Goal: Task Accomplishment & Management: Manage account settings

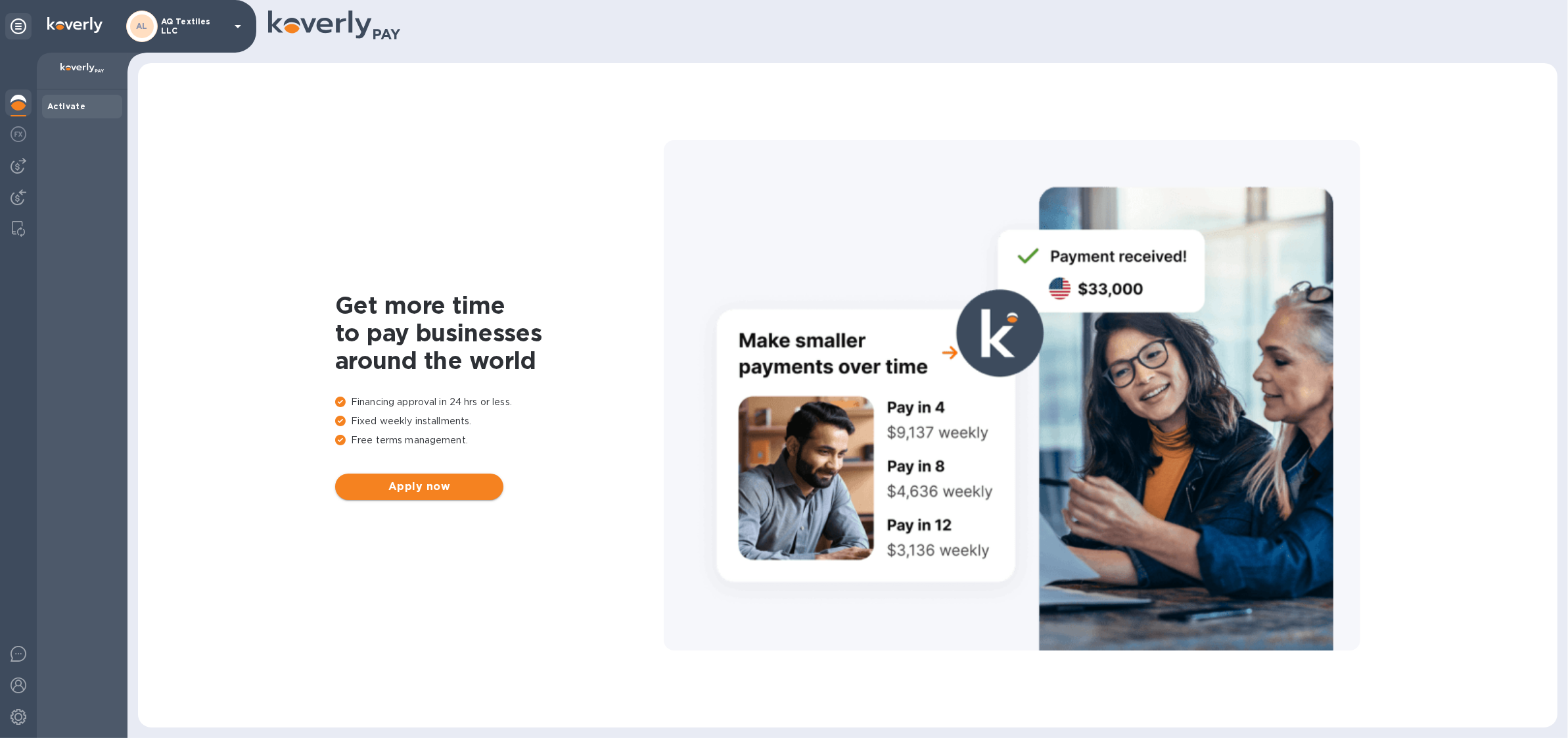
click at [419, 484] on span "Apply now" at bounding box center [419, 487] width 147 height 16
click at [448, 492] on span "Apply now" at bounding box center [419, 487] width 147 height 16
click at [25, 158] on img at bounding box center [18, 165] width 16 height 16
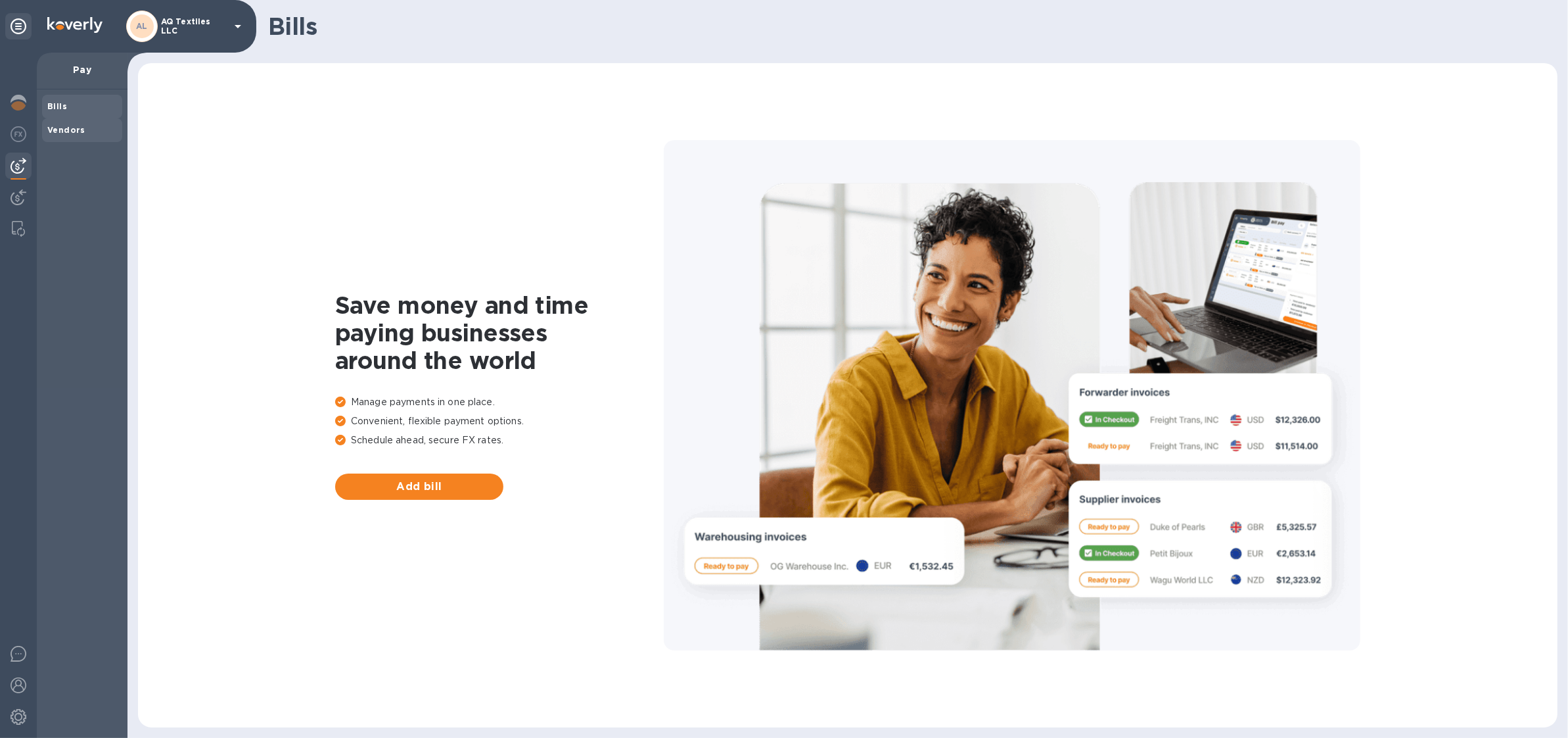
click at [90, 137] on div "Vendors" at bounding box center [82, 130] width 80 height 23
drag, startPoint x: 90, startPoint y: 112, endPoint x: 111, endPoint y: 212, distance: 102.2
click at [90, 115] on div "Bills" at bounding box center [82, 106] width 80 height 23
click at [23, 725] on div at bounding box center [19, 718] width 27 height 29
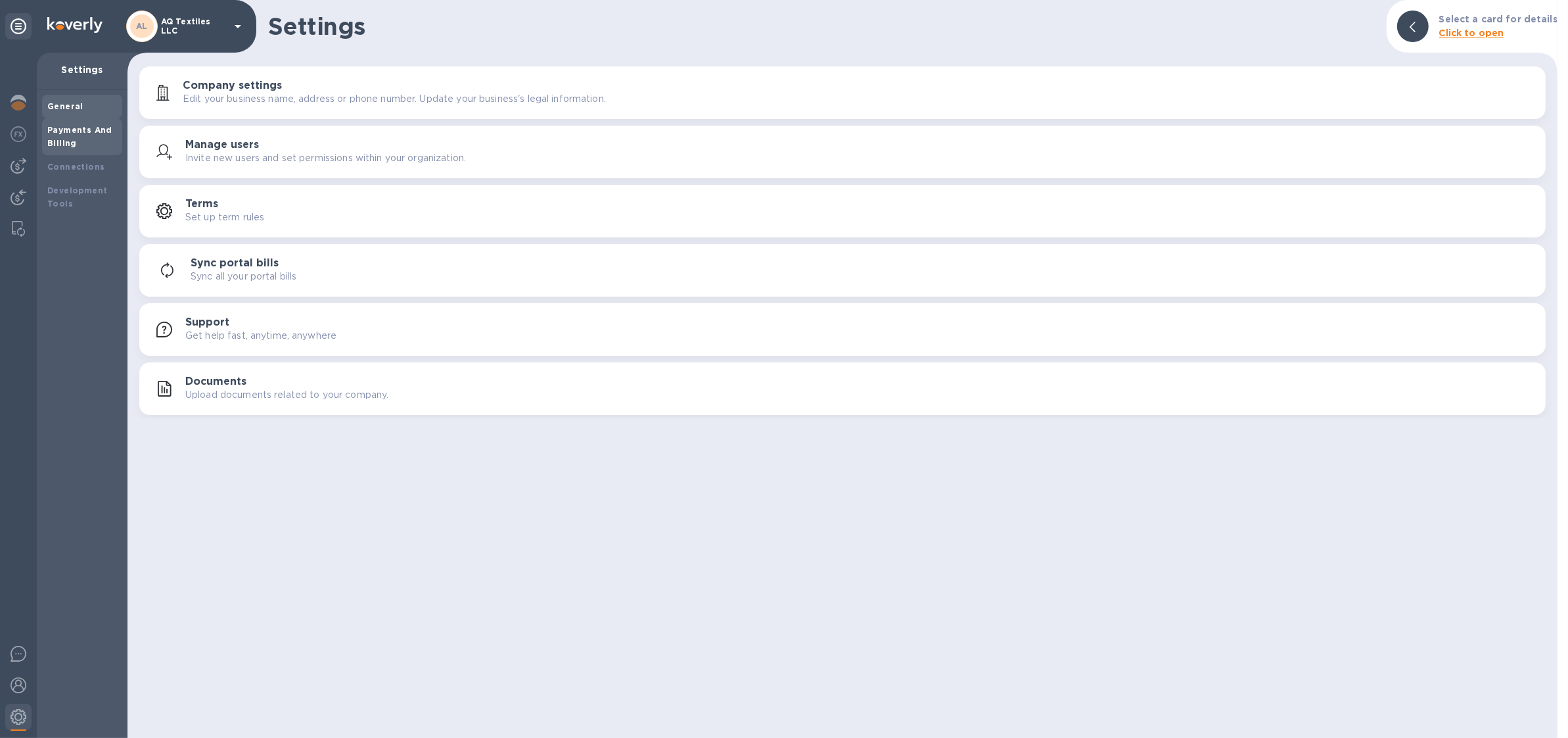
click at [76, 144] on div "Payments And Billing" at bounding box center [82, 137] width 69 height 27
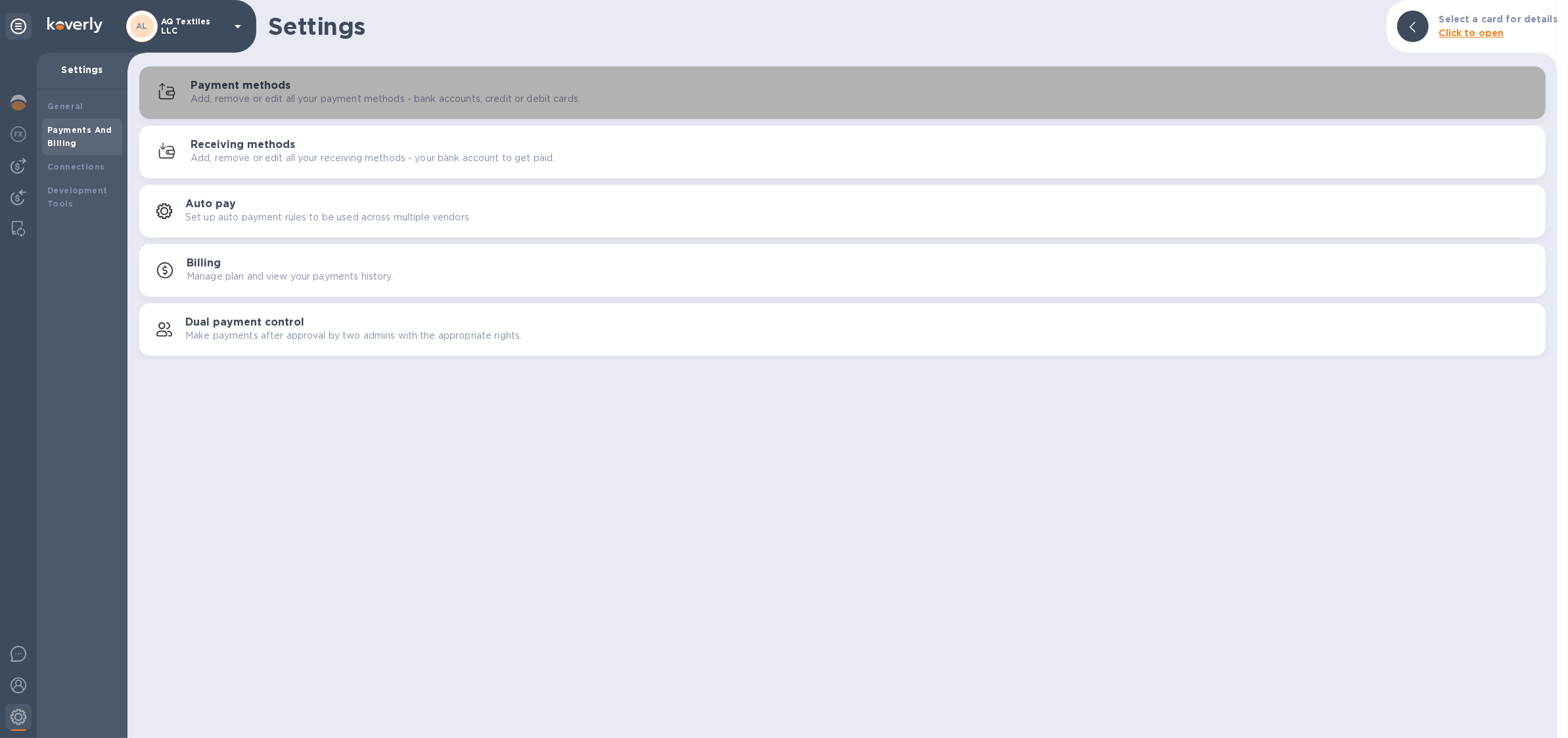
click at [291, 105] on p "Add, remove or edit all your payment methods - bank accounts, credit or debit c…" at bounding box center [385, 99] width 390 height 14
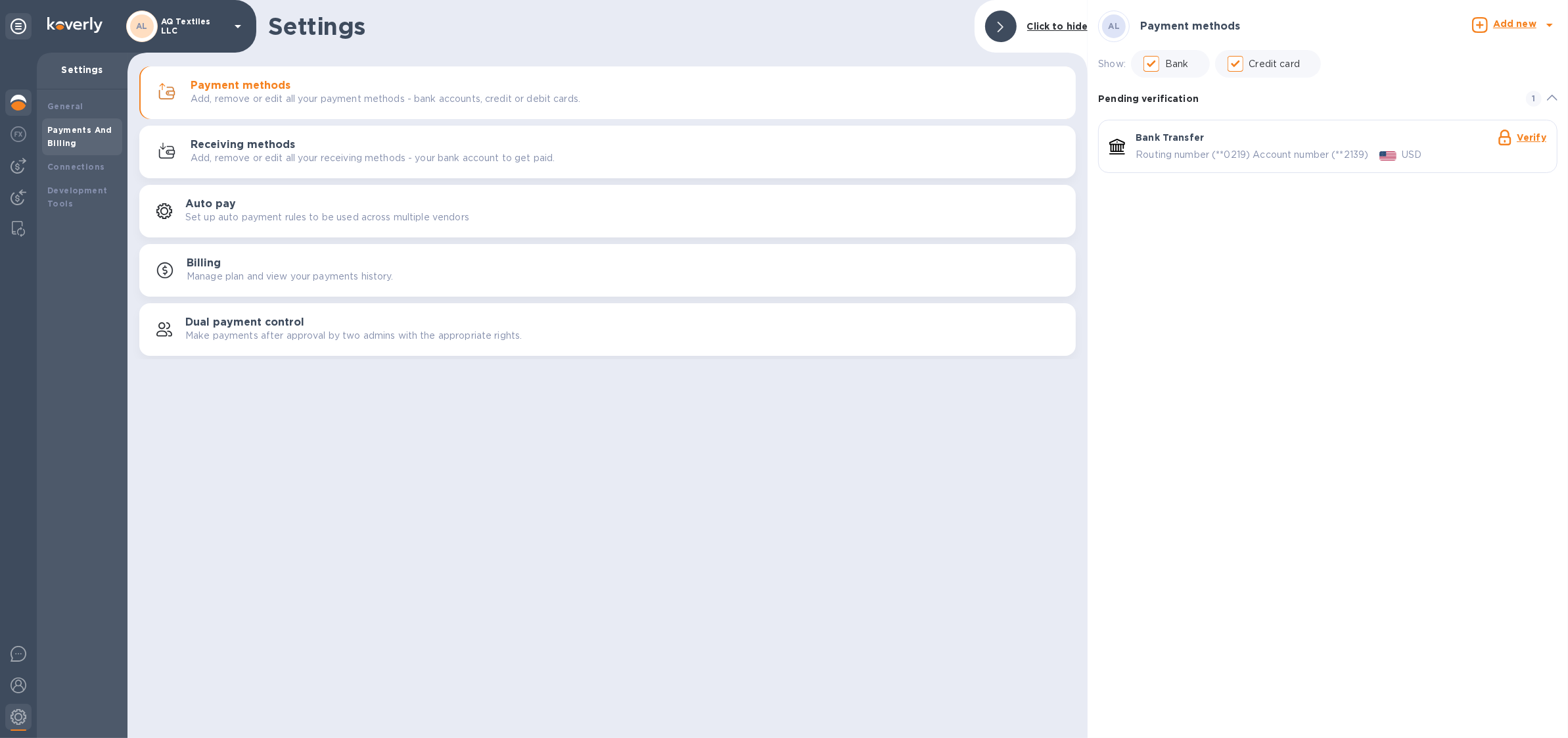
click at [22, 94] on img at bounding box center [18, 102] width 16 height 16
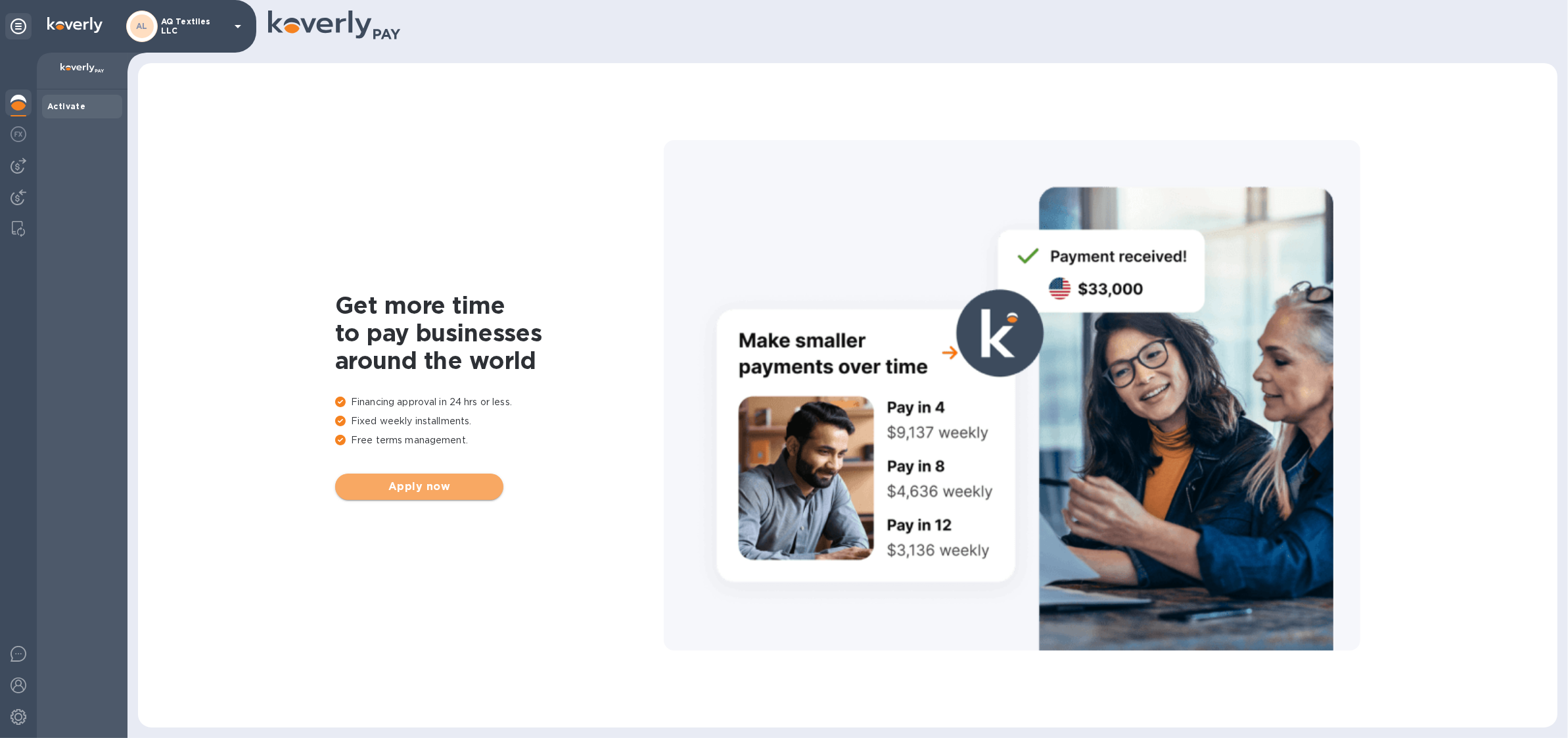
click at [421, 485] on span "Apply now" at bounding box center [419, 487] width 147 height 16
click at [431, 484] on span "Apply now" at bounding box center [419, 487] width 147 height 16
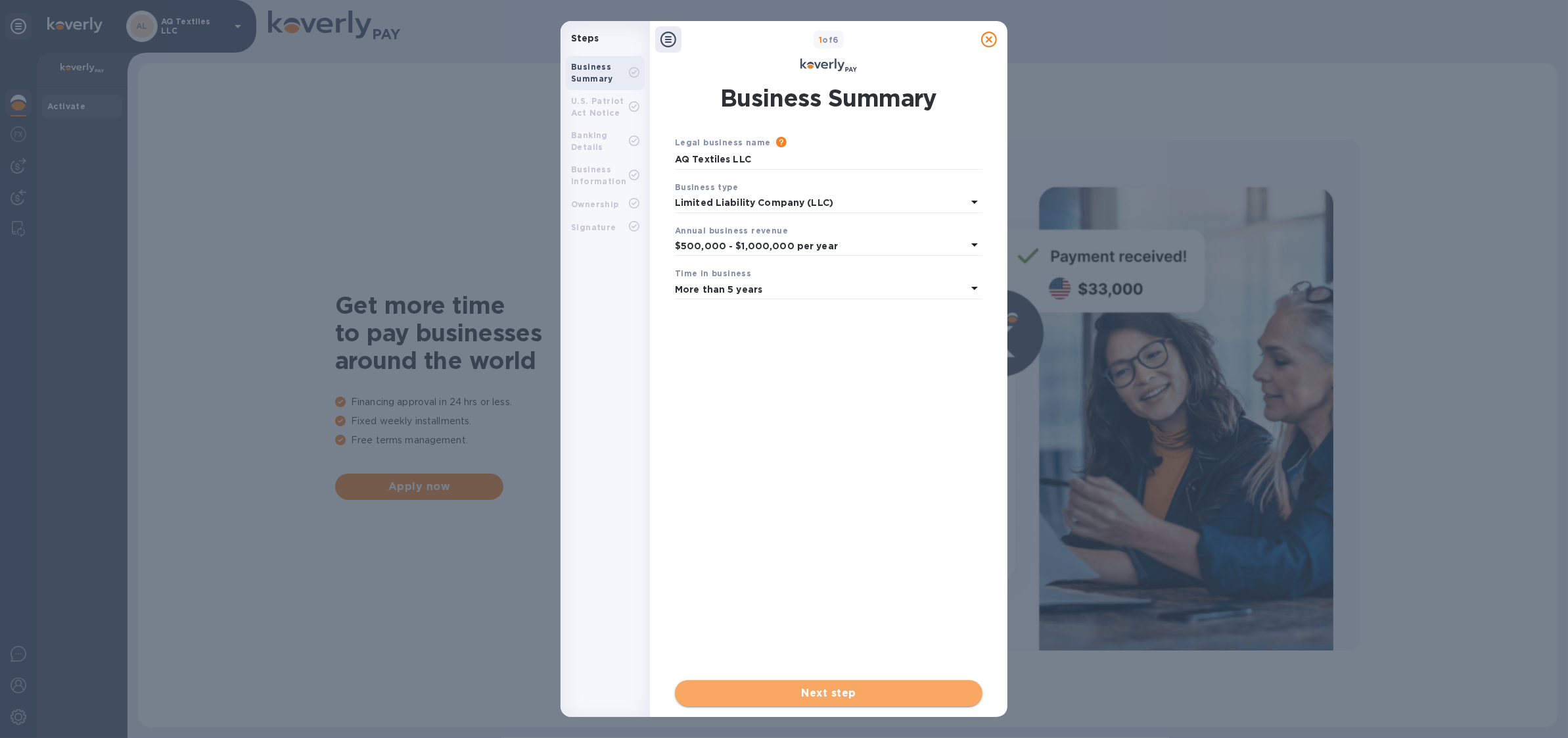
click at [780, 682] on button "Next step" at bounding box center [829, 693] width 307 height 27
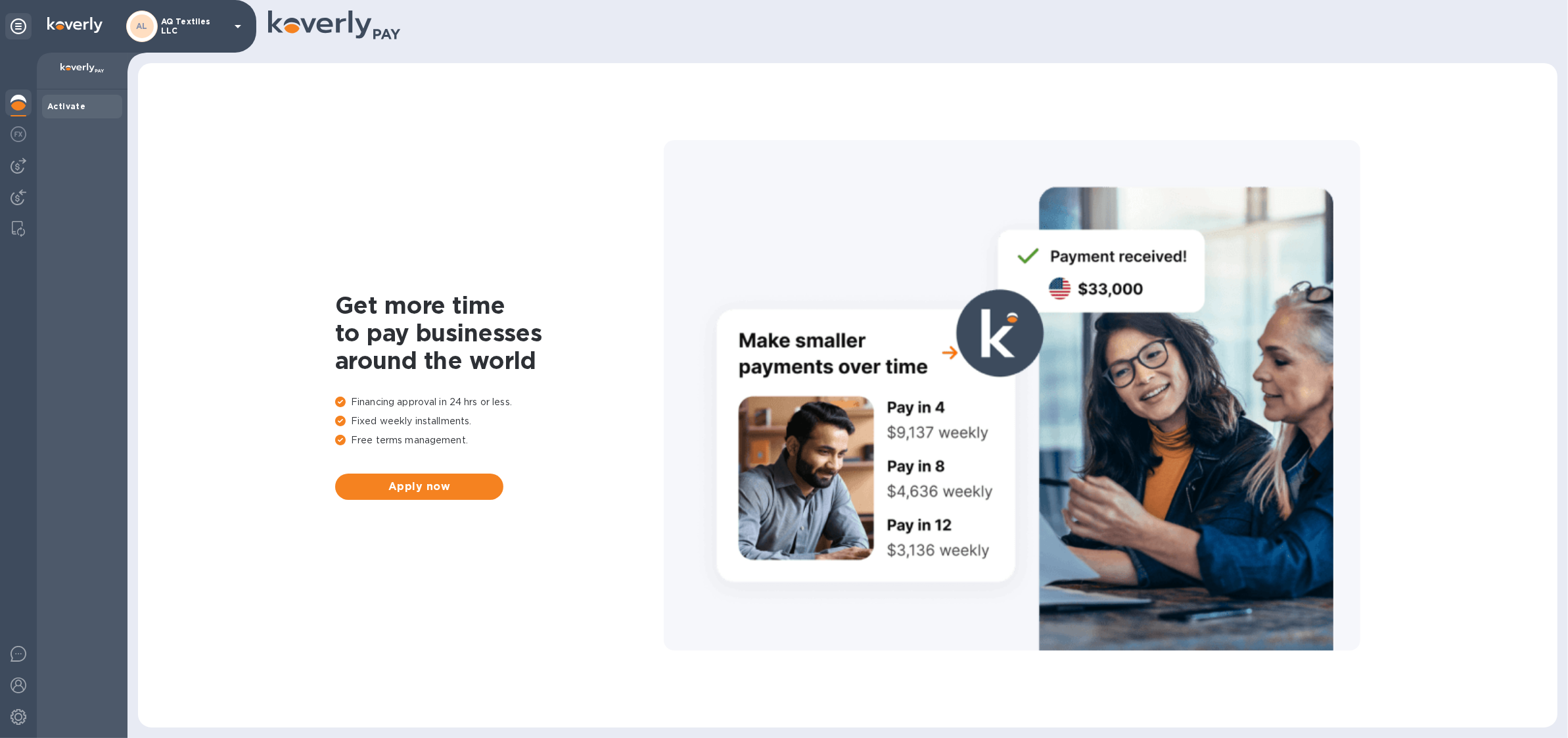
click at [430, 472] on div "Get more time to pay businesses around the world Financing approval in 24 hrs o…" at bounding box center [499, 395] width 328 height 208
click at [437, 498] on button "Apply now" at bounding box center [419, 487] width 168 height 27
click at [22, 630] on icon at bounding box center [19, 625] width 12 height 16
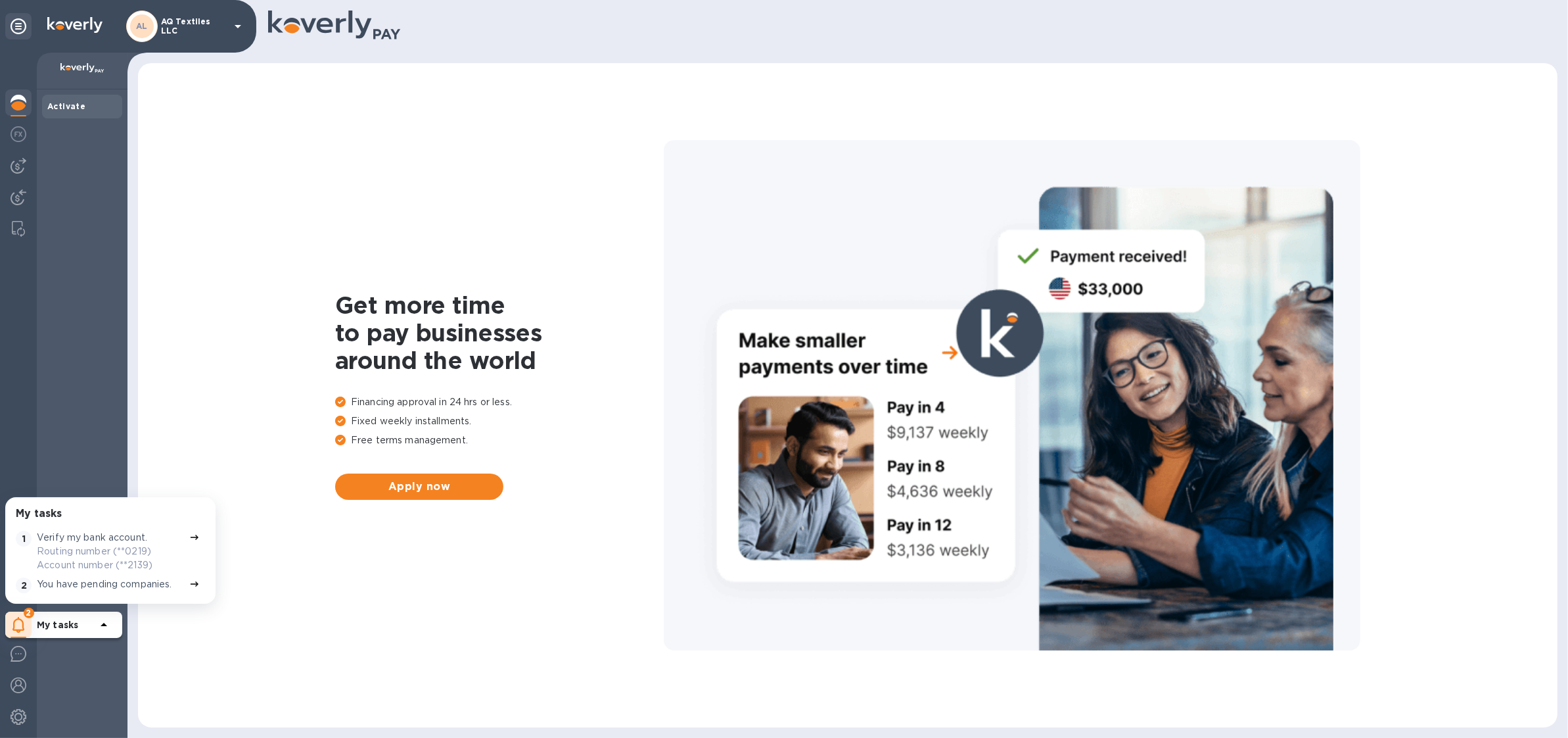
click at [68, 588] on p "You have pending companies." at bounding box center [104, 584] width 136 height 14
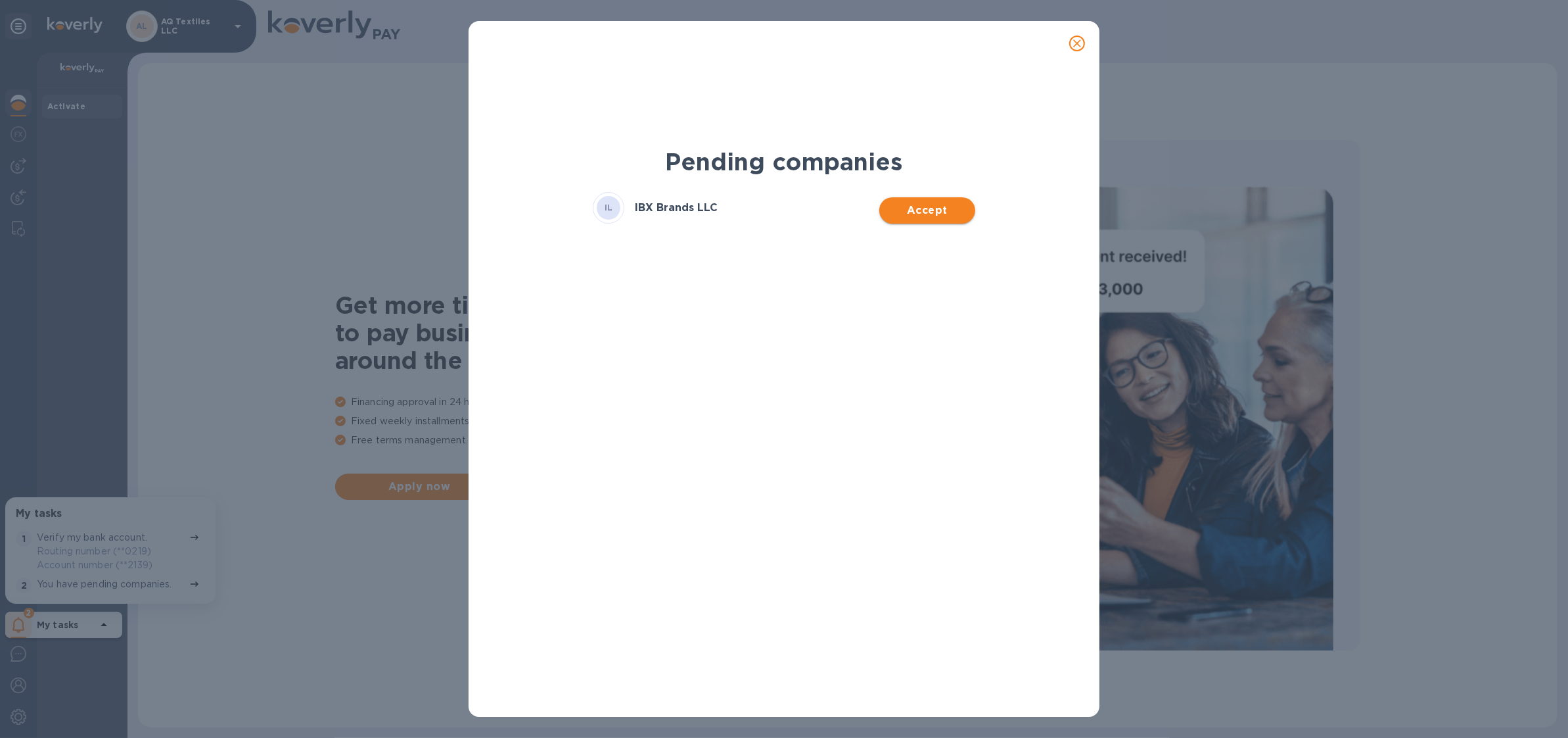
click at [915, 219] on button "Accept" at bounding box center [927, 211] width 95 height 27
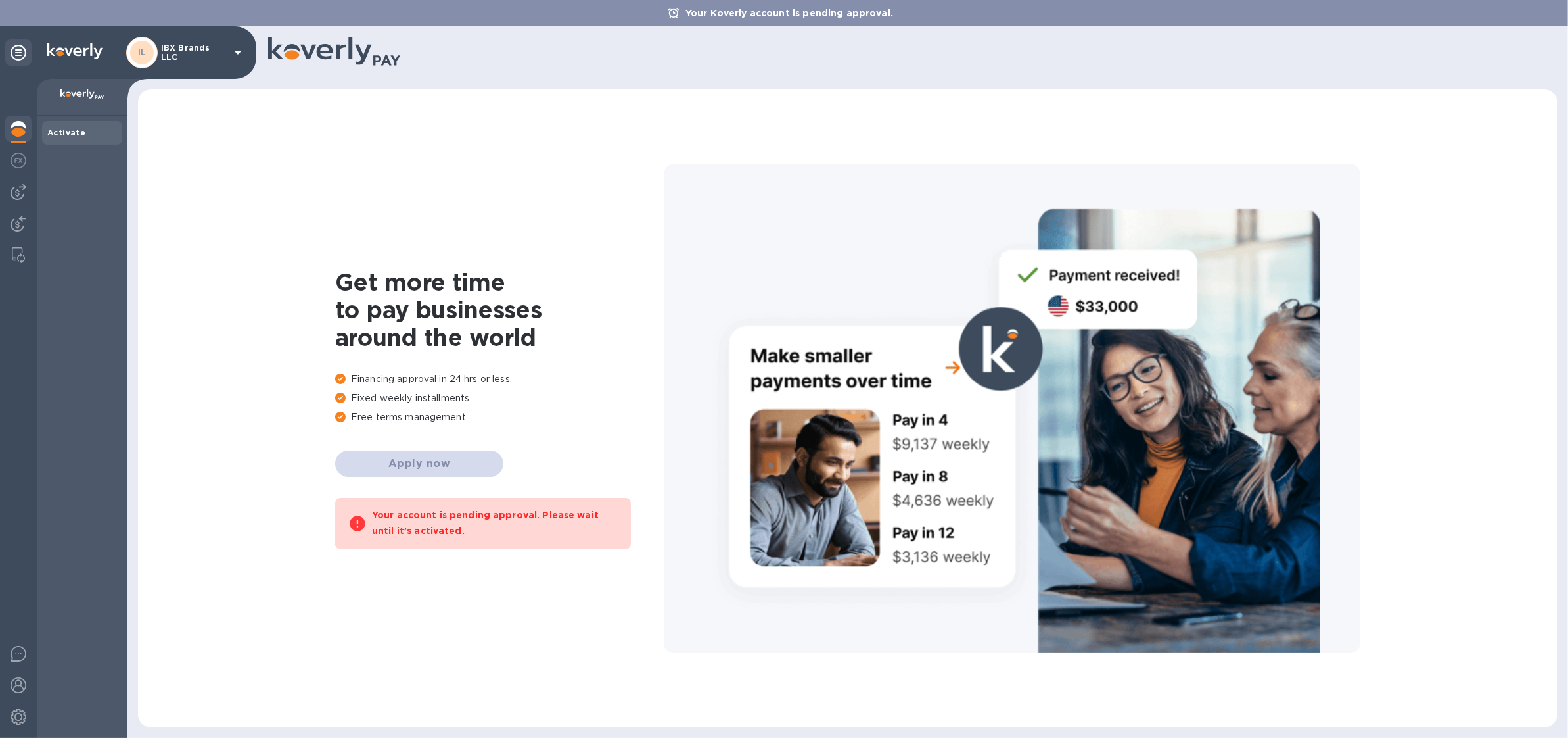
click at [169, 52] on p "IBX Brands LLC" at bounding box center [193, 53] width 65 height 19
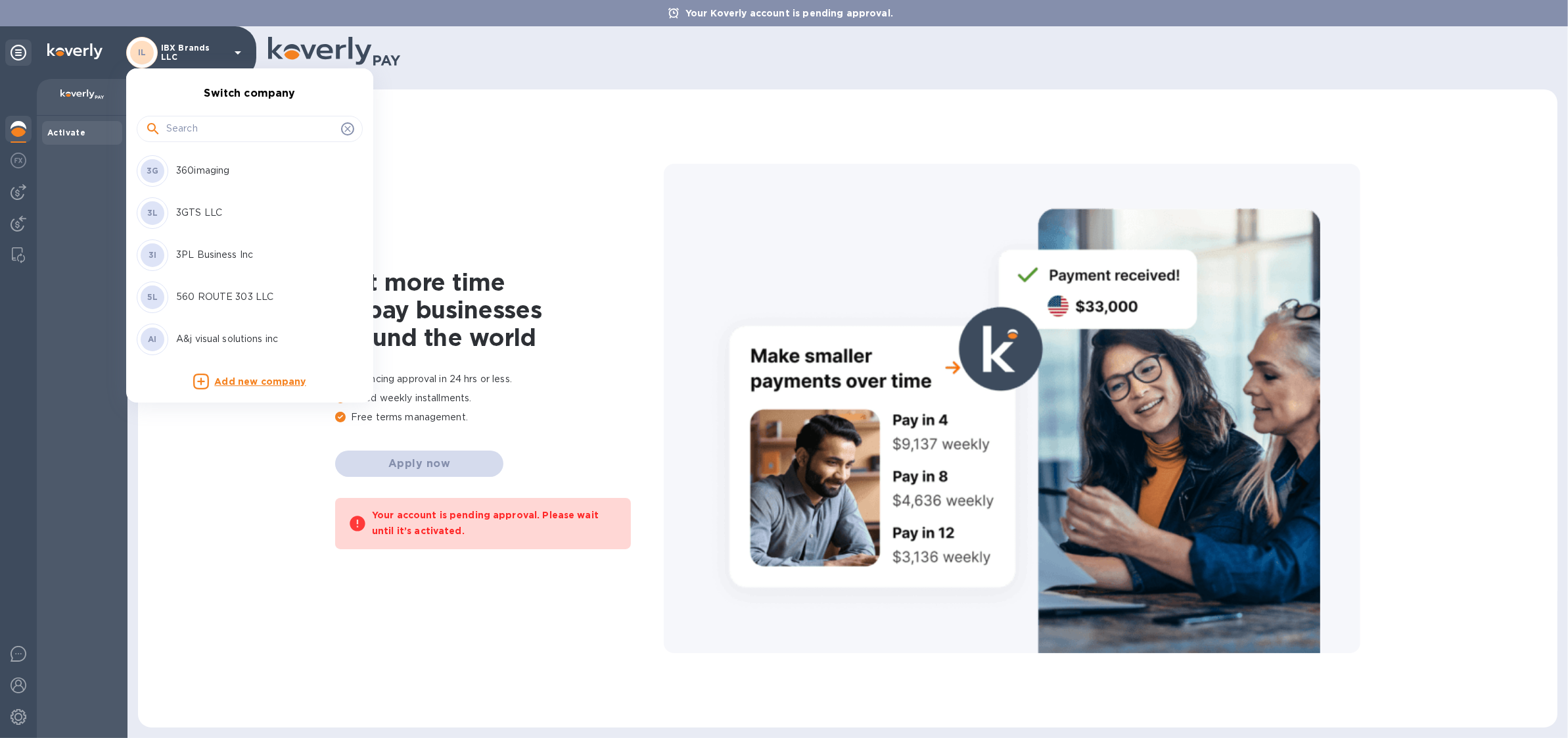
click at [191, 125] on input "text" at bounding box center [250, 129] width 169 height 20
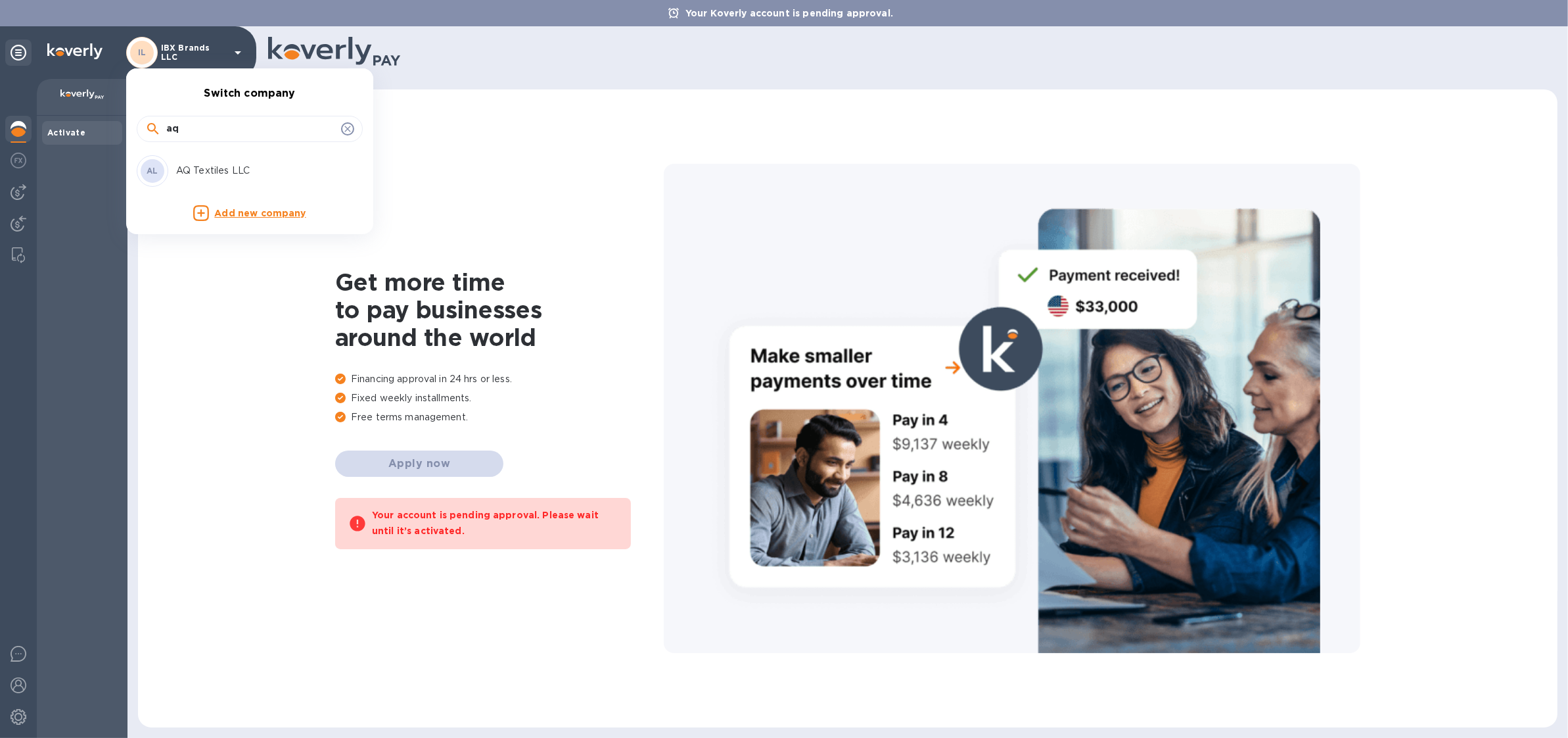
type input "aq"
click at [212, 183] on div "AL AQ Textiles LLC" at bounding box center [239, 171] width 205 height 31
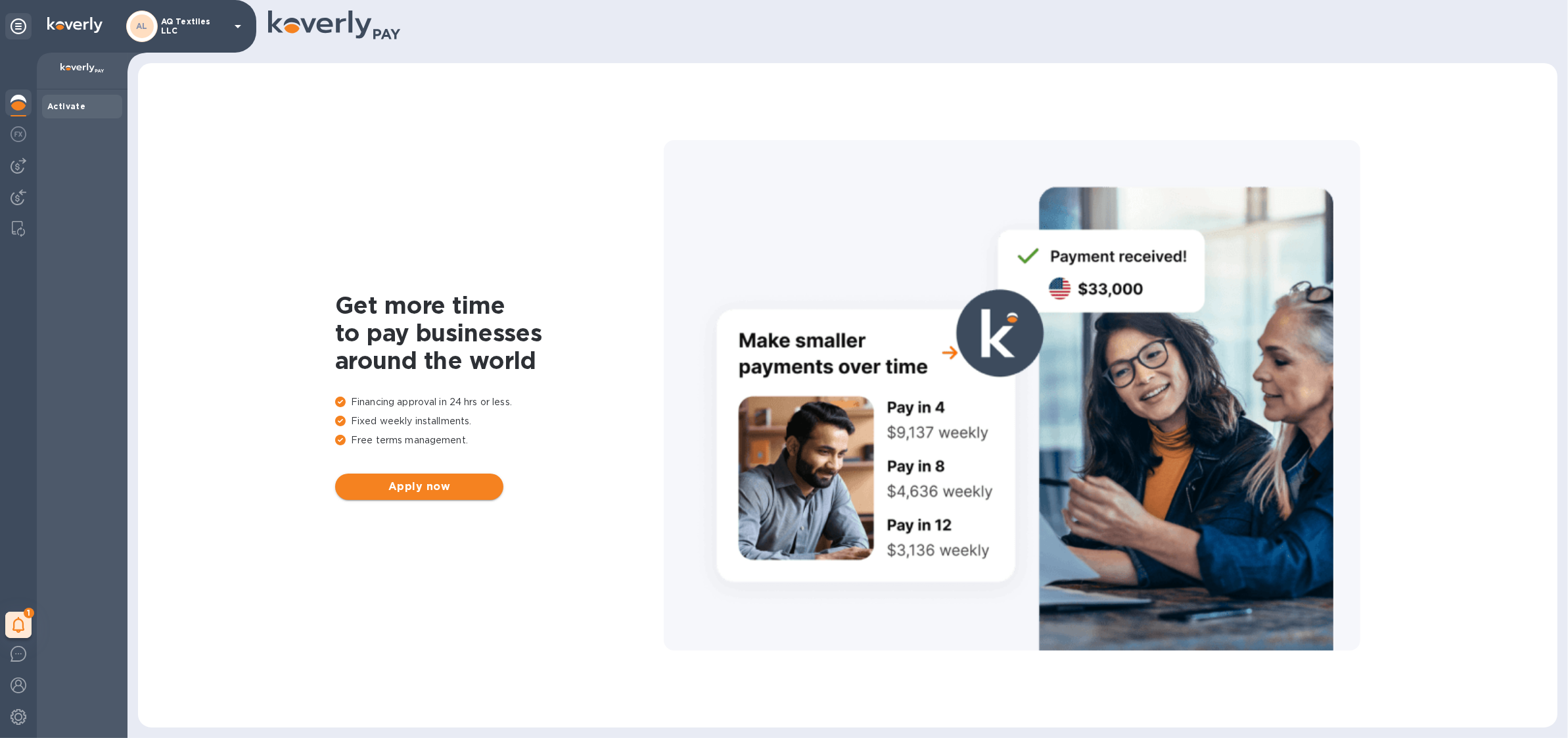
click at [439, 480] on span "Apply now" at bounding box center [419, 487] width 147 height 16
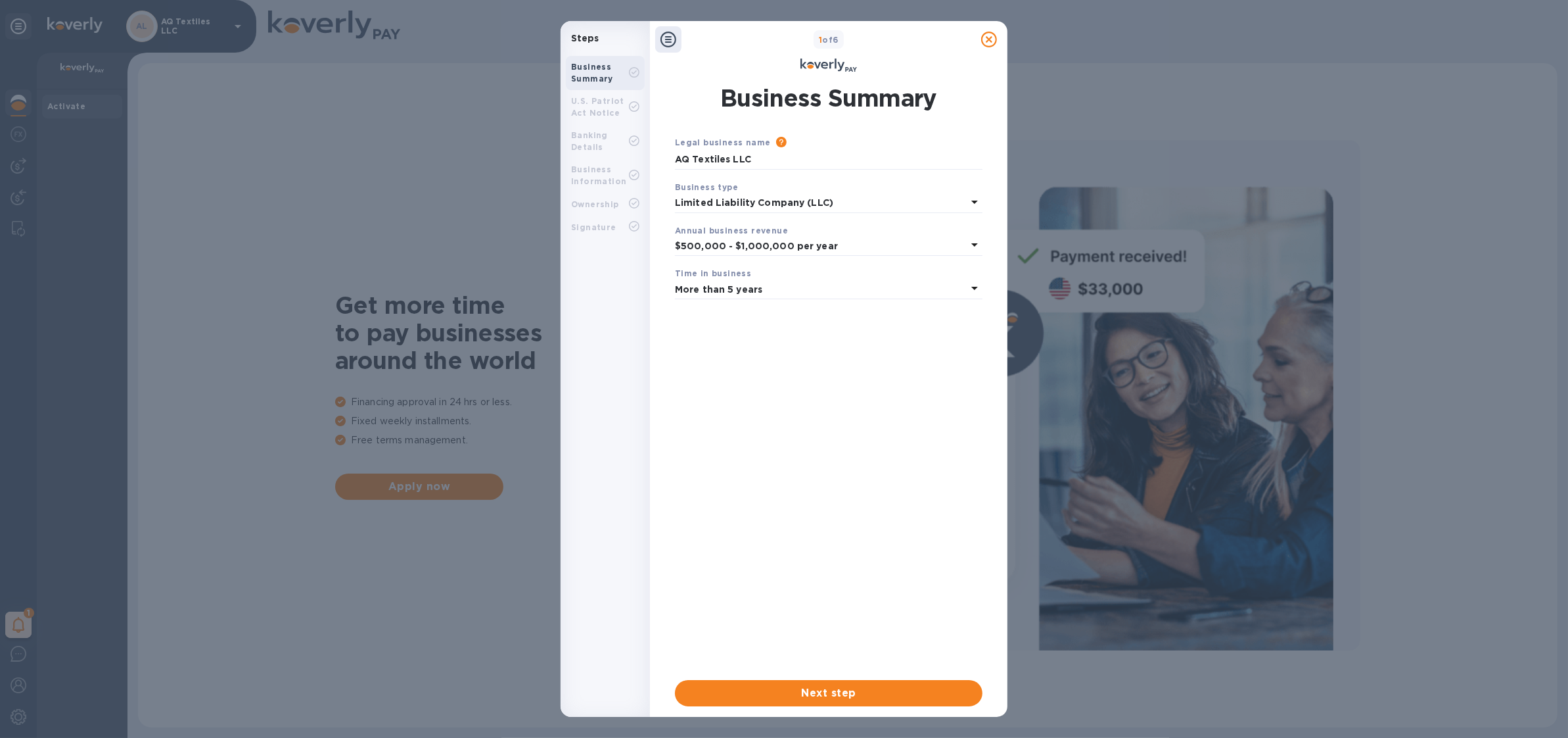
click at [992, 30] on div at bounding box center [989, 40] width 27 height 27
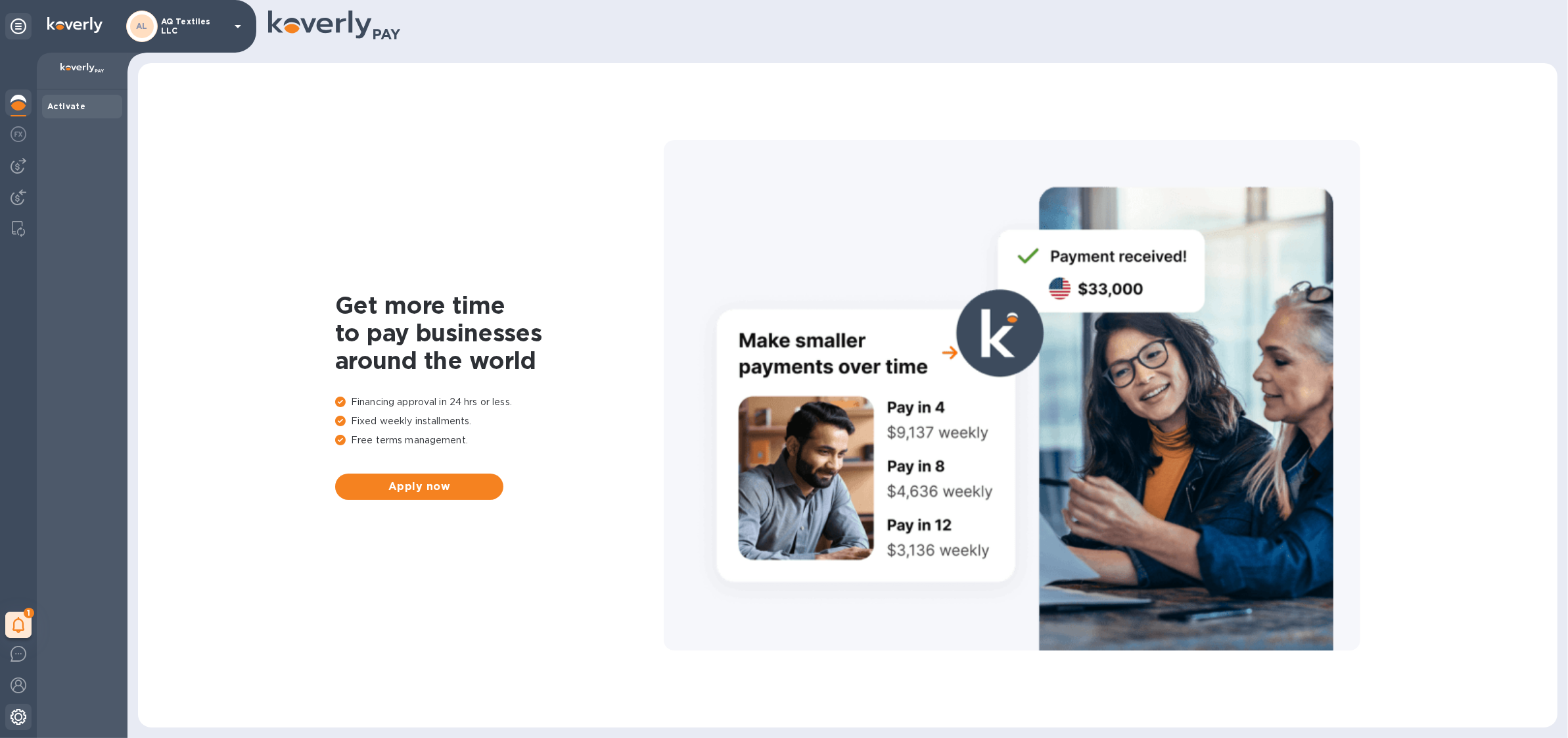
click at [12, 717] on img at bounding box center [18, 717] width 16 height 16
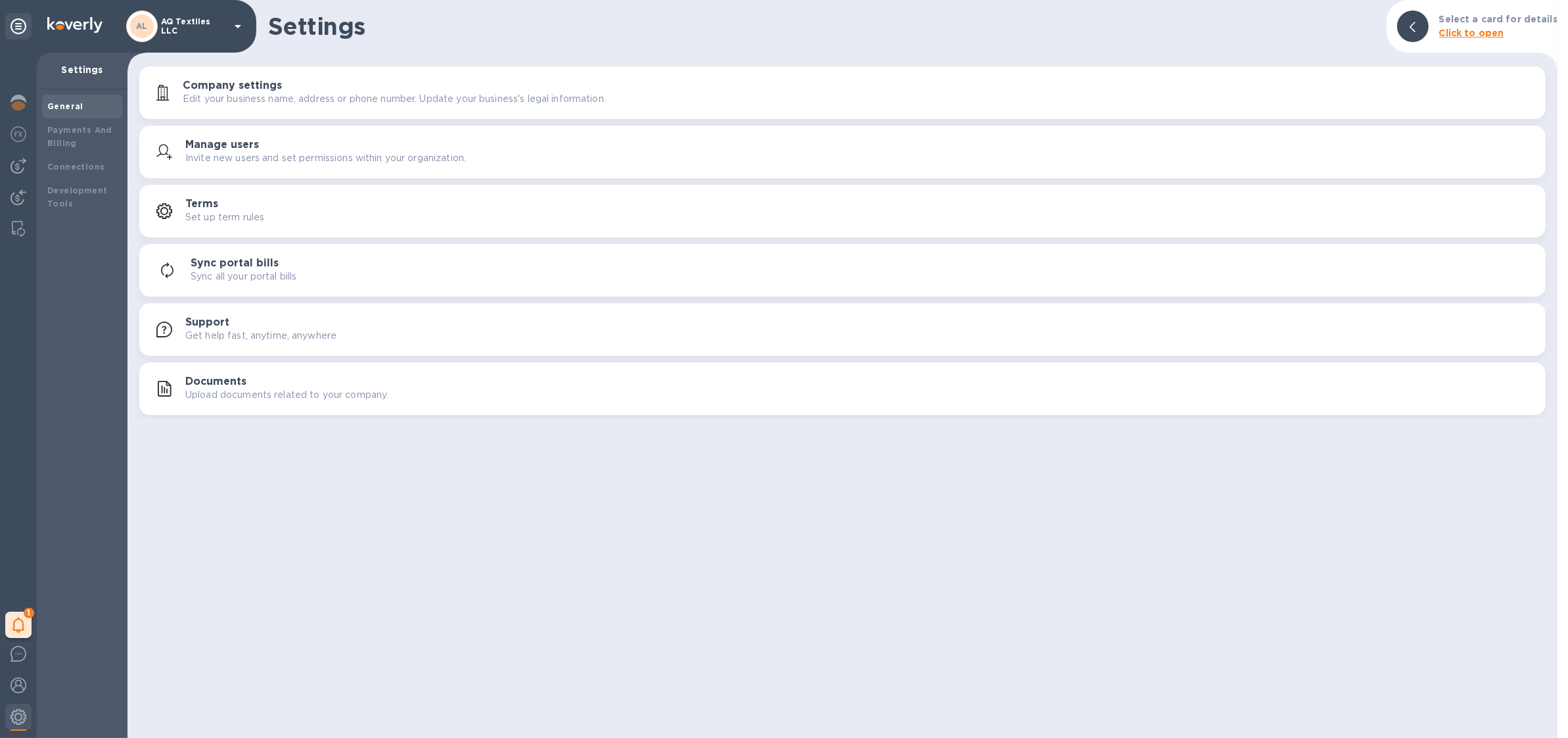
click at [236, 403] on div "Documents Upload documents related to your company." at bounding box center [842, 389] width 1390 height 31
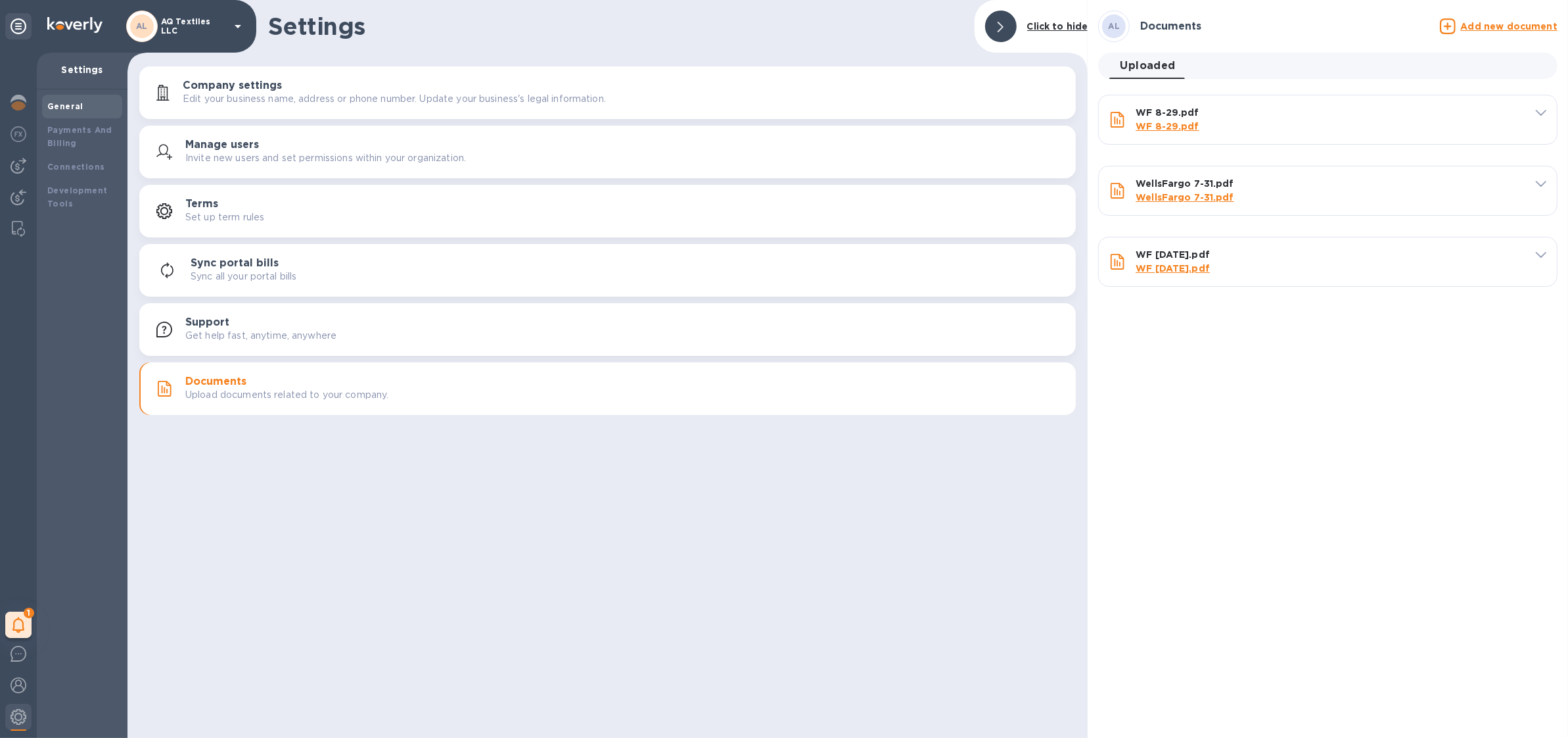
click at [221, 29] on p "AQ Textiles LLC" at bounding box center [193, 27] width 65 height 19
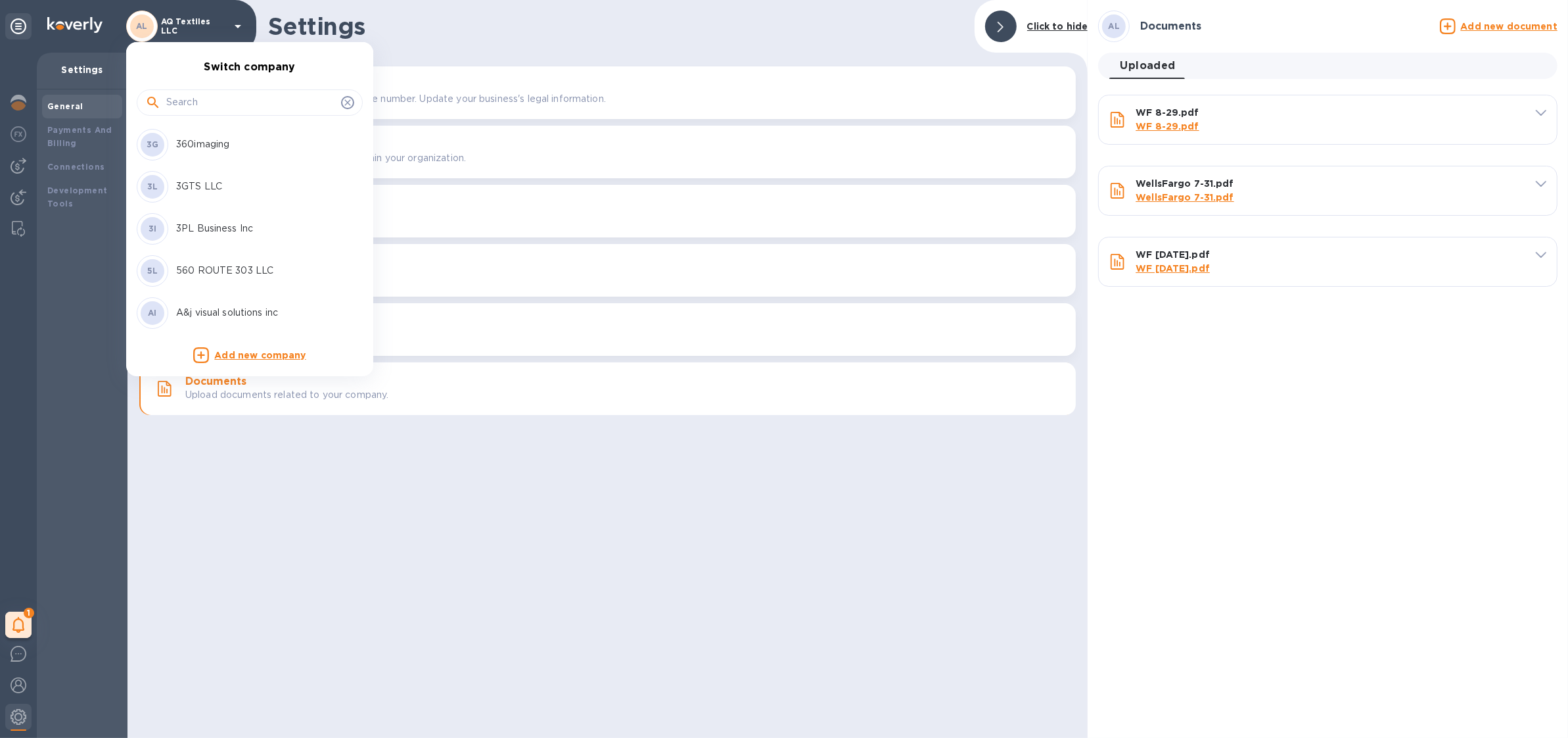
click at [214, 102] on input "text" at bounding box center [250, 102] width 169 height 20
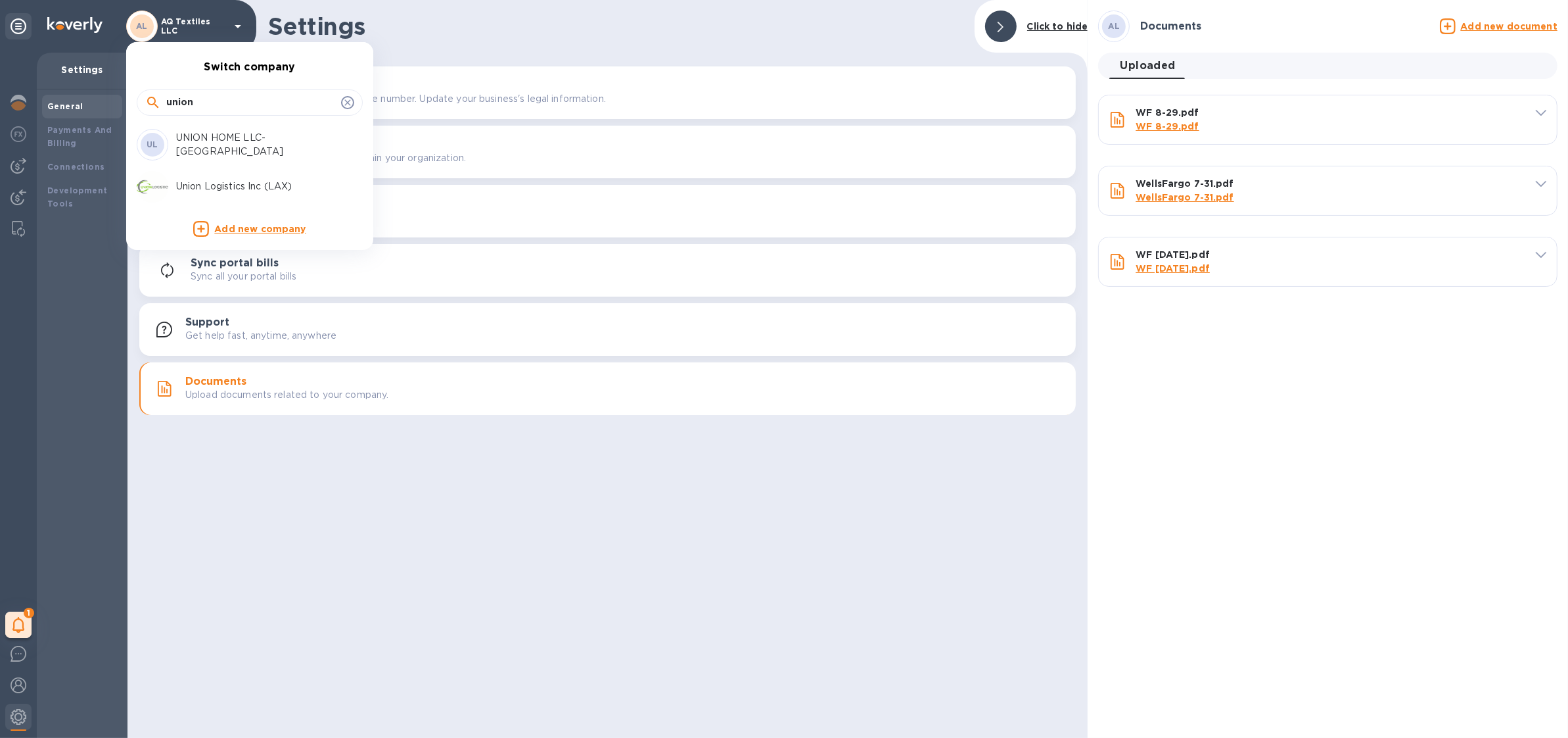
type input "union"
click at [232, 179] on div "Union Logistics Inc (LAX)" at bounding box center [239, 186] width 205 height 31
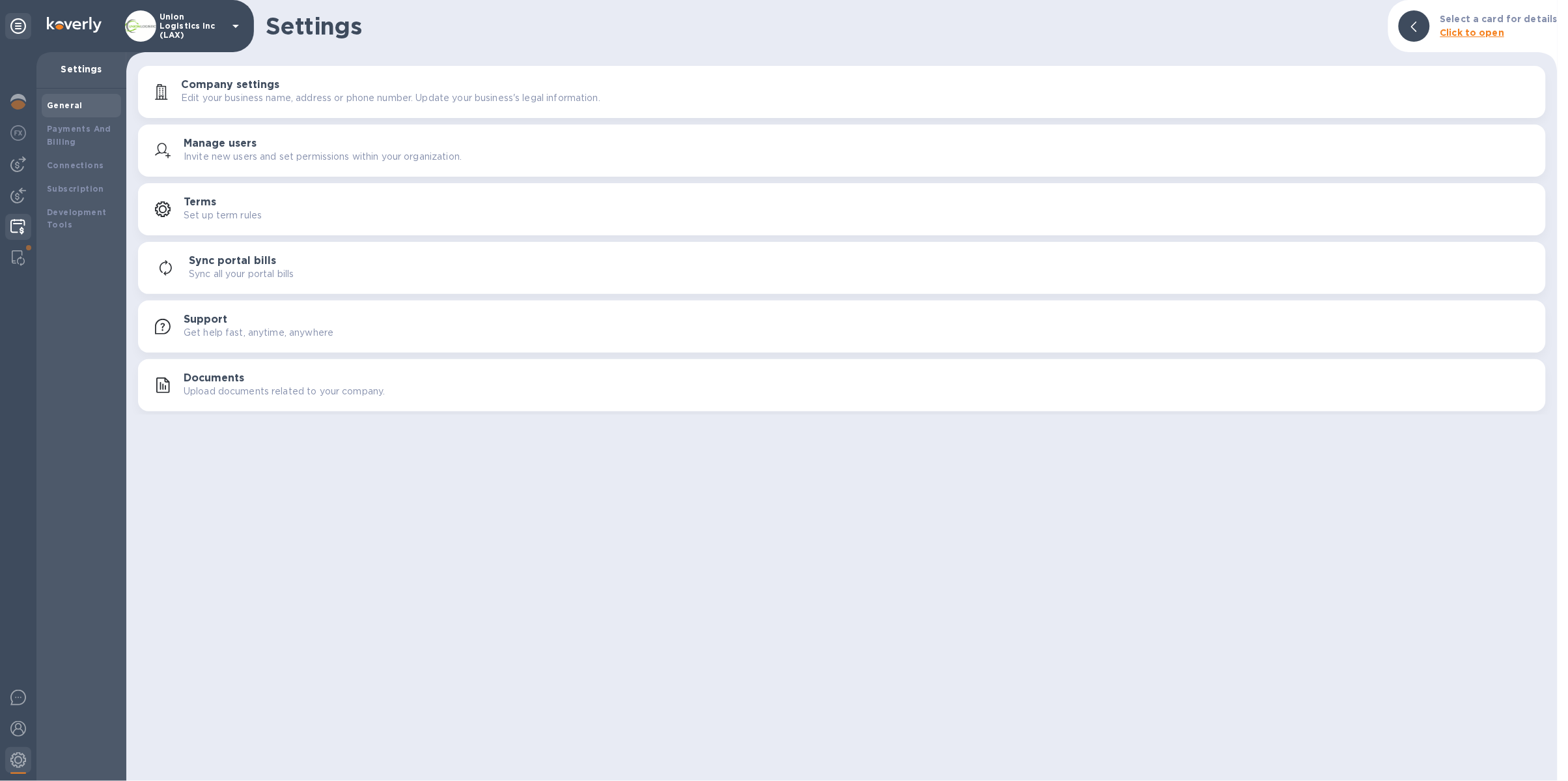
click at [21, 219] on img at bounding box center [17, 227] width 15 height 15
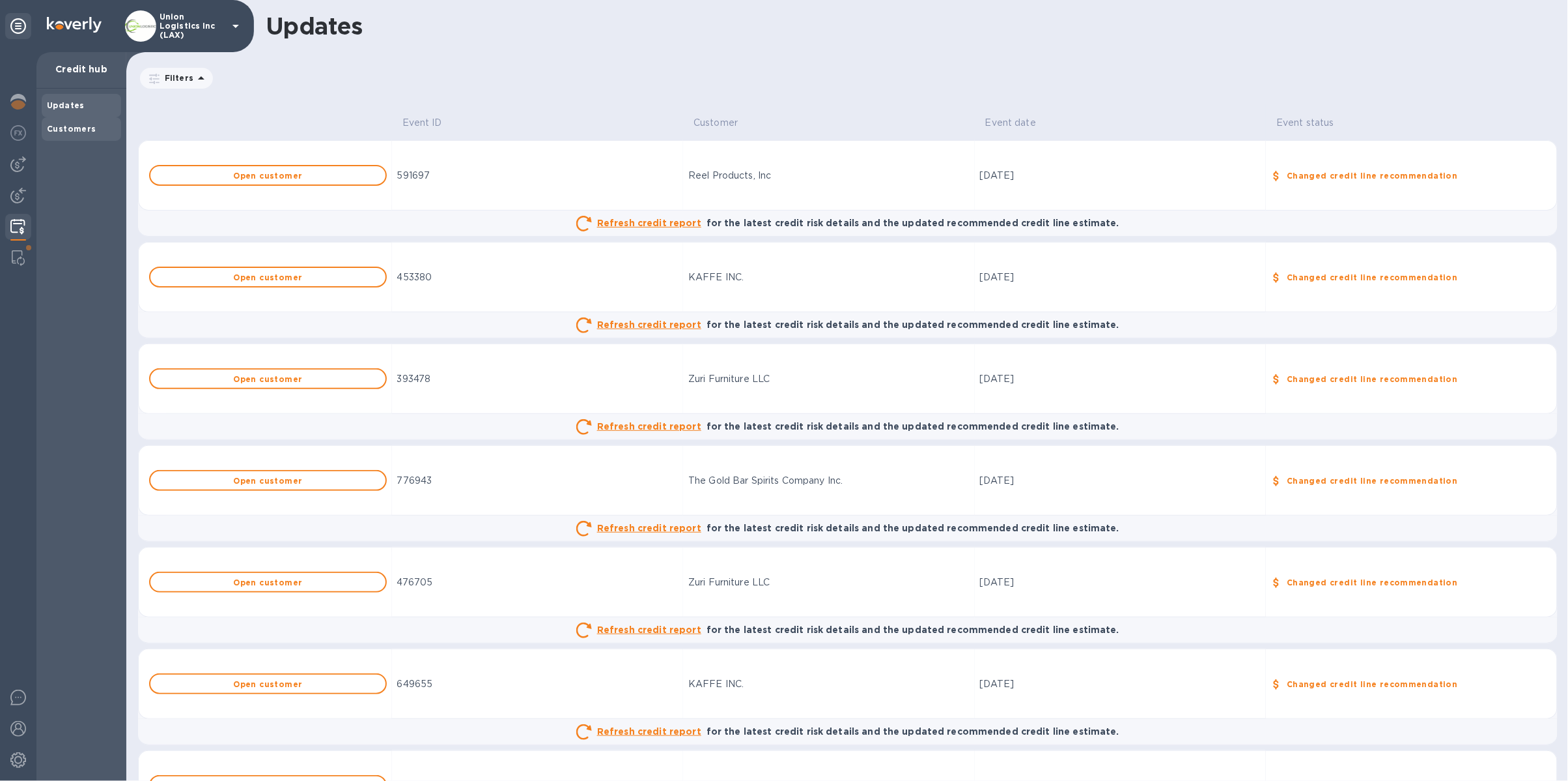
click at [73, 121] on div "Customers" at bounding box center [81, 129] width 80 height 23
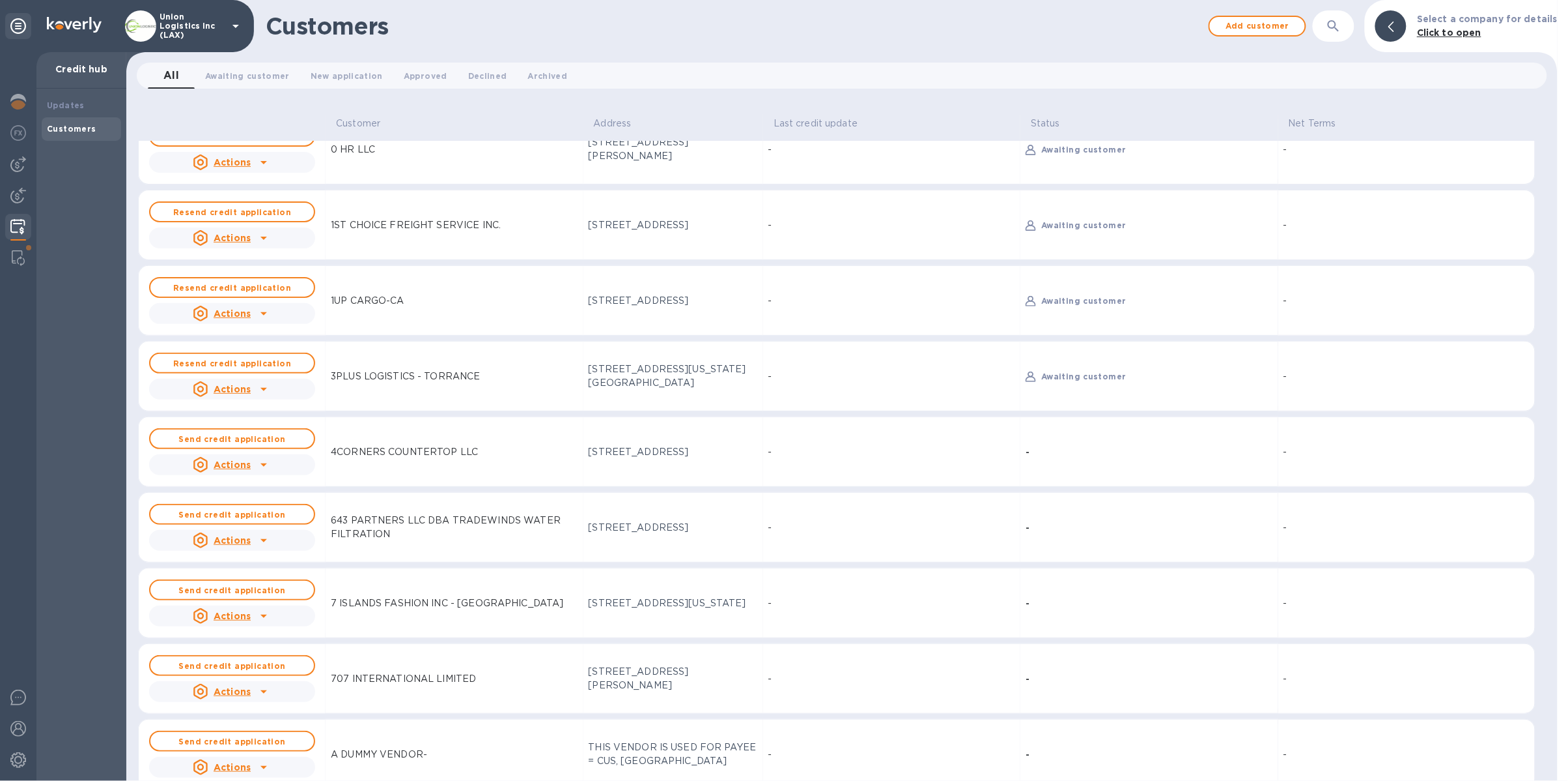
scroll to position [46, 0]
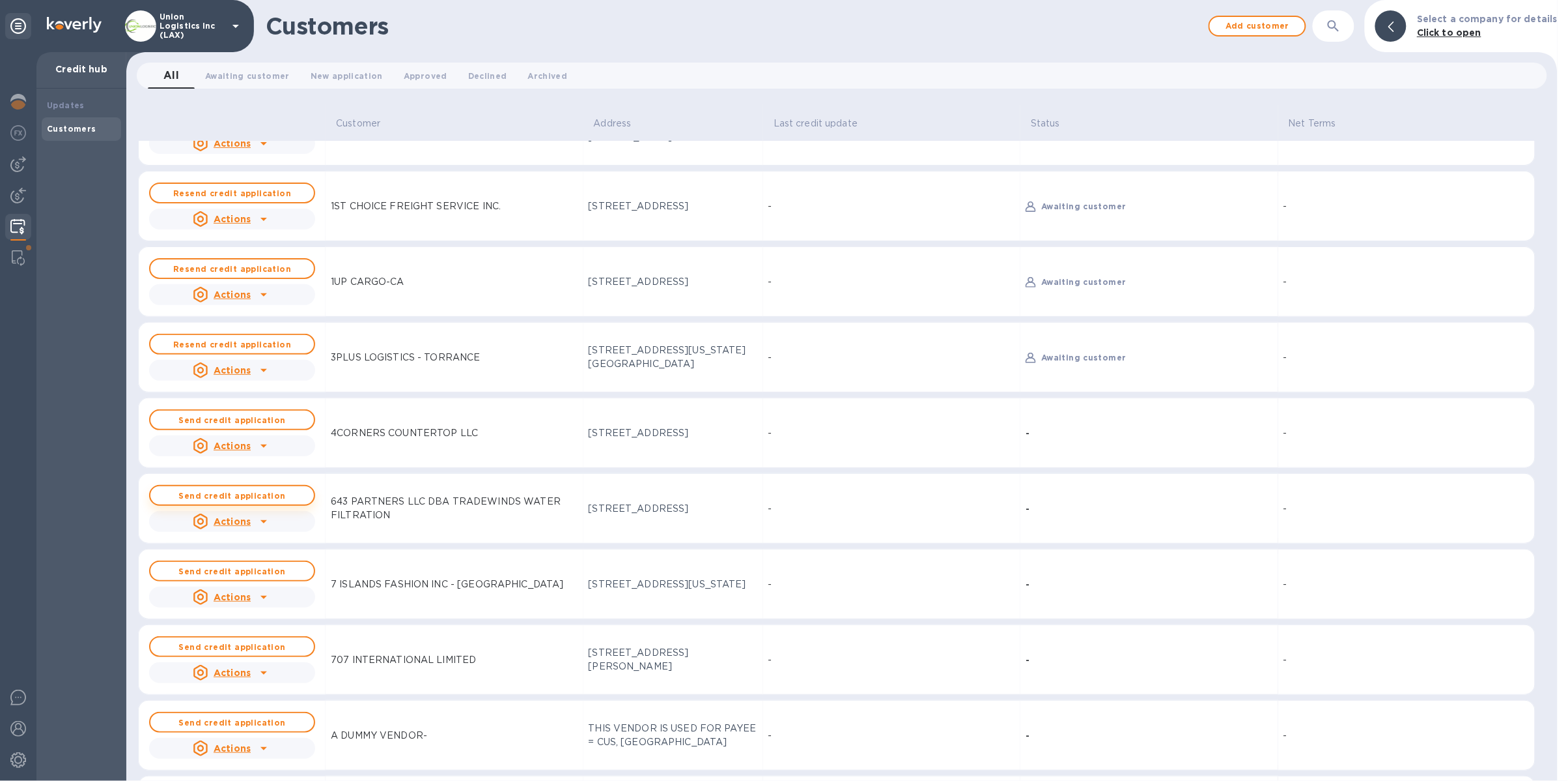
click at [246, 501] on button "Send credit application" at bounding box center [232, 495] width 166 height 21
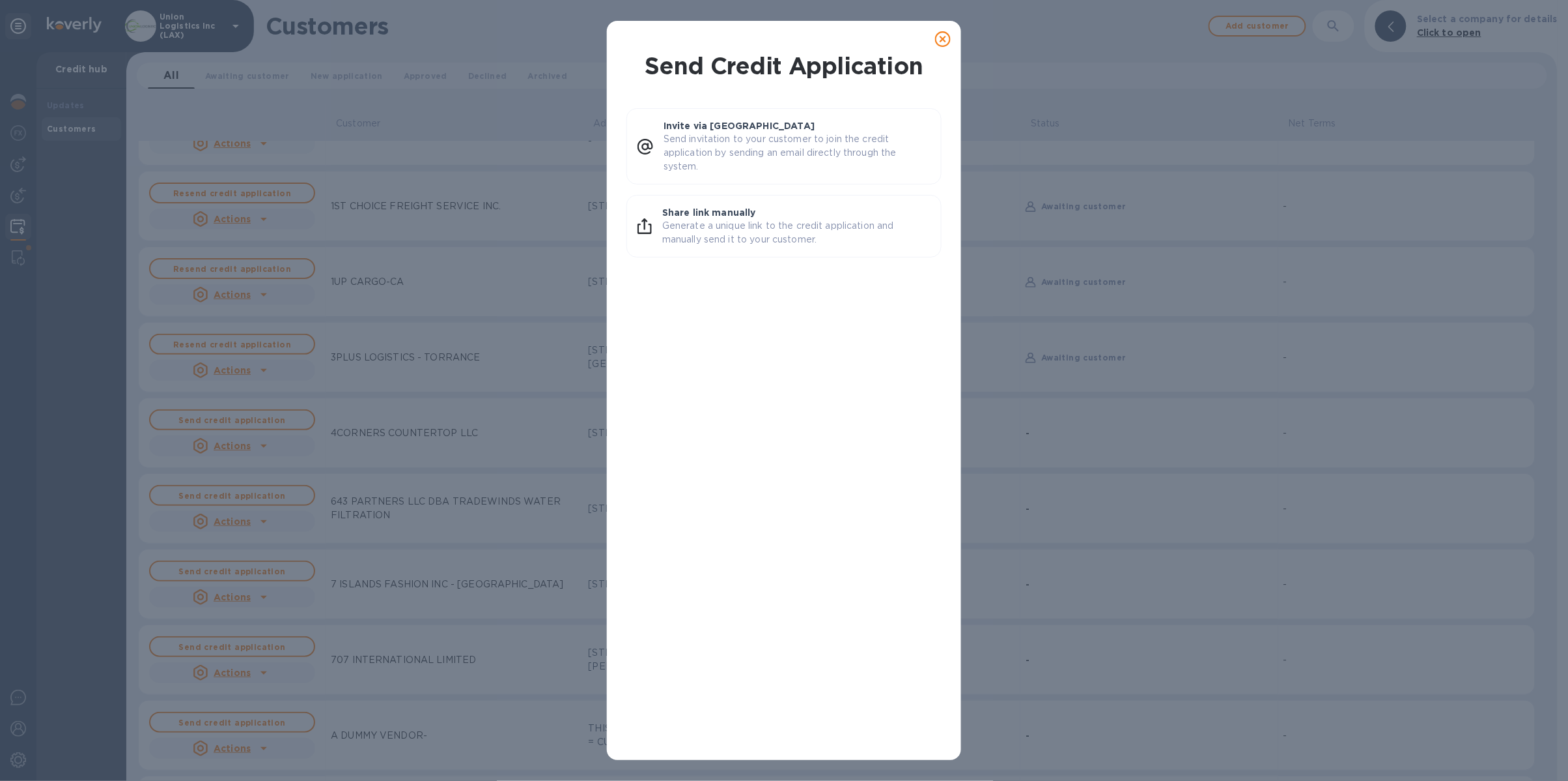
click at [937, 32] on icon at bounding box center [943, 39] width 15 height 15
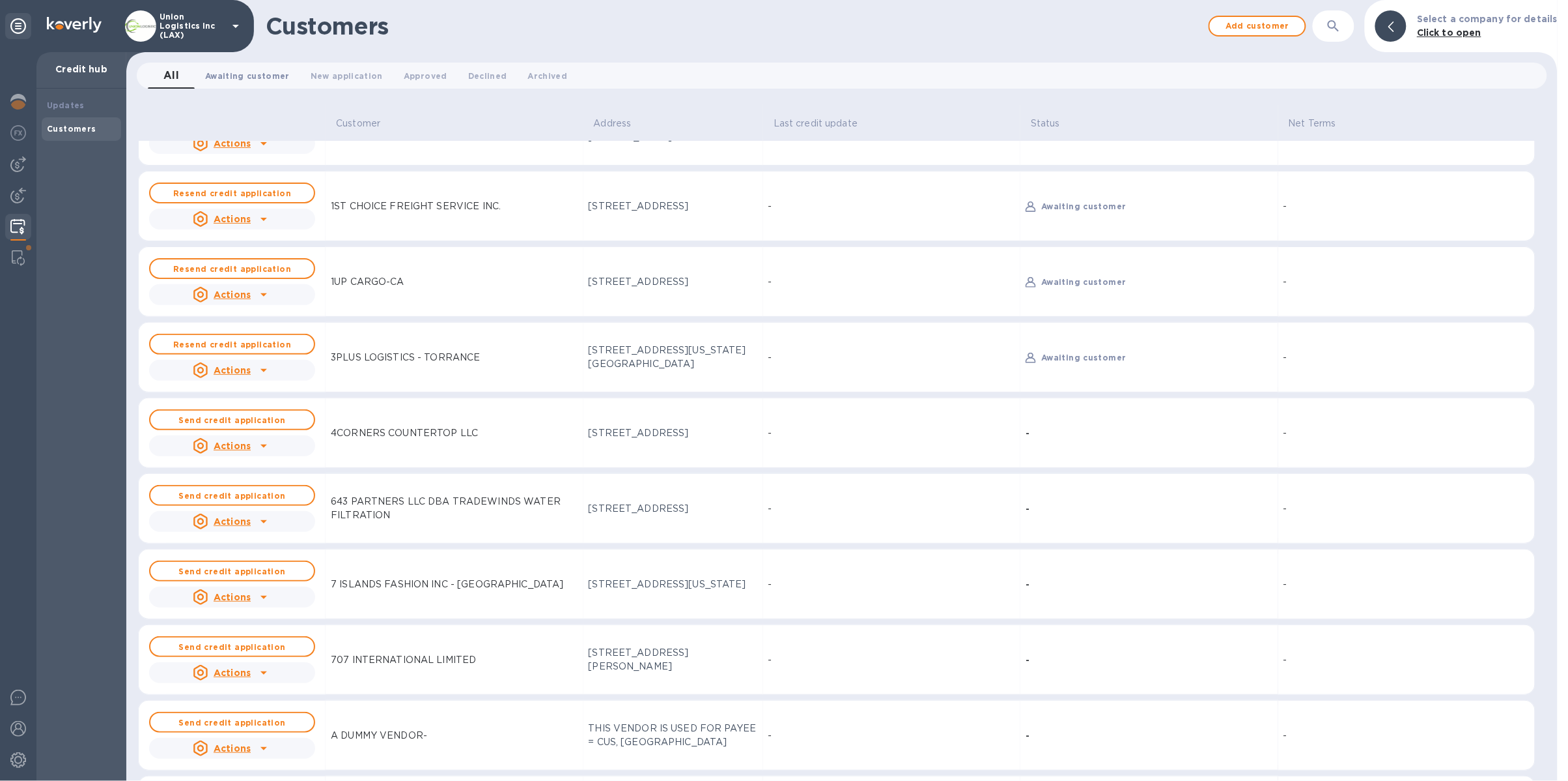
click at [257, 72] on span "Awaiting customer 0" at bounding box center [247, 76] width 85 height 14
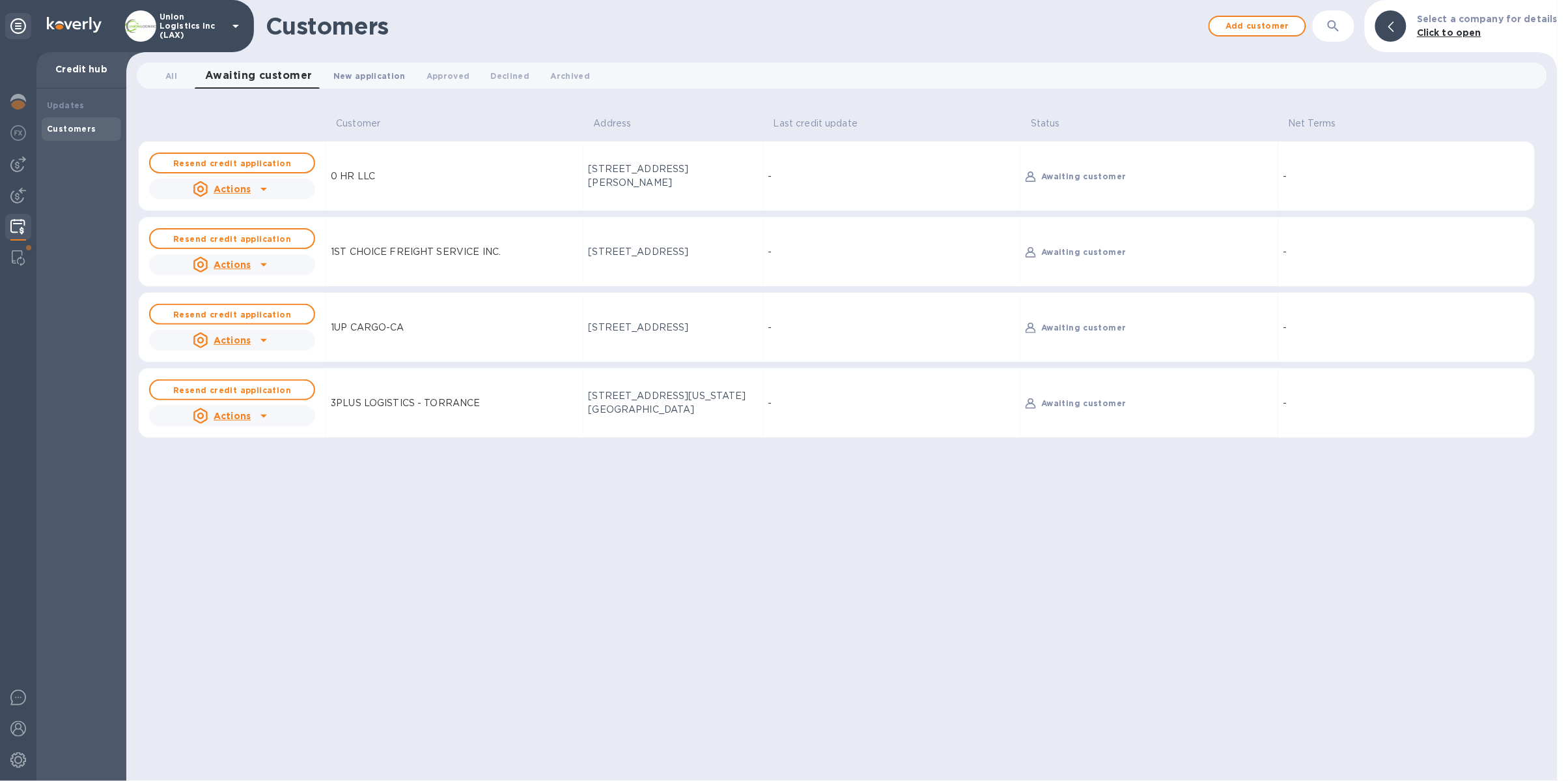
click at [349, 81] on span "New application 0" at bounding box center [370, 76] width 73 height 14
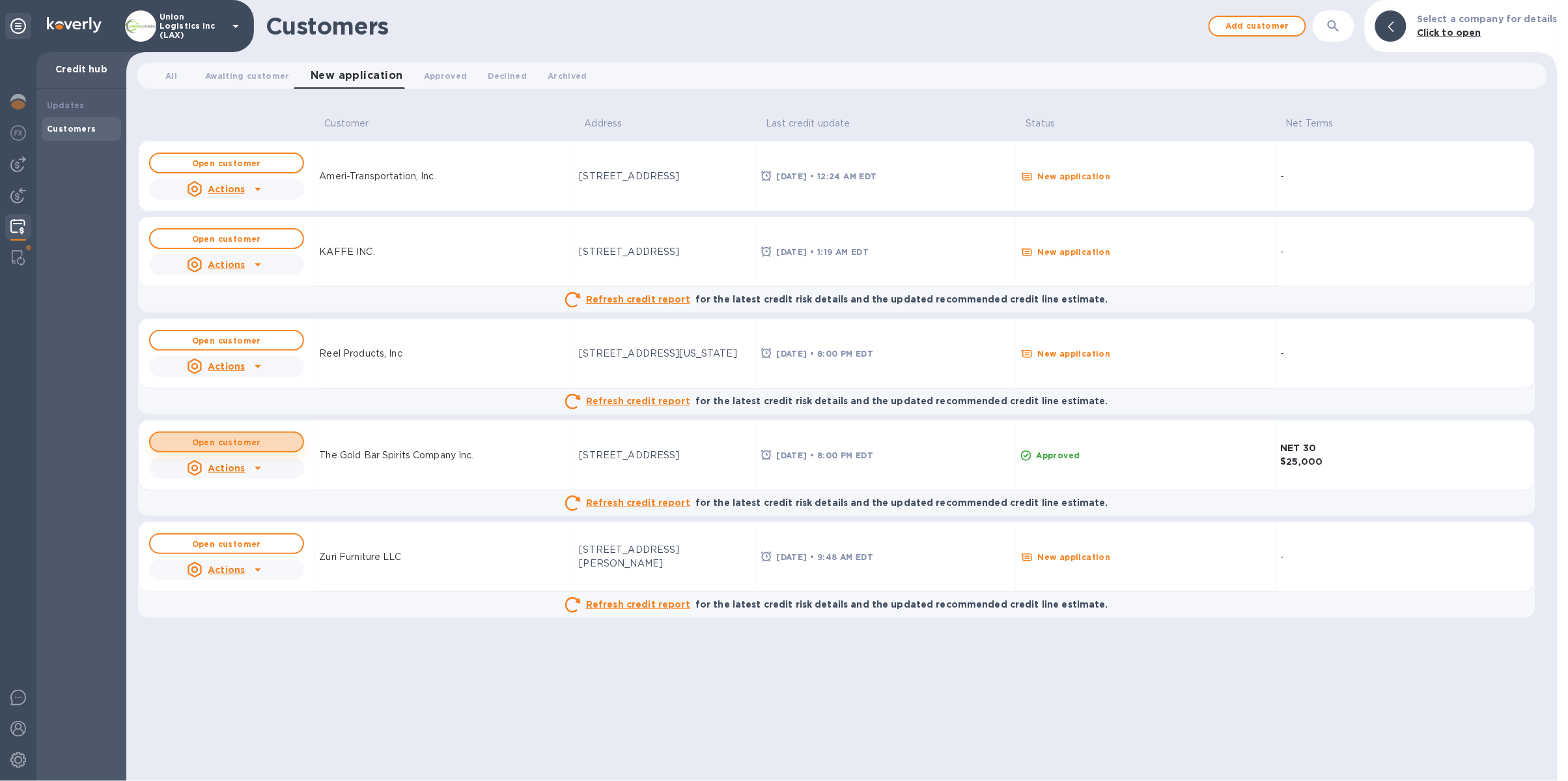
click at [277, 445] on span "Open customer" at bounding box center [226, 442] width 131 height 9
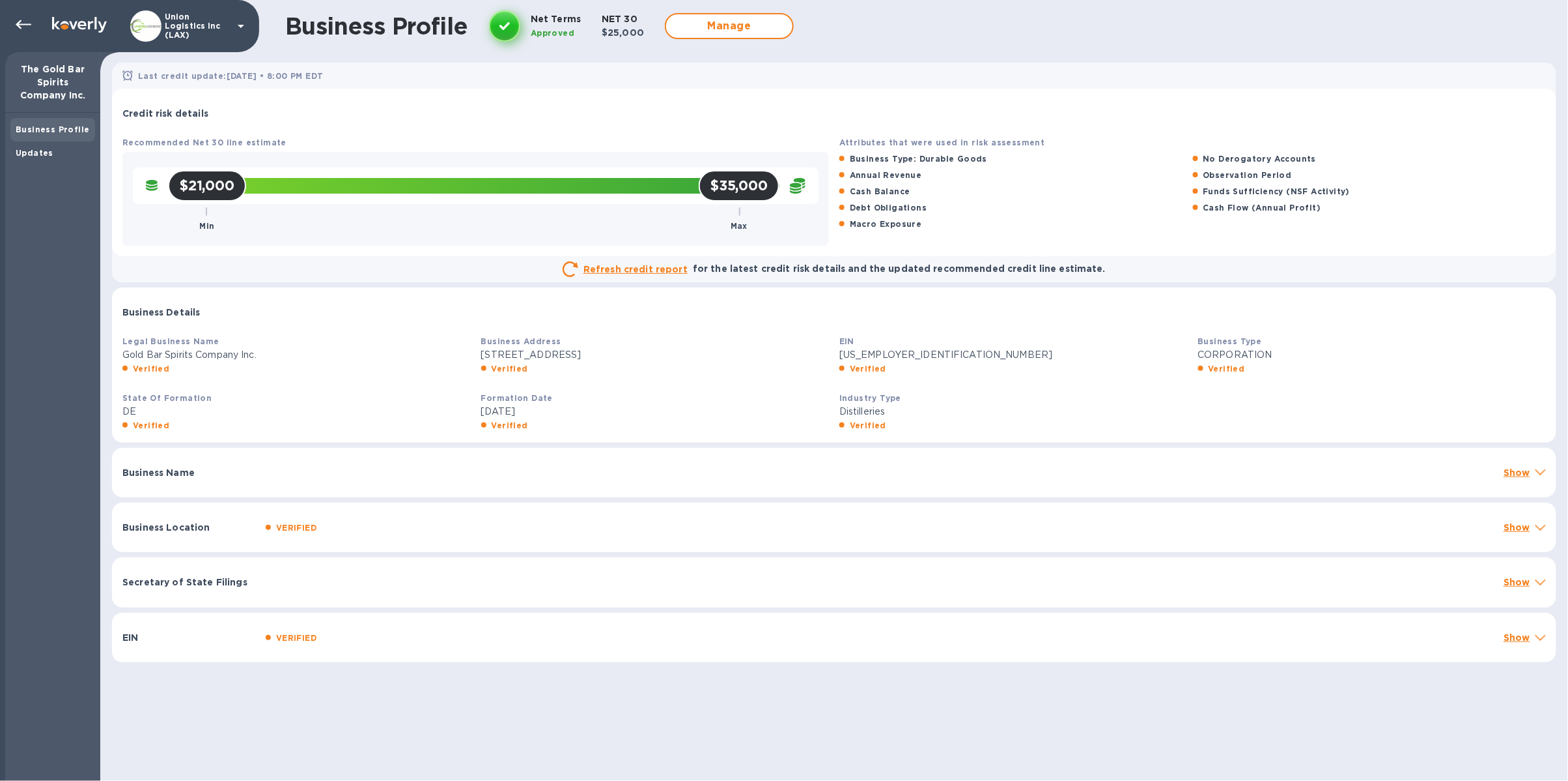
click at [230, 486] on div "Business Name Show" at bounding box center [834, 472] width 1444 height 49
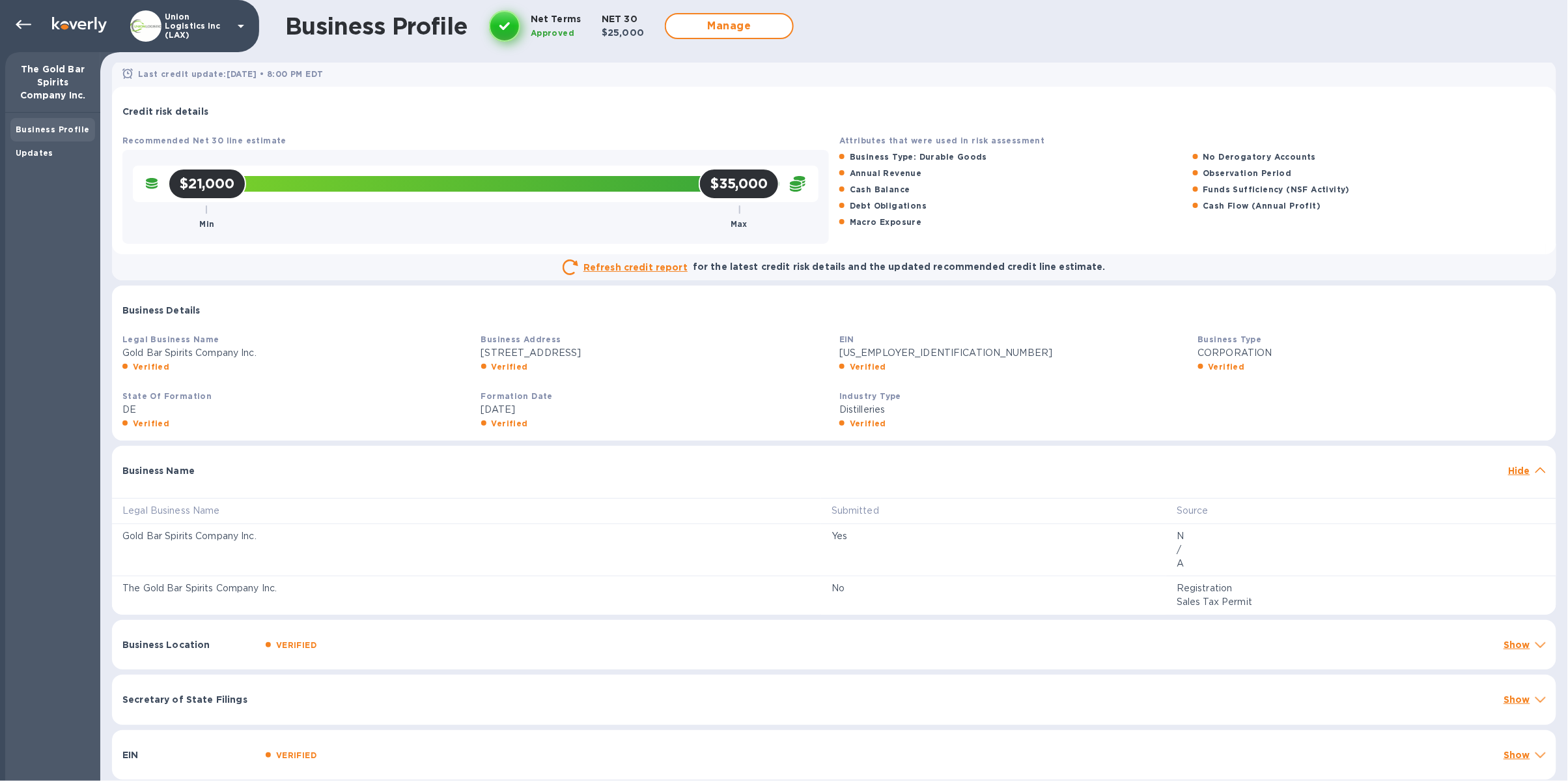
scroll to position [5, 0]
click at [1514, 645] on p "Show" at bounding box center [1517, 643] width 27 height 13
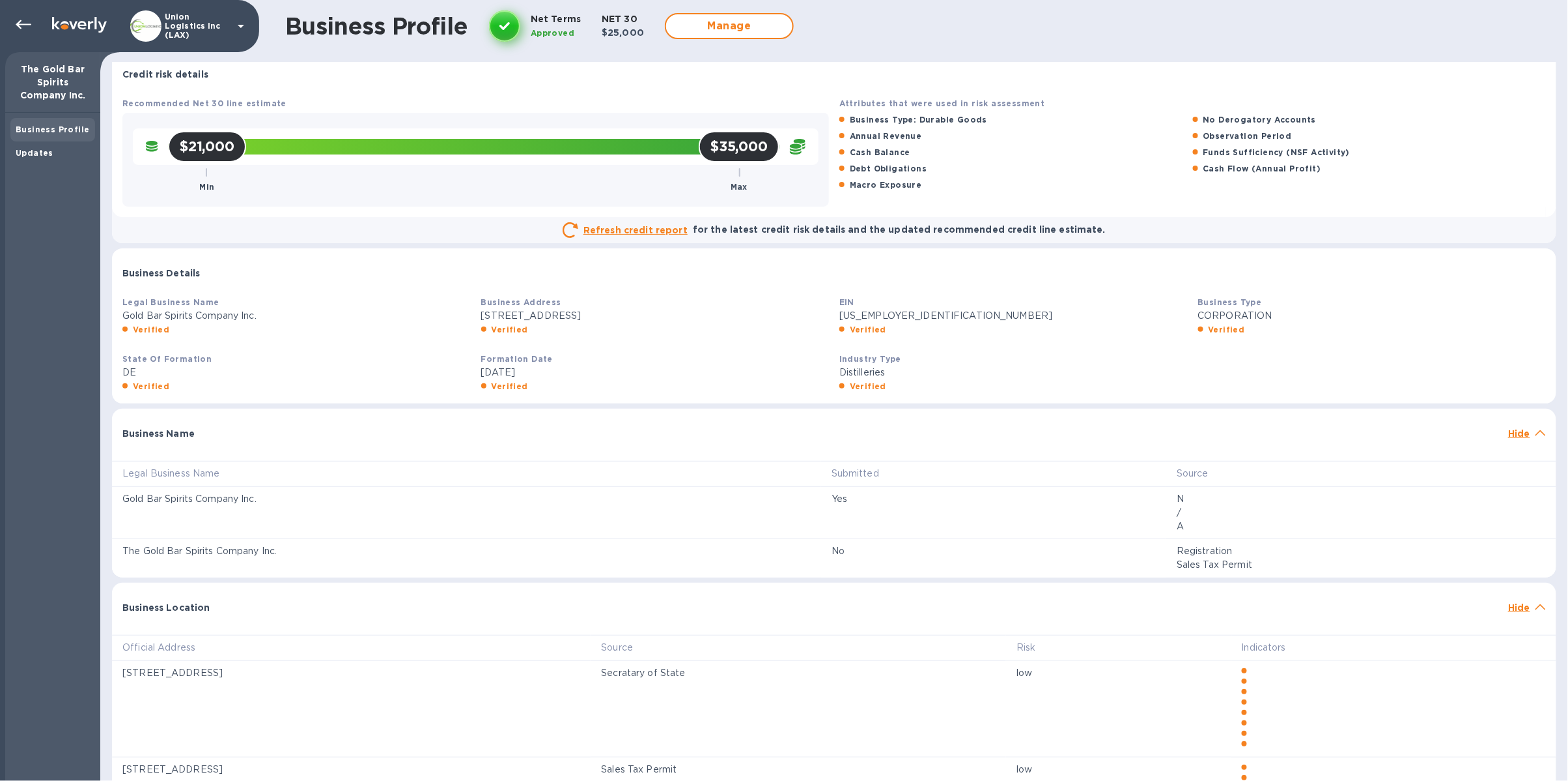
scroll to position [241, 0]
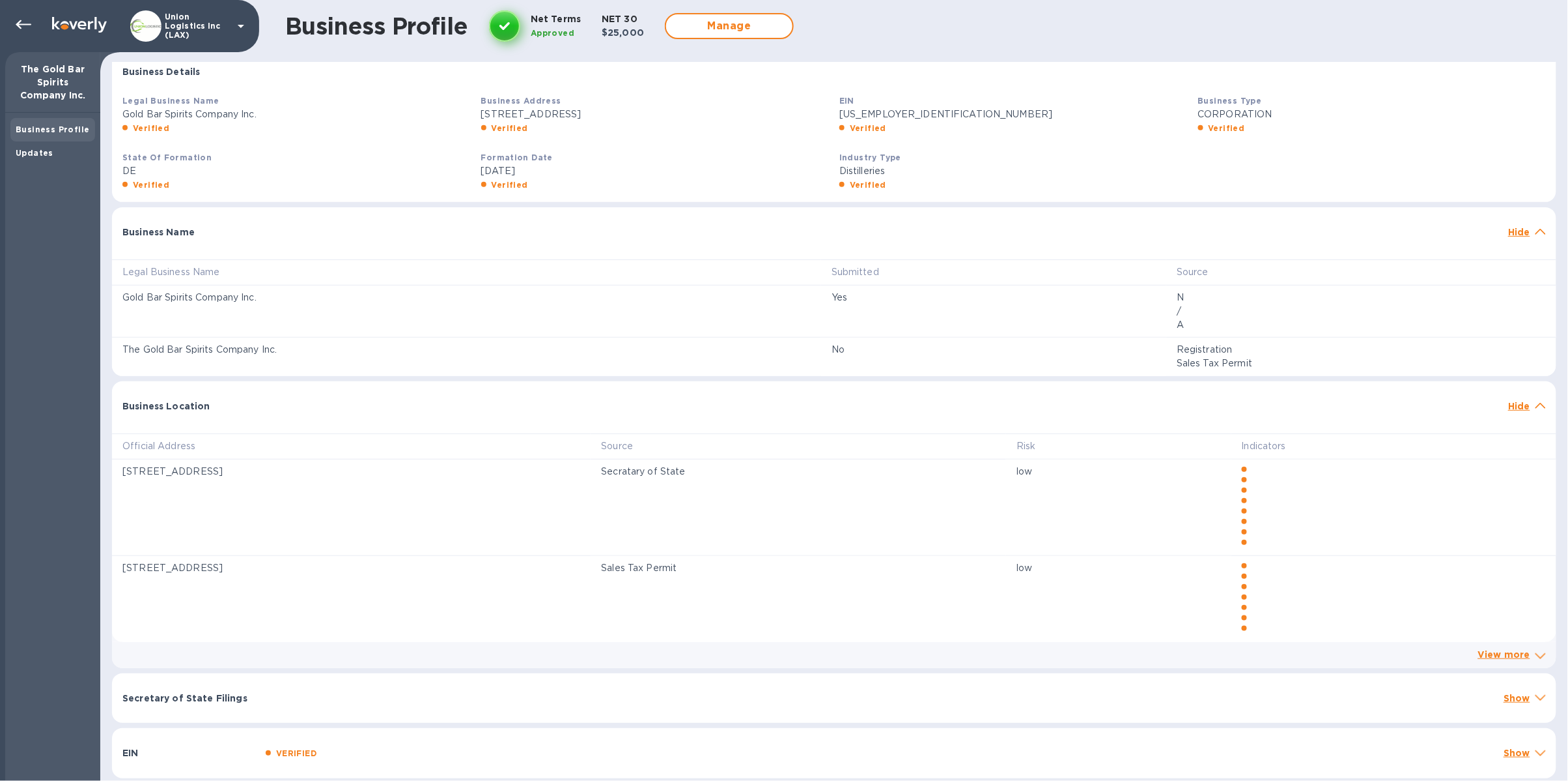
click at [1509, 687] on div "Secretary of State Filings Show" at bounding box center [834, 698] width 1444 height 49
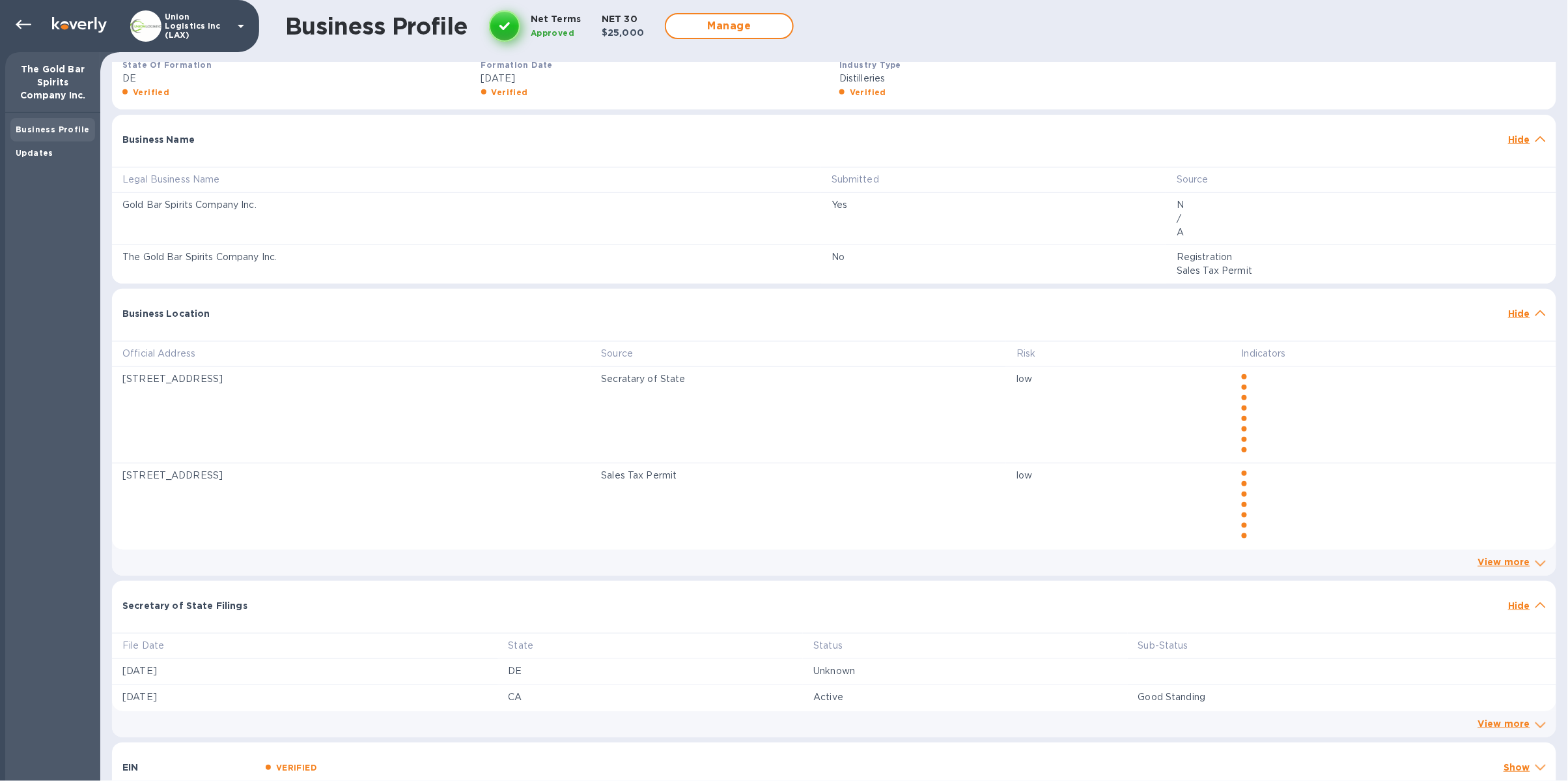
scroll to position [349, 0]
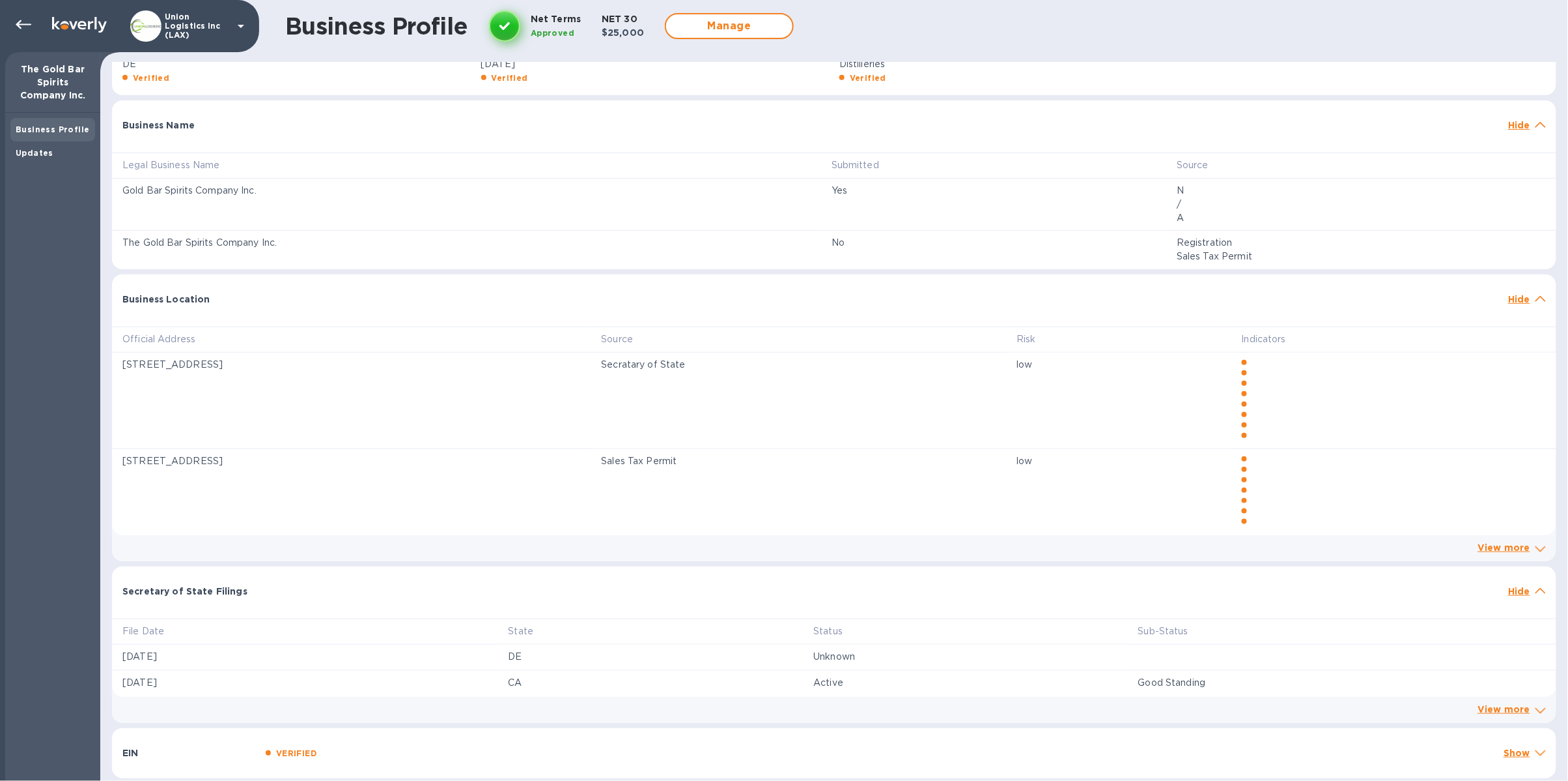
click at [1502, 731] on div "Show" at bounding box center [1517, 753] width 32 height 19
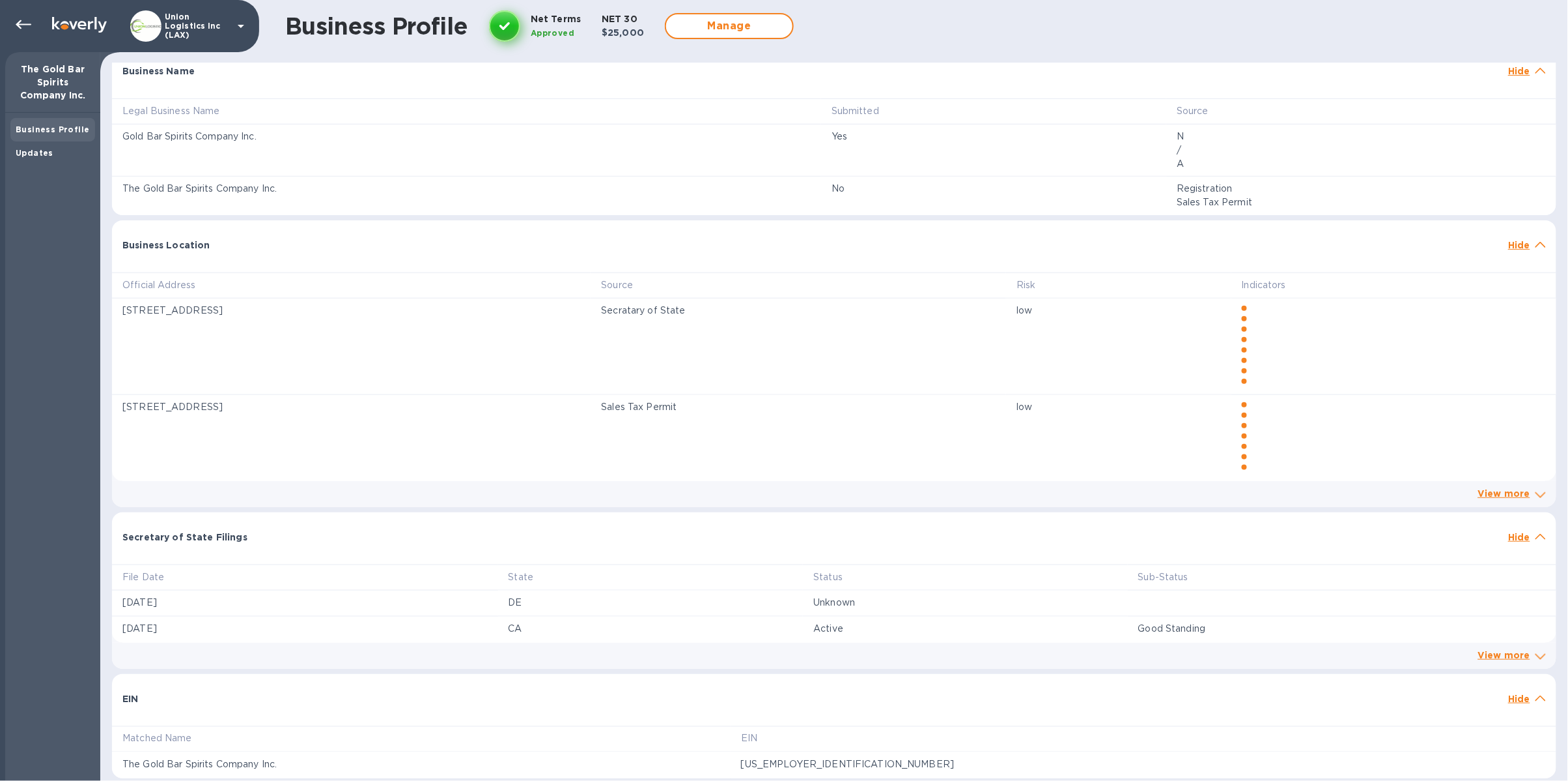
scroll to position [0, 0]
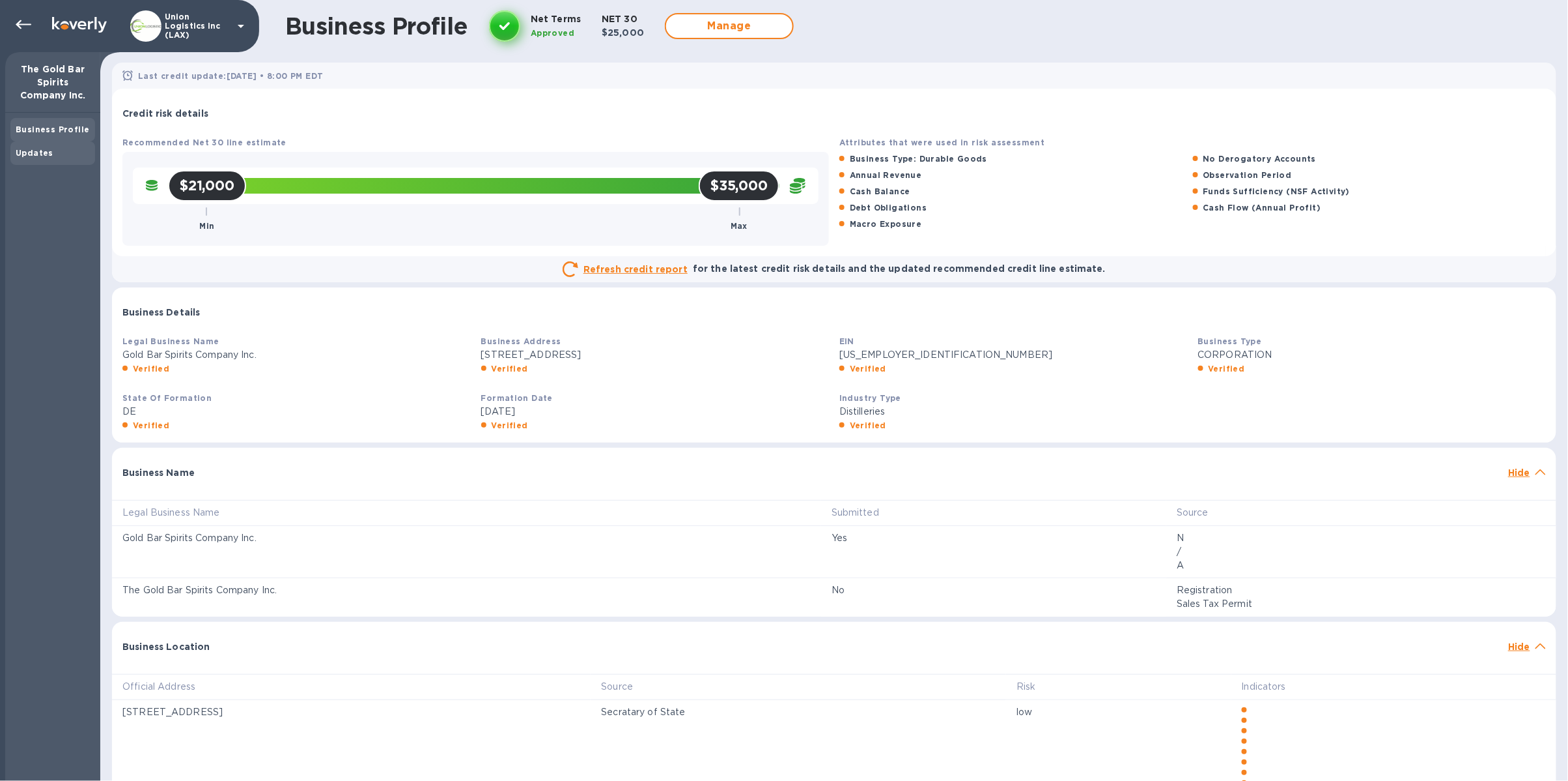
click at [27, 157] on div "Updates" at bounding box center [53, 153] width 74 height 13
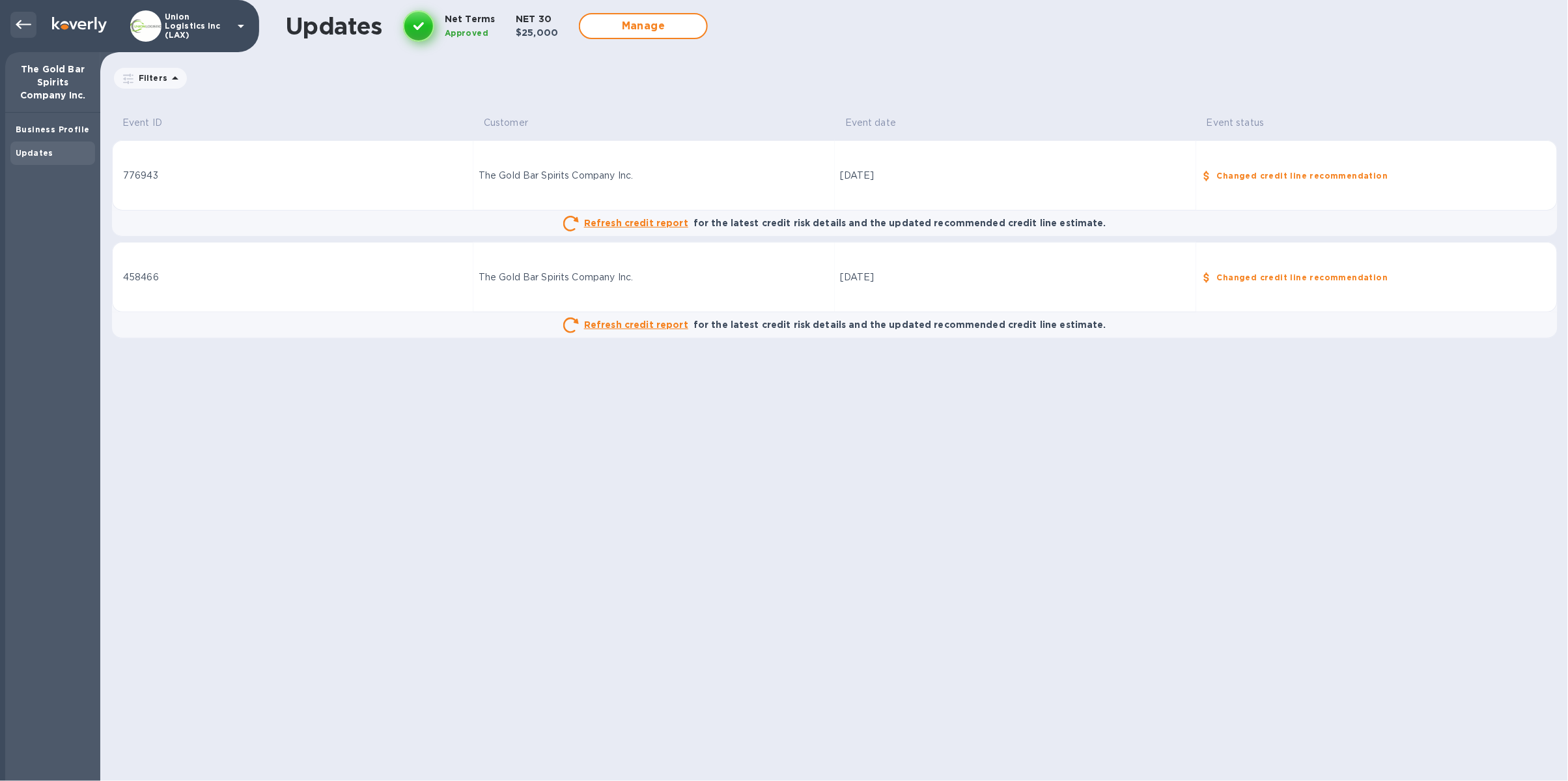
click at [26, 29] on icon at bounding box center [23, 25] width 15 height 15
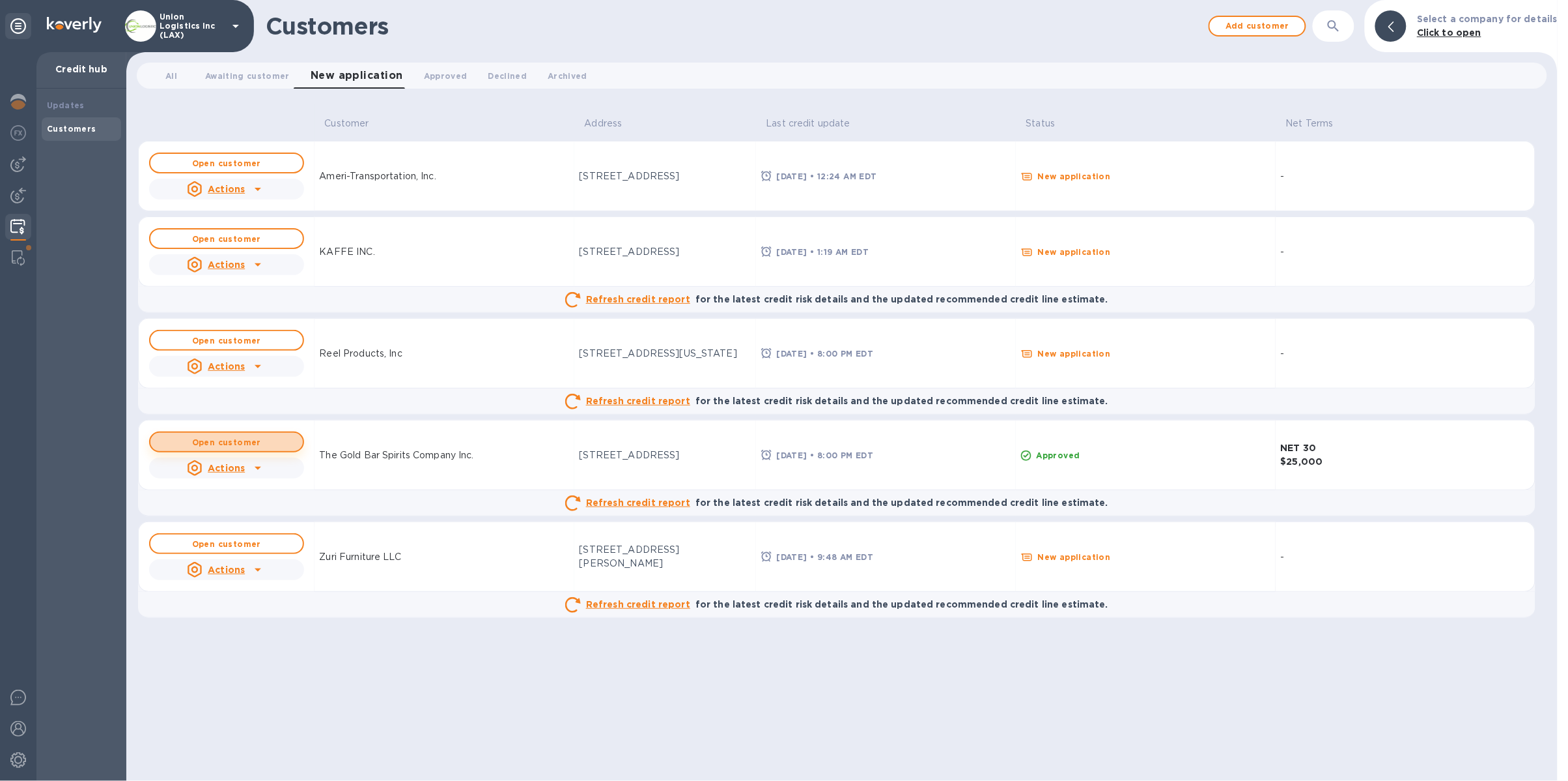
click at [255, 438] on b "Open customer" at bounding box center [226, 442] width 69 height 10
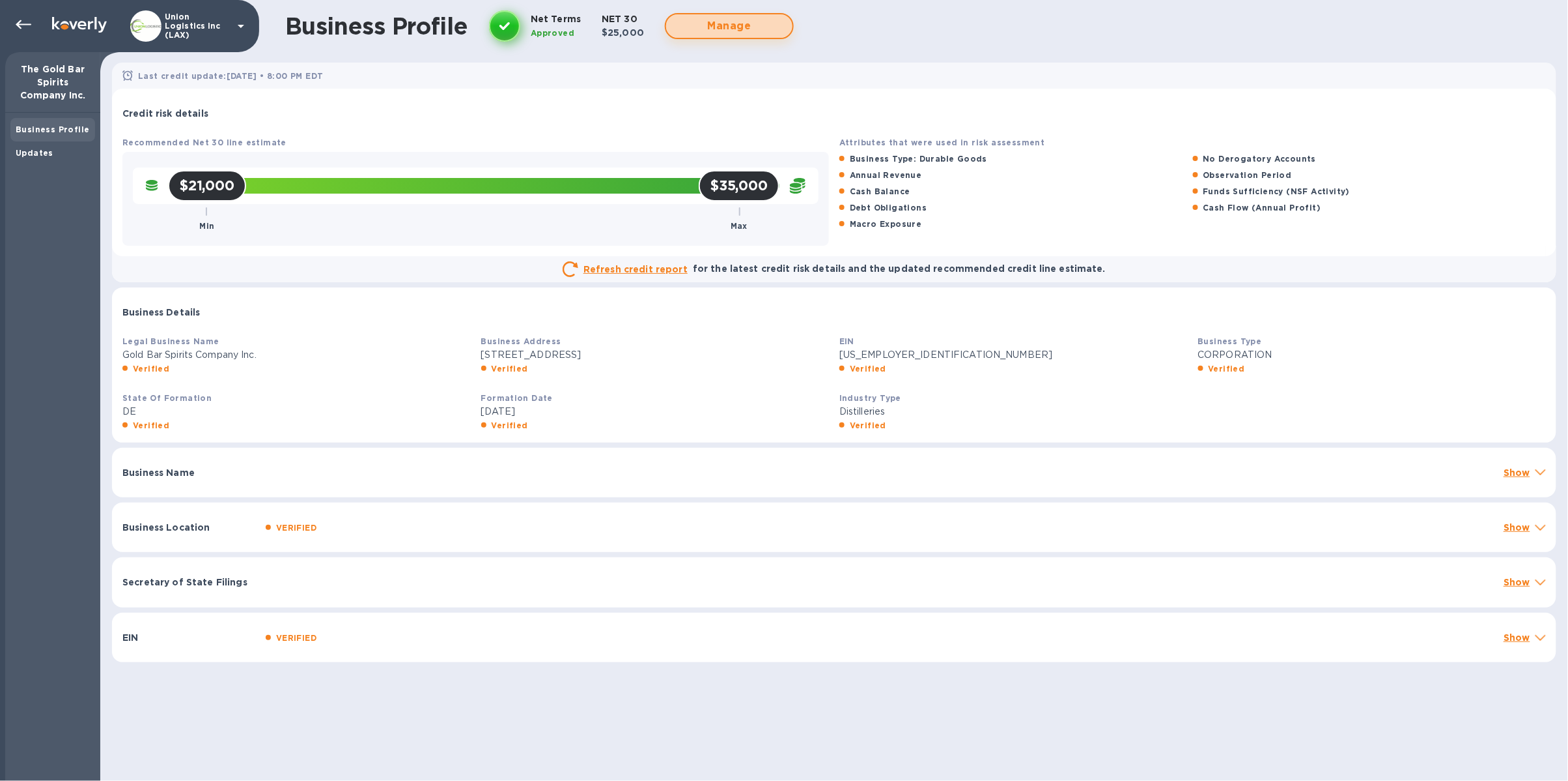
click at [723, 24] on span "Manage" at bounding box center [730, 26] width 106 height 15
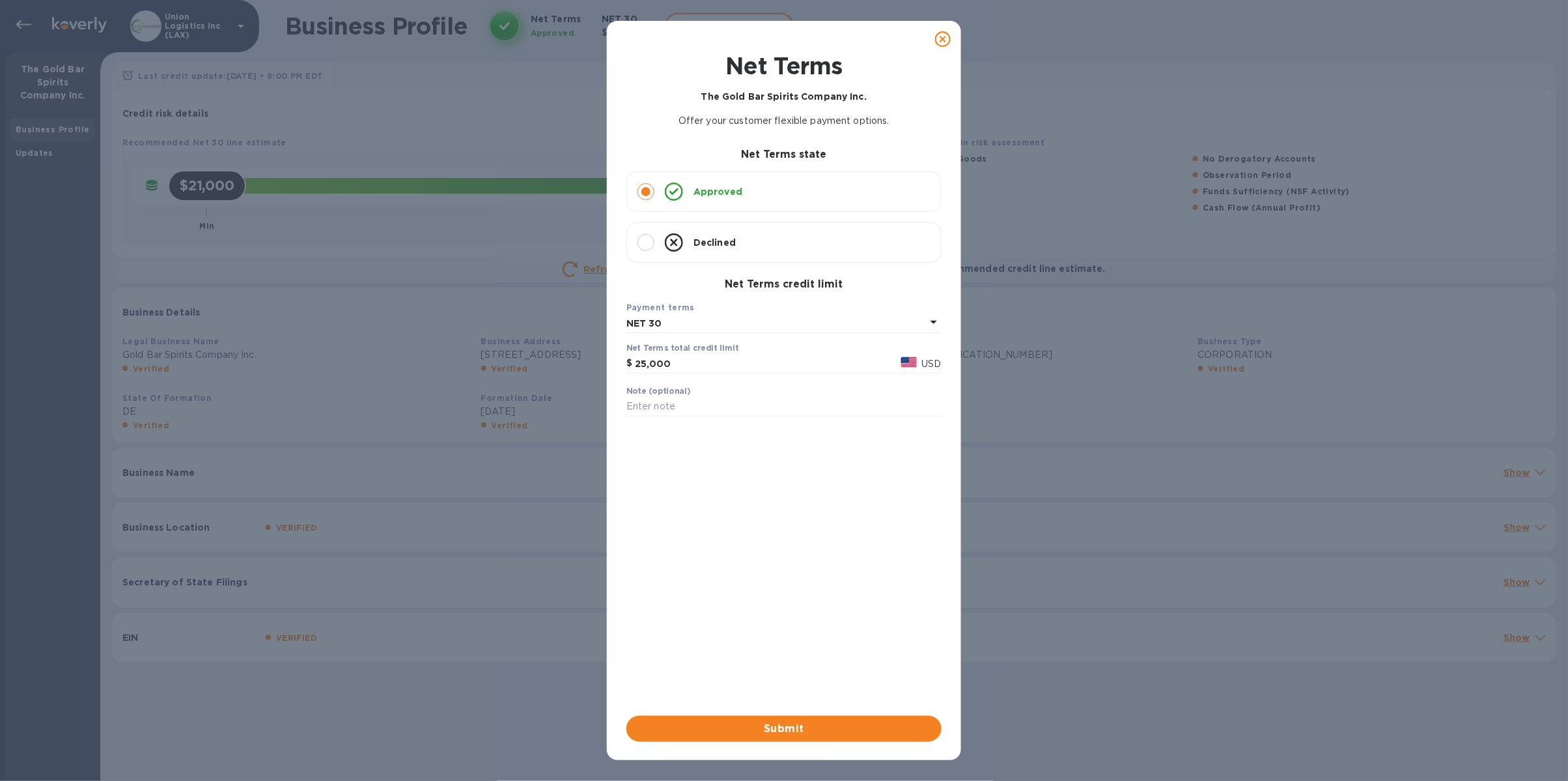
click at [940, 39] on icon at bounding box center [943, 39] width 15 height 15
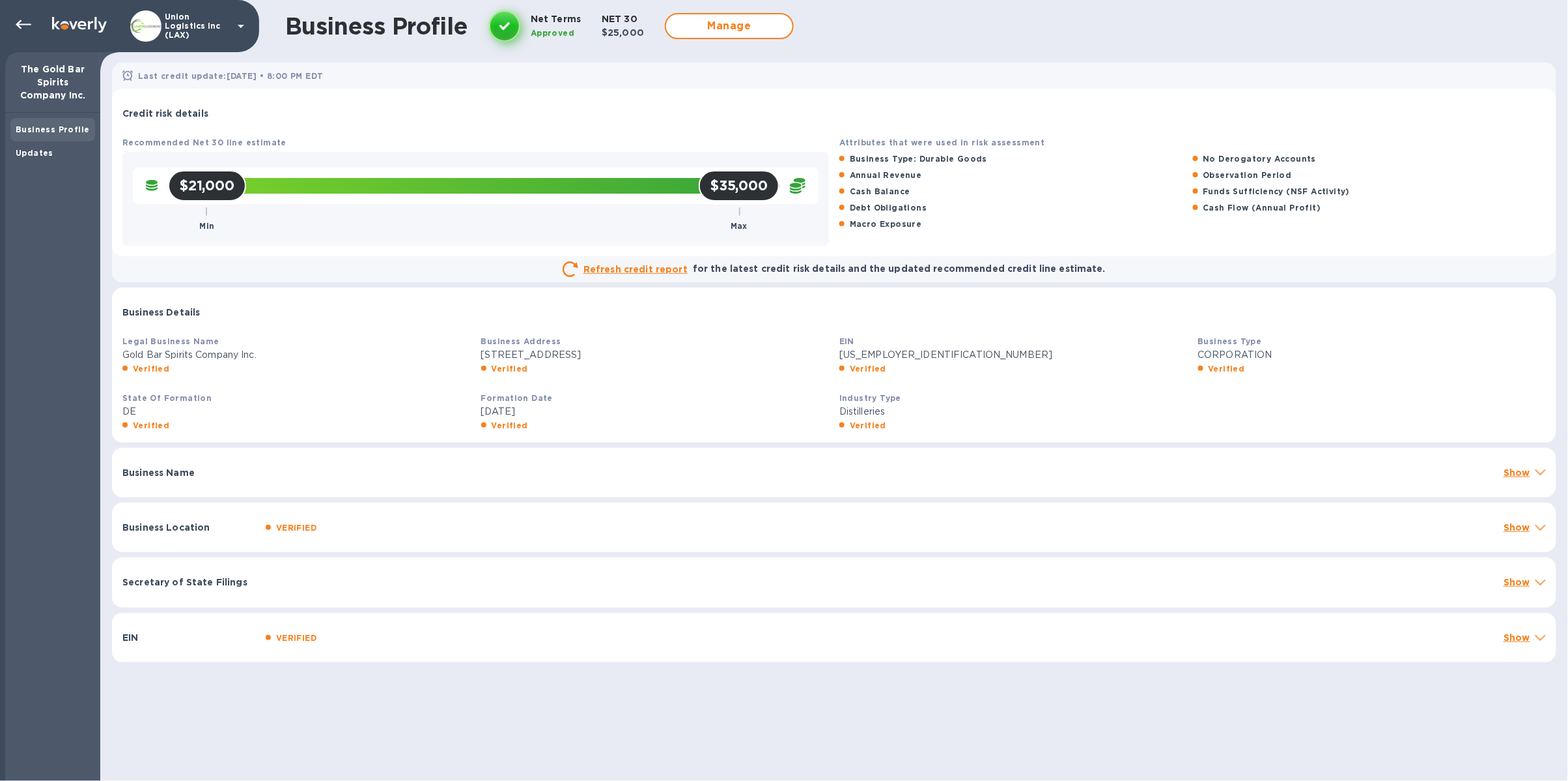
click at [1519, 479] on div "Business Name Show" at bounding box center [834, 472] width 1444 height 49
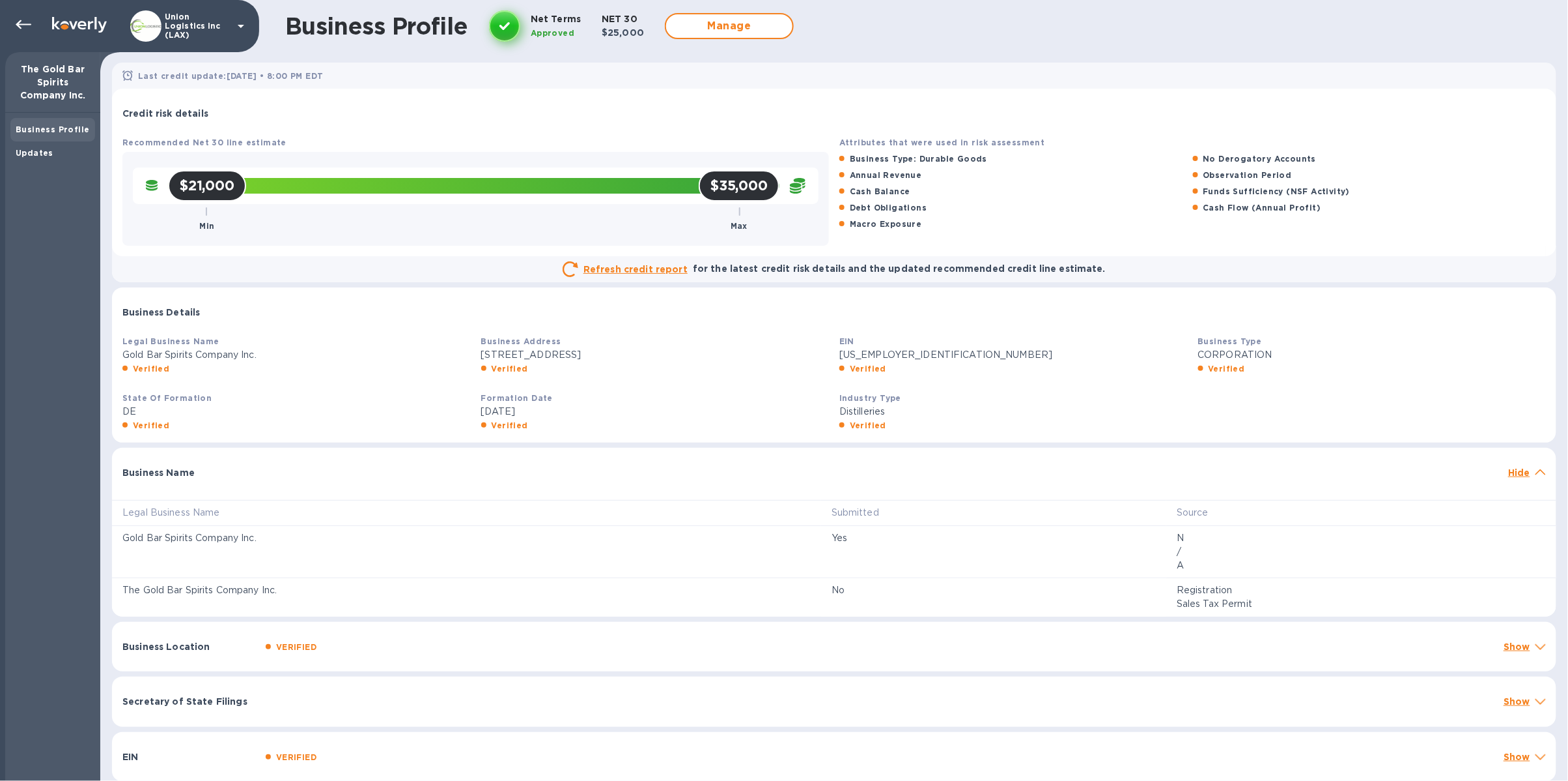
scroll to position [5, 0]
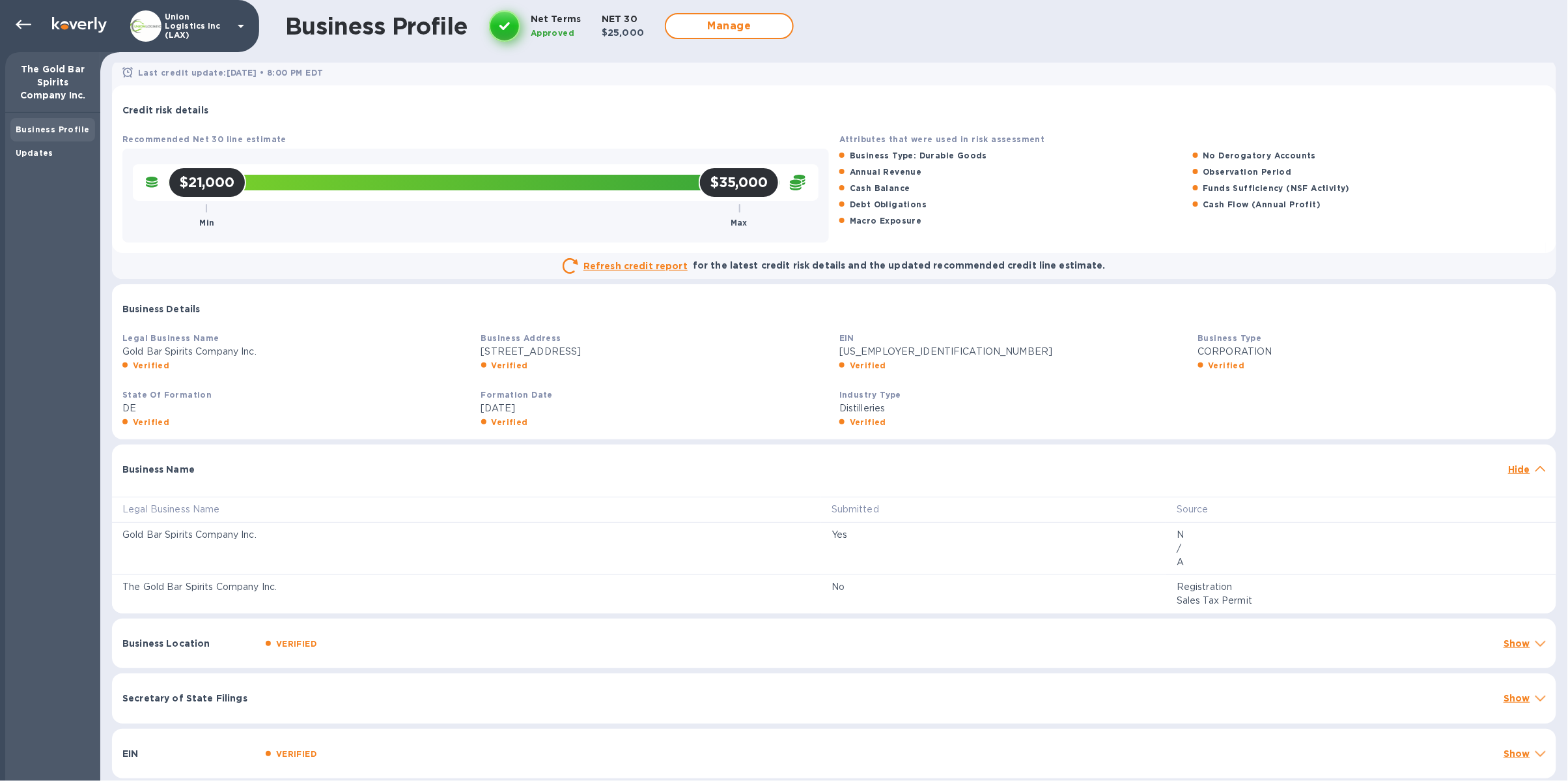
click at [1522, 649] on p "Show" at bounding box center [1517, 643] width 27 height 13
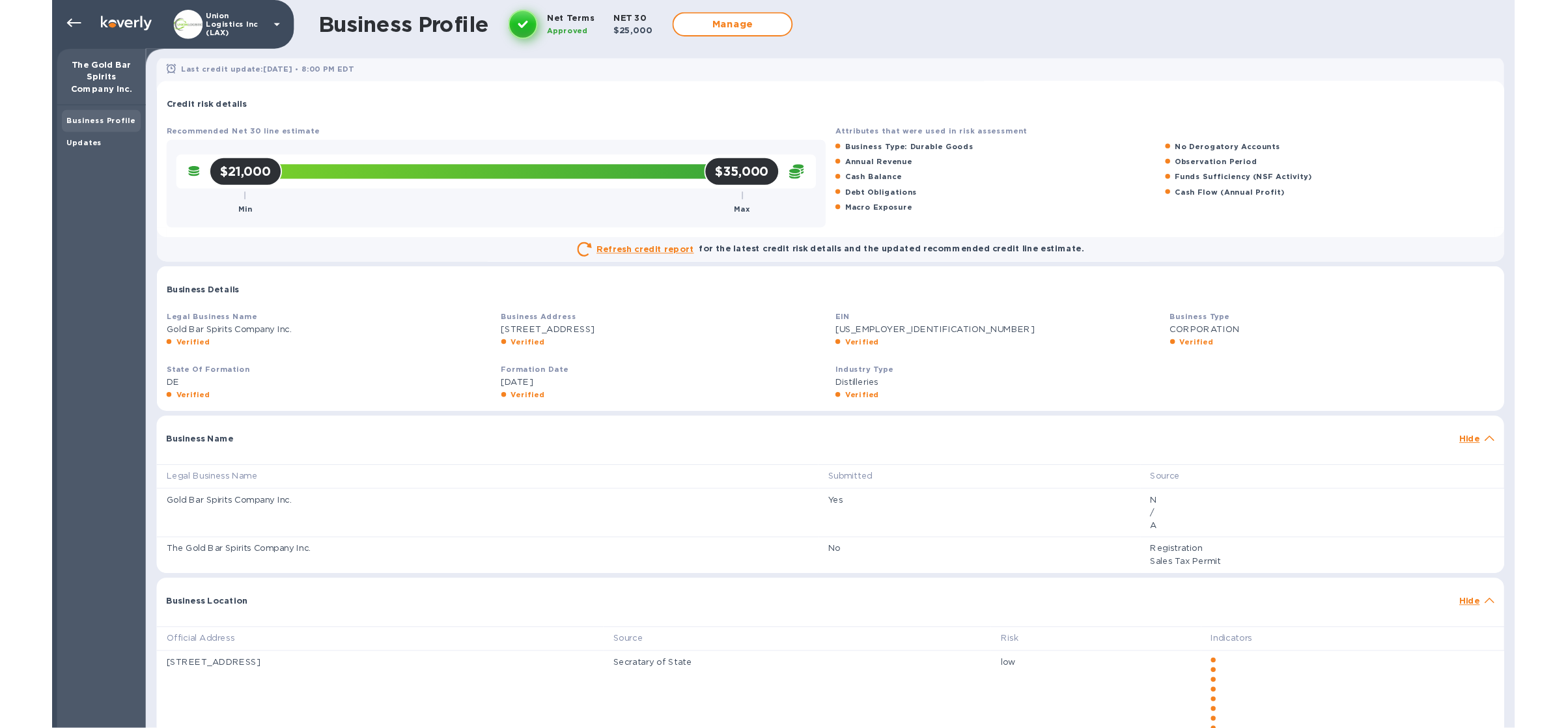
scroll to position [0, 0]
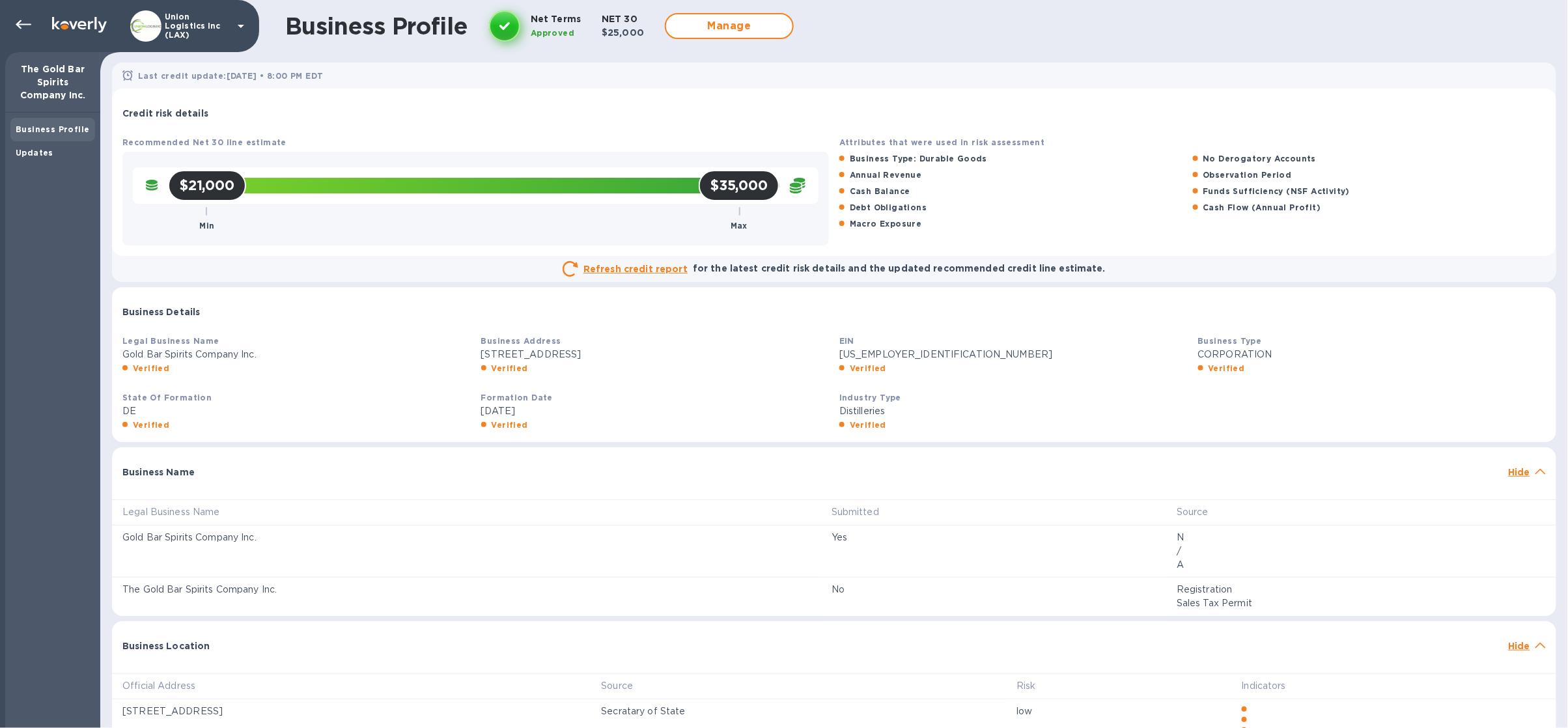
click at [185, 19] on p "Union Logistics Inc (LAX)" at bounding box center [197, 26] width 65 height 27
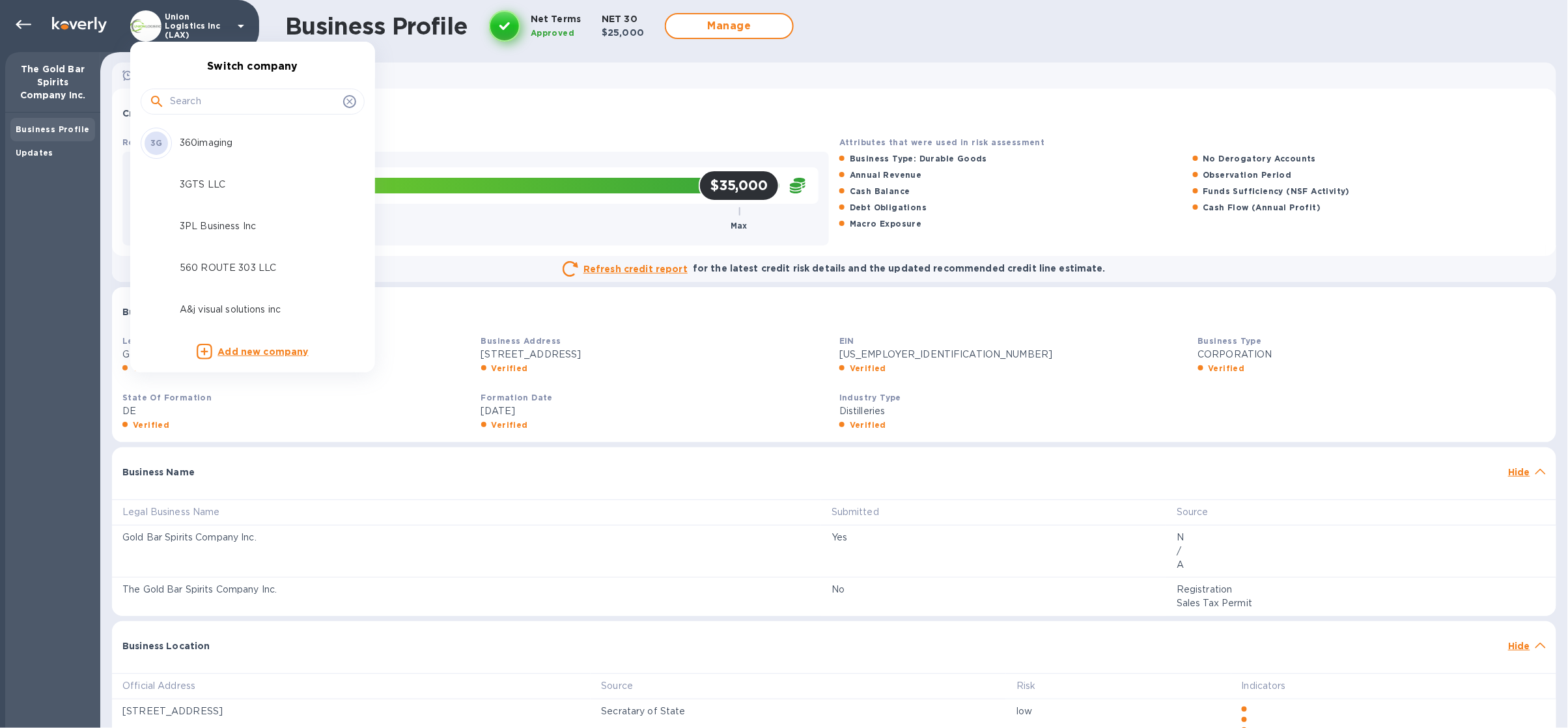
click at [219, 104] on input "text" at bounding box center [253, 101] width 168 height 19
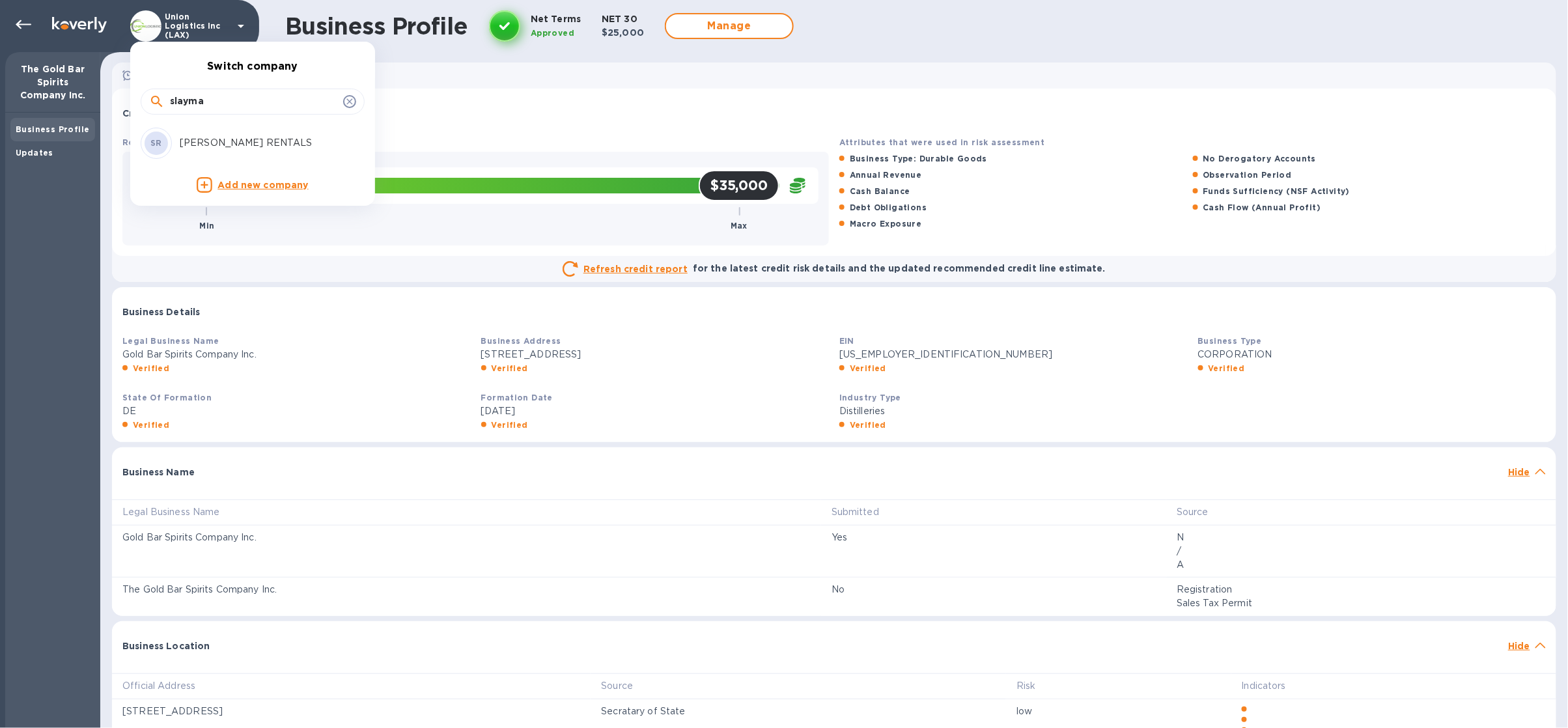
type input "slayma"
click at [276, 145] on p "[PERSON_NAME] RENTALS" at bounding box center [262, 143] width 164 height 14
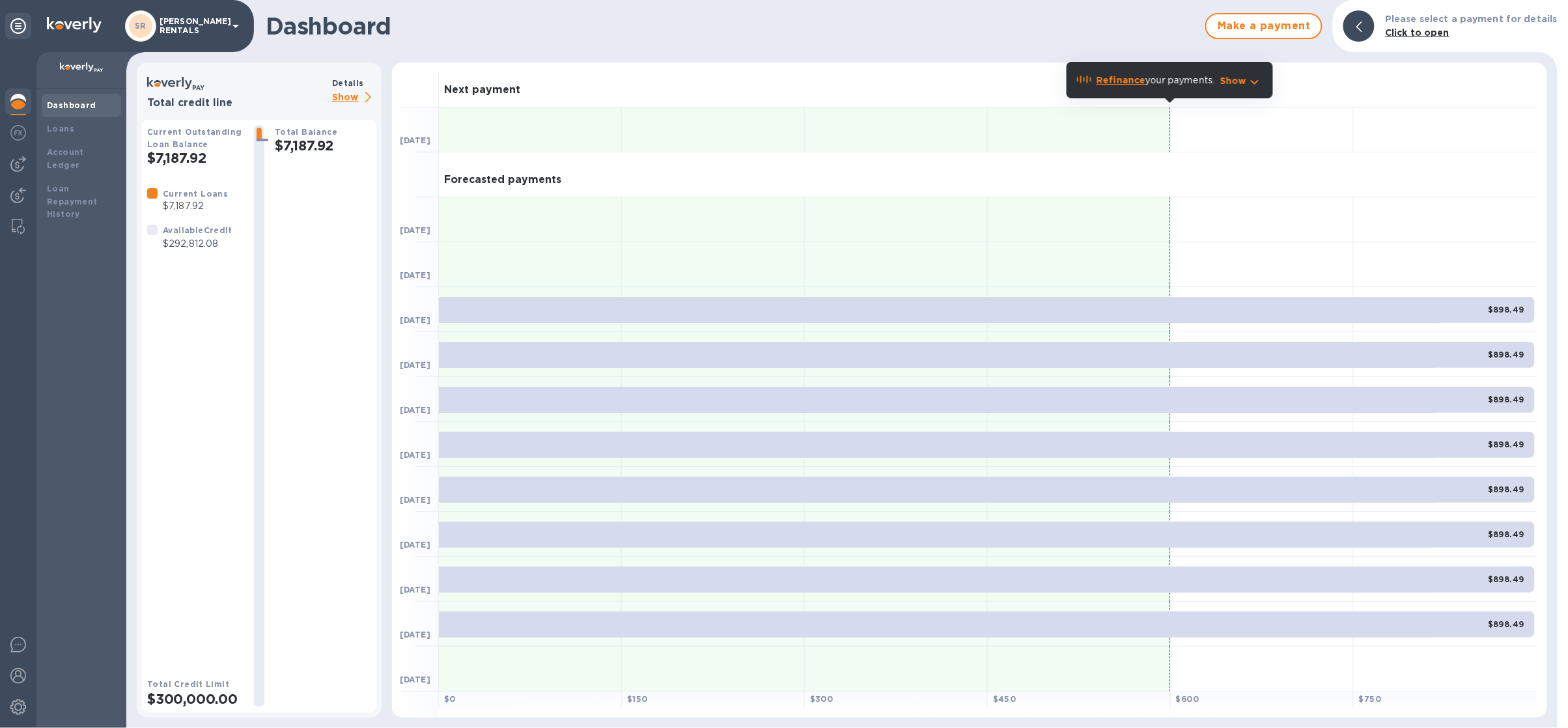
click at [209, 22] on p "[PERSON_NAME] RENTALS" at bounding box center [192, 26] width 65 height 19
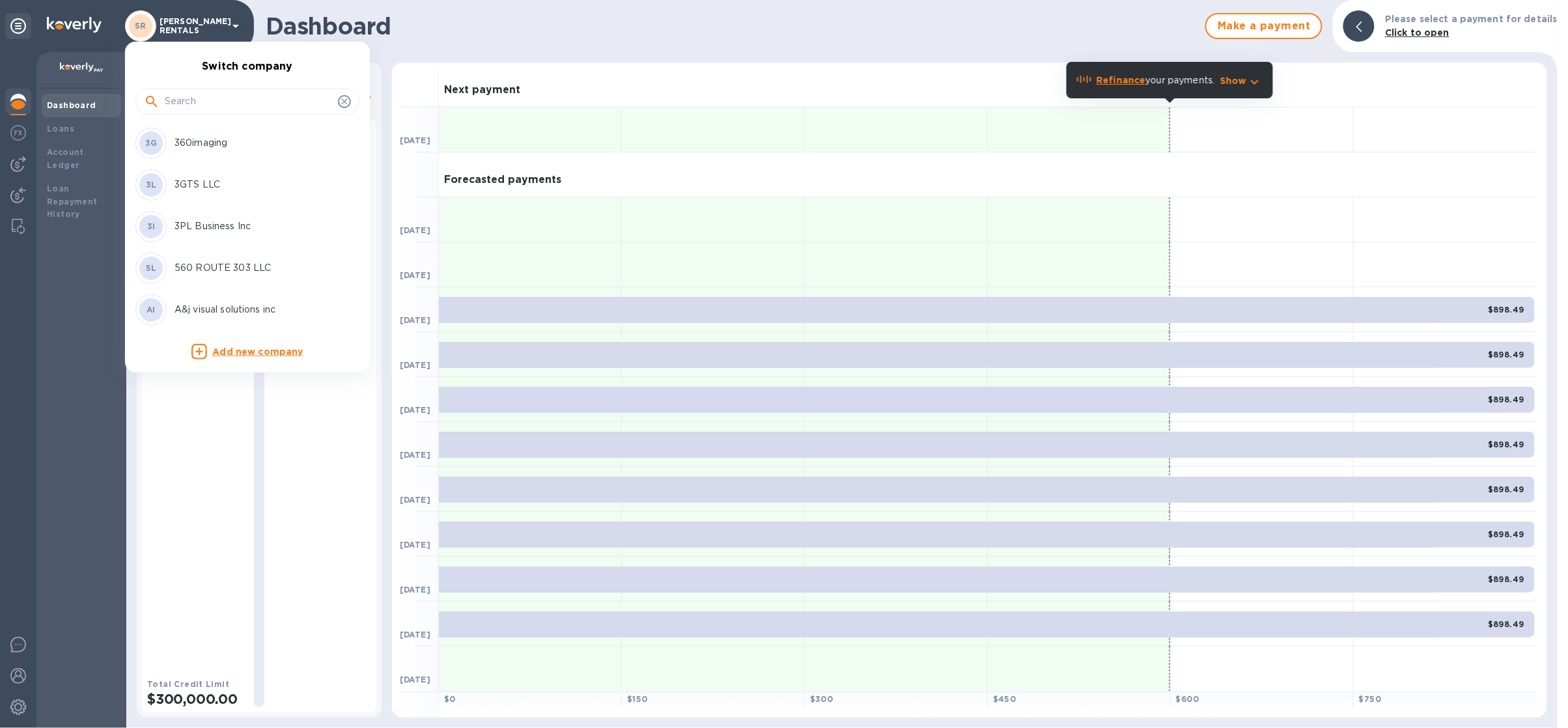
click at [197, 109] on input "text" at bounding box center [248, 101] width 168 height 19
type input "amb"
click at [216, 141] on p "Ambercor Shipping USA Inc." at bounding box center [257, 143] width 164 height 14
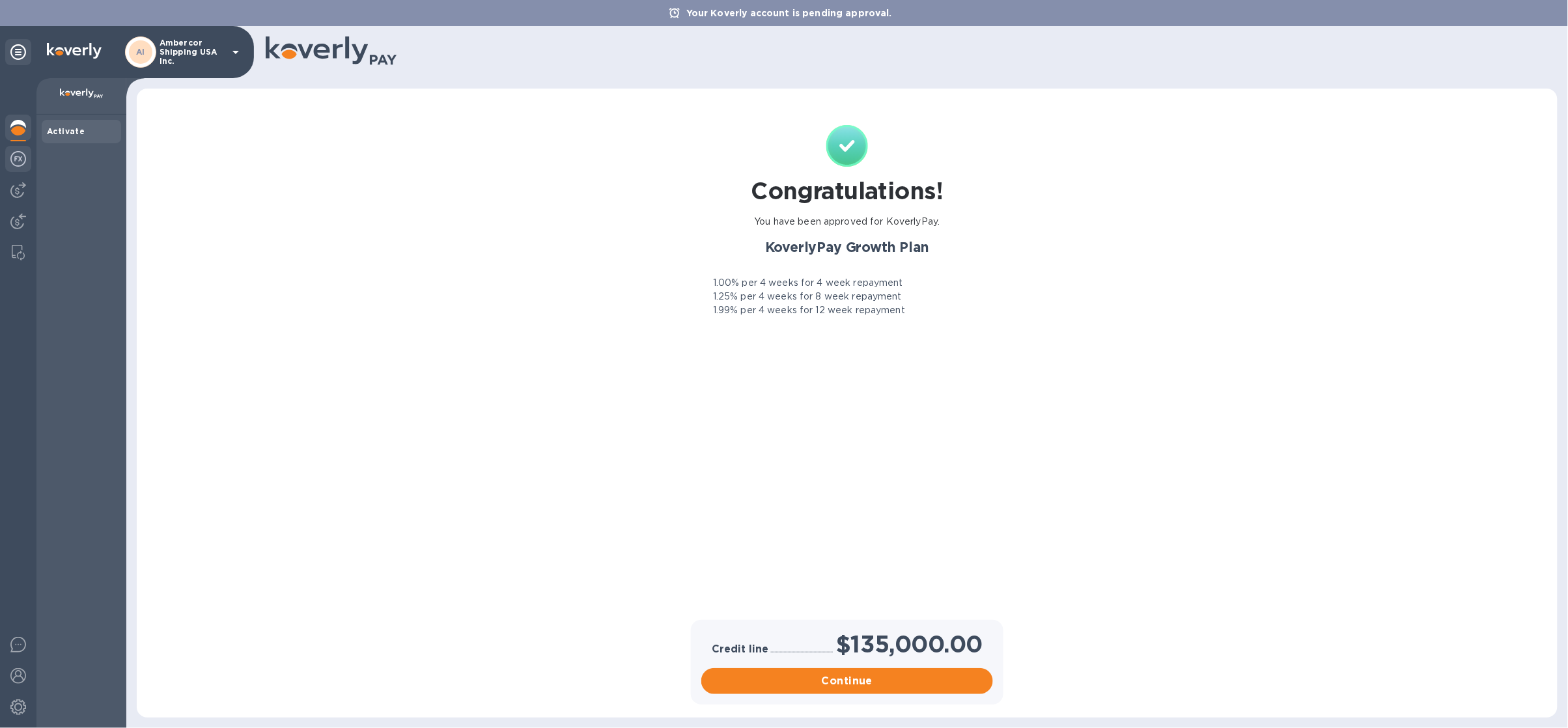
click at [20, 163] on img at bounding box center [18, 159] width 15 height 15
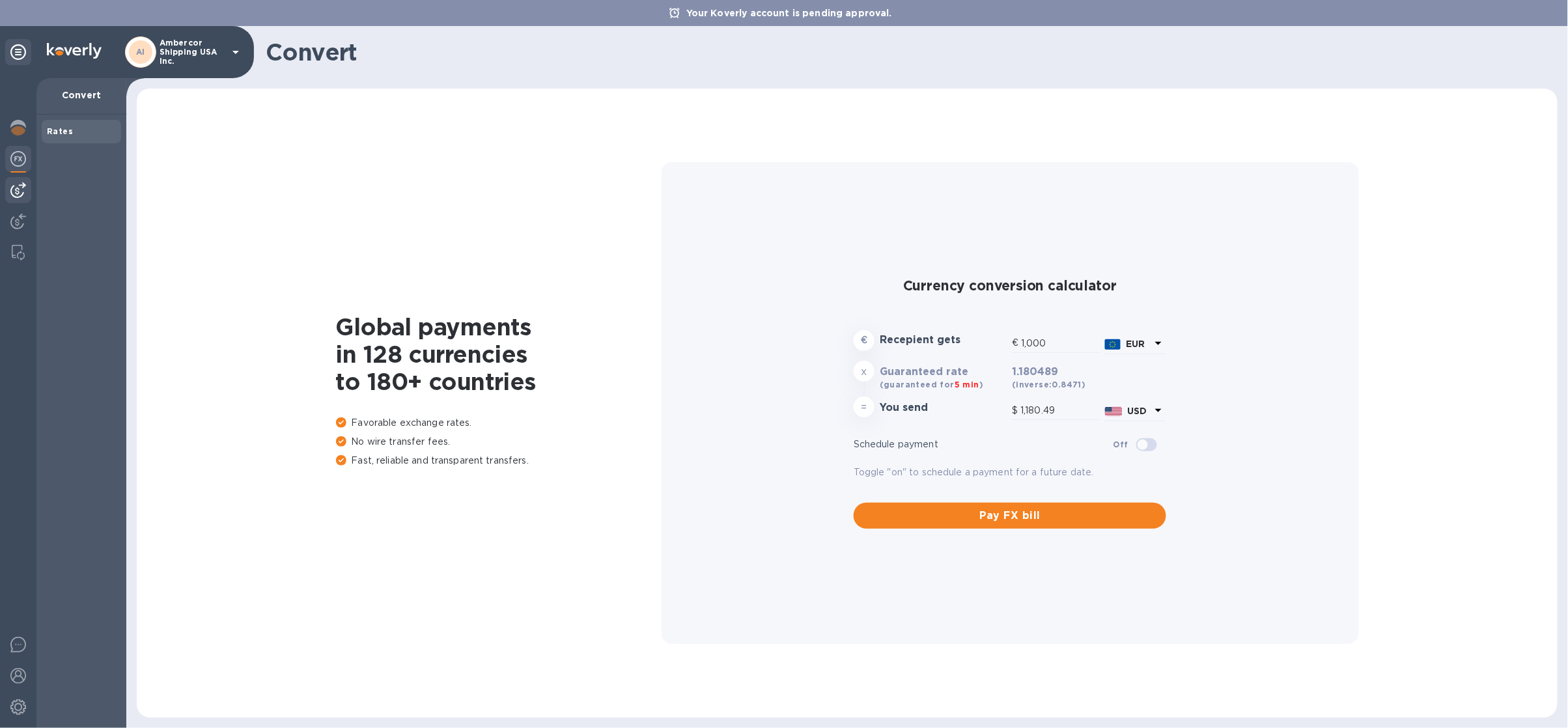
click at [18, 201] on div at bounding box center [19, 190] width 26 height 26
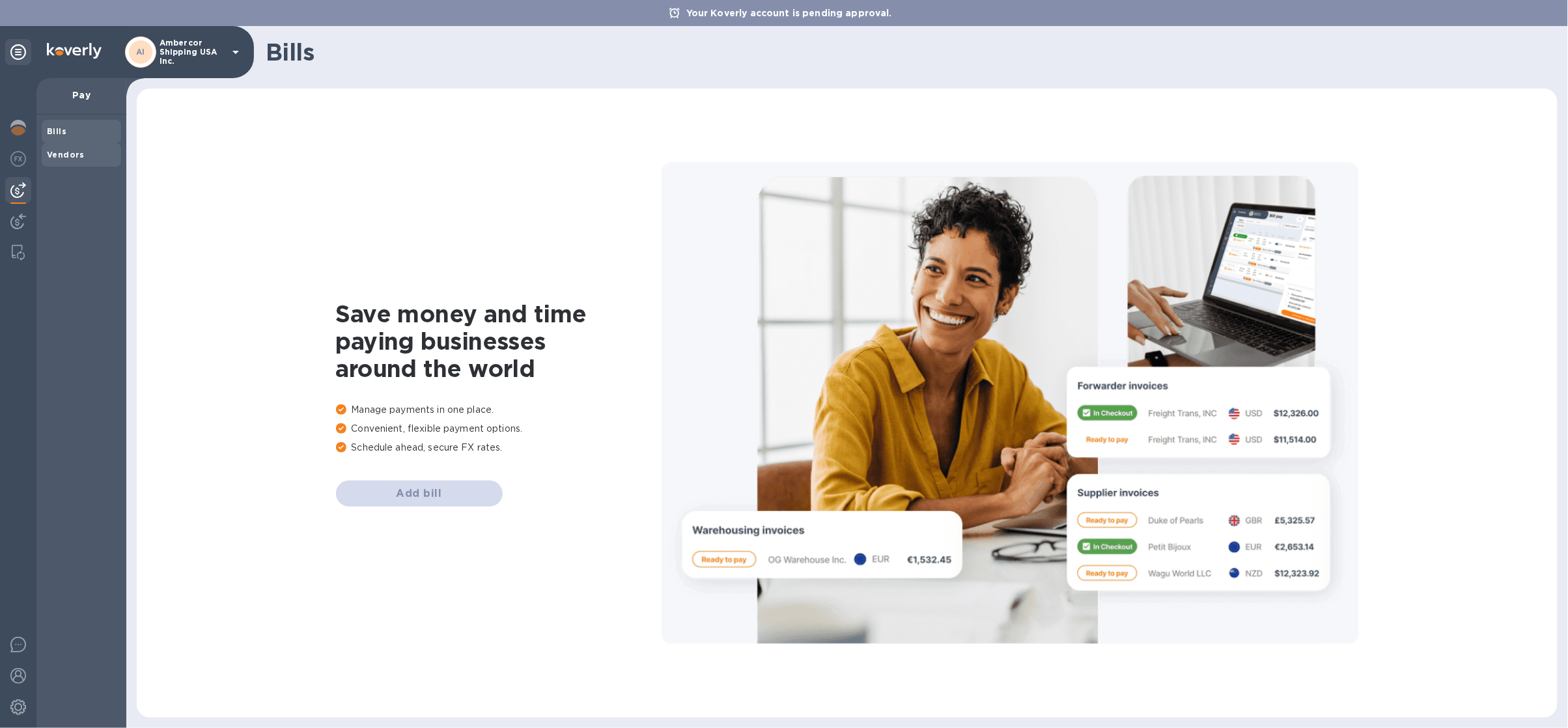
click at [53, 158] on b "Vendors" at bounding box center [66, 155] width 38 height 10
click at [15, 215] on img at bounding box center [18, 221] width 15 height 15
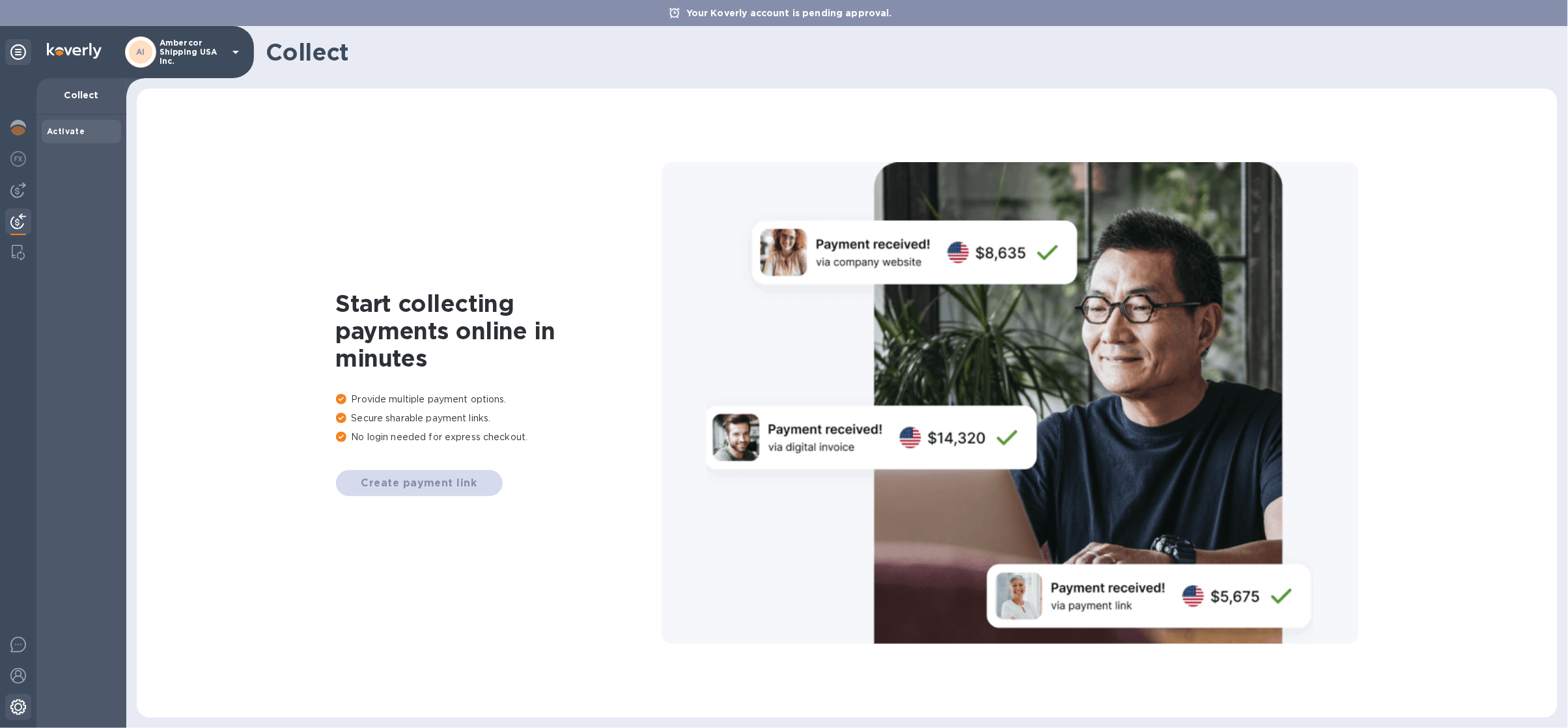
click at [24, 696] on div at bounding box center [19, 708] width 26 height 29
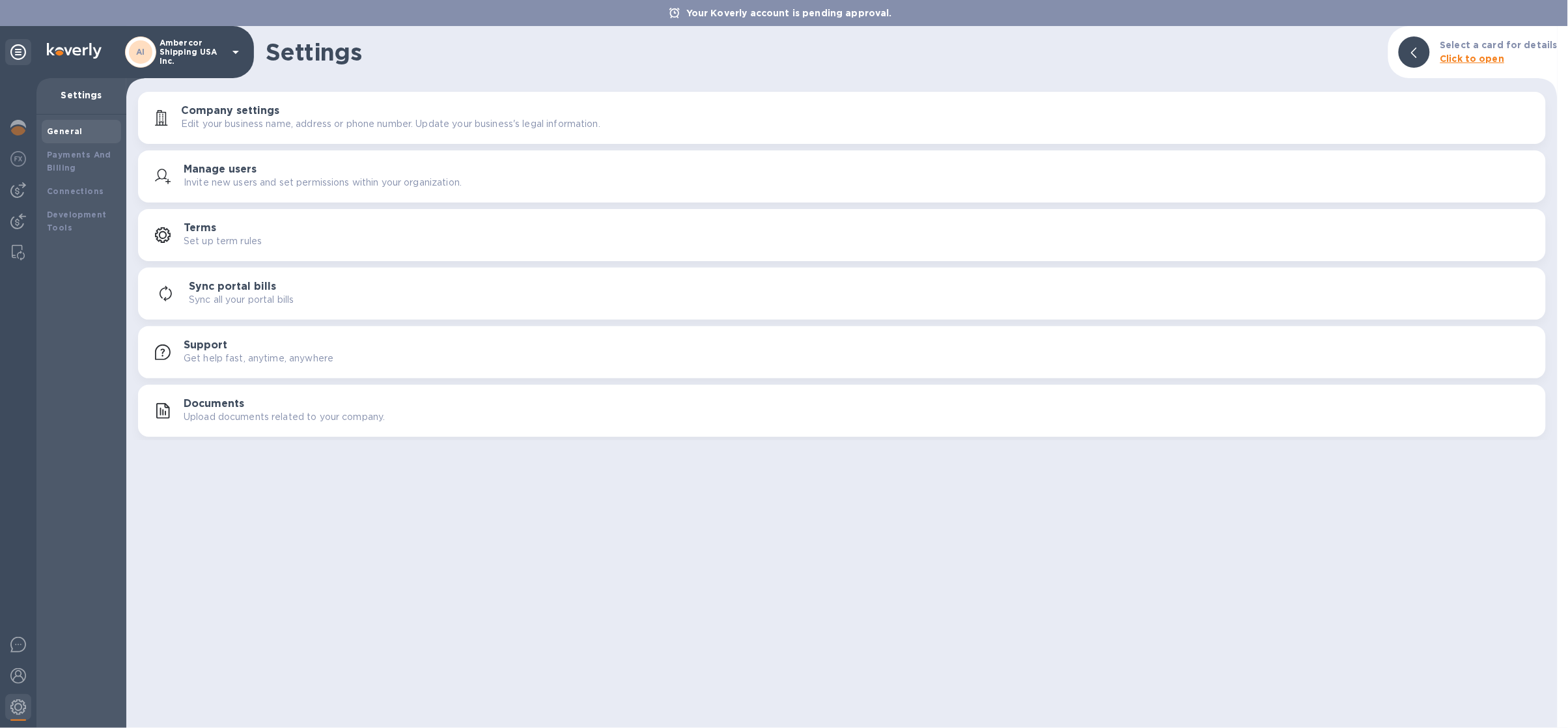
click at [302, 100] on button "Company settings Edit your business name, address or phone number. Update your …" at bounding box center [842, 117] width 1408 height 52
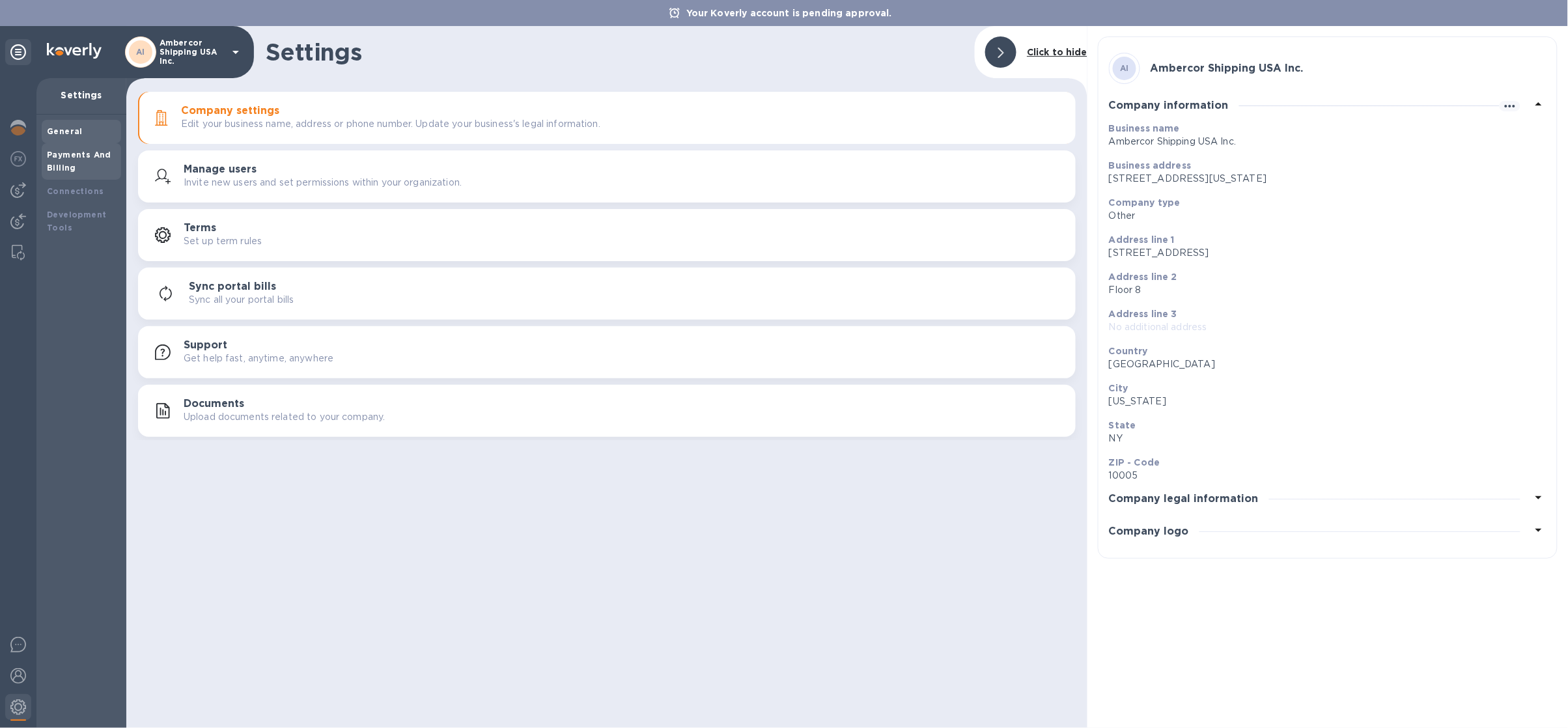
click at [90, 148] on div "Payments And Billing" at bounding box center [81, 162] width 69 height 26
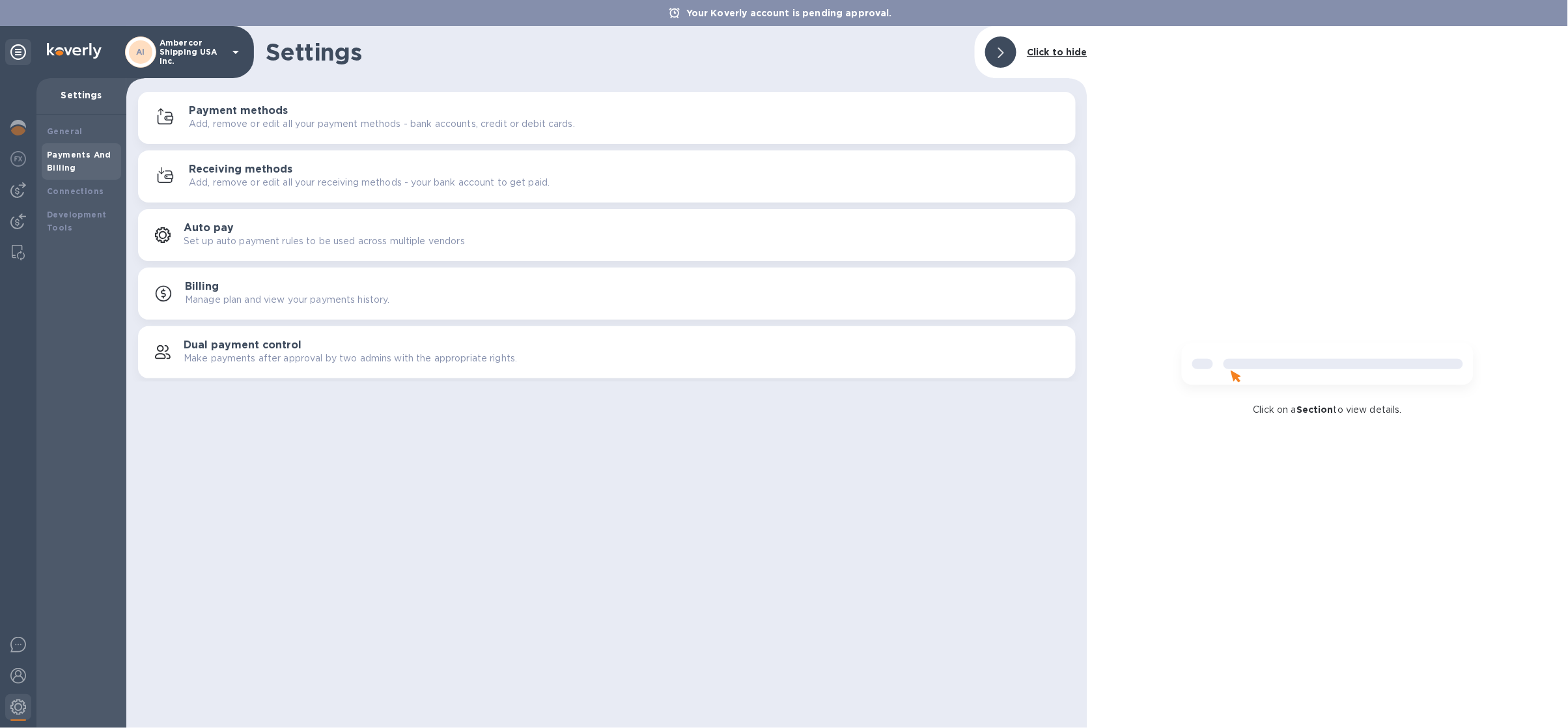
click at [308, 111] on div "Payment methods Add, remove or edit all your payment methods - bank accounts, c…" at bounding box center [627, 118] width 876 height 26
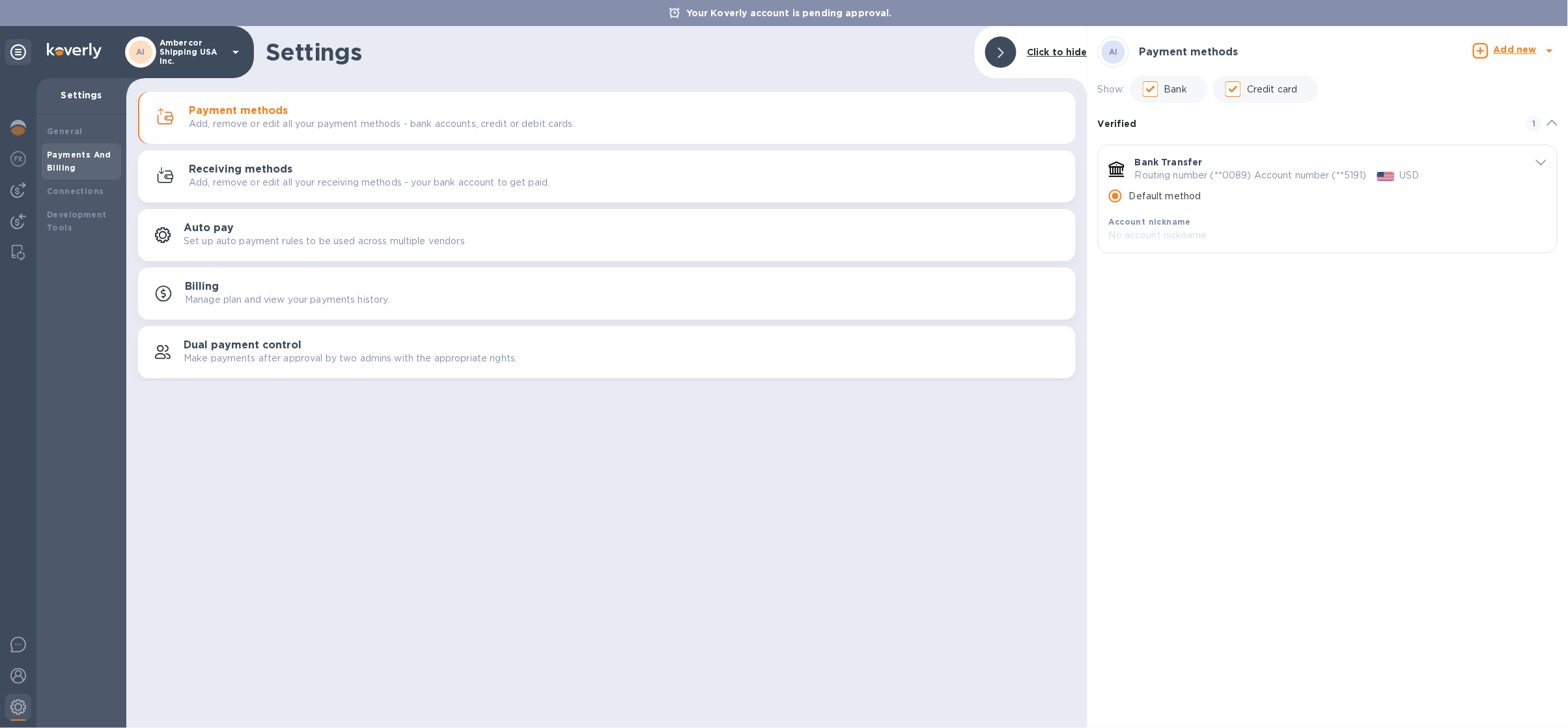
click at [617, 196] on button "Receiving methods Add, remove or edit all your receiving methods - your bank ac…" at bounding box center [607, 176] width 938 height 52
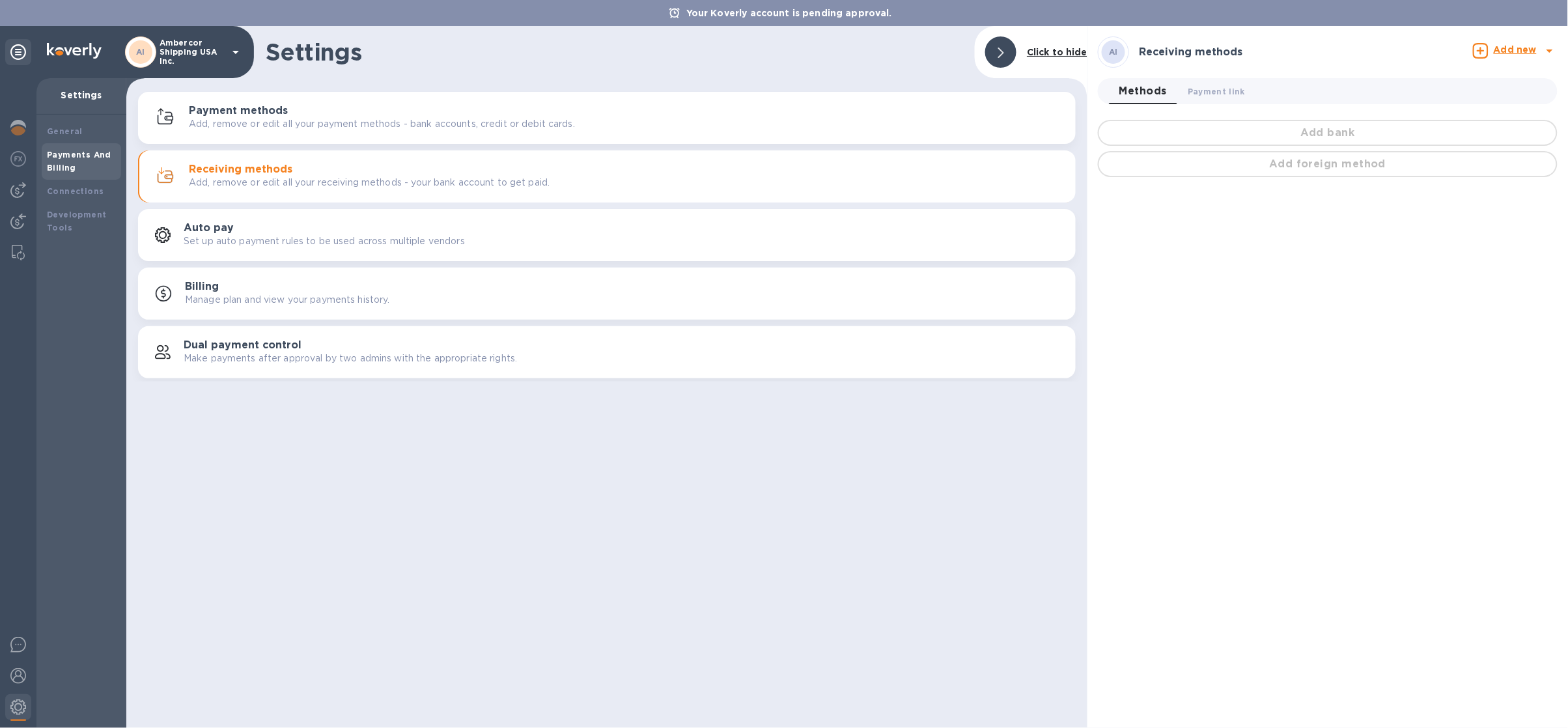
click at [201, 61] on p "Ambercor Shipping USA Inc." at bounding box center [192, 52] width 65 height 27
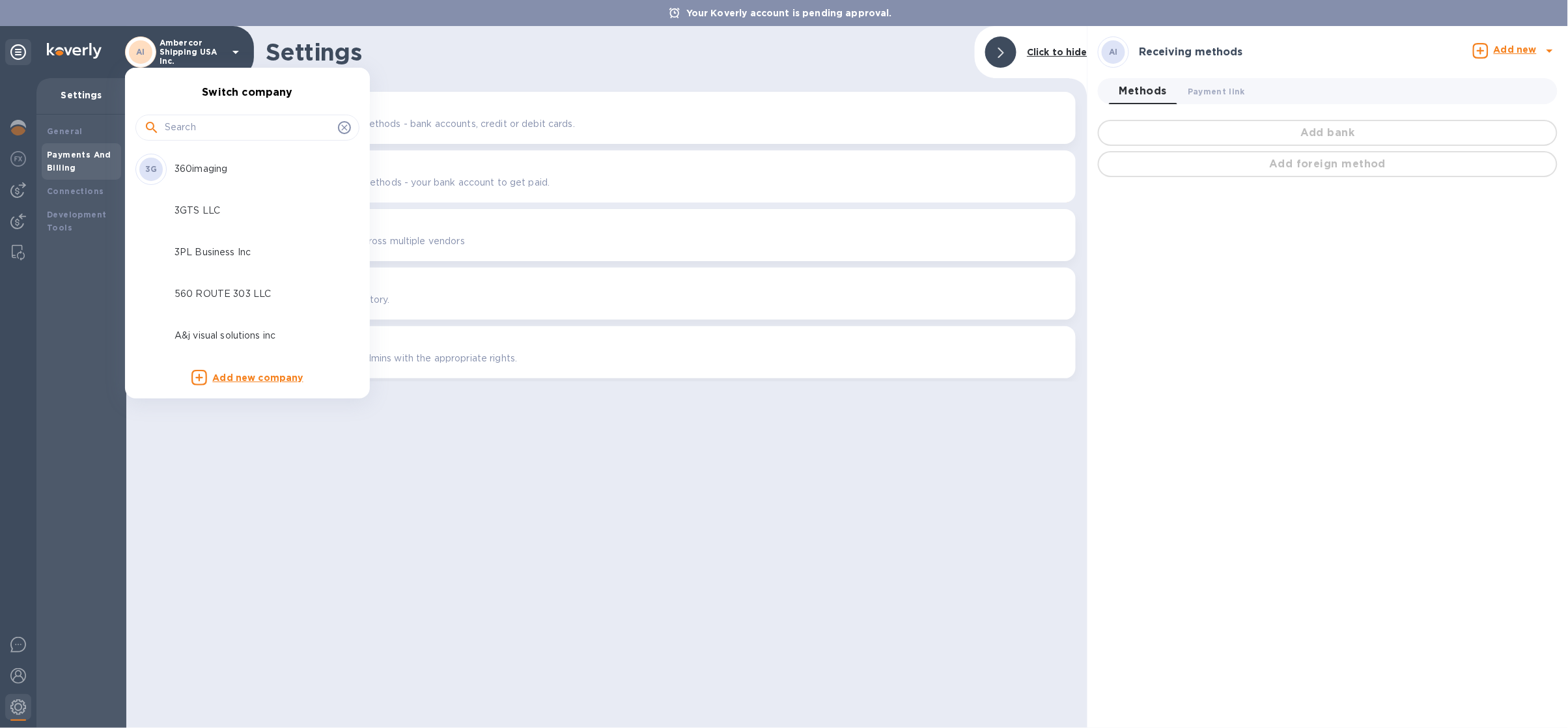
drag, startPoint x: 202, startPoint y: 108, endPoint x: 209, endPoint y: 135, distance: 27.9
click at [205, 118] on div at bounding box center [247, 126] width 224 height 44
click at [211, 138] on div at bounding box center [247, 128] width 224 height 26
click at [219, 134] on input "text" at bounding box center [248, 128] width 168 height 19
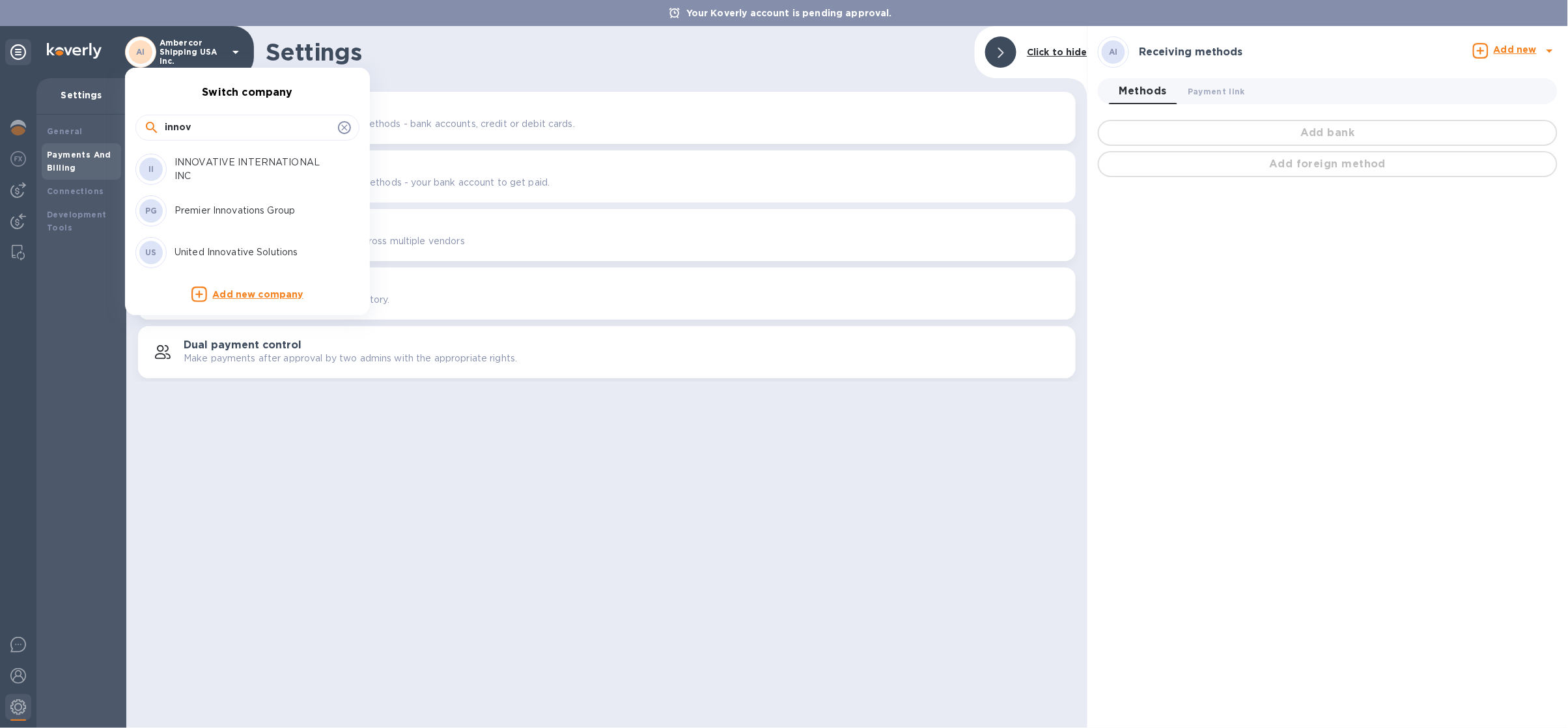
type input "innov"
click at [239, 163] on p "INNOVATIVE INTERNATIONAL INC" at bounding box center [257, 168] width 164 height 27
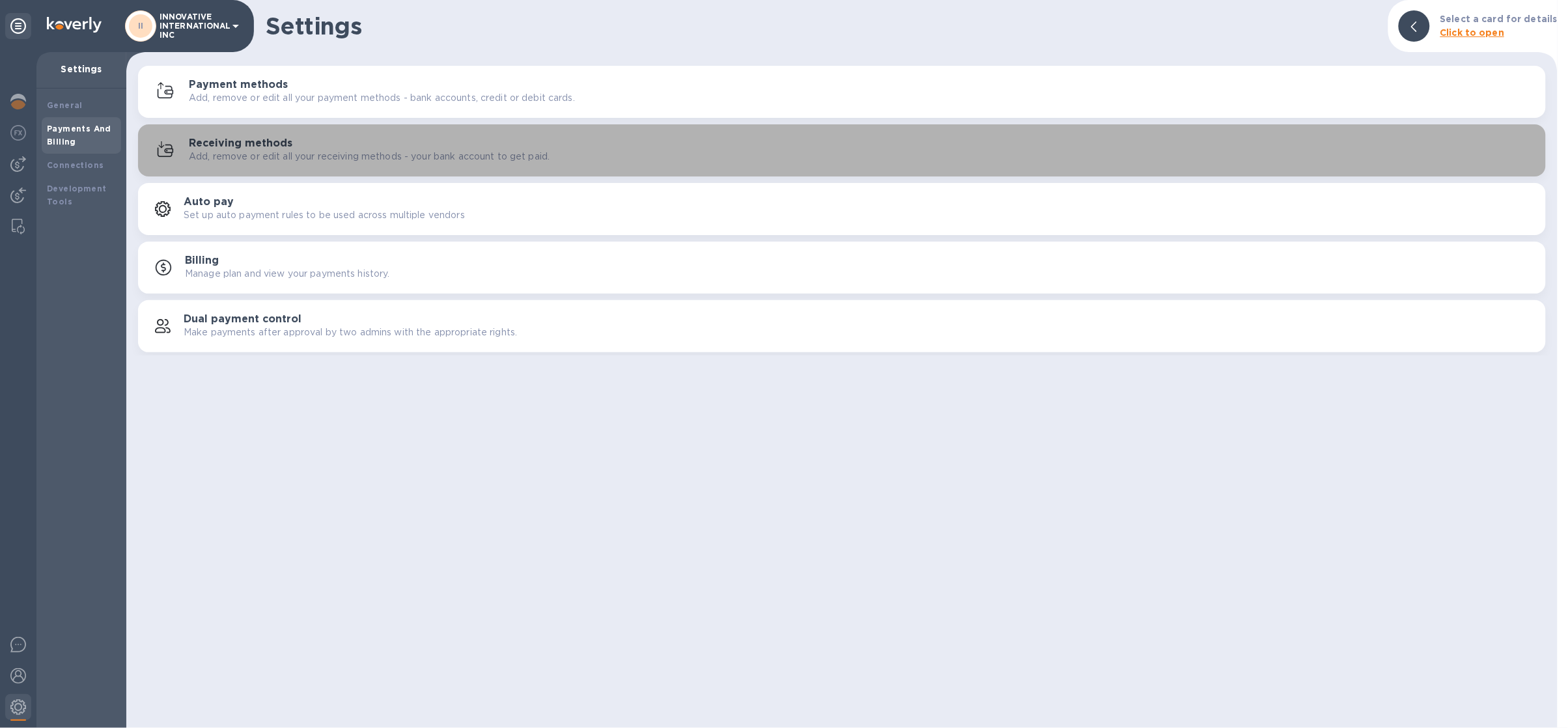
click at [197, 150] on p "Add, remove or edit all your receiving methods - your bank account to get paid." at bounding box center [369, 157] width 361 height 14
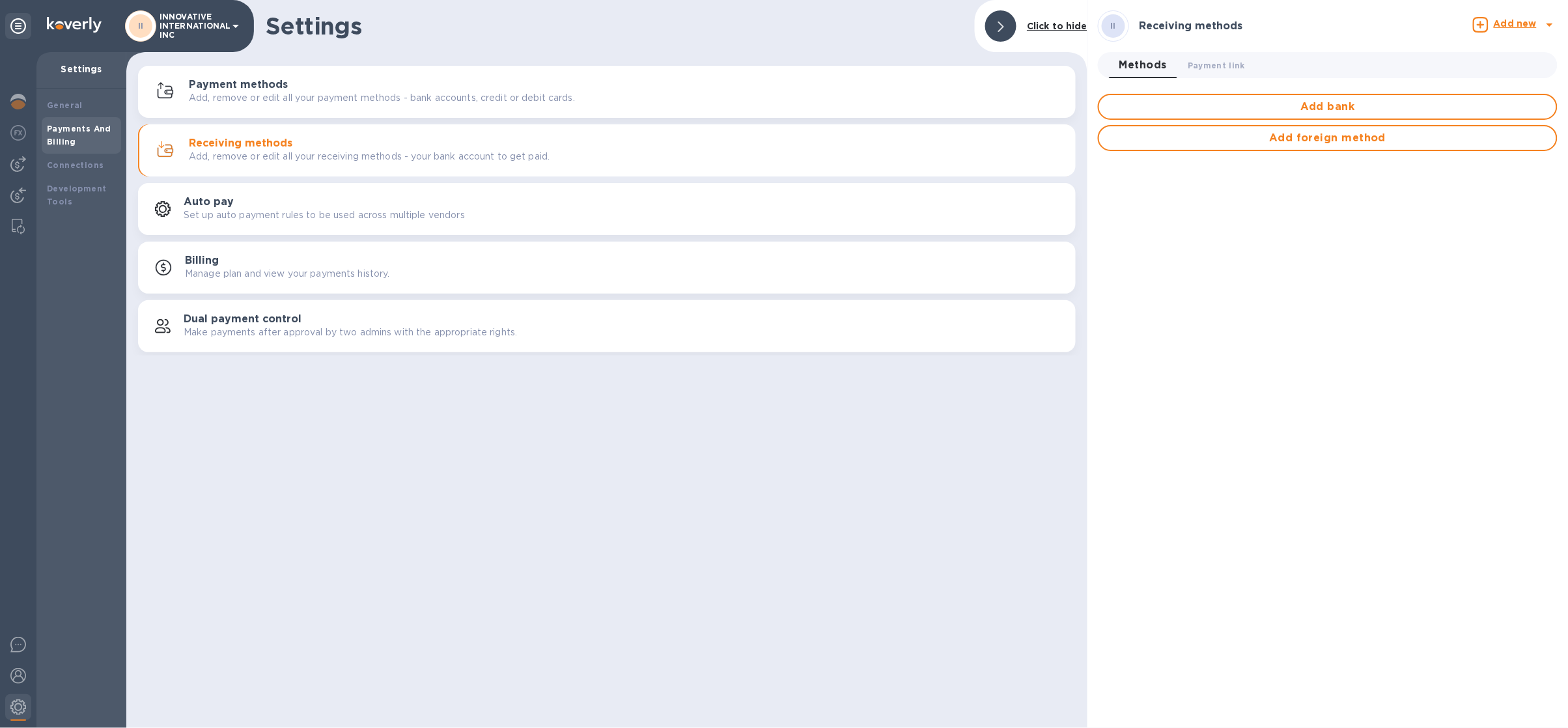
click at [1223, 52] on div "Methods 0 Payment link 0" at bounding box center [1328, 65] width 470 height 36
click at [1224, 60] on span "Payment link 0" at bounding box center [1216, 66] width 57 height 14
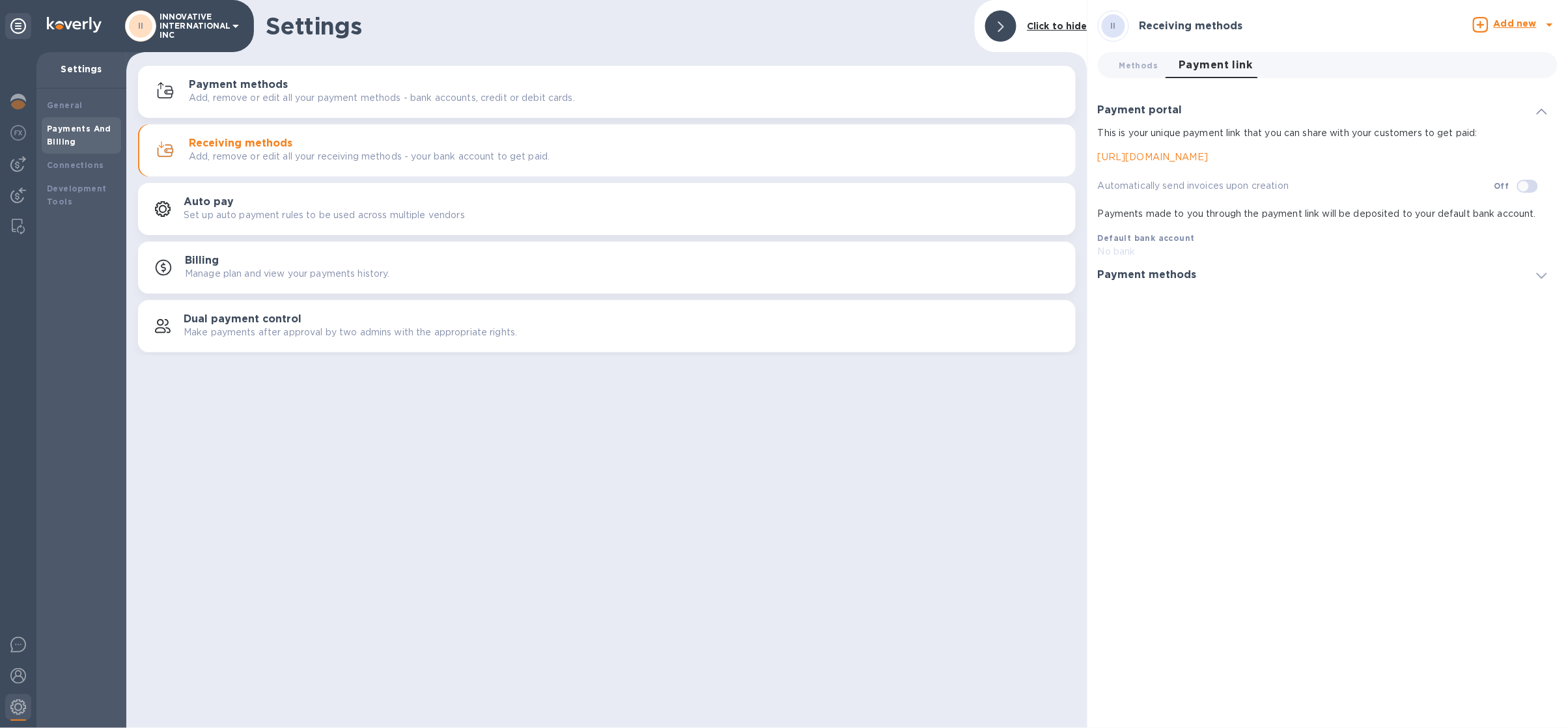
click at [423, 106] on div "Payment methods Add, remove or edit all your payment methods - bank accounts, c…" at bounding box center [607, 92] width 922 height 31
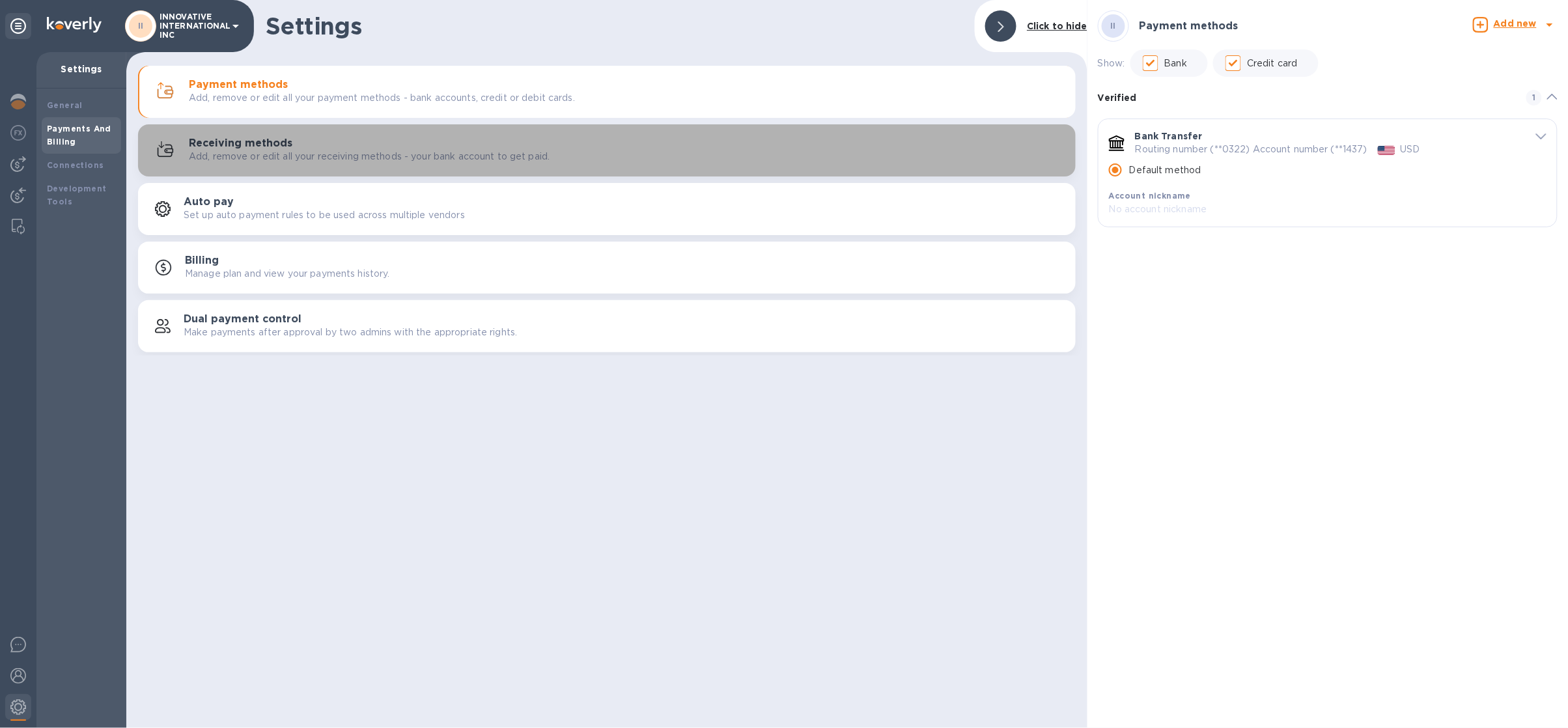
click at [298, 155] on p "Add, remove or edit all your receiving methods - your bank account to get paid." at bounding box center [369, 157] width 361 height 14
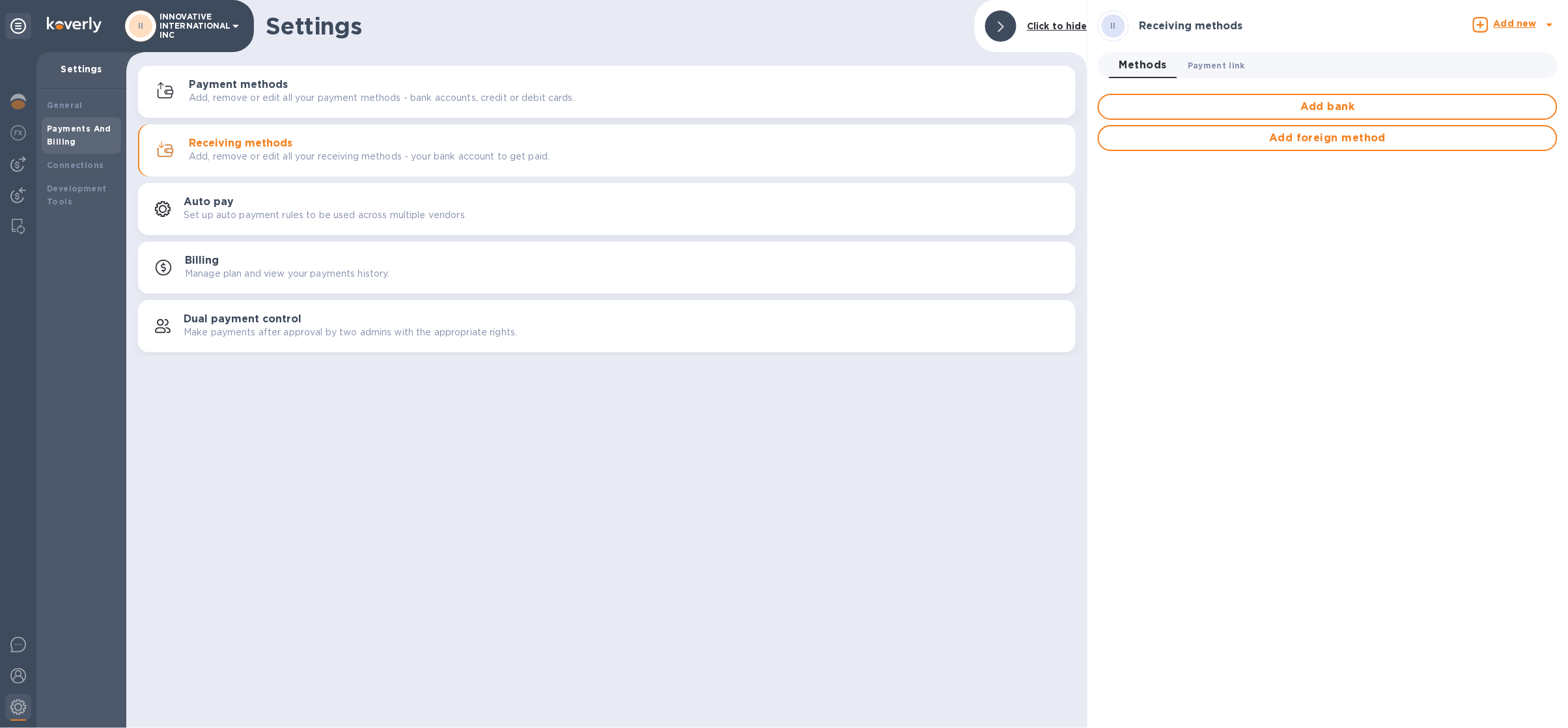
click at [1213, 63] on span "Payment link 0" at bounding box center [1216, 66] width 57 height 14
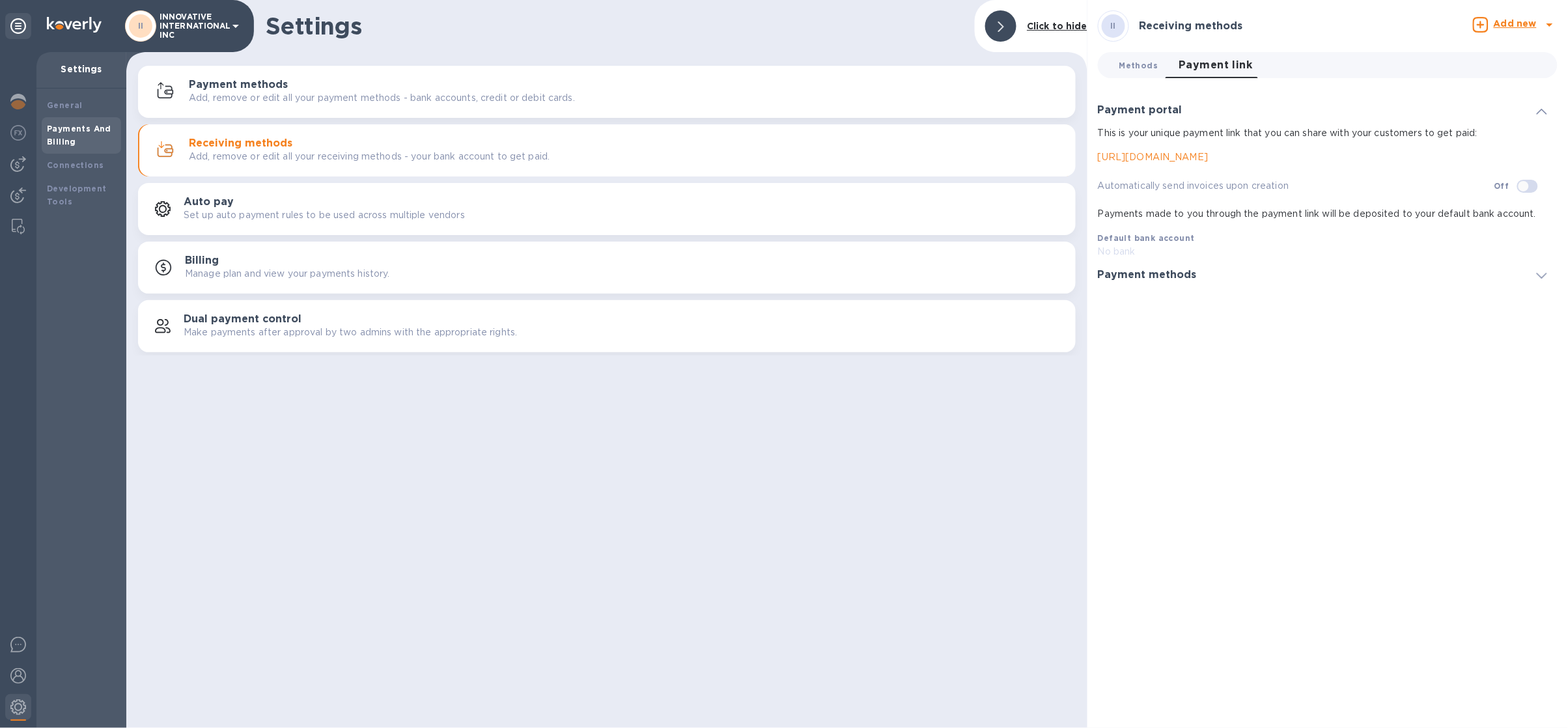
click at [1151, 73] on button "Methods 0" at bounding box center [1138, 65] width 60 height 26
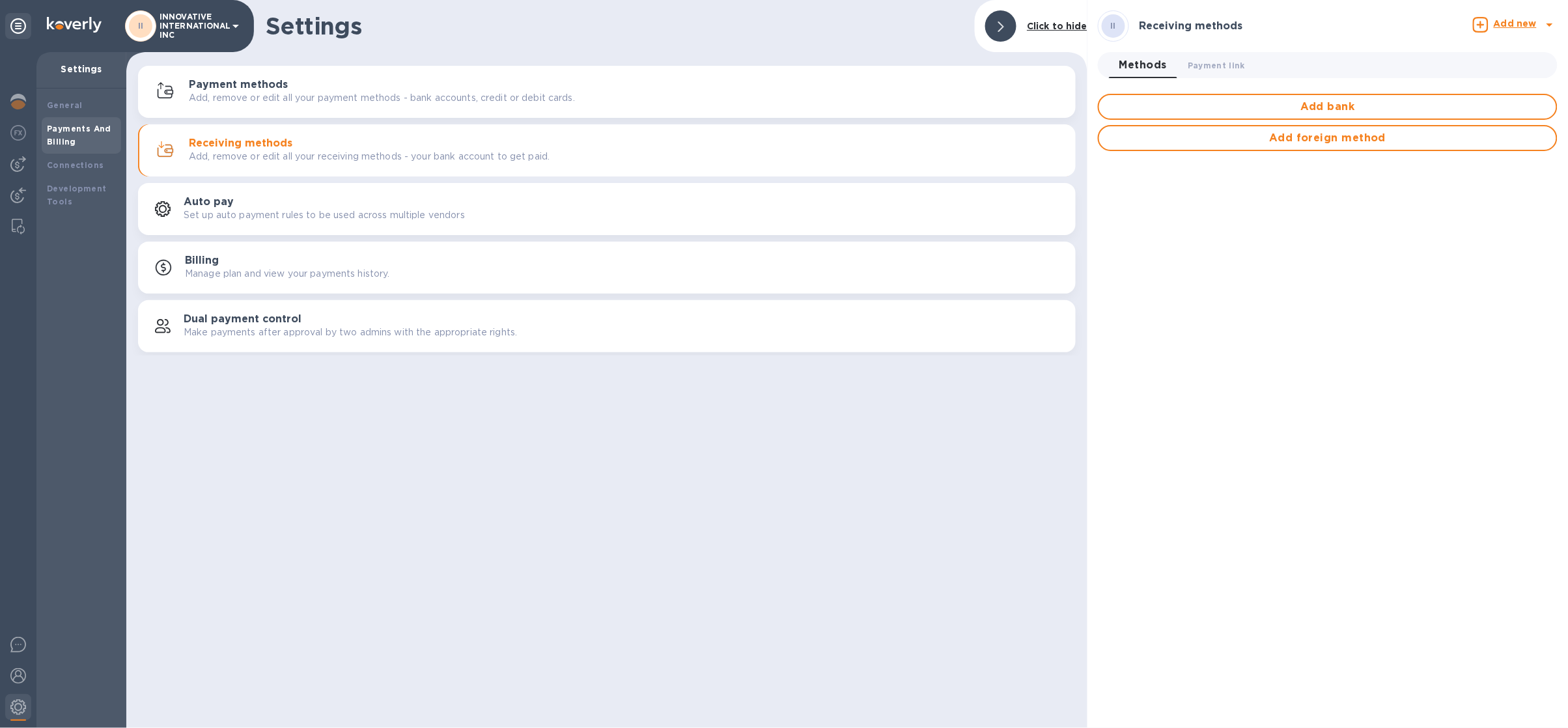
click at [193, 19] on p "INNOVATIVE INTERNATIONAL INC" at bounding box center [192, 26] width 65 height 27
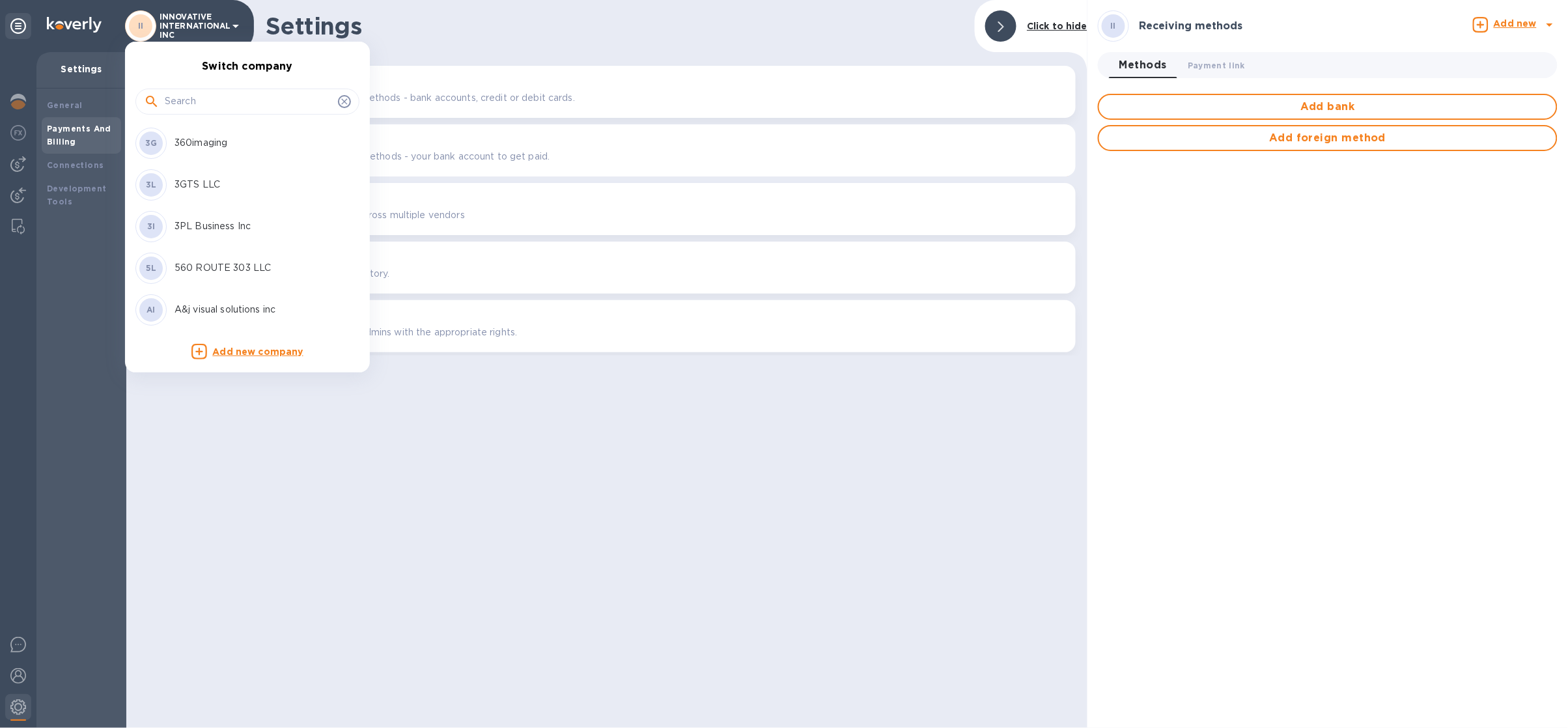
click at [215, 104] on input "text" at bounding box center [248, 101] width 168 height 19
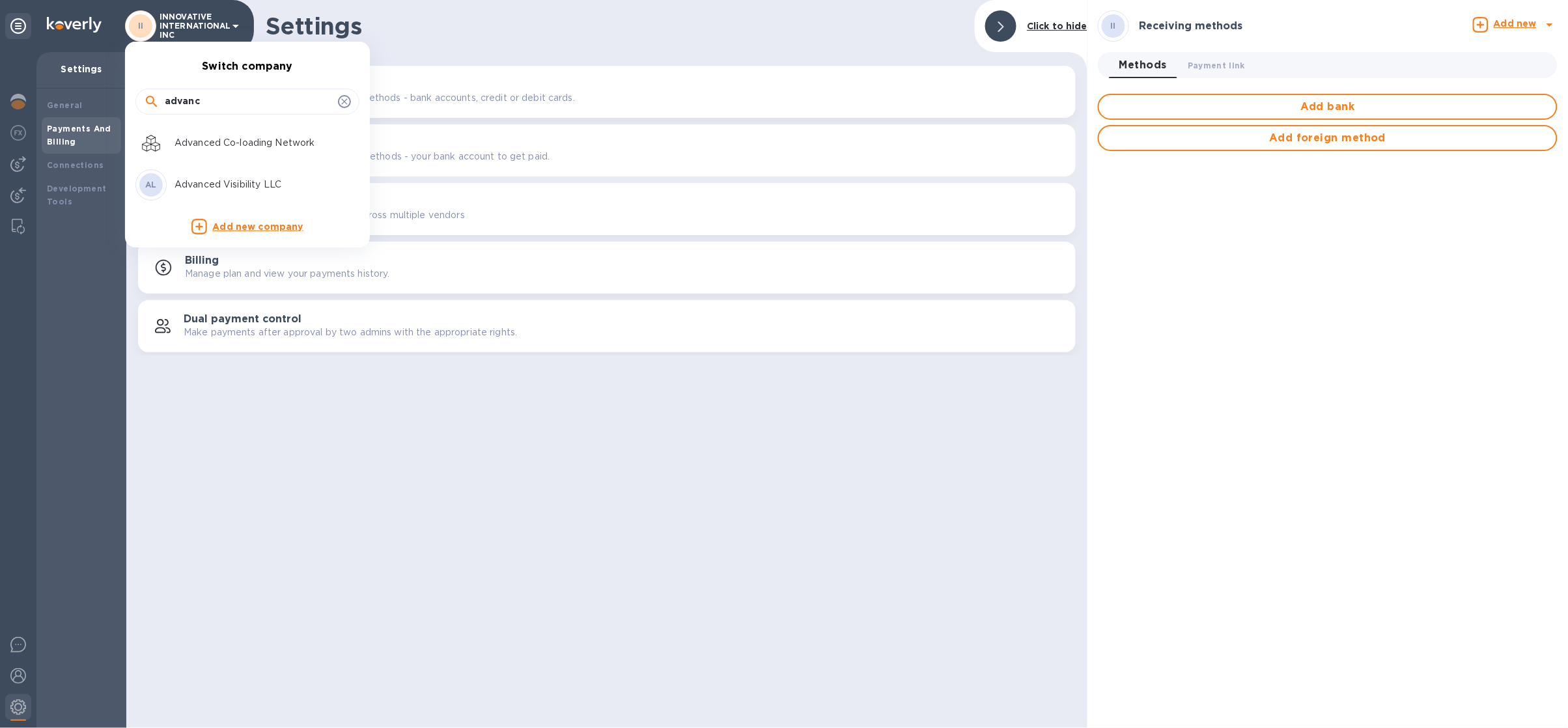
type input "advanc"
click at [234, 196] on div "AL Advanced Visibility LLC" at bounding box center [236, 185] width 203 height 31
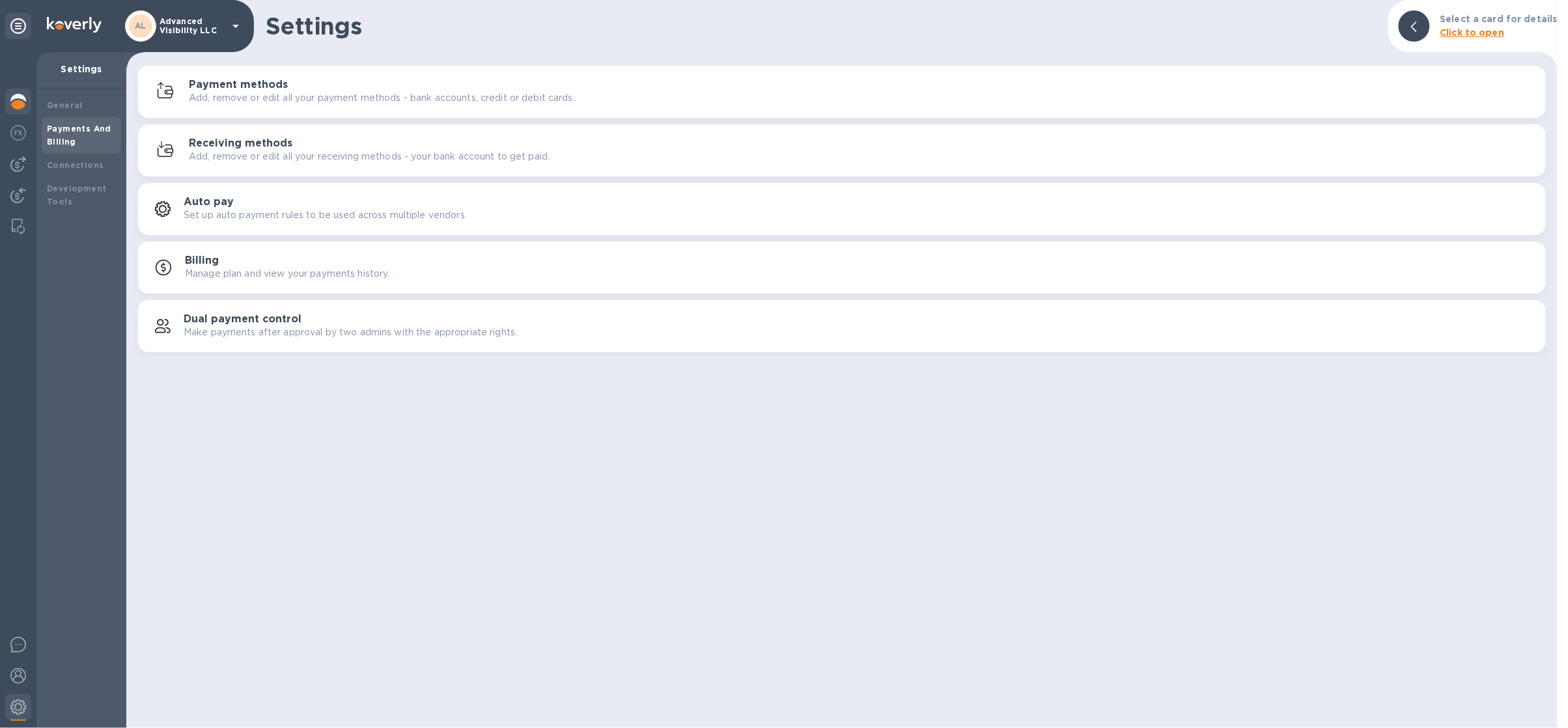
click at [15, 107] on img at bounding box center [18, 101] width 15 height 15
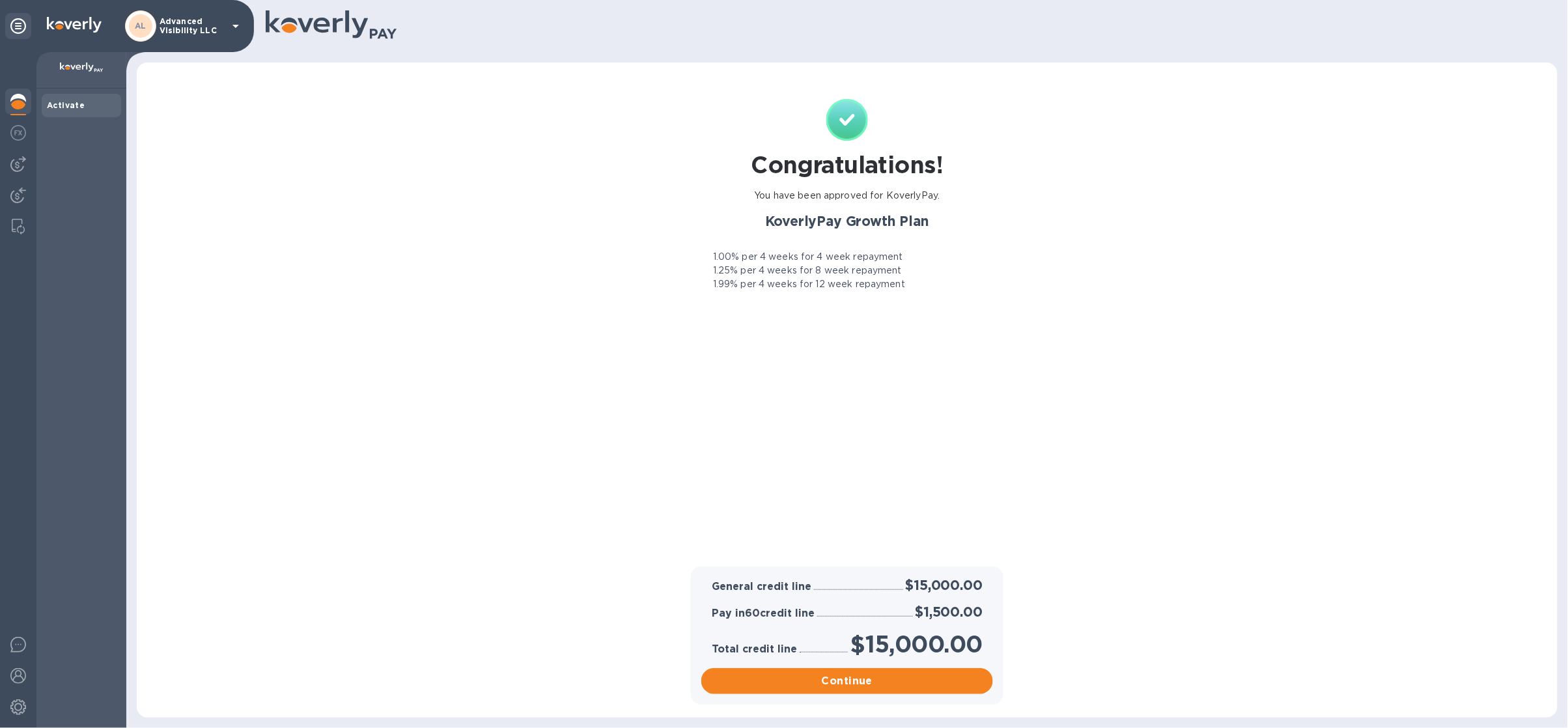
click at [162, 17] on p "Advanced Visibility LLC" at bounding box center [192, 26] width 65 height 19
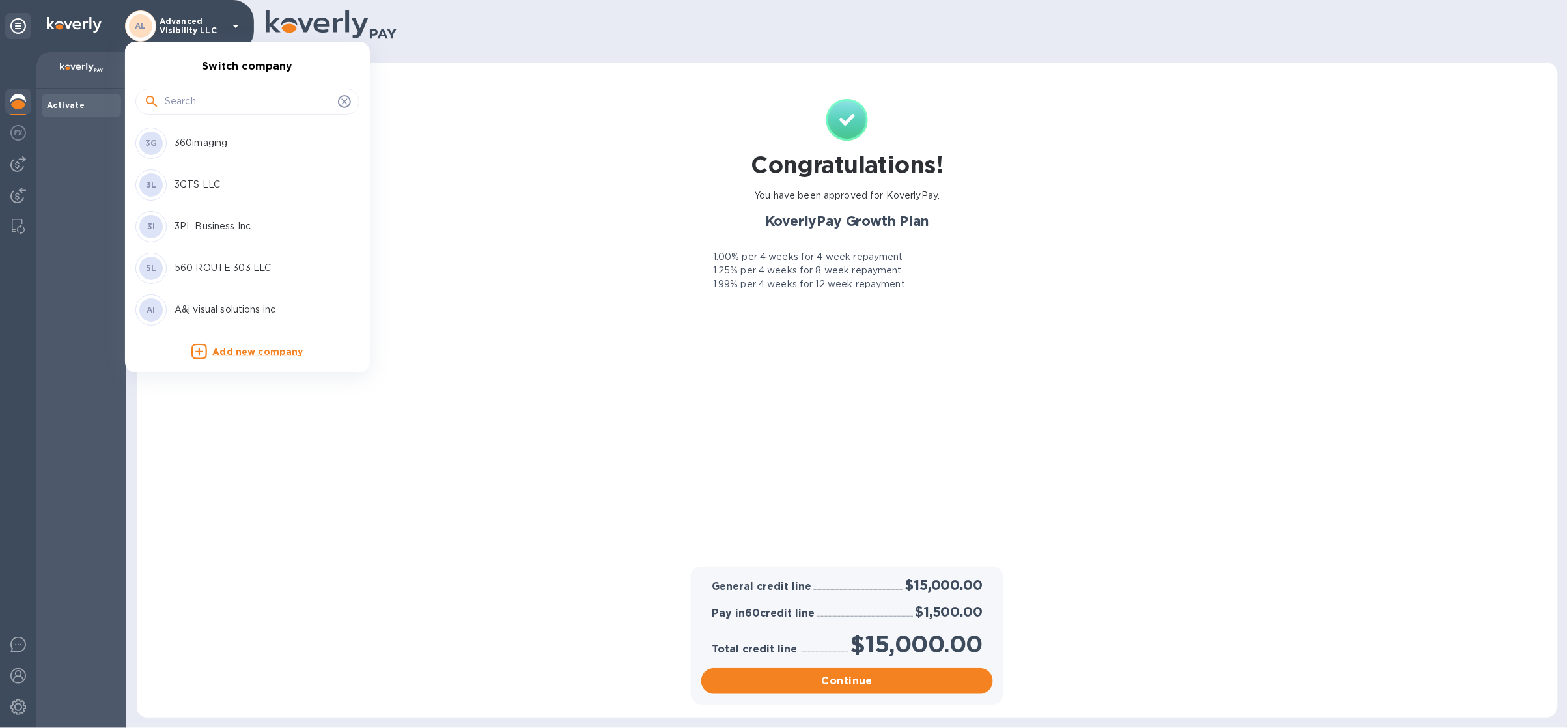
click at [199, 110] on input "text" at bounding box center [248, 101] width 168 height 19
type input "inno"
click at [240, 143] on p "INNOVATIVE INTERNATIONAL INC" at bounding box center [257, 143] width 164 height 27
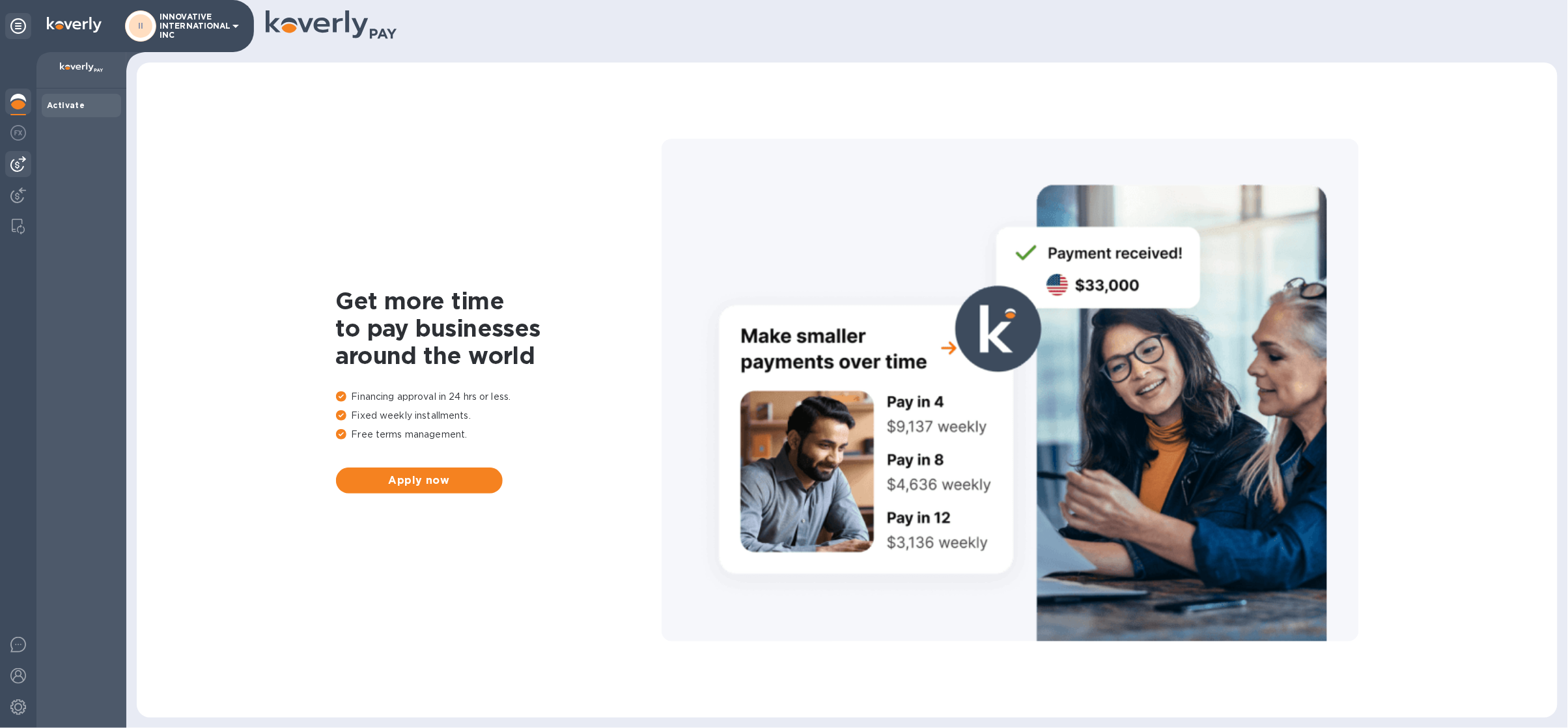
click at [13, 173] on div at bounding box center [19, 165] width 26 height 26
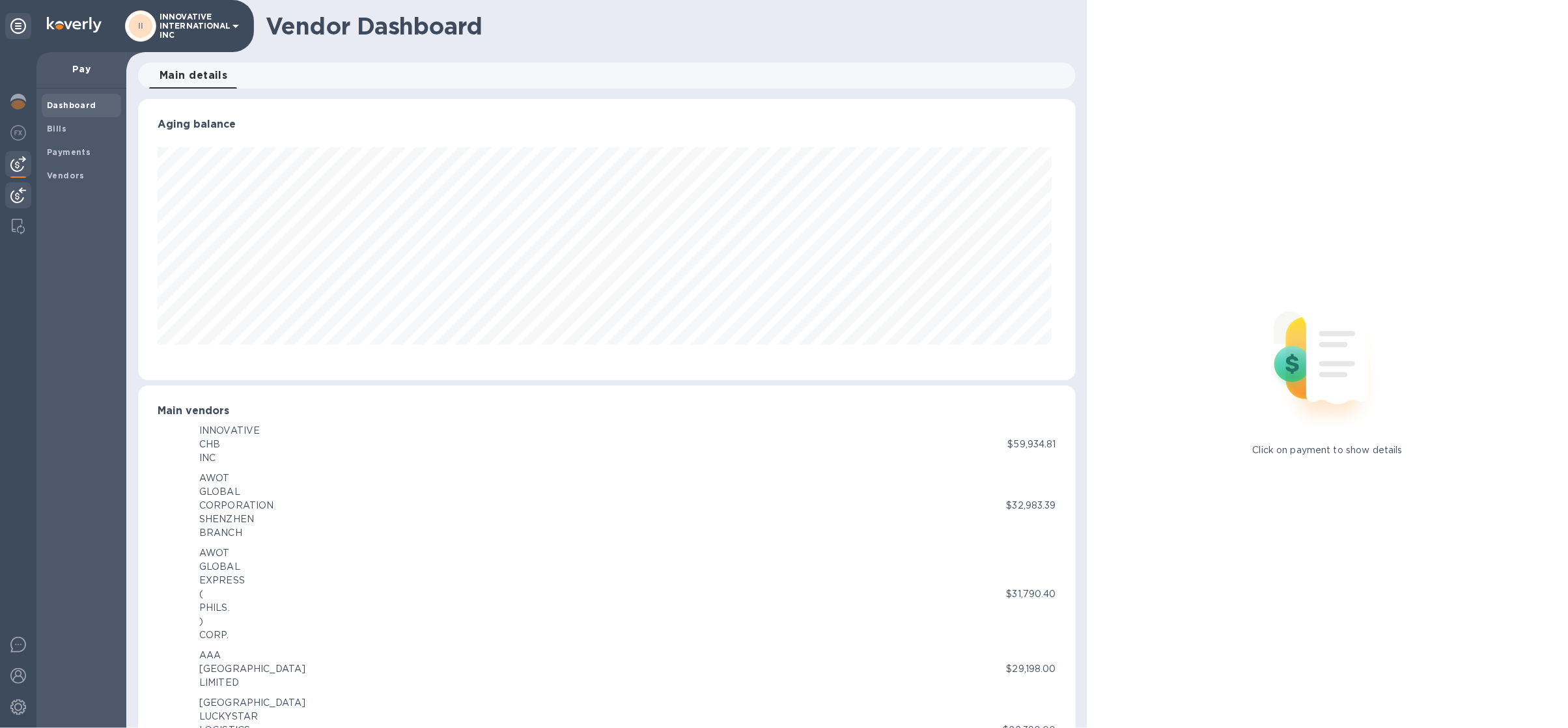
scroll to position [281, 934]
click at [58, 172] on b "Vendors" at bounding box center [66, 175] width 38 height 10
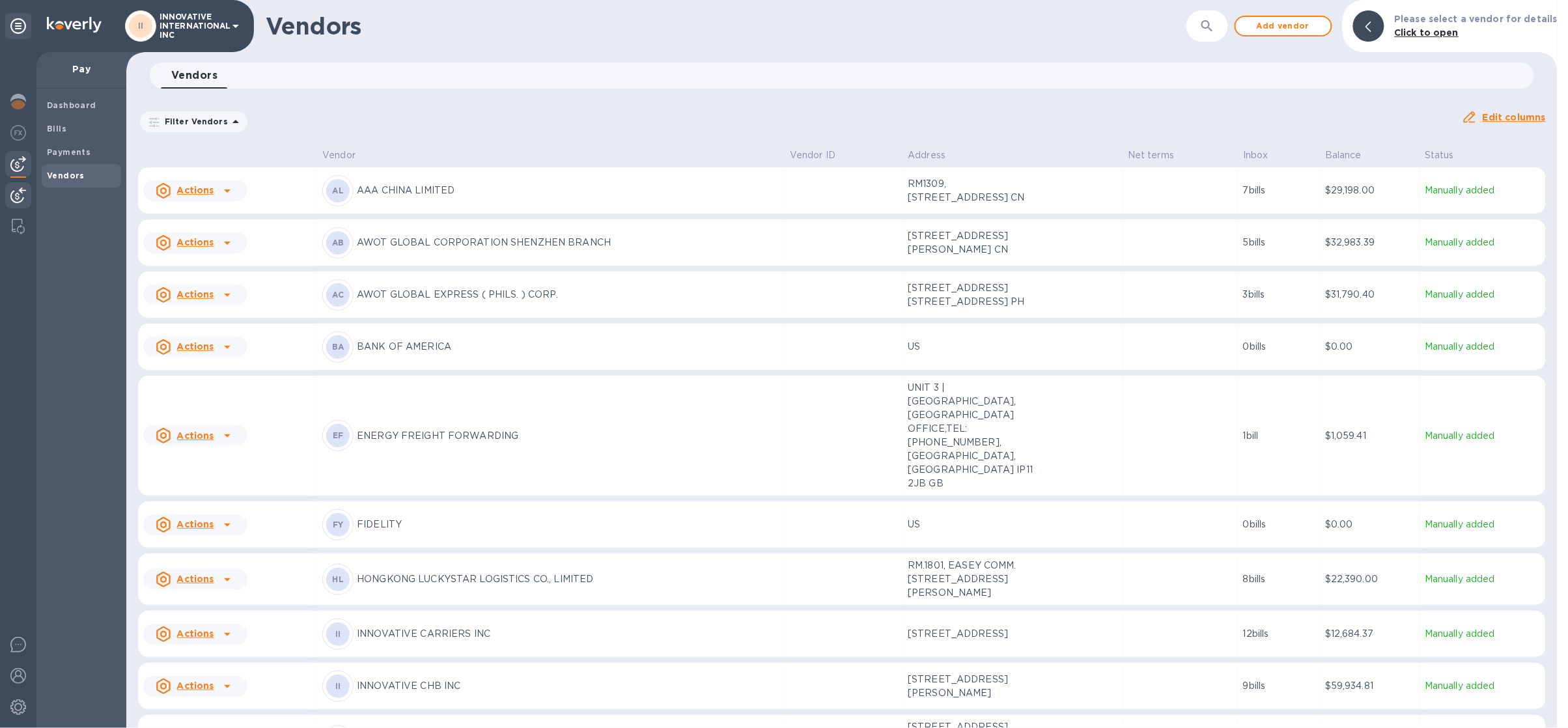
click at [15, 199] on img at bounding box center [18, 196] width 15 height 15
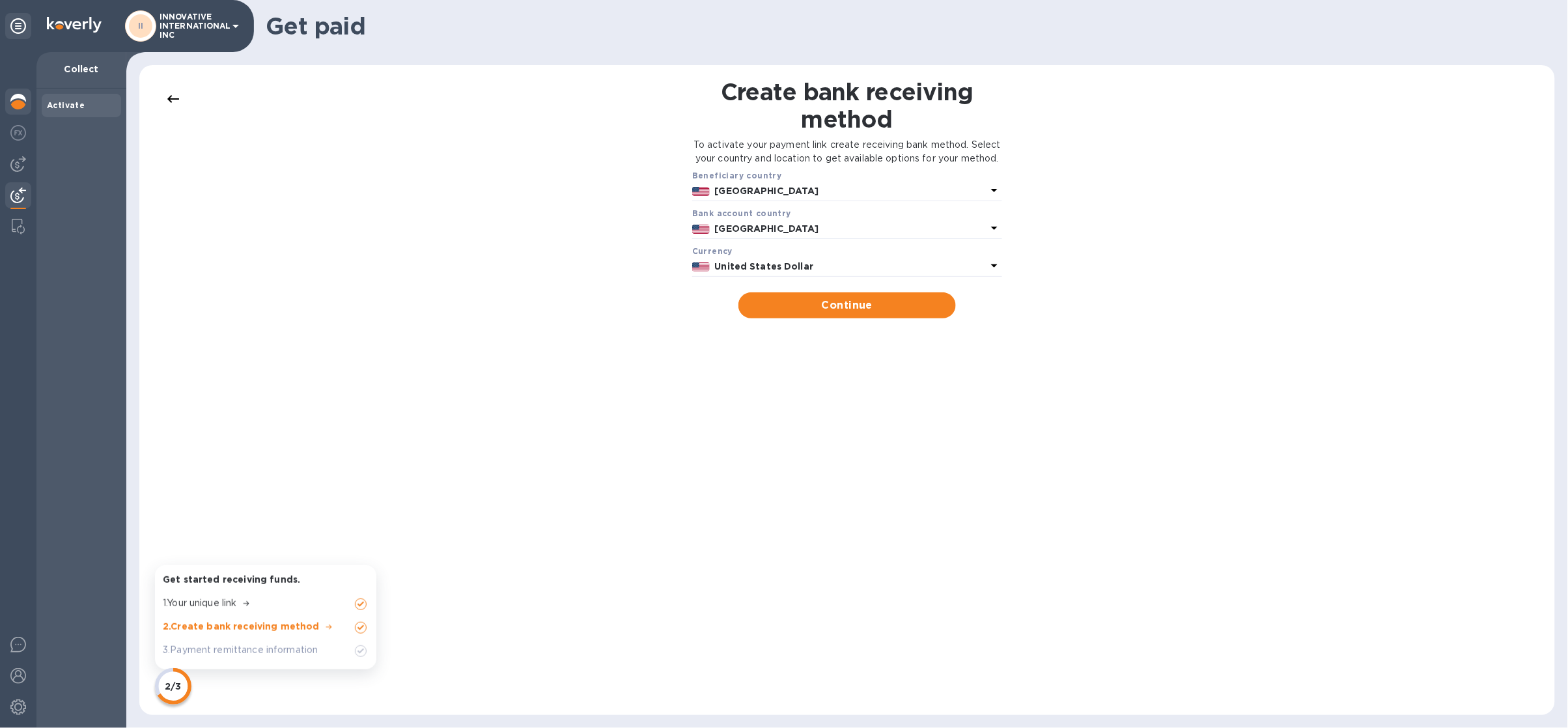
click at [10, 95] on img at bounding box center [18, 101] width 15 height 15
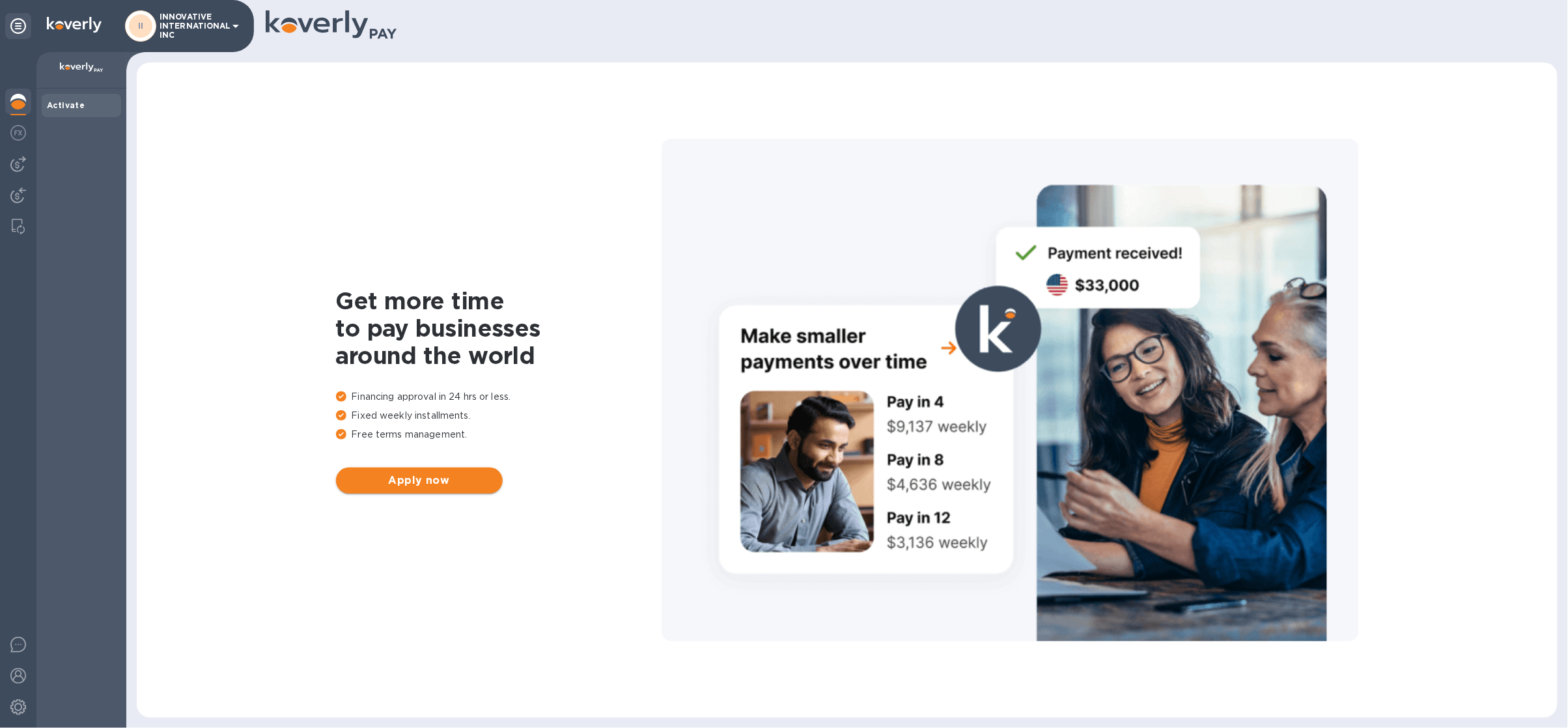
click at [421, 486] on span "Apply now" at bounding box center [419, 481] width 146 height 15
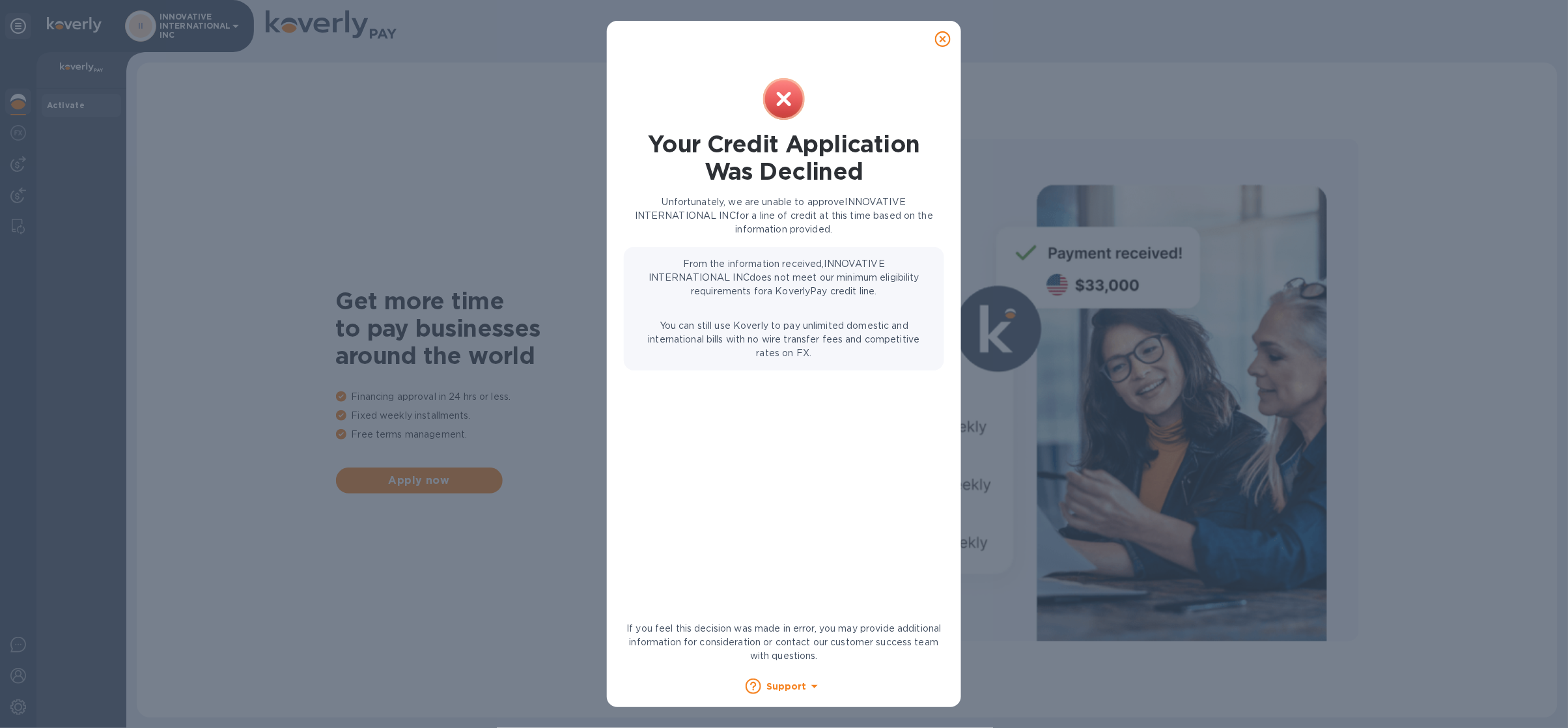
click at [939, 38] on icon at bounding box center [943, 39] width 15 height 15
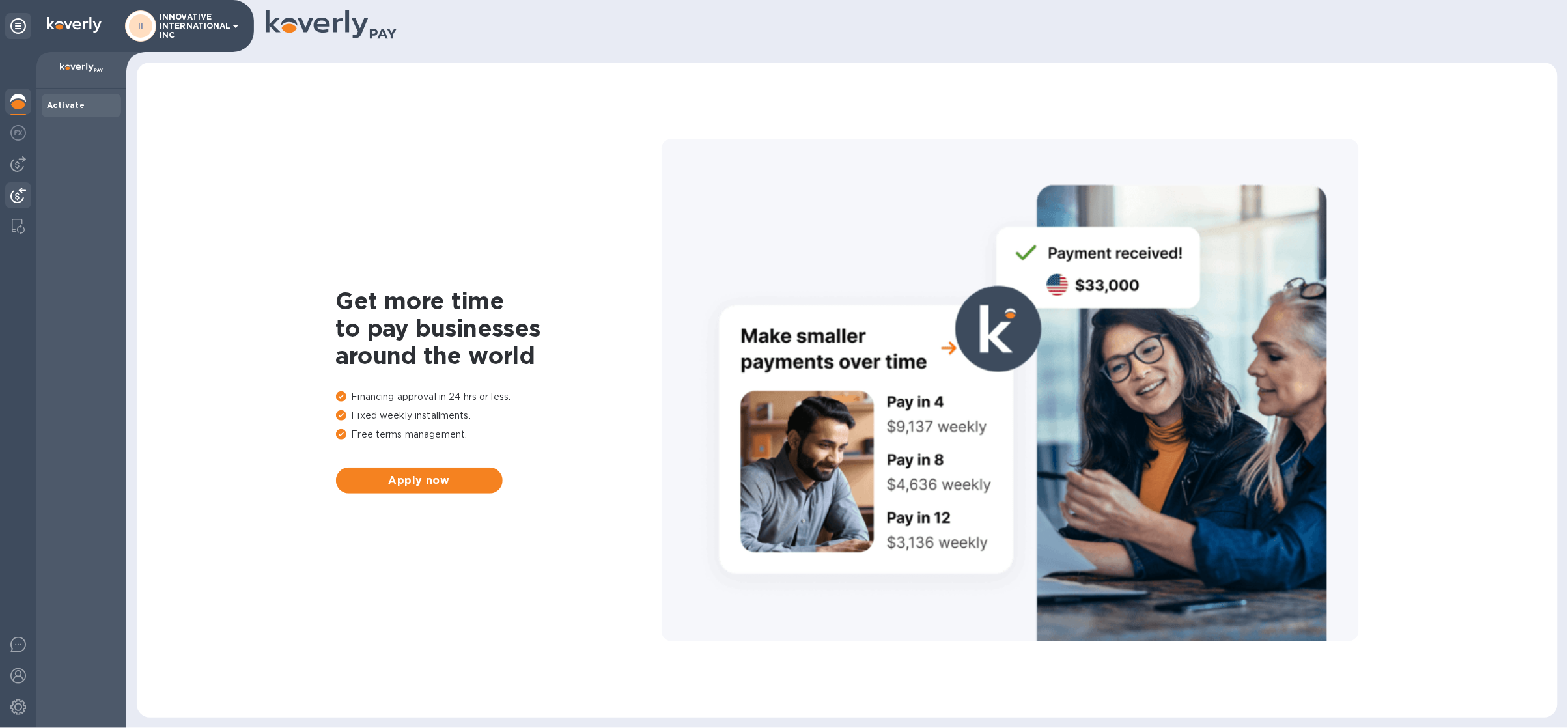
click at [29, 198] on div at bounding box center [19, 196] width 26 height 29
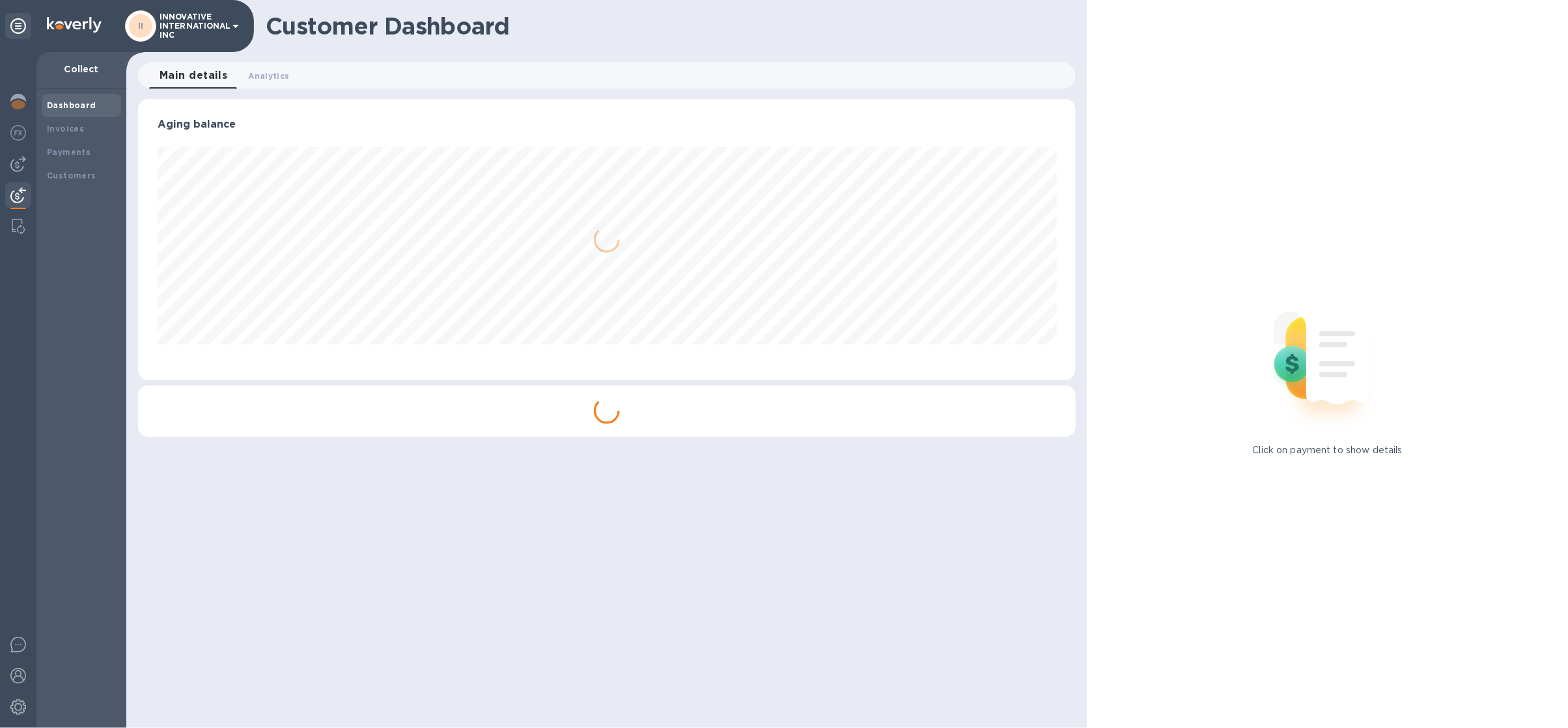
scroll to position [281, 934]
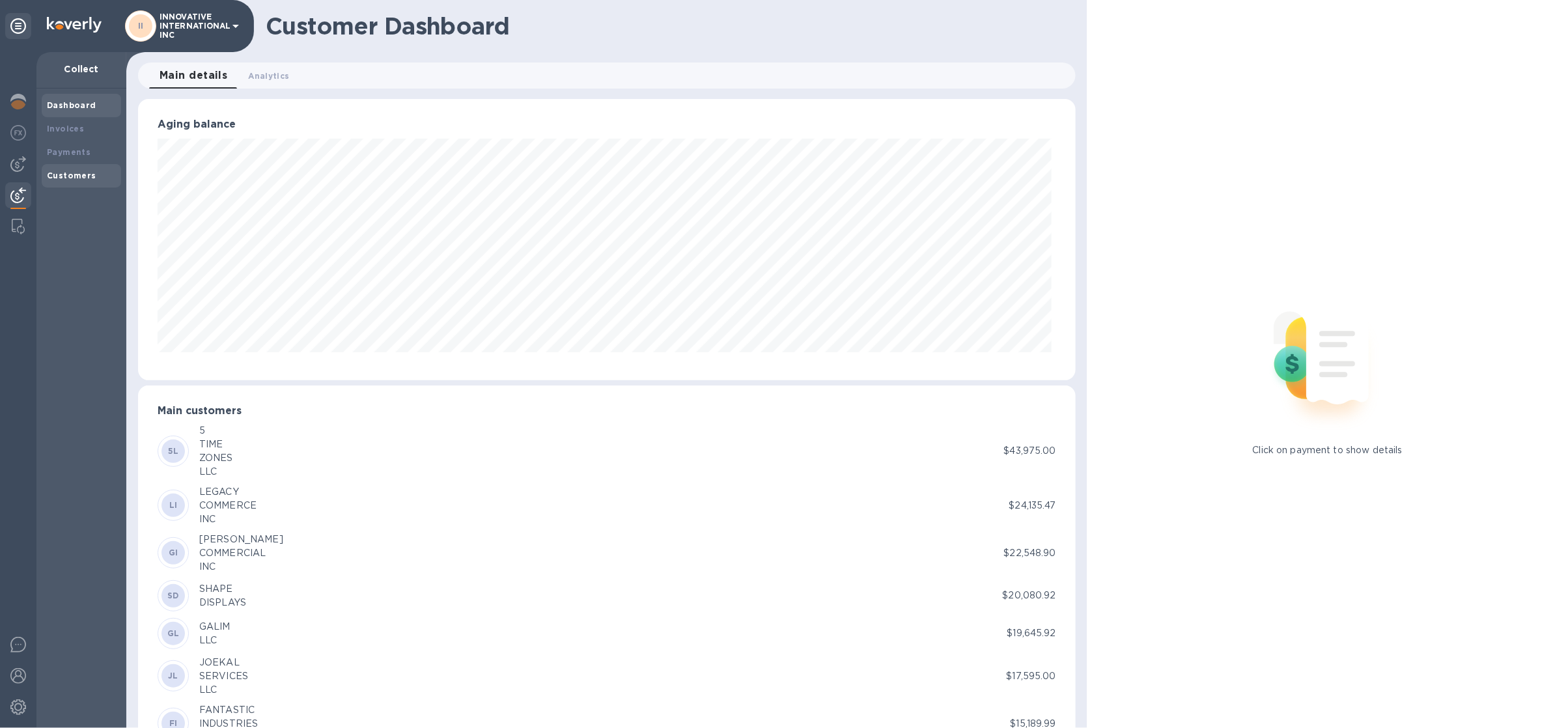
click at [59, 181] on div "Customers" at bounding box center [81, 175] width 69 height 13
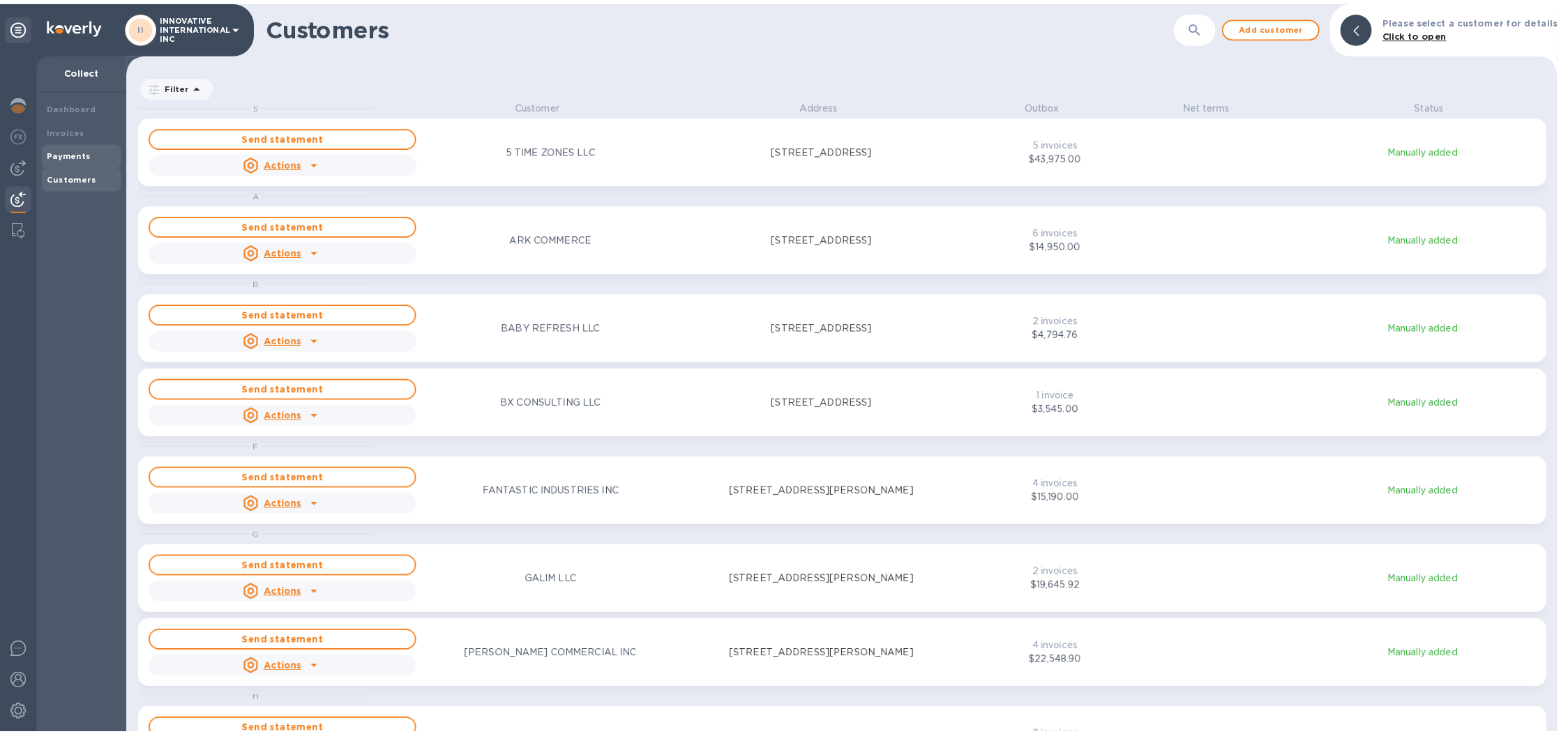
scroll to position [662, 1528]
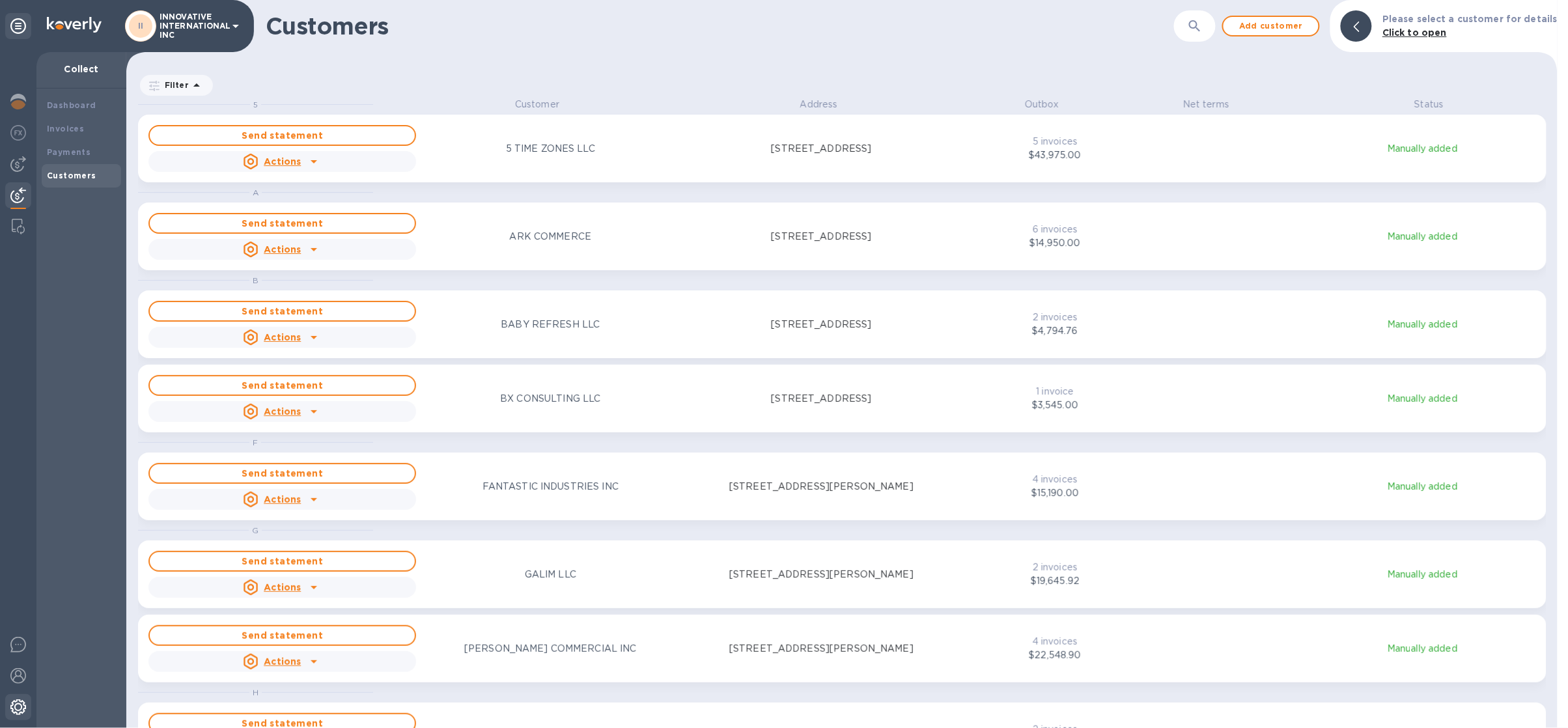
click at [18, 711] on img at bounding box center [18, 707] width 15 height 15
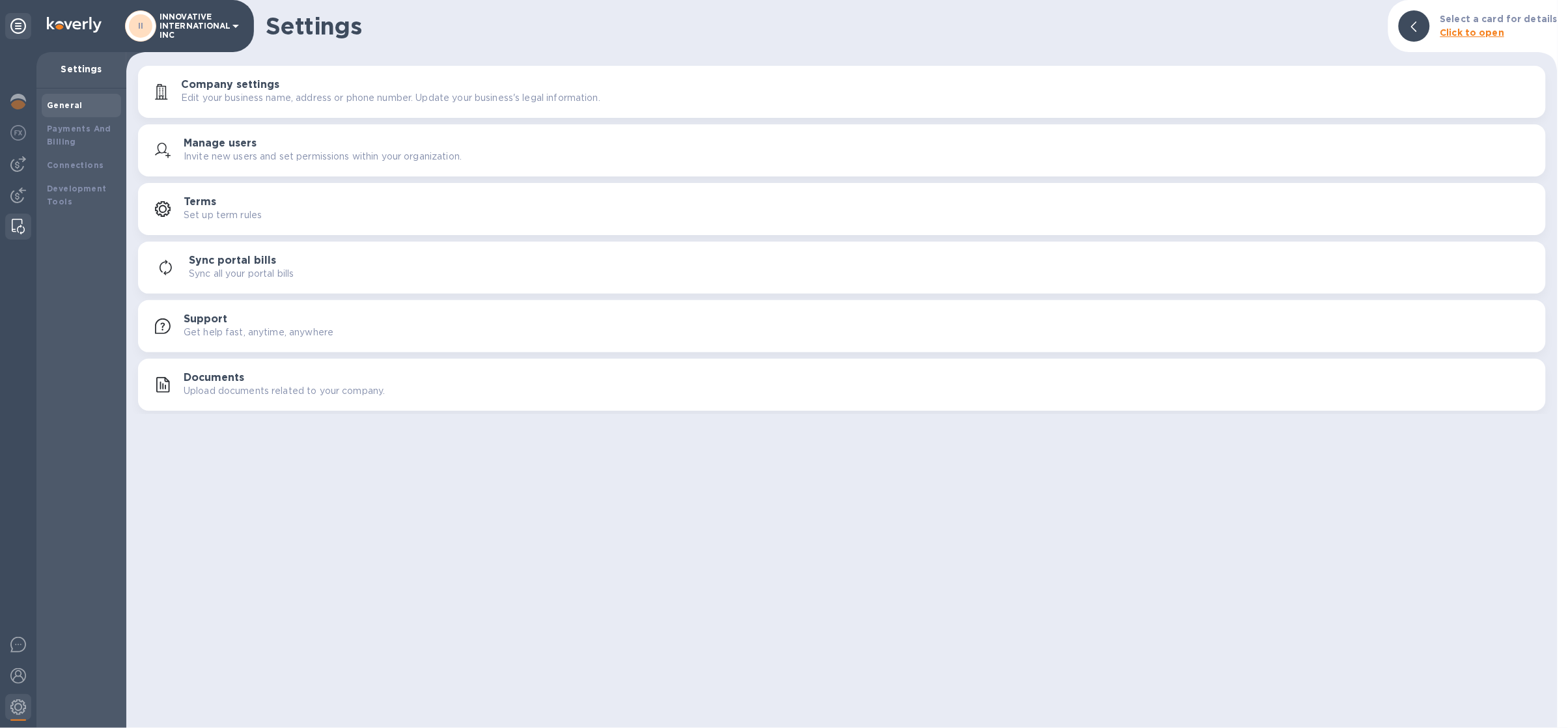
click at [16, 231] on img at bounding box center [18, 226] width 13 height 15
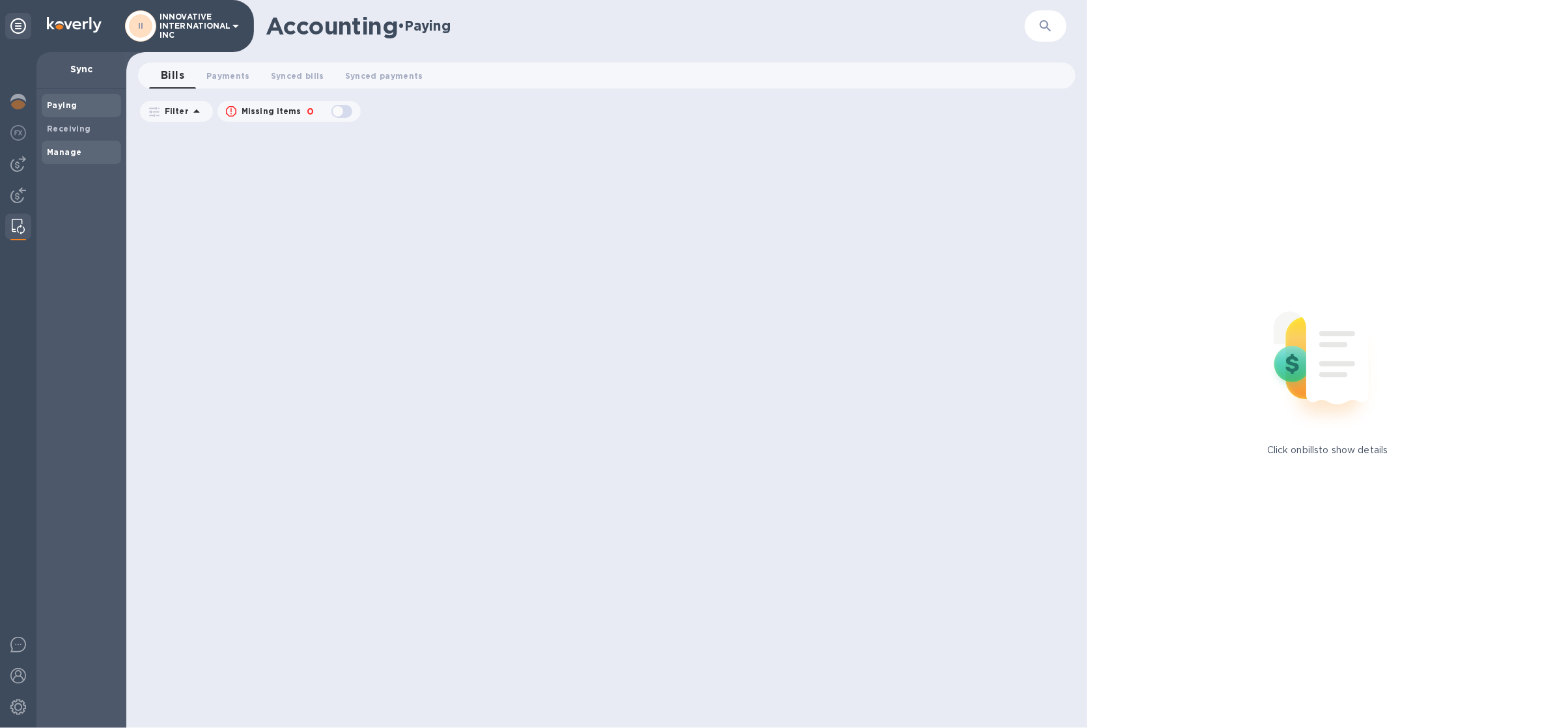
click at [90, 152] on span "Manage" at bounding box center [81, 152] width 69 height 13
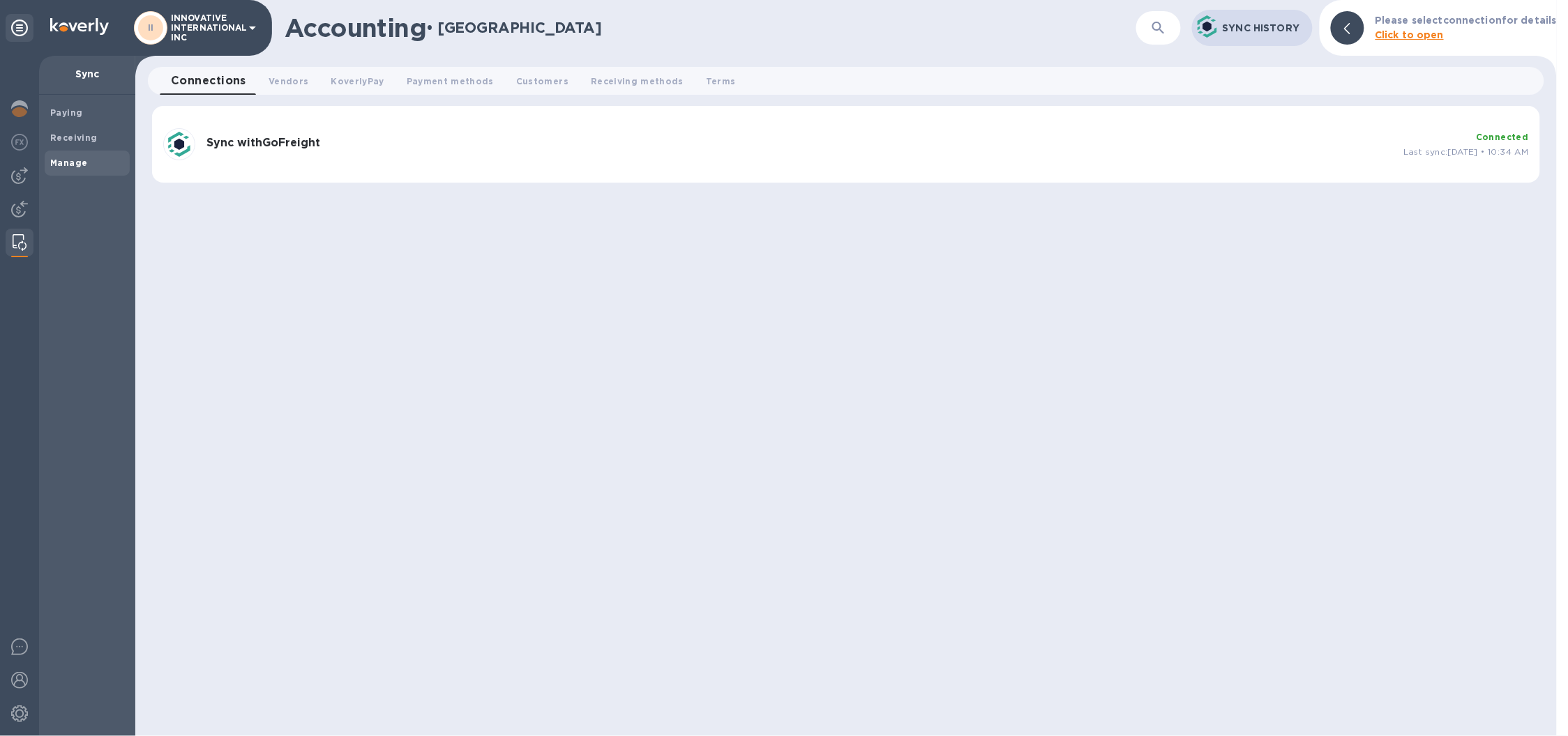
click at [1103, 157] on div "Sync with GoFreight" at bounding box center [799, 144] width 1196 height 27
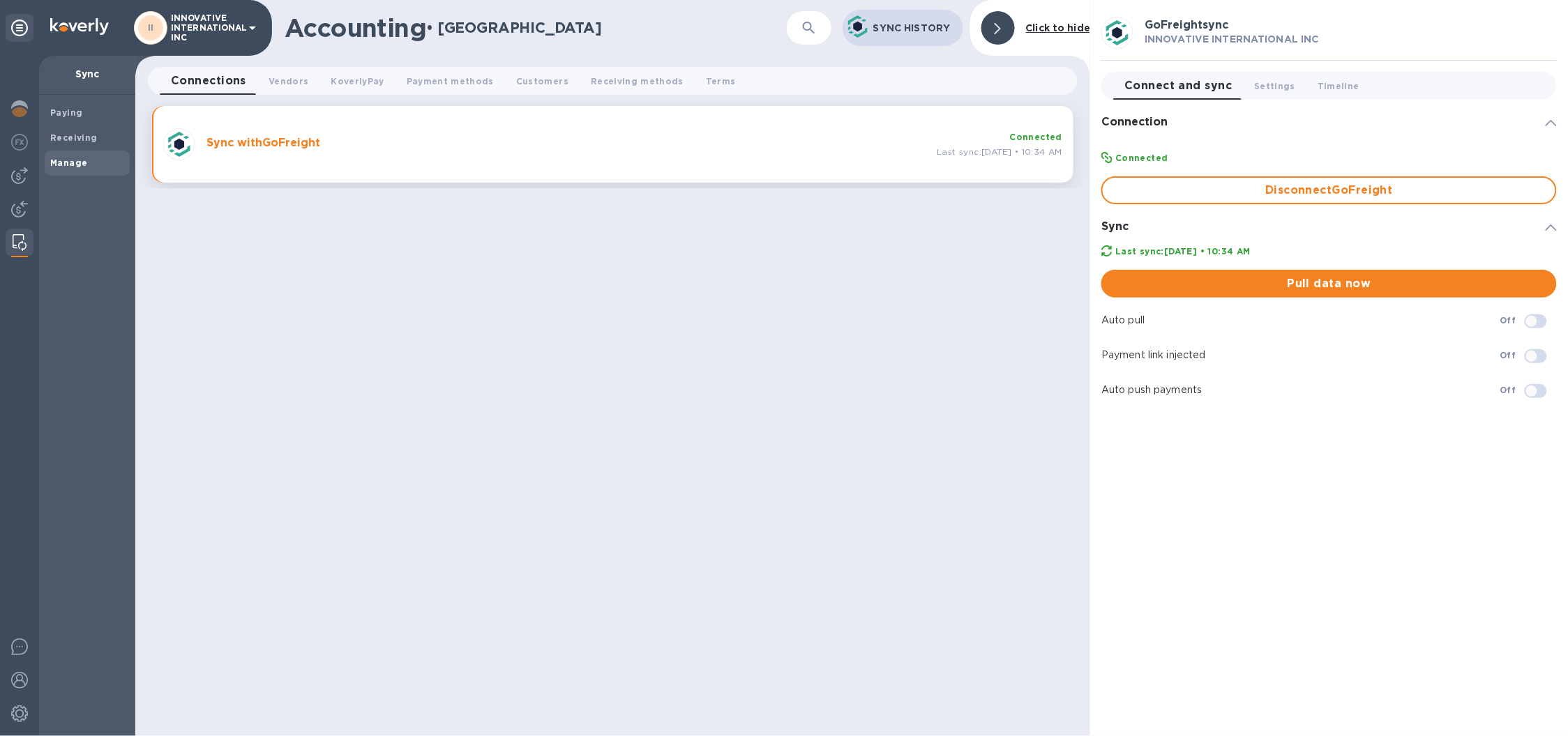
click at [1535, 318] on input "checkbox" at bounding box center [1532, 321] width 71 height 24
checkbox input "true"
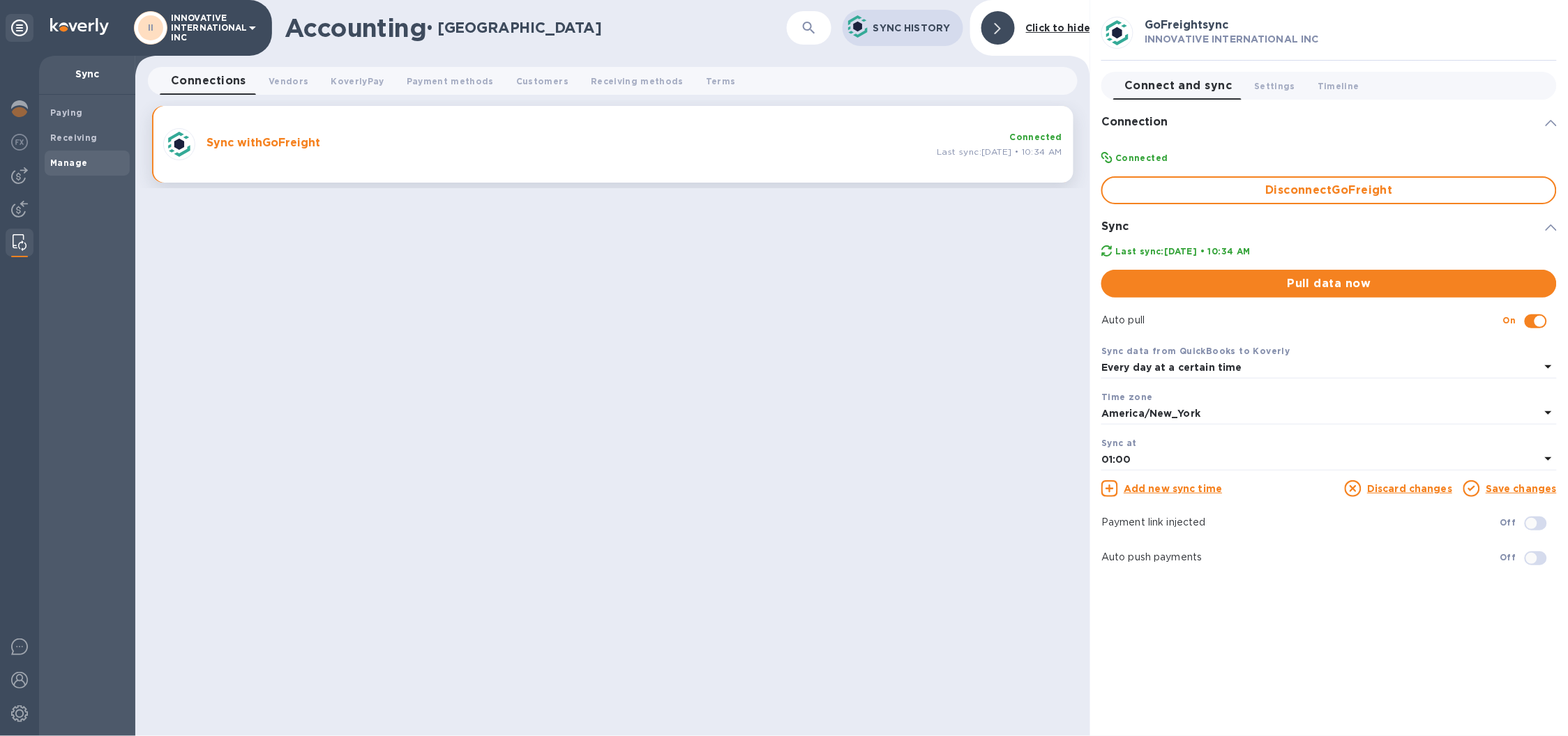
click at [1296, 372] on div "Every day at a certain time" at bounding box center [1321, 368] width 439 height 20
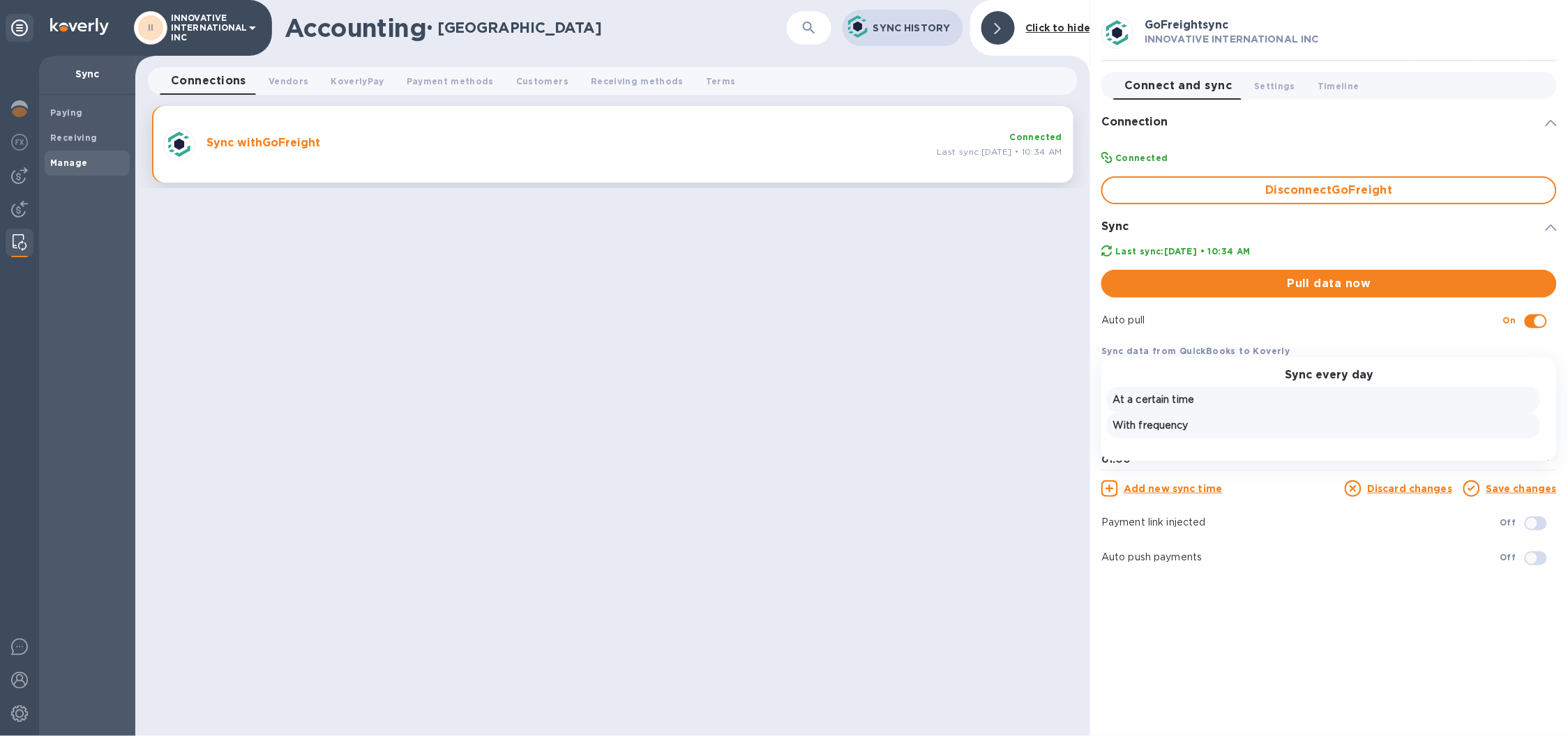
click at [1248, 416] on div "With frequency" at bounding box center [1323, 425] width 433 height 26
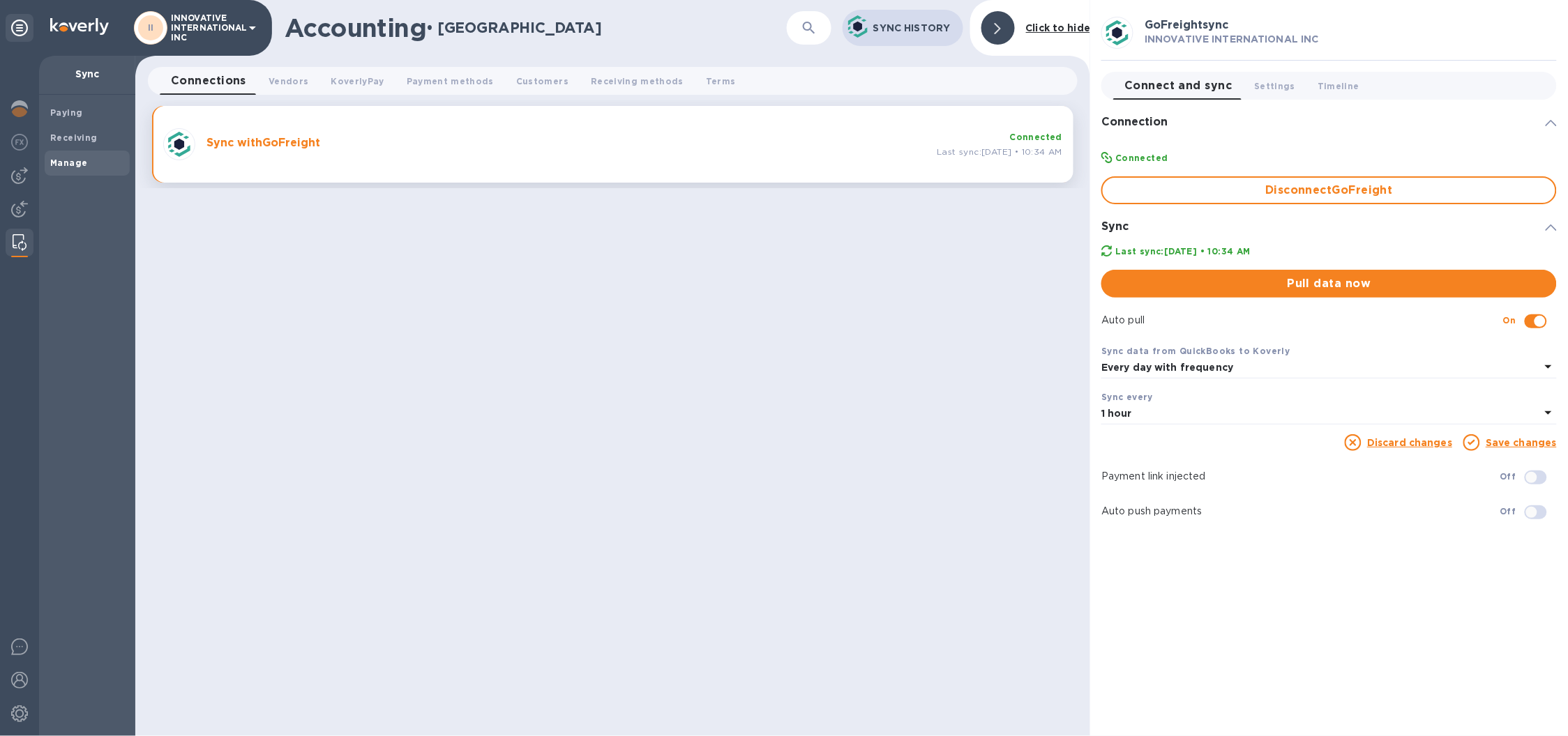
click at [1500, 440] on link "Save changes" at bounding box center [1521, 442] width 71 height 11
click at [271, 74] on span "Vendors 0" at bounding box center [288, 81] width 40 height 15
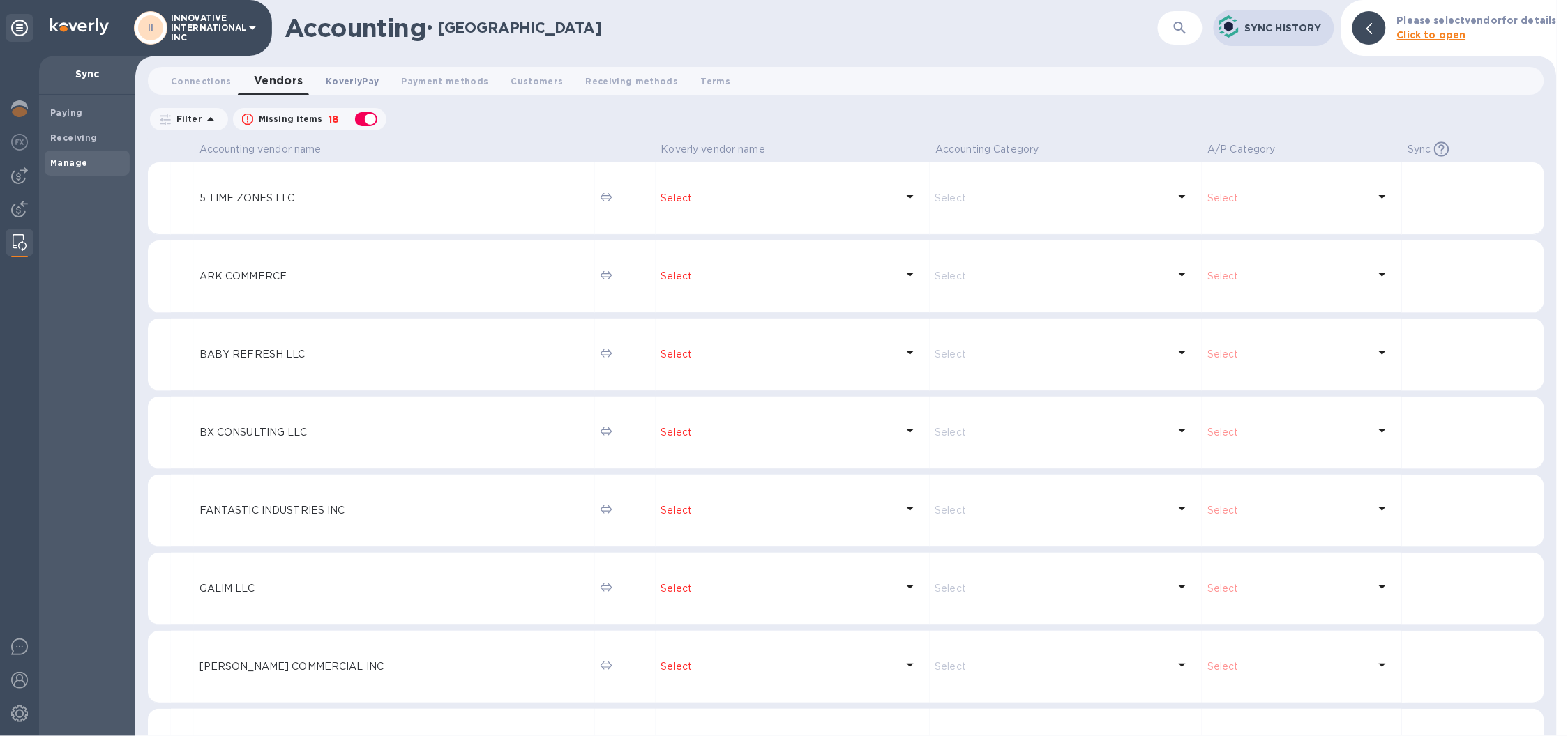
click at [335, 77] on span "KoverlyPay 0" at bounding box center [352, 81] width 53 height 15
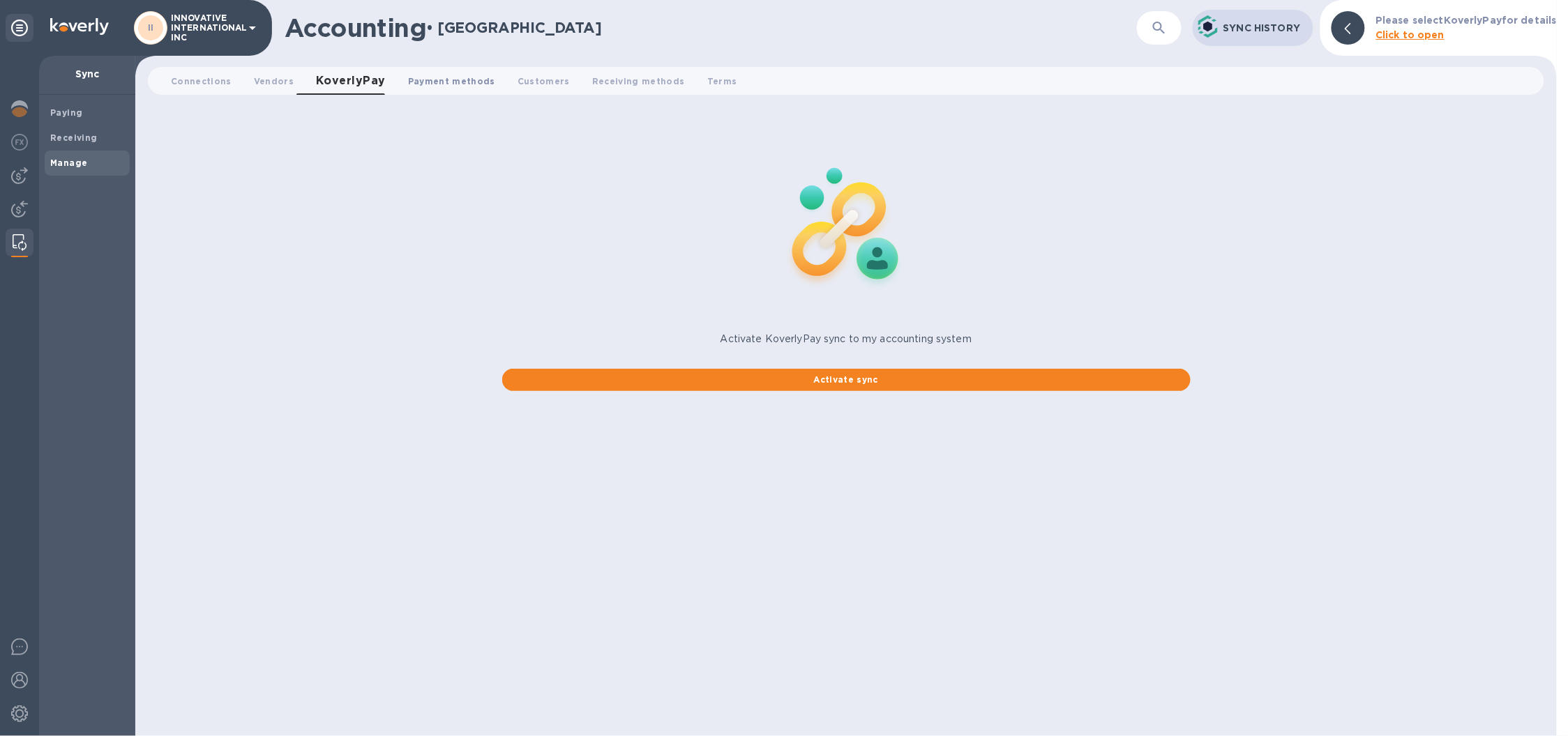
click at [434, 77] on span "Payment methods 0" at bounding box center [451, 81] width 87 height 15
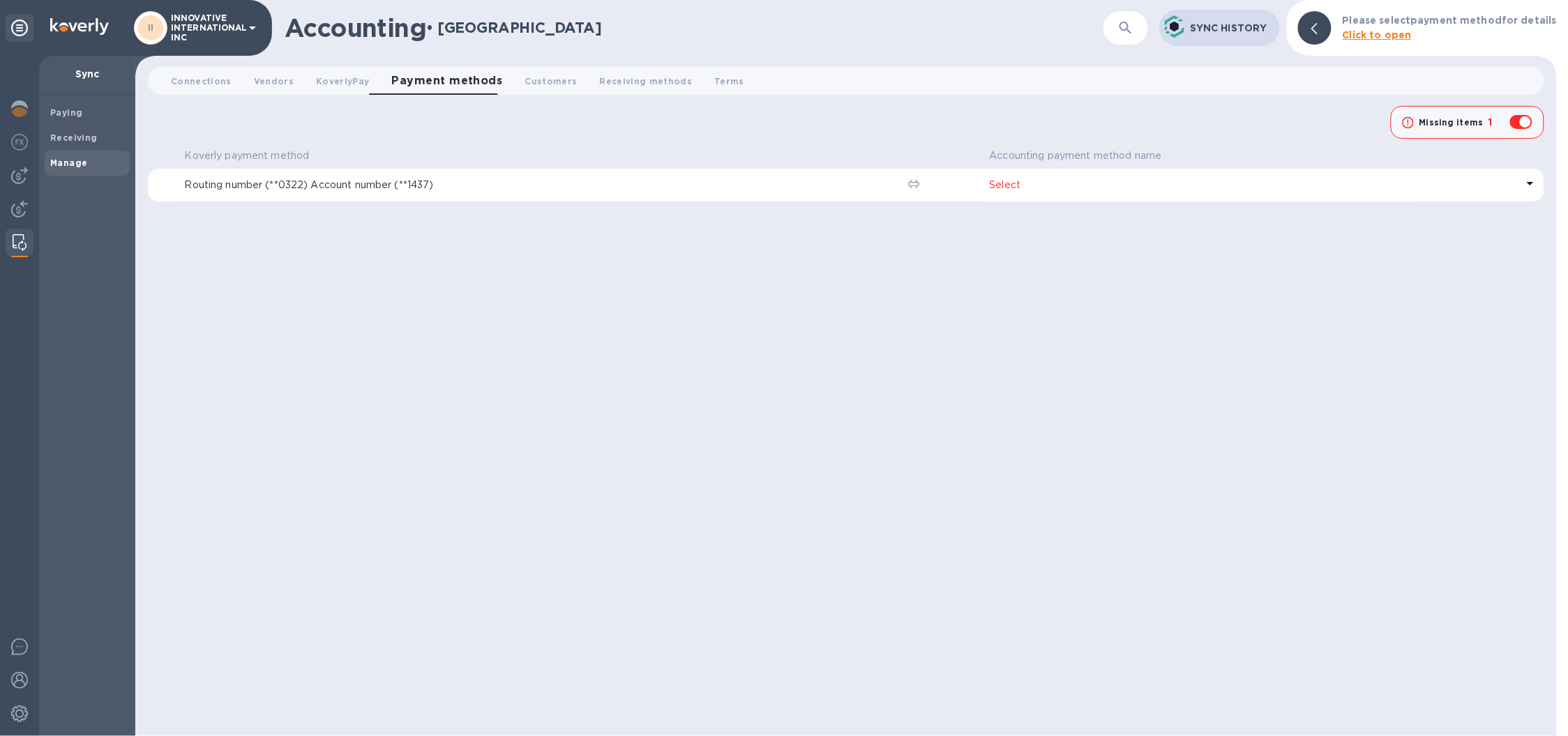
click at [1101, 183] on p "Select" at bounding box center [1253, 185] width 526 height 15
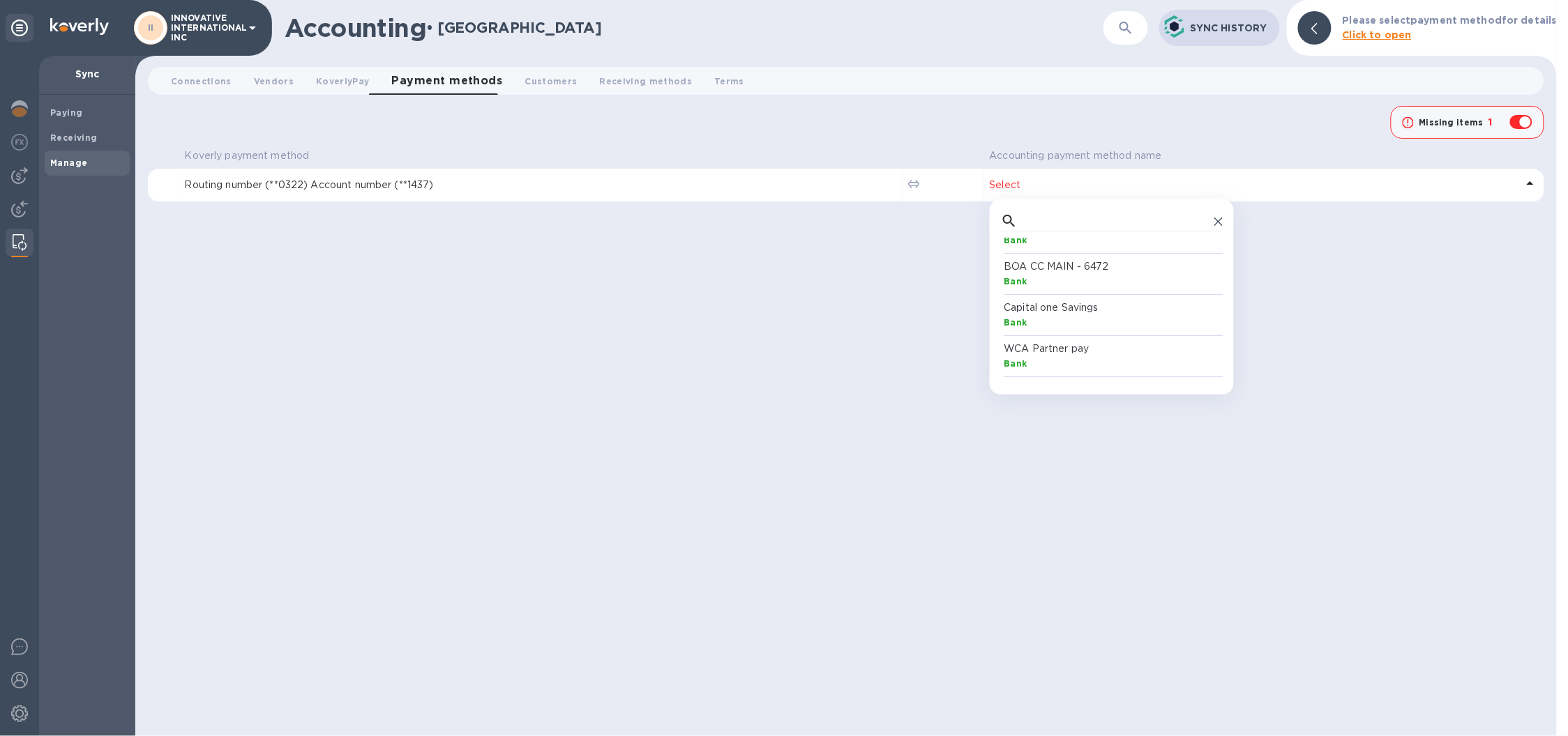
scroll to position [107, 0]
click at [717, 127] on div "Missing items 1" at bounding box center [846, 122] width 1396 height 33
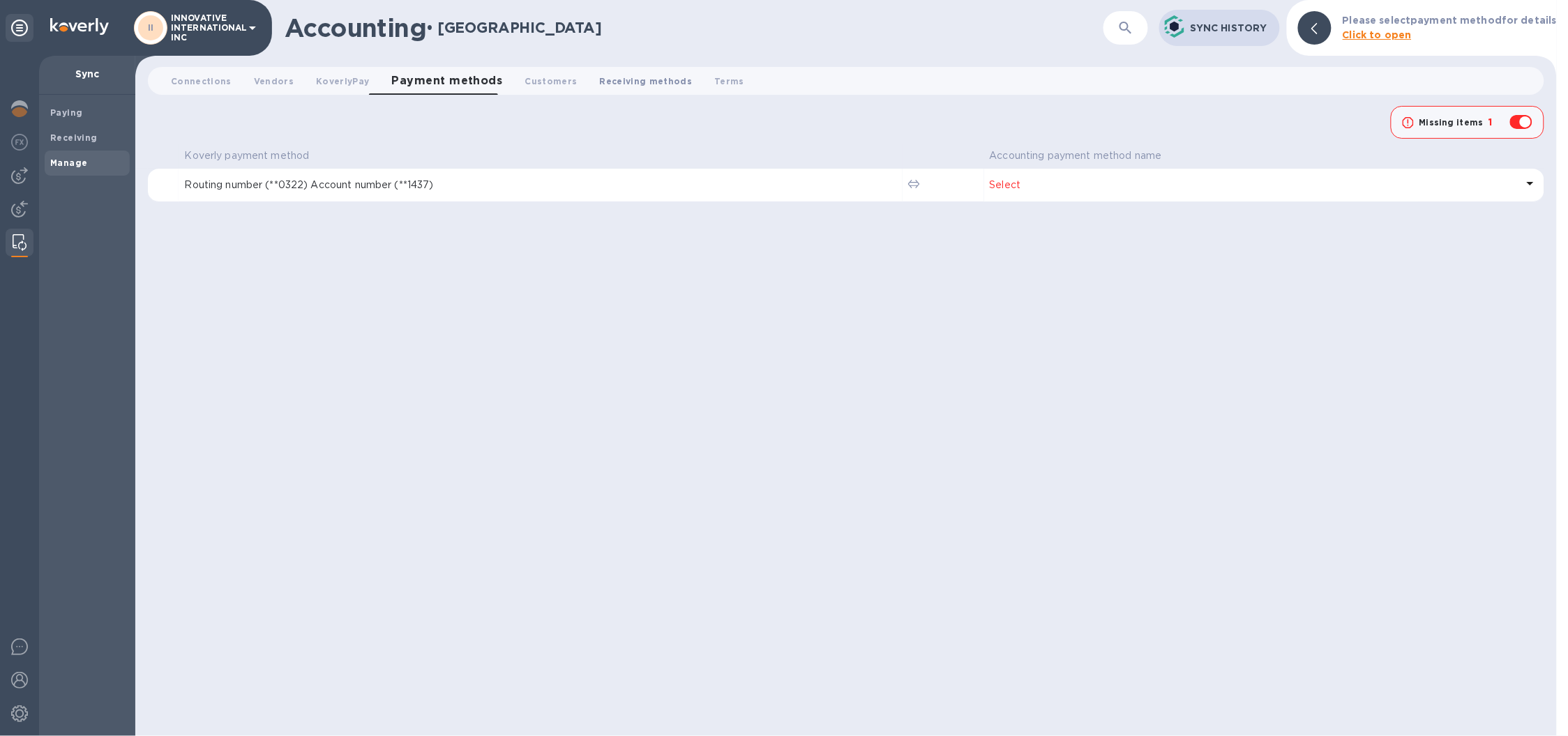
click at [613, 87] on span "Receiving methods 0" at bounding box center [646, 81] width 93 height 15
click at [206, 37] on p "INNOVATIVE INTERNATIONAL INC" at bounding box center [205, 27] width 70 height 29
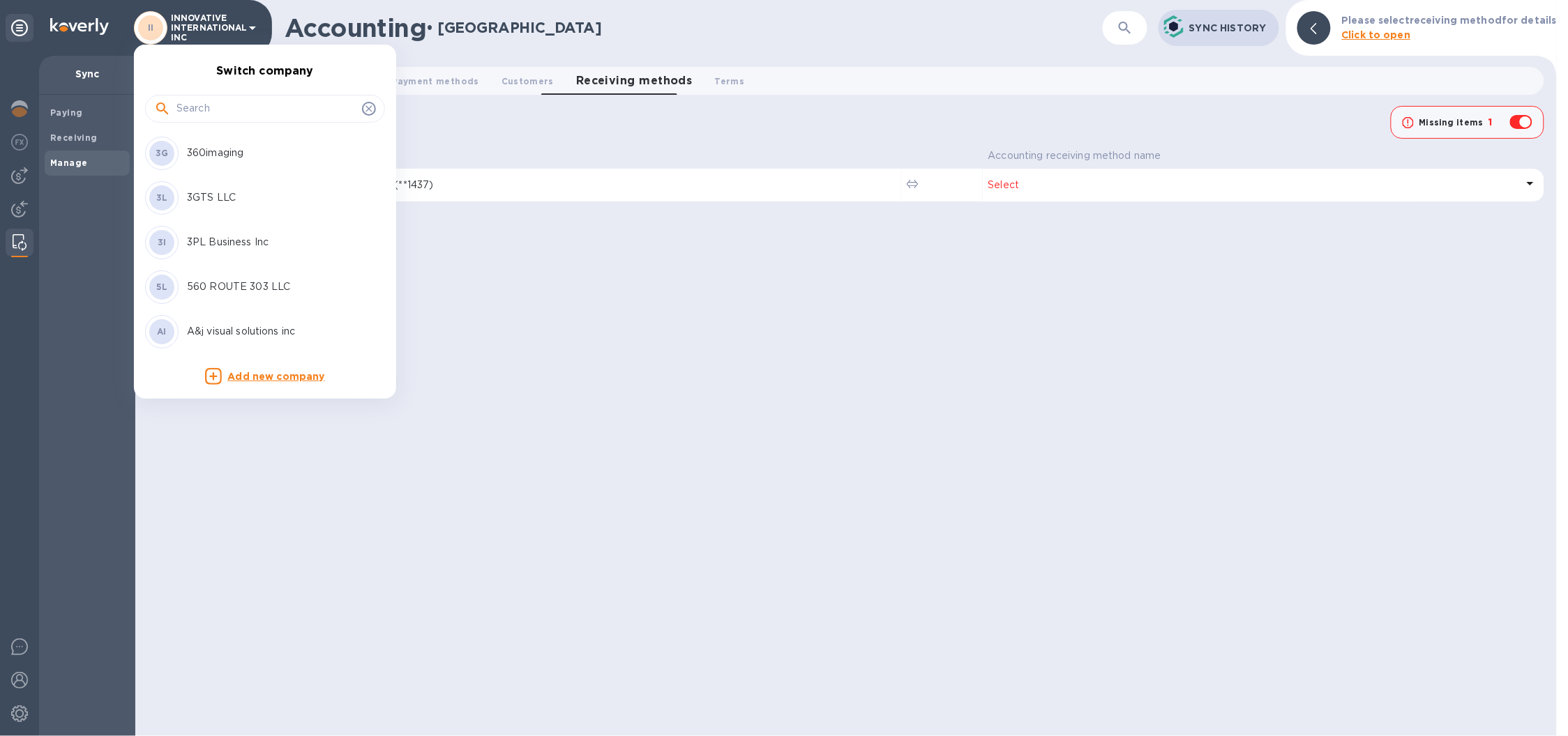
drag, startPoint x: 257, startPoint y: 89, endPoint x: 255, endPoint y: 98, distance: 9.2
click at [255, 98] on div at bounding box center [265, 107] width 240 height 47
click at [255, 98] on input "text" at bounding box center [266, 108] width 180 height 21
click at [262, 105] on input "text" at bounding box center [266, 108] width 180 height 21
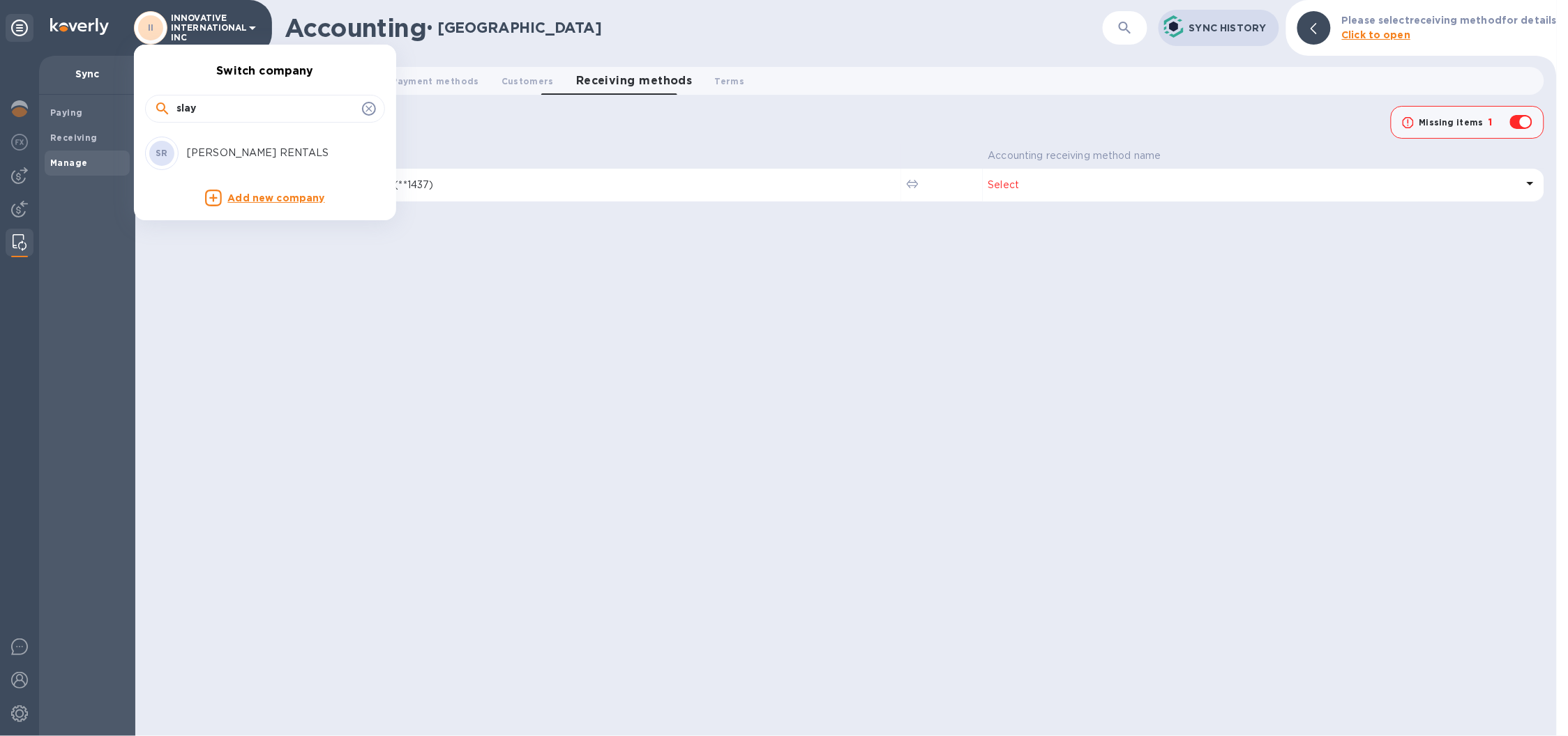
type input "slay"
click at [276, 155] on p "[PERSON_NAME] RENTALS" at bounding box center [275, 153] width 175 height 15
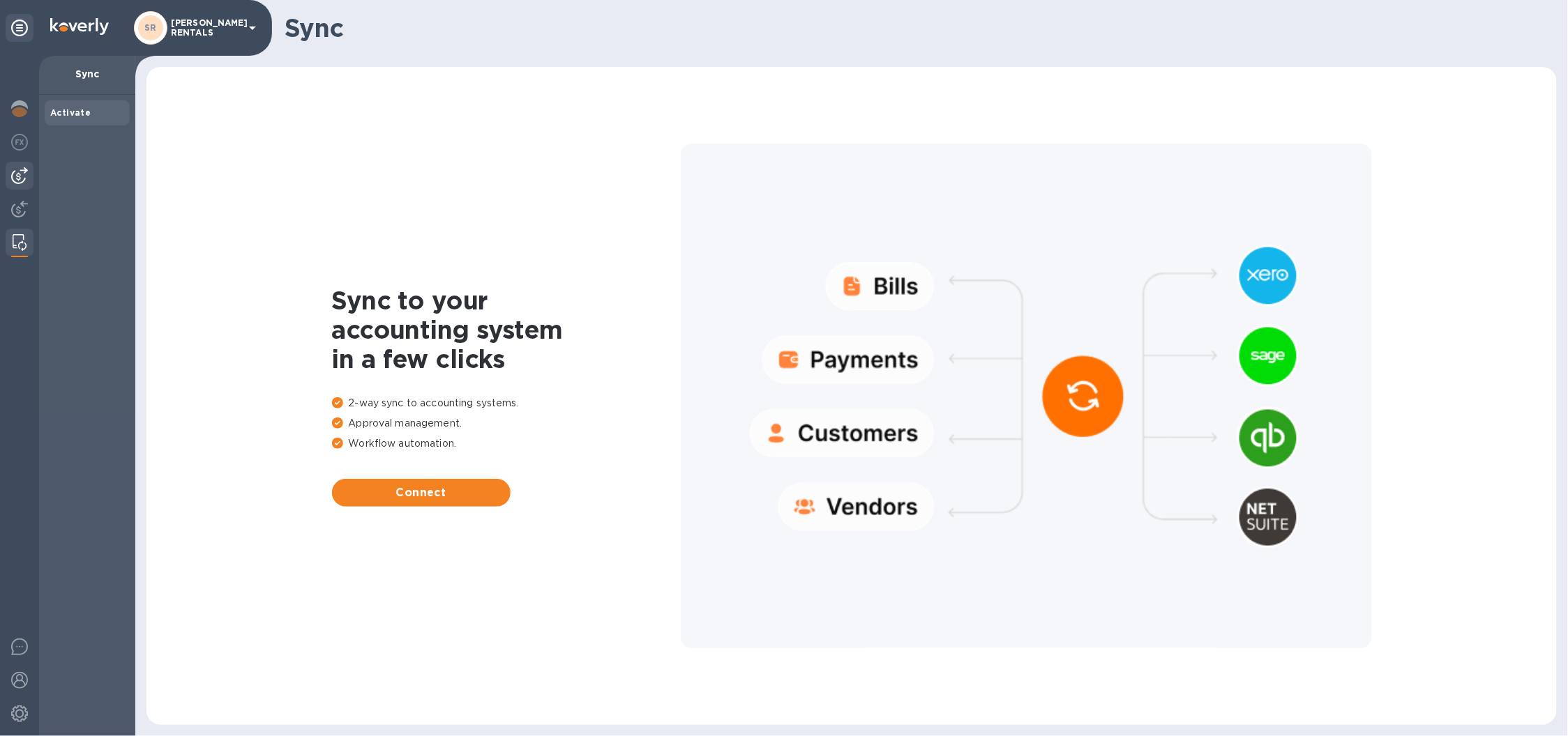
click at [11, 167] on img at bounding box center [19, 175] width 17 height 17
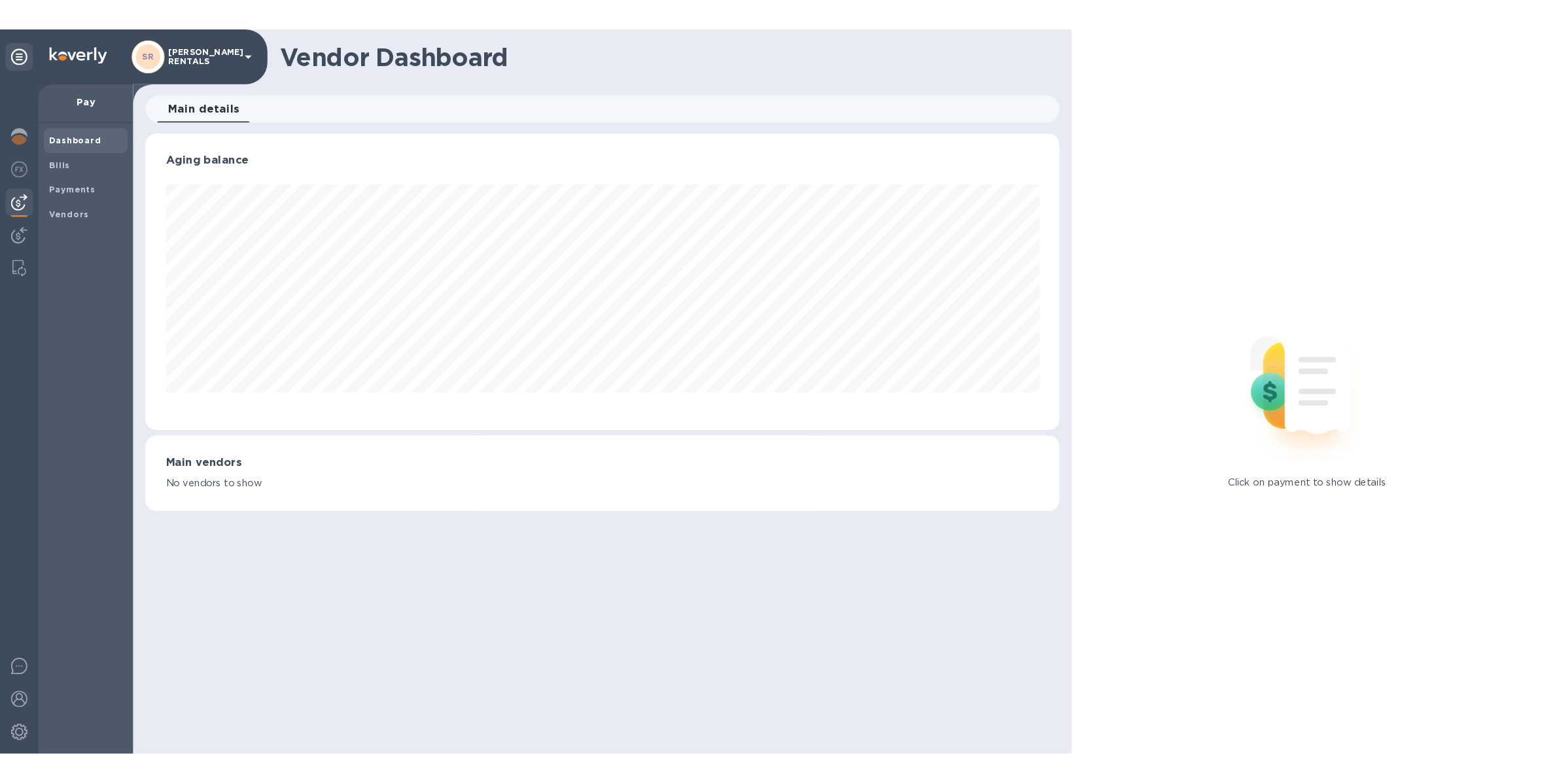
scroll to position [282, 872]
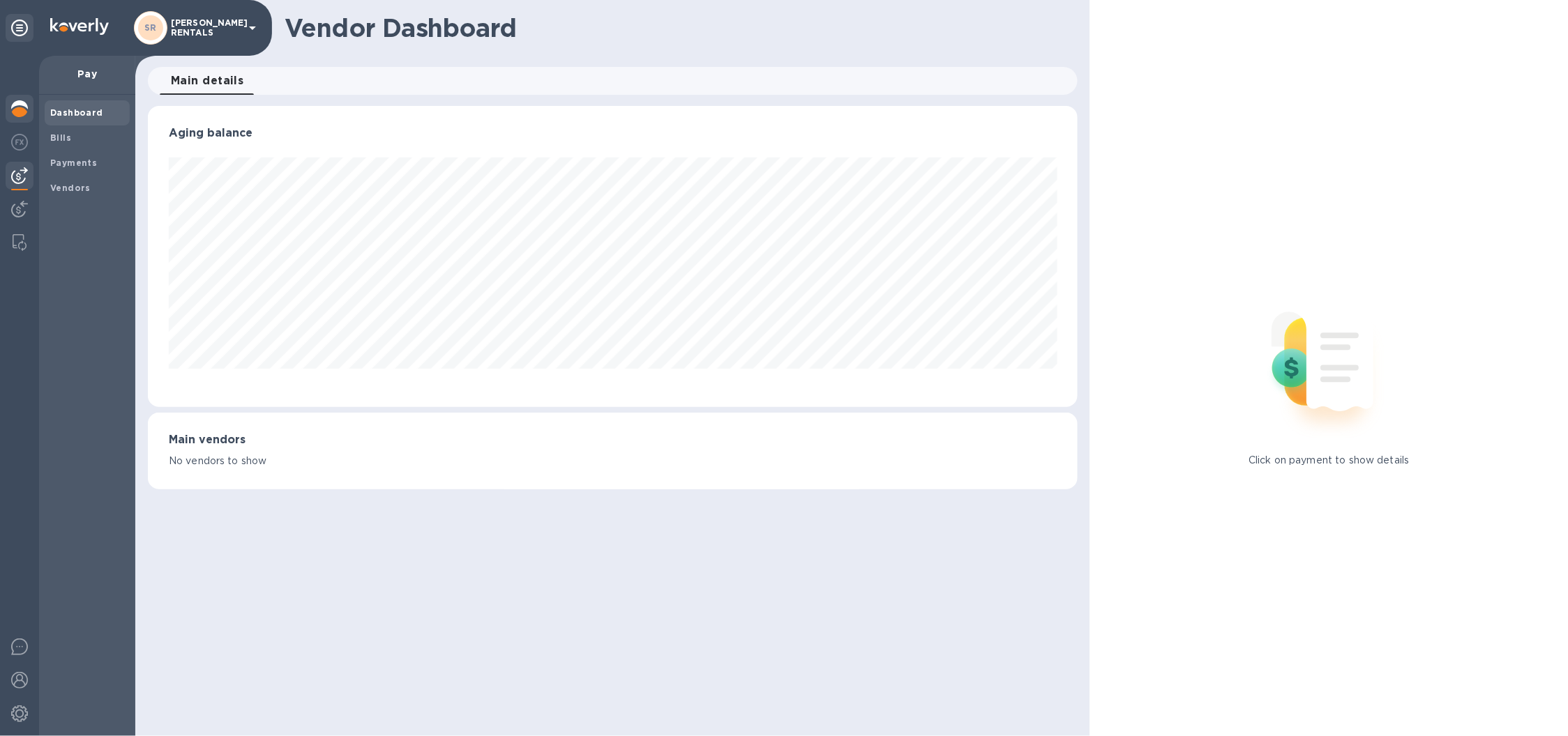
click at [18, 108] on img at bounding box center [19, 108] width 17 height 17
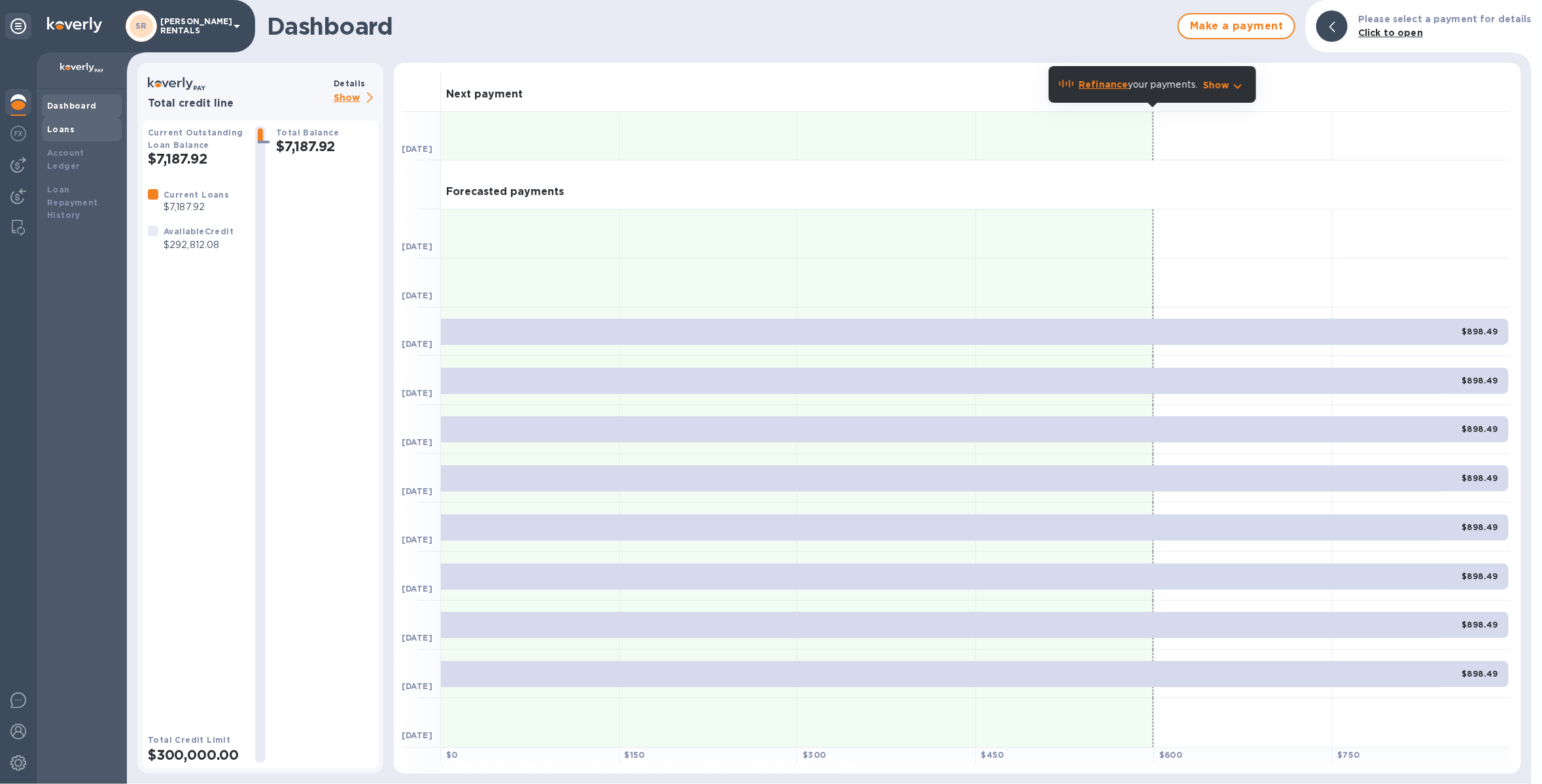
click at [78, 130] on div "Loans" at bounding box center [82, 129] width 69 height 13
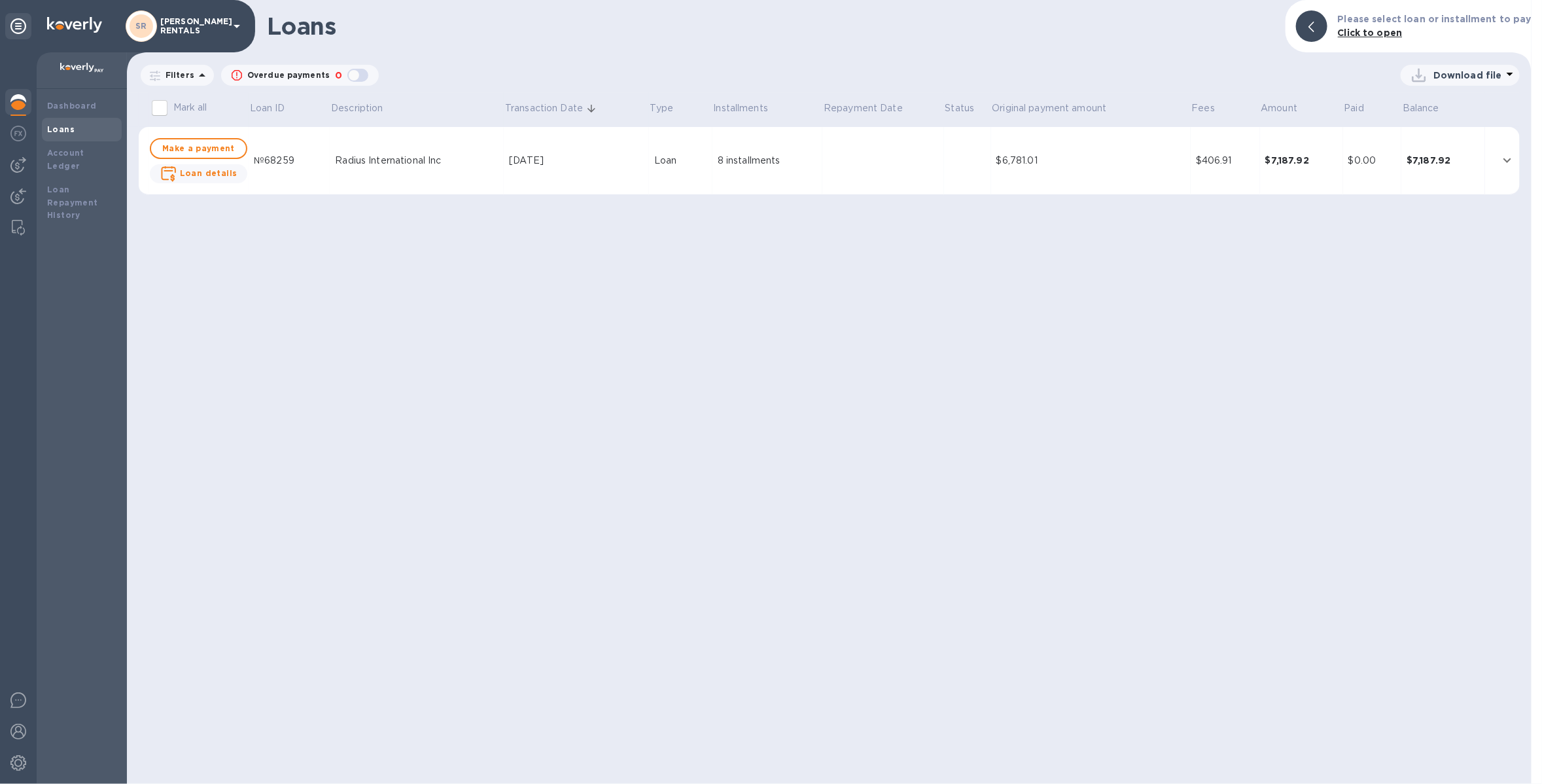
click at [849, 161] on td at bounding box center [883, 161] width 121 height 68
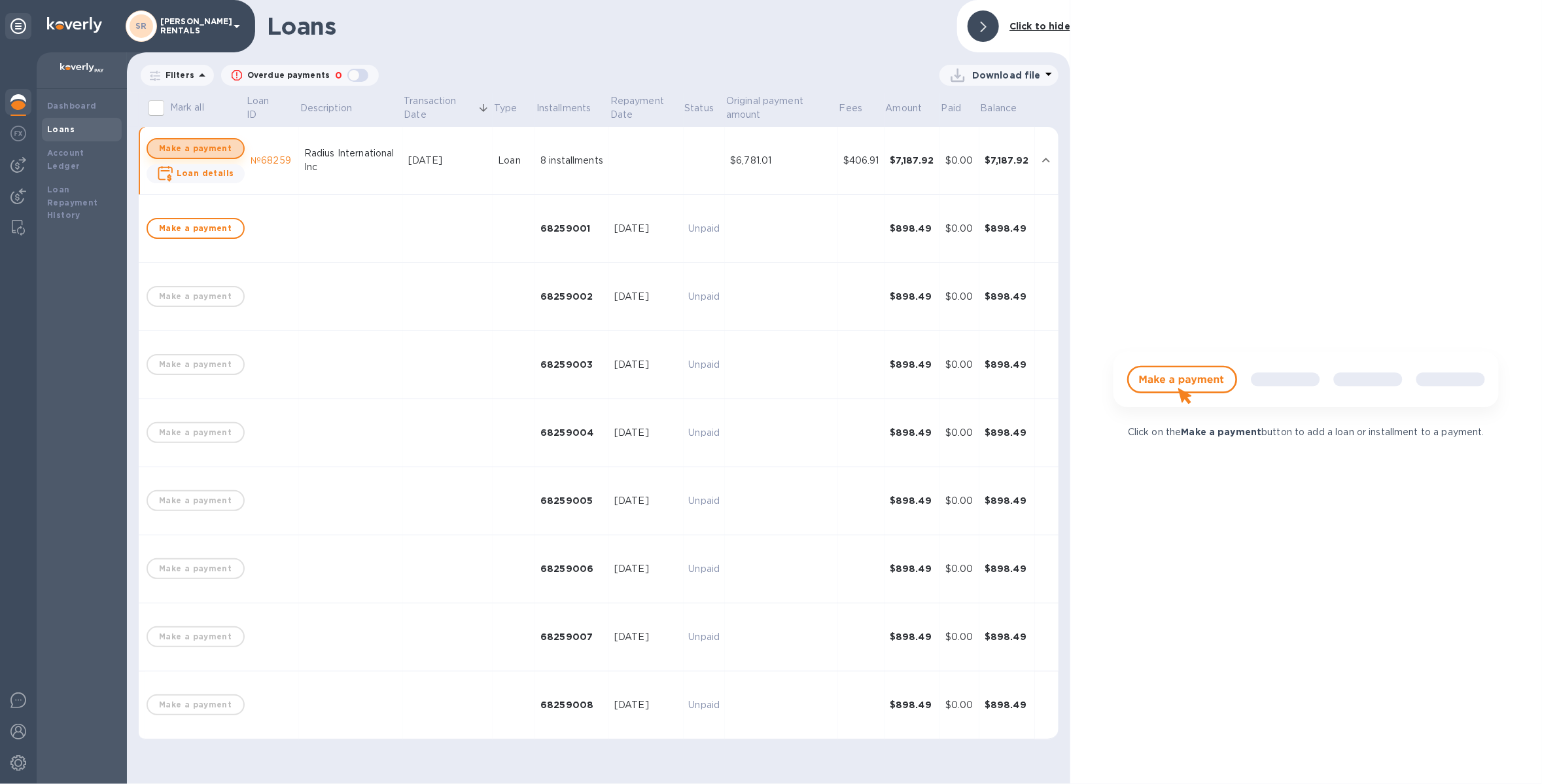
click at [201, 147] on span "Make a payment" at bounding box center [196, 148] width 75 height 16
checkbox input "true"
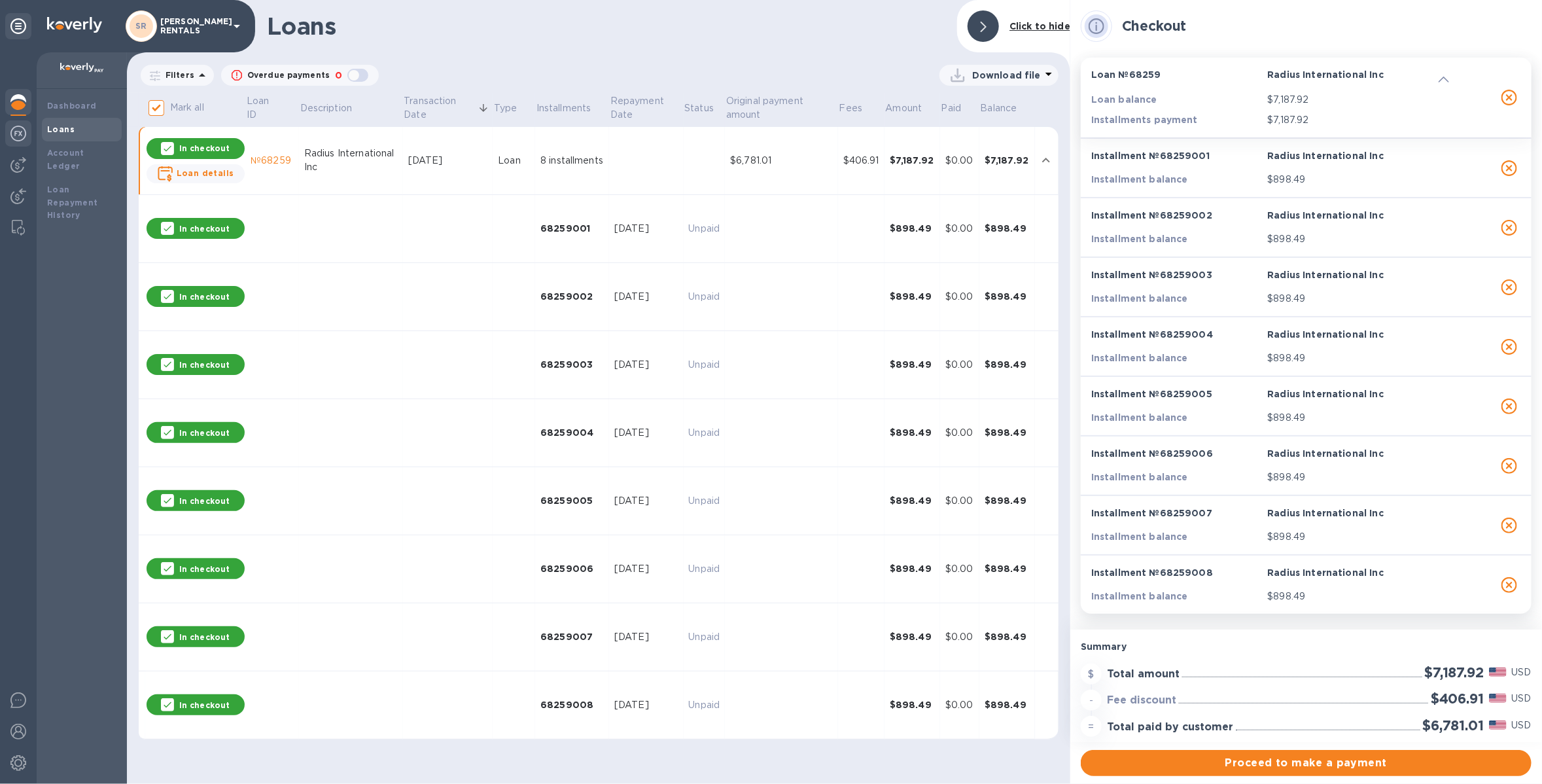
click at [19, 144] on div at bounding box center [19, 134] width 26 height 29
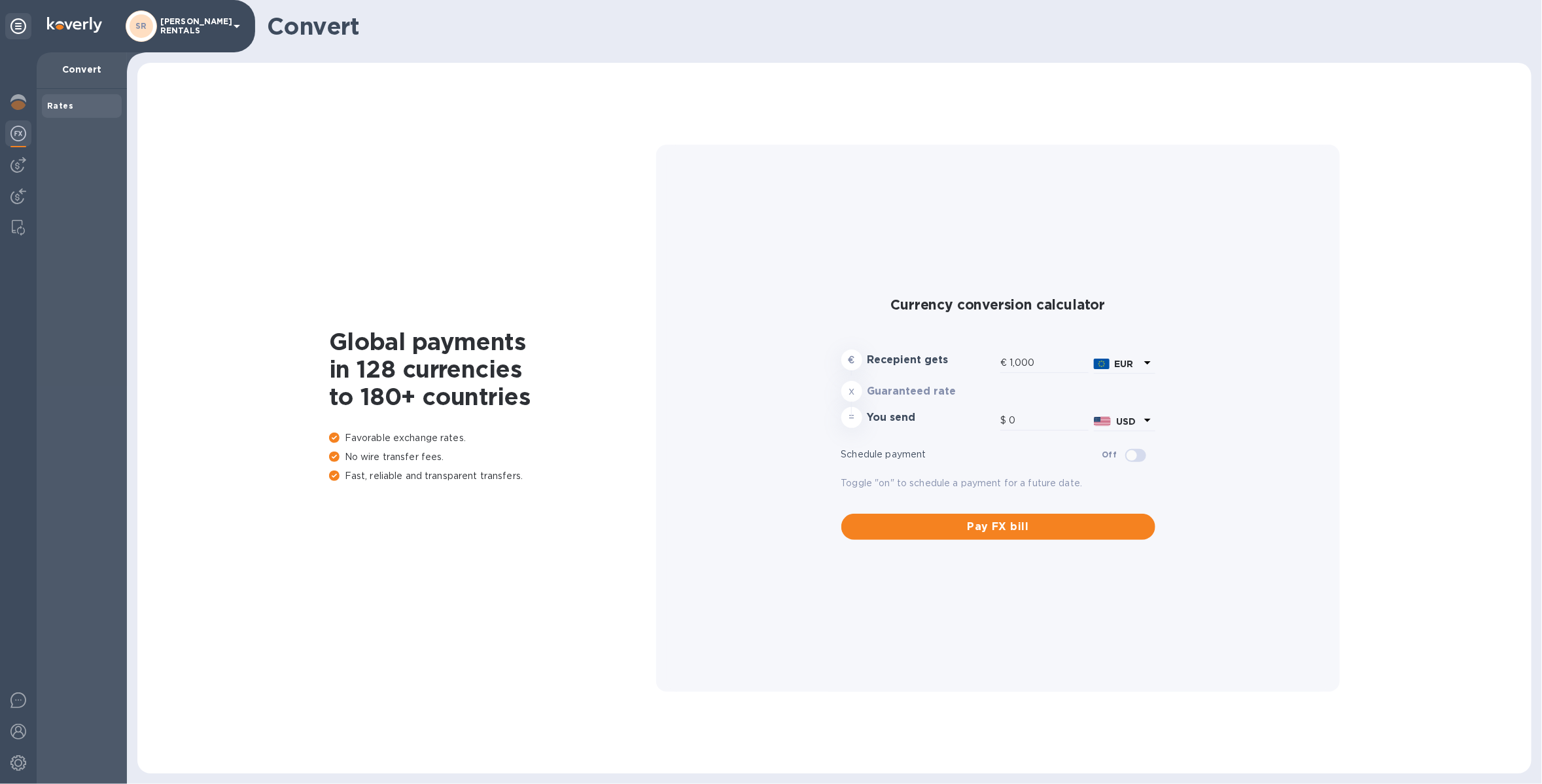
type input "1,179.99"
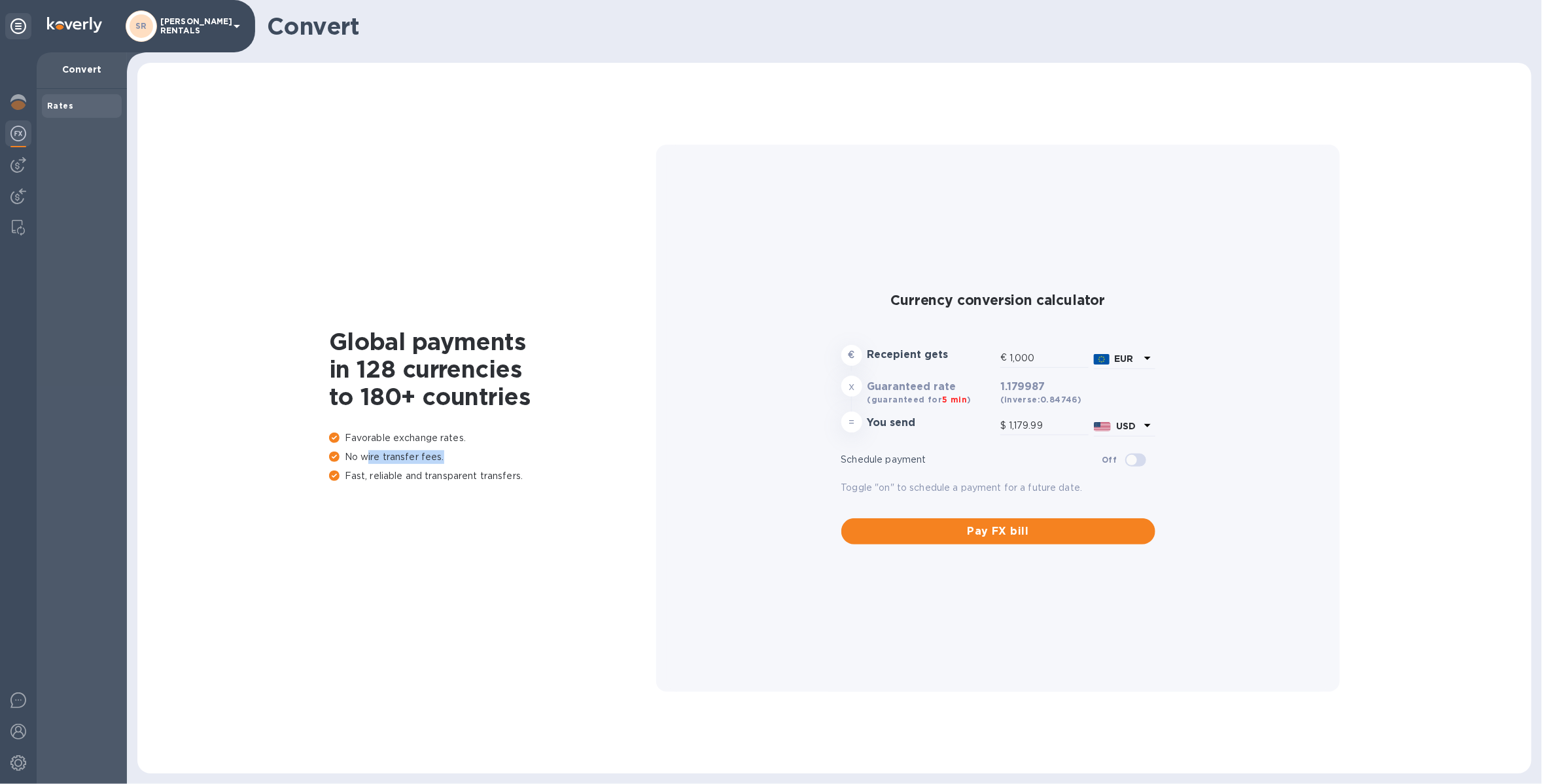
drag, startPoint x: 476, startPoint y: 466, endPoint x: 366, endPoint y: 452, distance: 110.9
click at [366, 452] on div "Favorable exchange rates. No wire transfer fees. Fast, reliable and transparent…" at bounding box center [492, 459] width 327 height 57
click at [18, 103] on img at bounding box center [18, 102] width 16 height 16
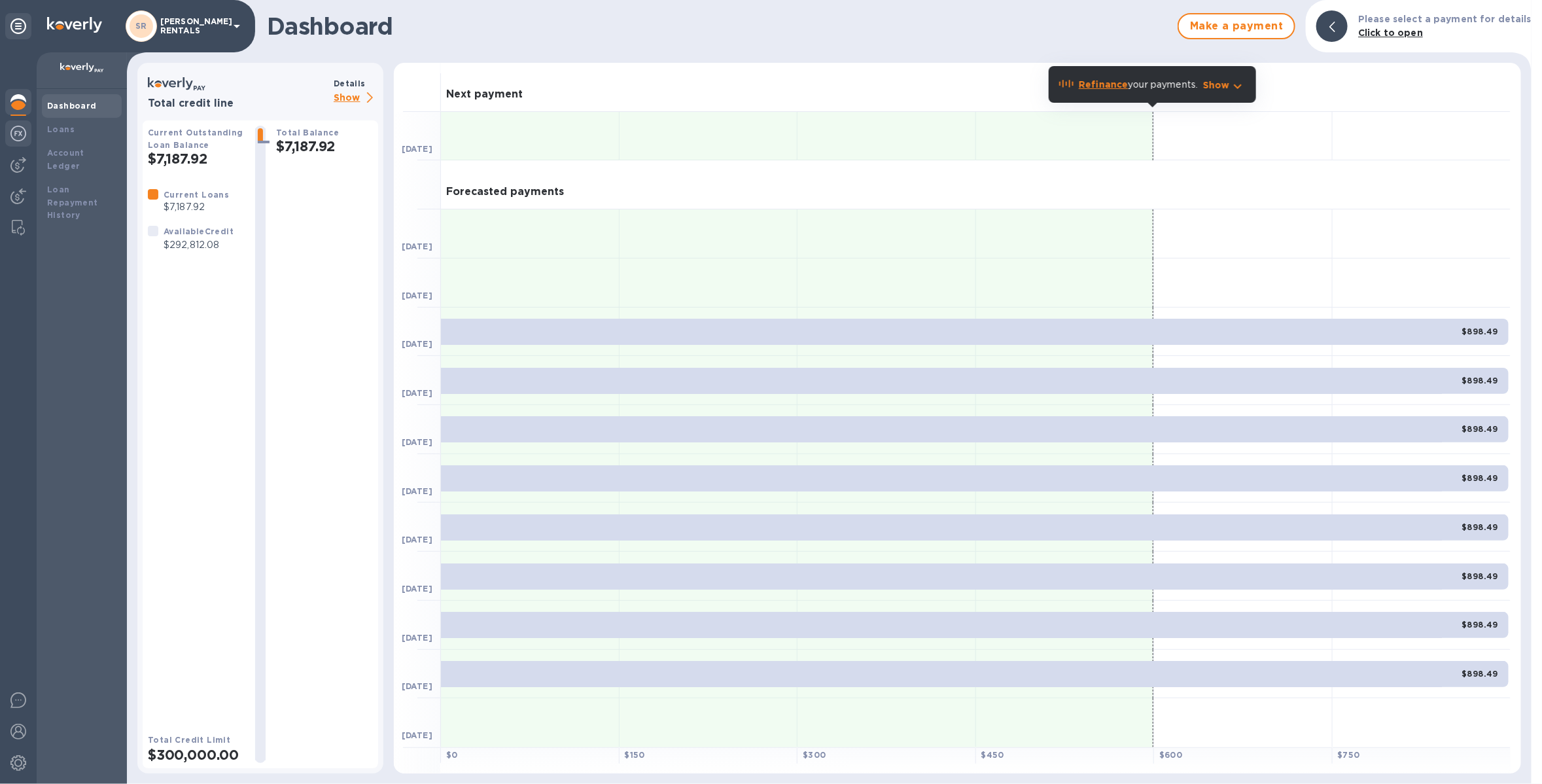
click at [13, 142] on div at bounding box center [19, 134] width 26 height 29
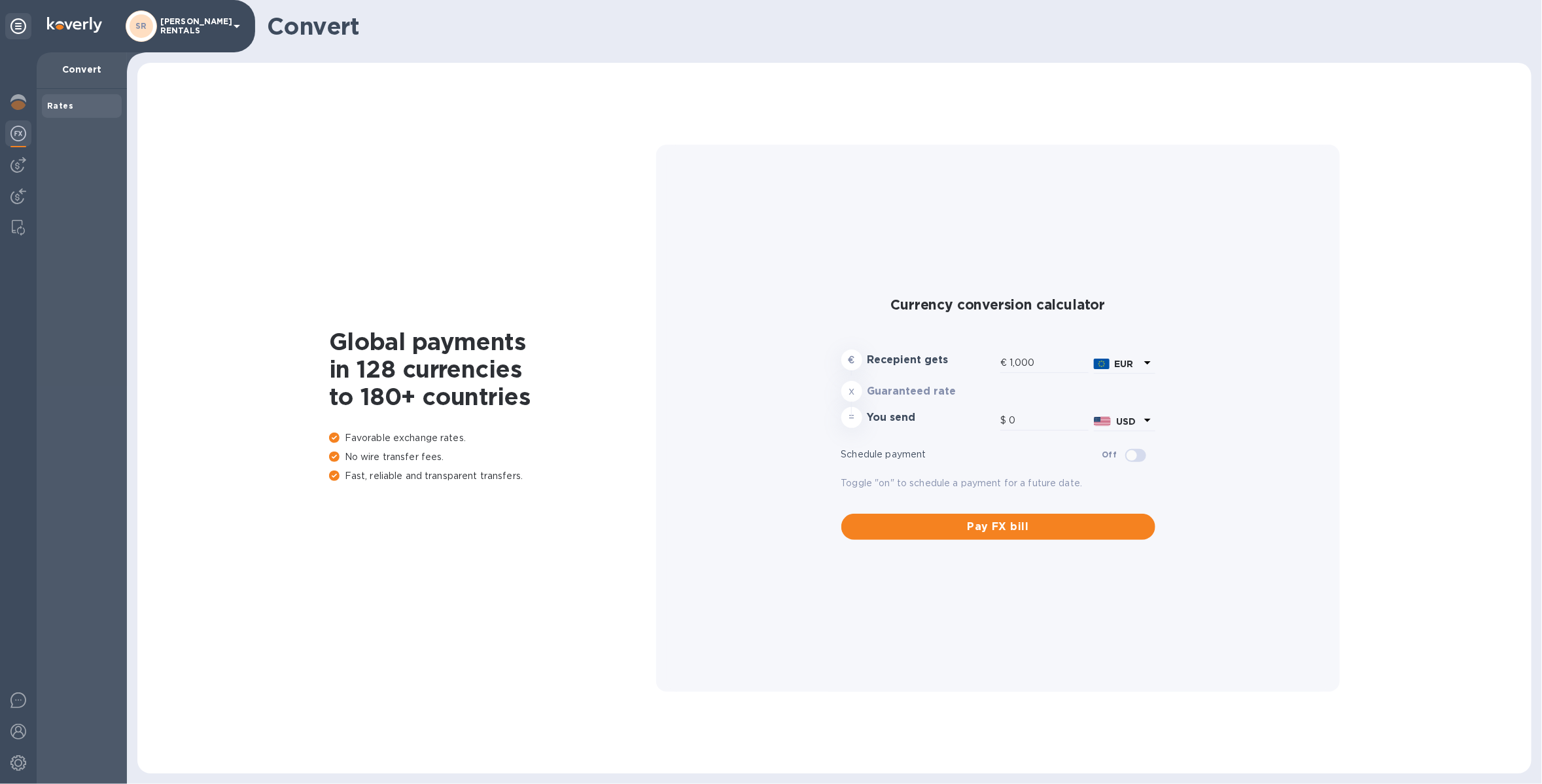
type input "1,179.99"
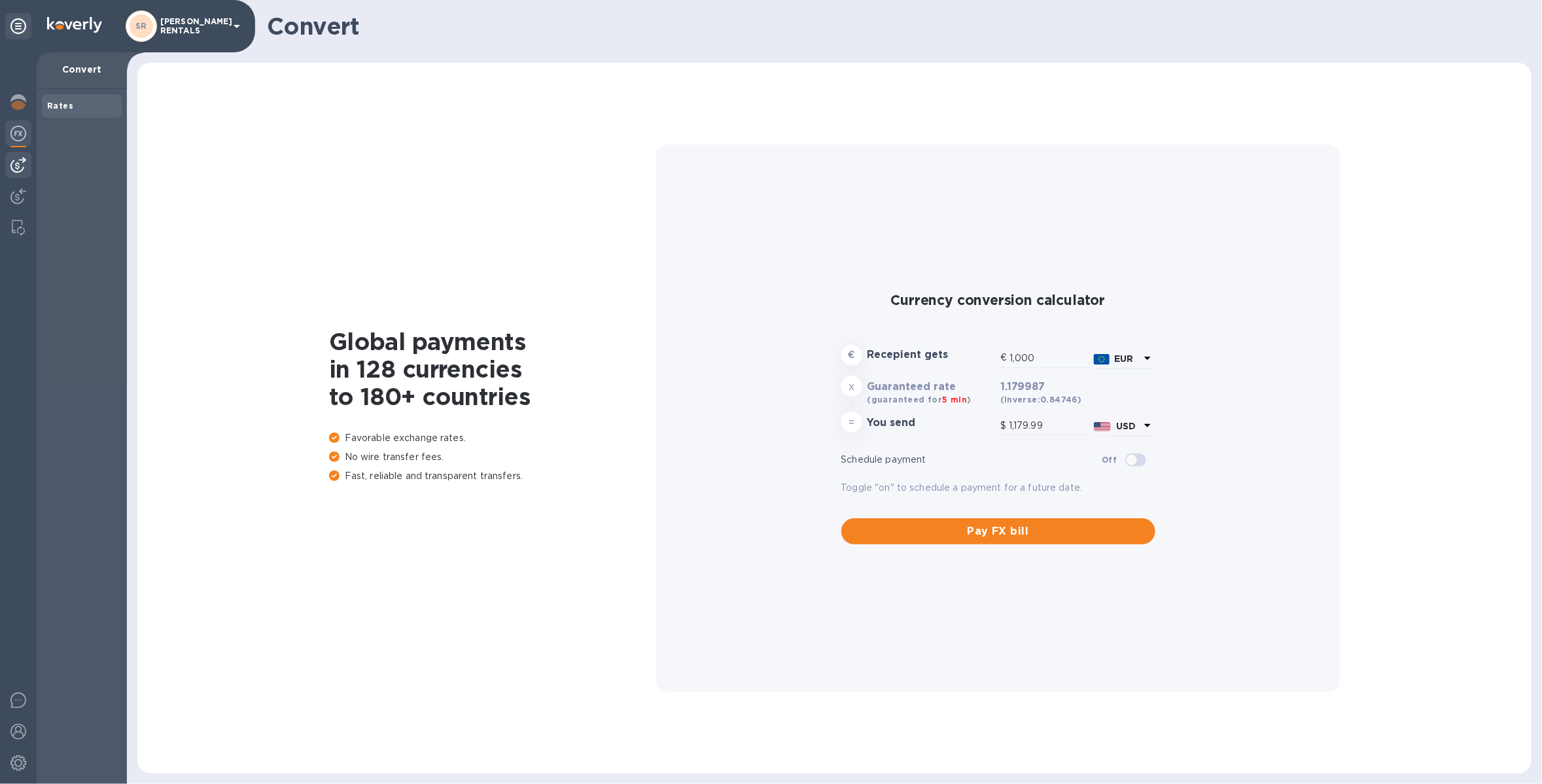
click at [19, 160] on img at bounding box center [18, 165] width 16 height 16
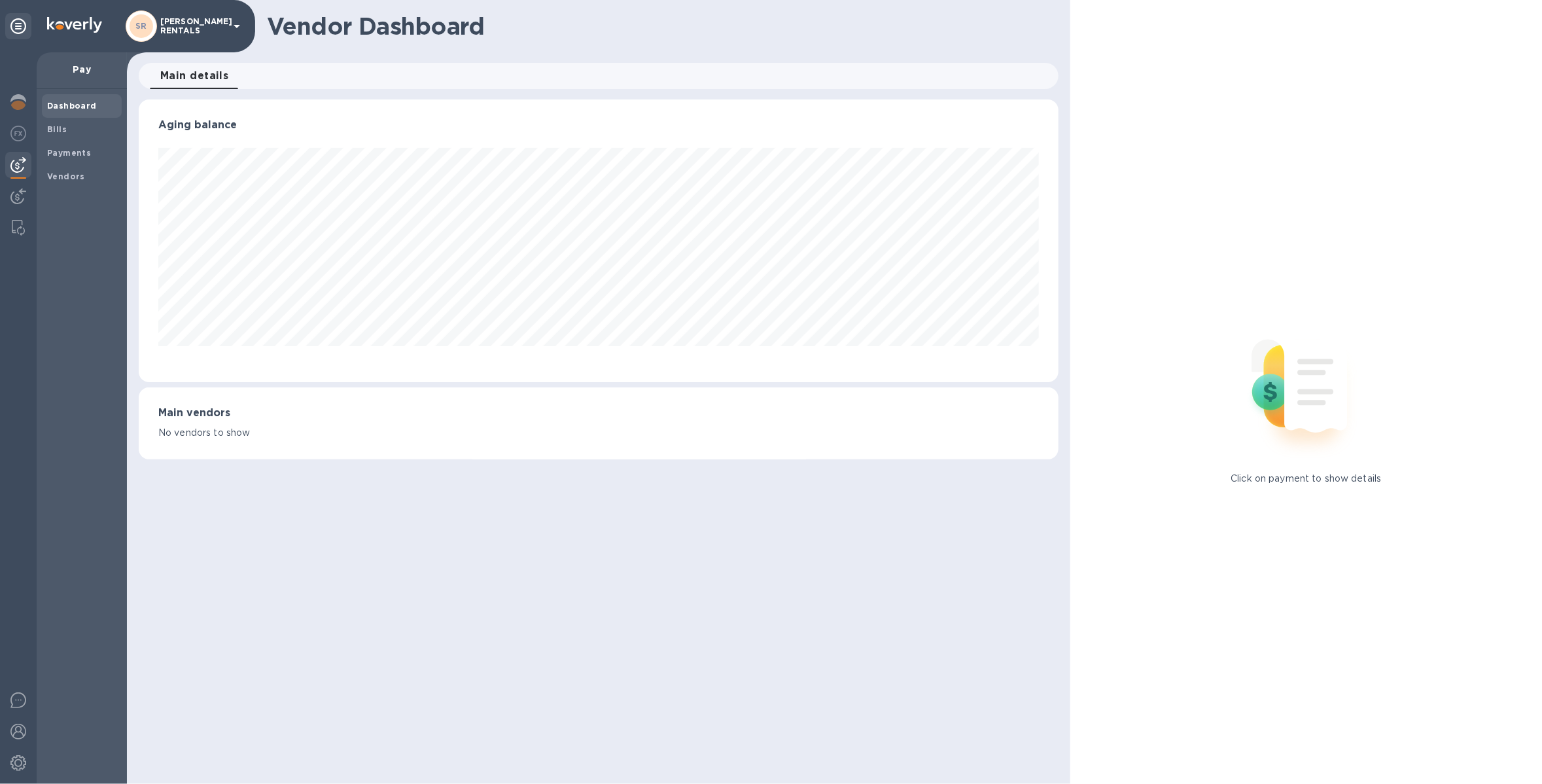
scroll to position [282, 920]
click at [61, 175] on b "Vendors" at bounding box center [66, 176] width 38 height 10
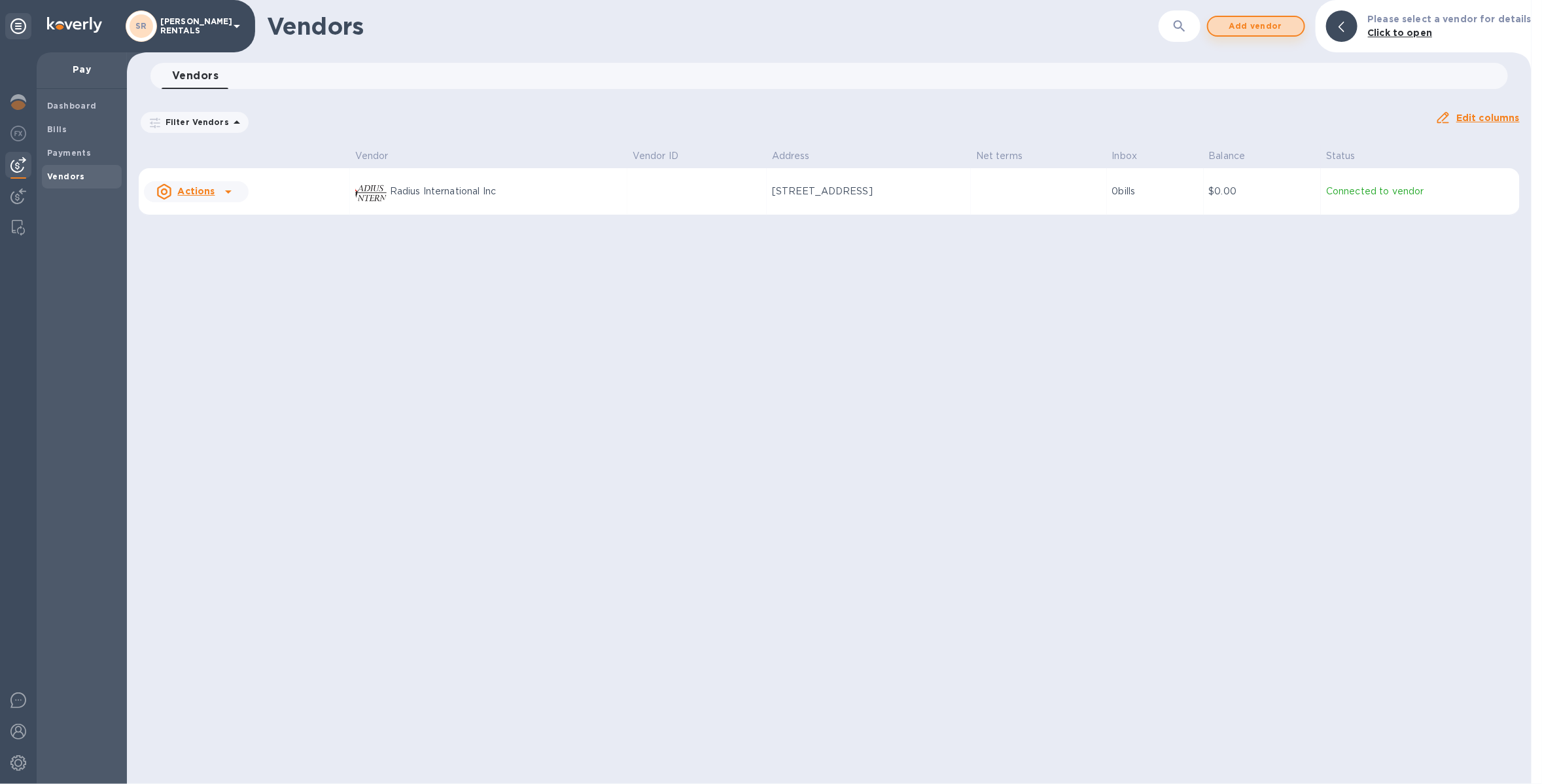
click at [1239, 23] on span "Add vendor" at bounding box center [1256, 26] width 75 height 16
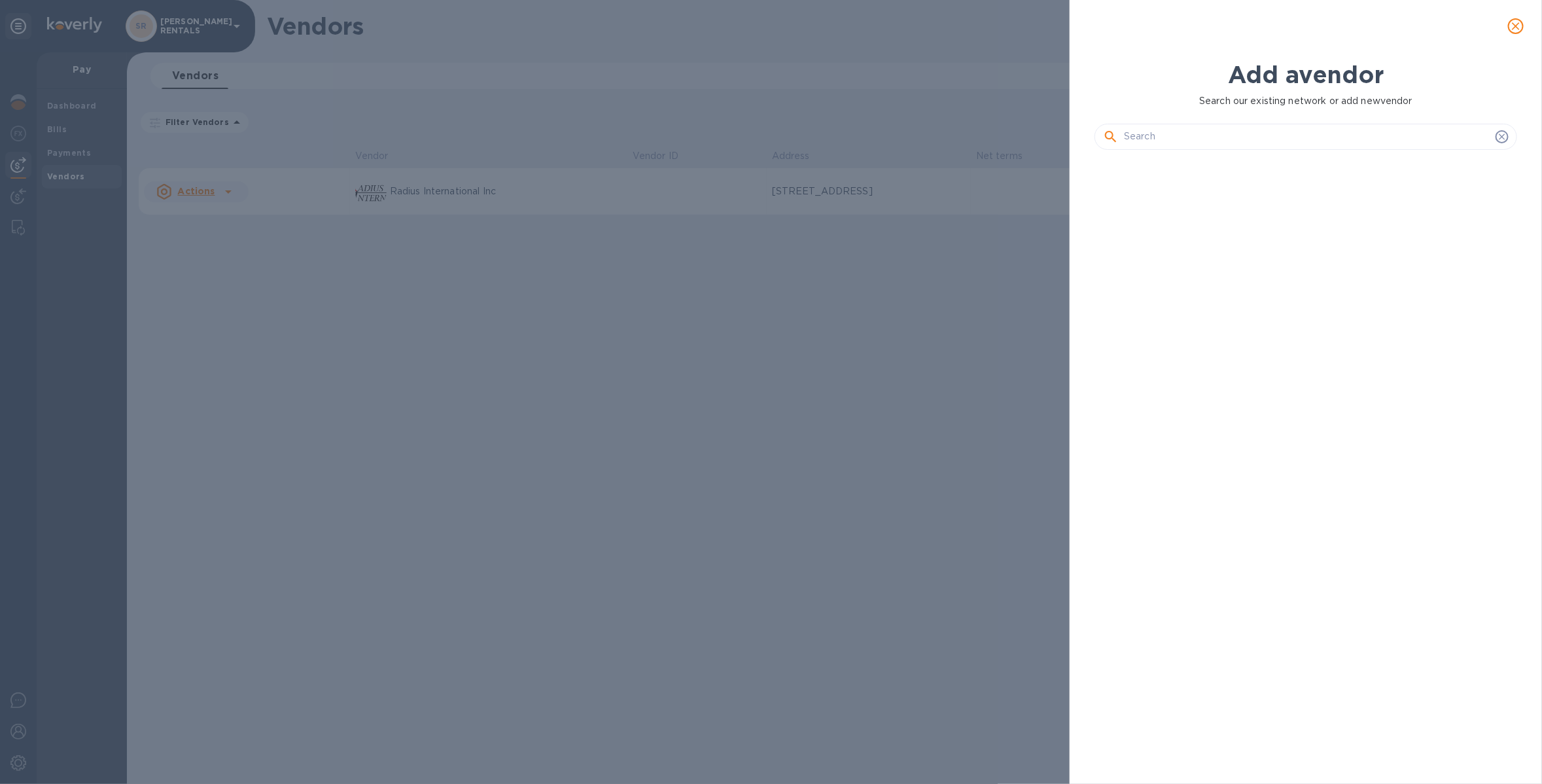
scroll to position [576, 429]
click at [1471, 23] on icon "close" at bounding box center [1516, 26] width 13 height 13
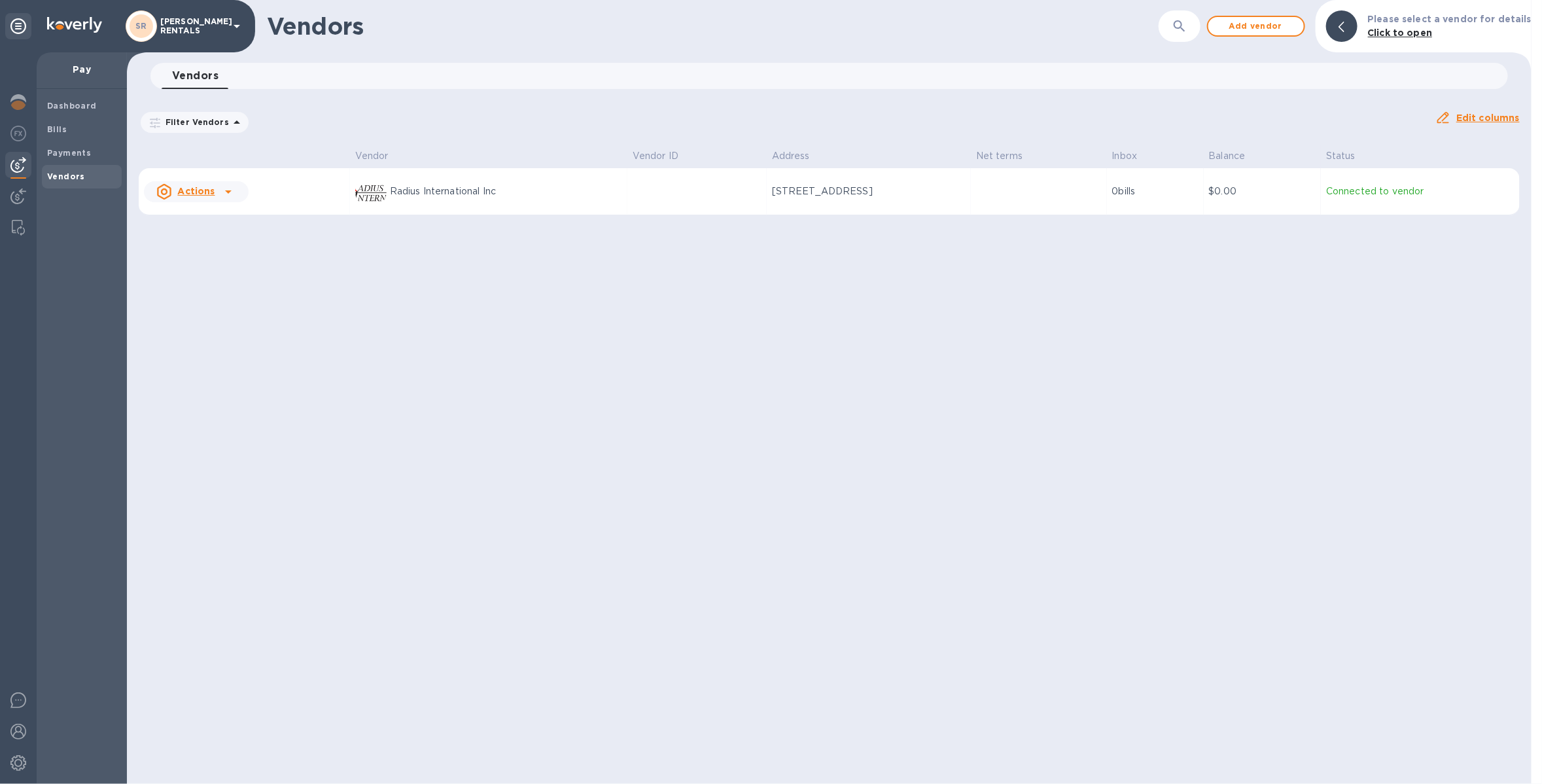
click at [218, 188] on div at bounding box center [228, 191] width 21 height 21
click at [366, 321] on div at bounding box center [771, 392] width 1542 height 784
click at [10, 205] on div at bounding box center [19, 197] width 26 height 29
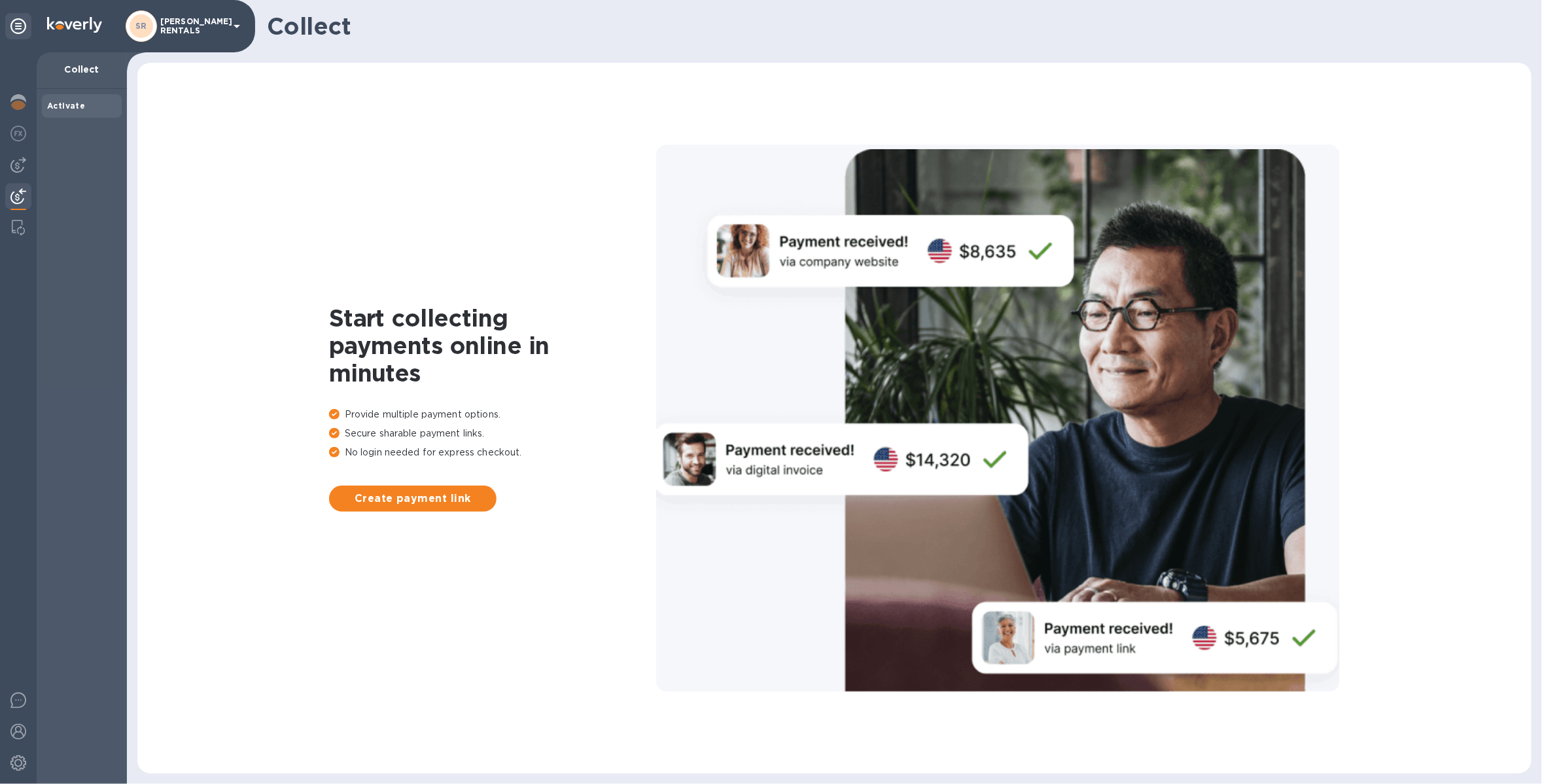
click at [166, 29] on p "SLAYMAKER RENTALS" at bounding box center [193, 26] width 65 height 19
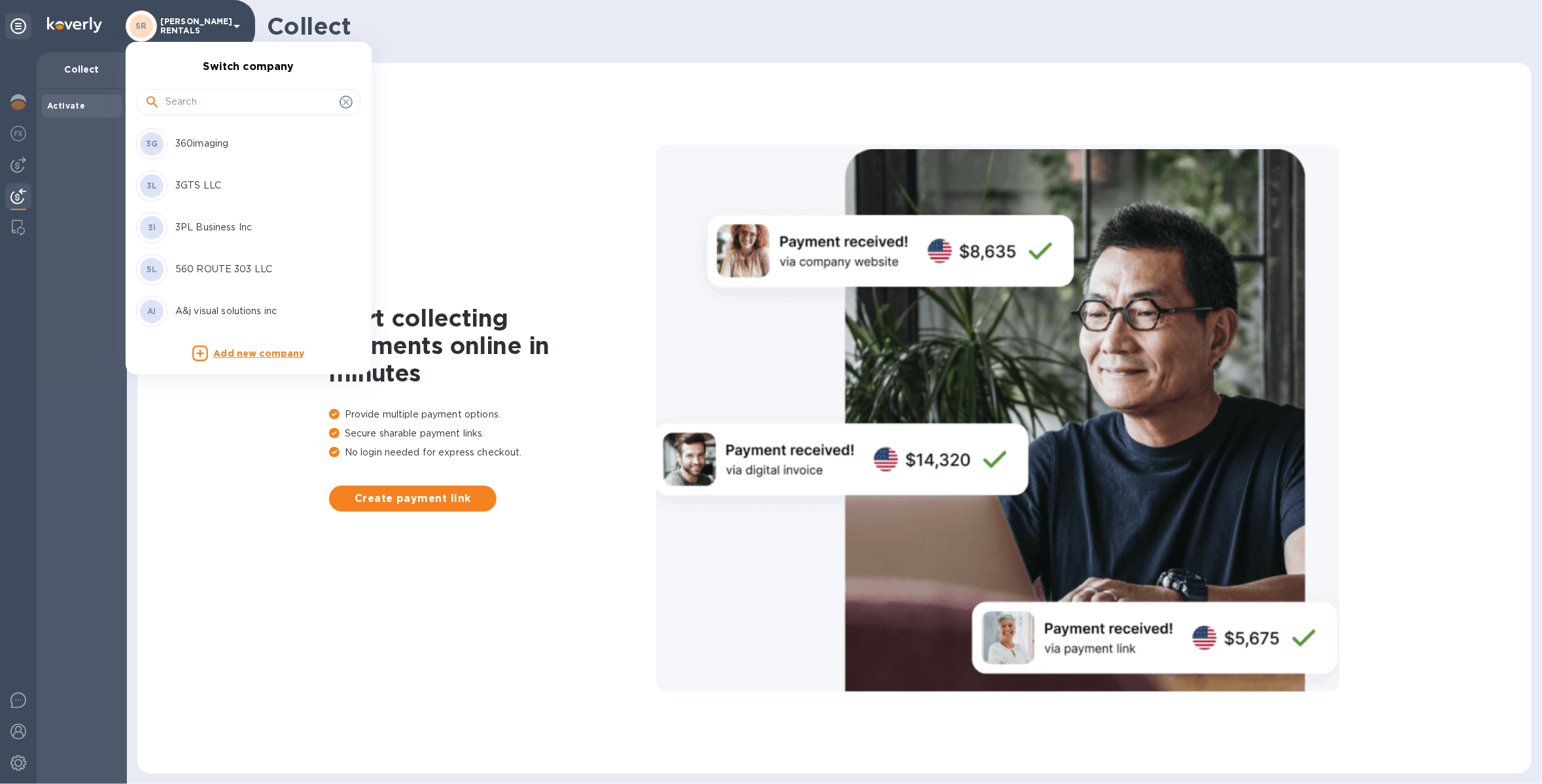
click at [175, 94] on input "text" at bounding box center [249, 102] width 168 height 19
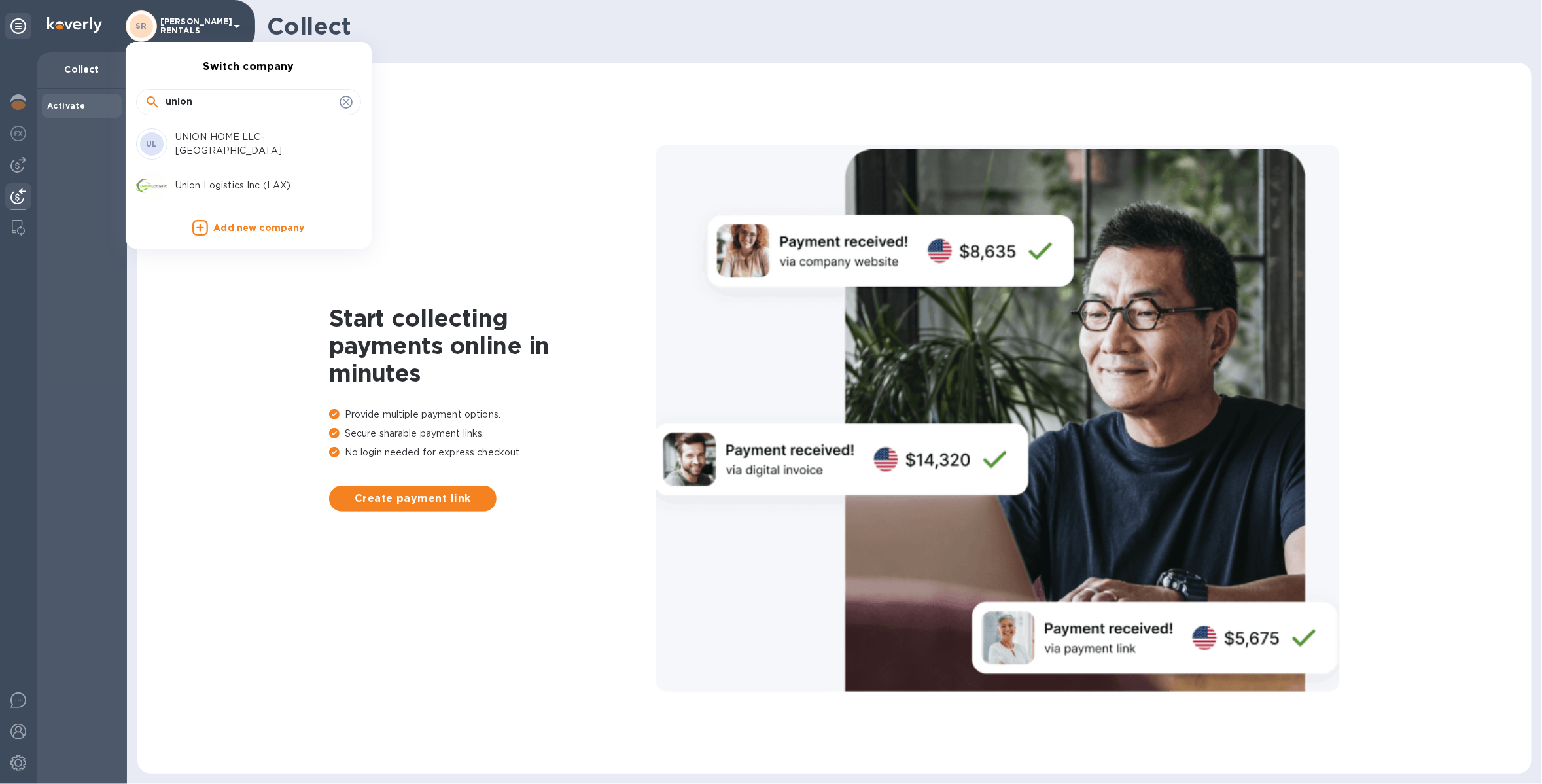
type input "union"
click at [218, 187] on p "Union Logistics Inc (LAX)" at bounding box center [258, 186] width 165 height 14
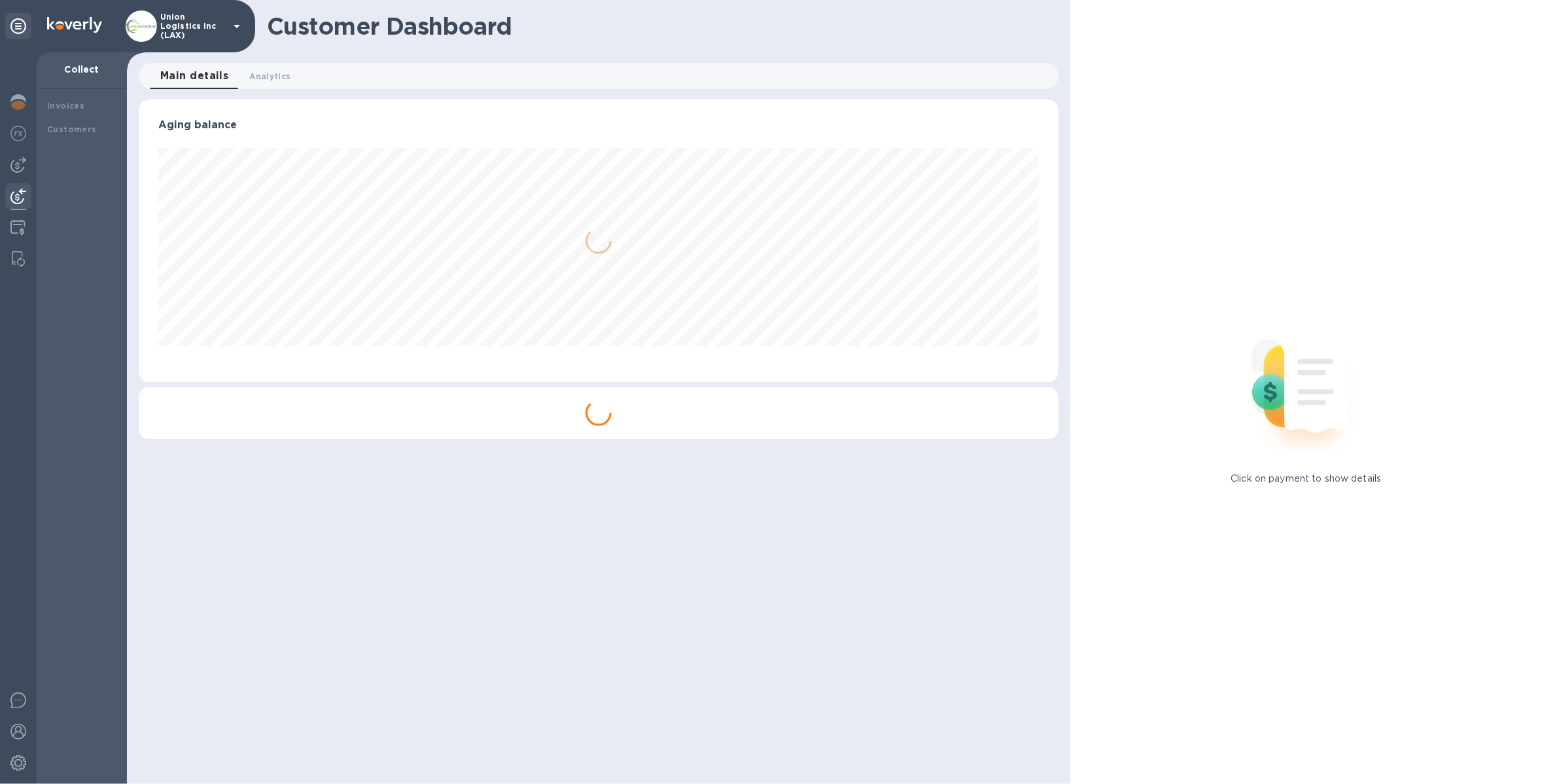
scroll to position [282, 920]
click at [26, 226] on div at bounding box center [18, 228] width 26 height 29
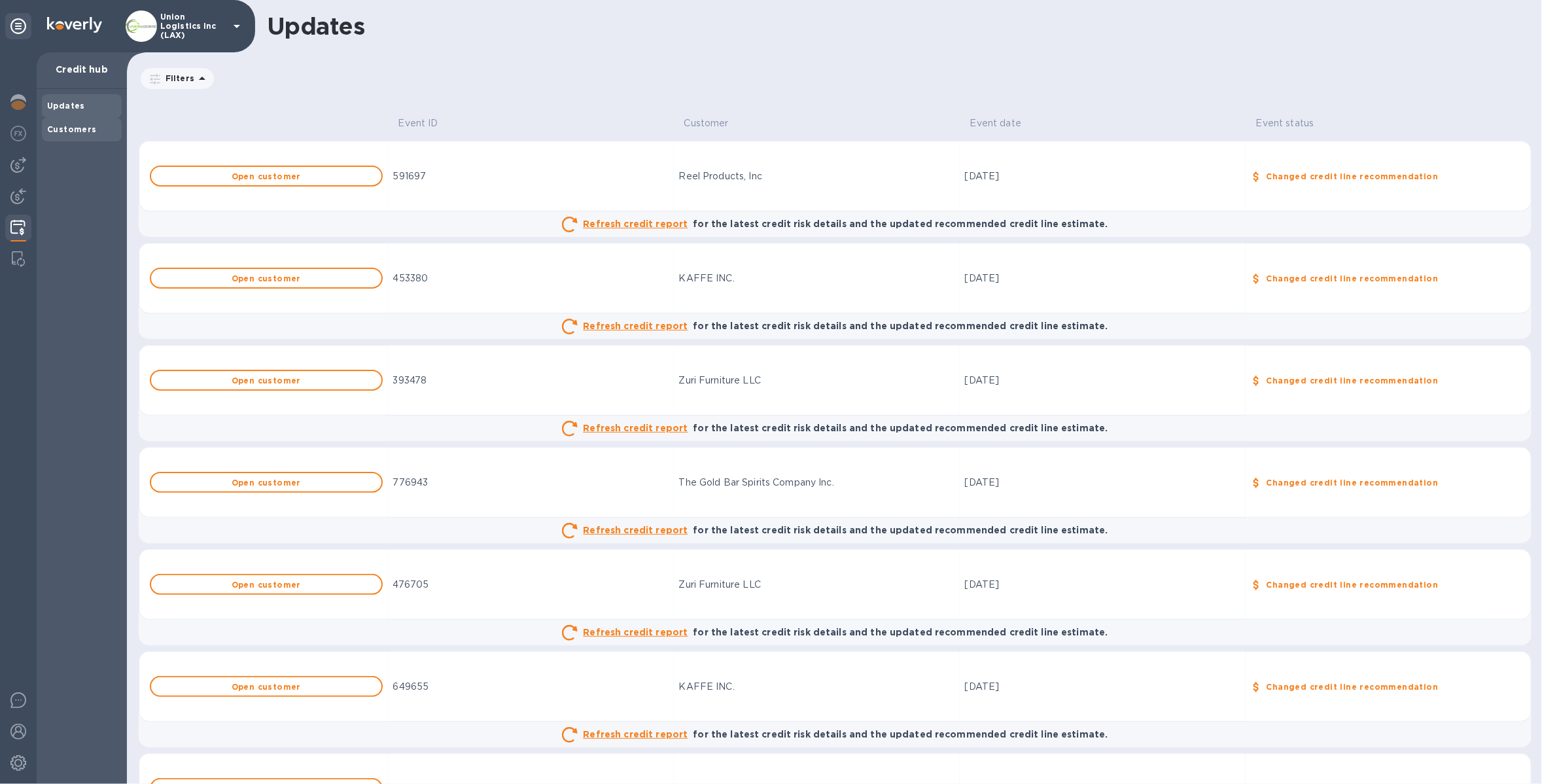
click at [72, 129] on b "Customers" at bounding box center [72, 129] width 50 height 10
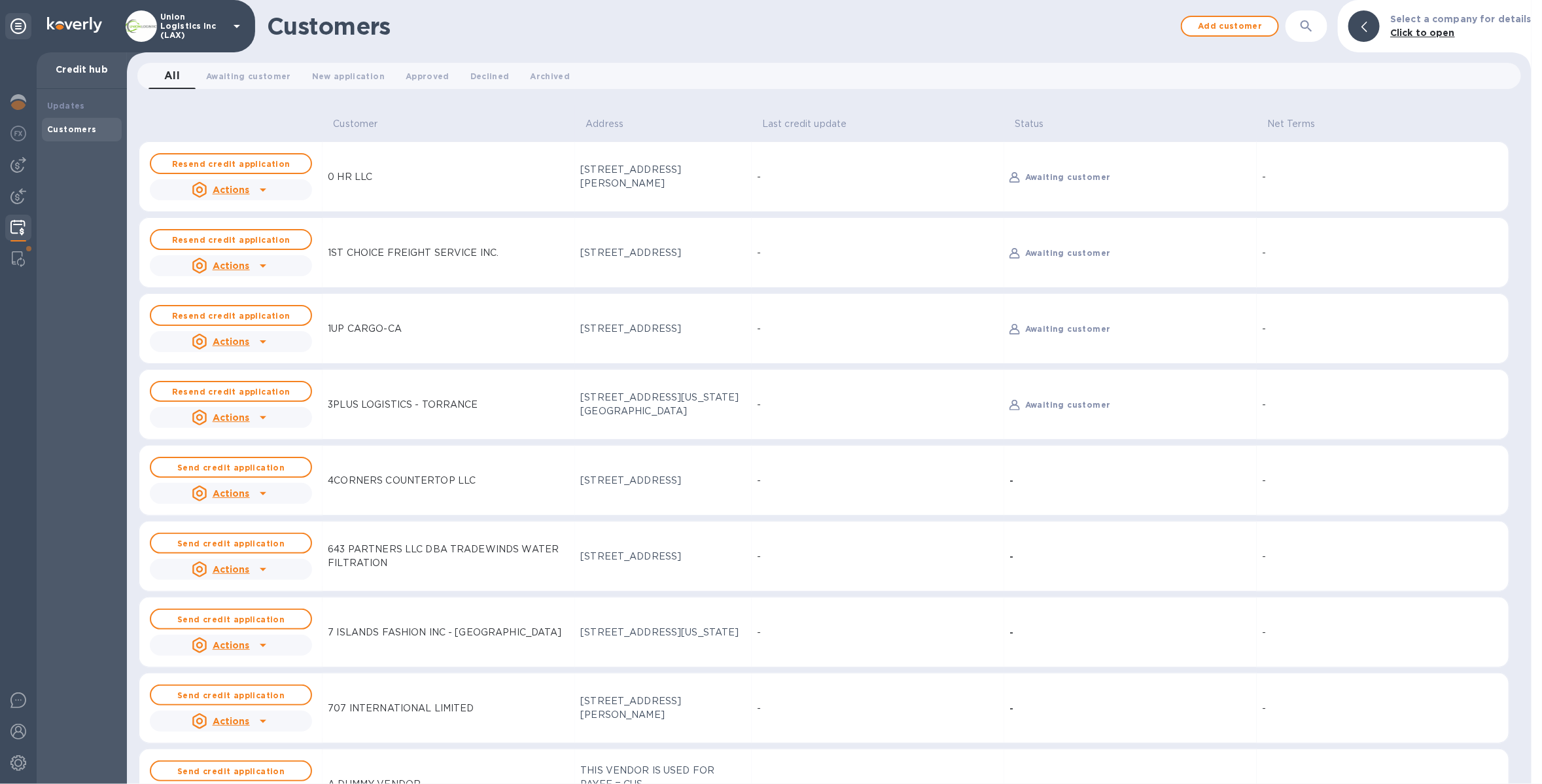
click at [255, 344] on icon at bounding box center [263, 342] width 16 height 16
click at [244, 313] on div at bounding box center [771, 392] width 1542 height 784
click at [232, 475] on button "Send credit application" at bounding box center [231, 467] width 162 height 21
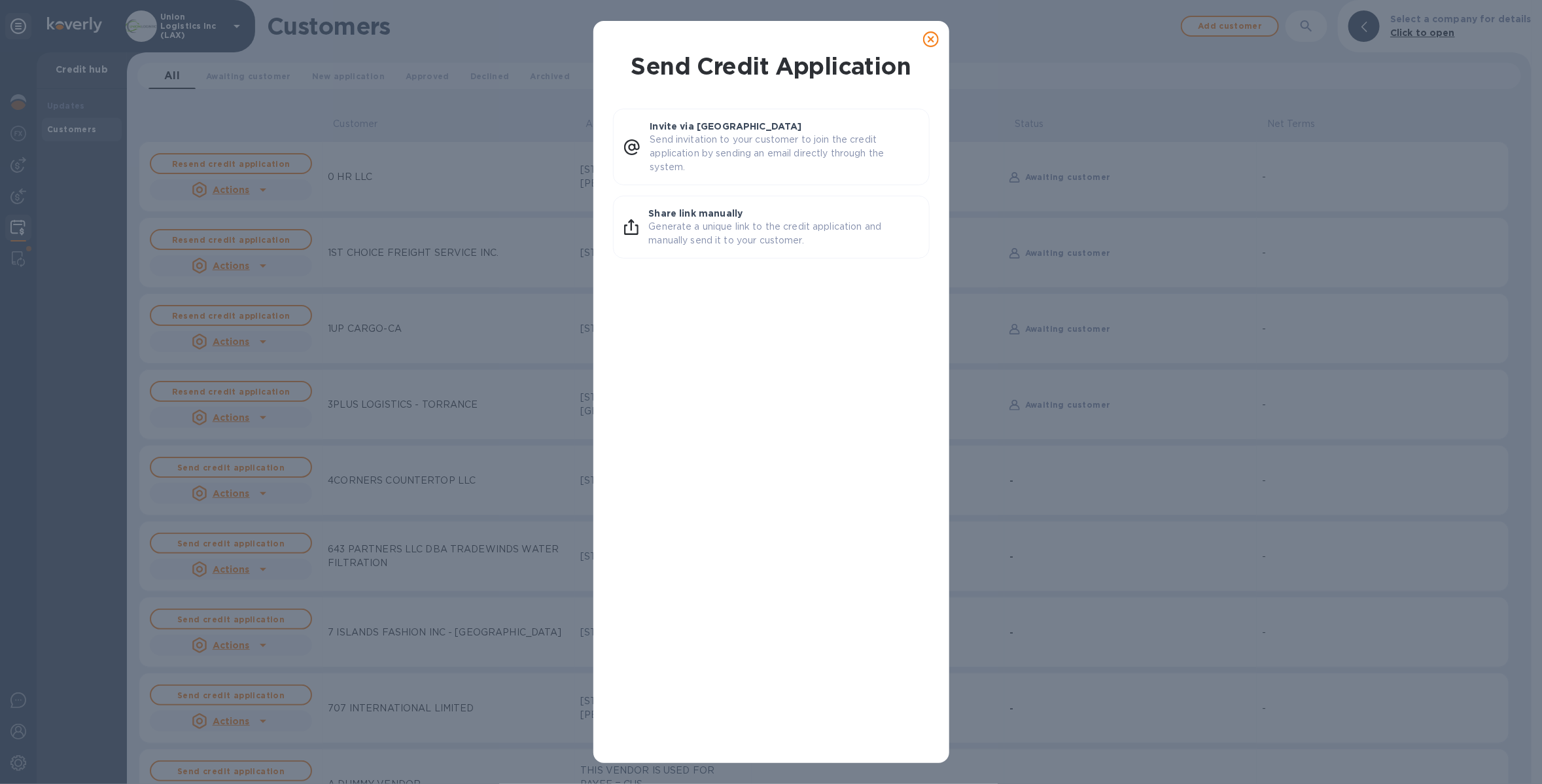
click at [930, 43] on icon at bounding box center [931, 39] width 16 height 16
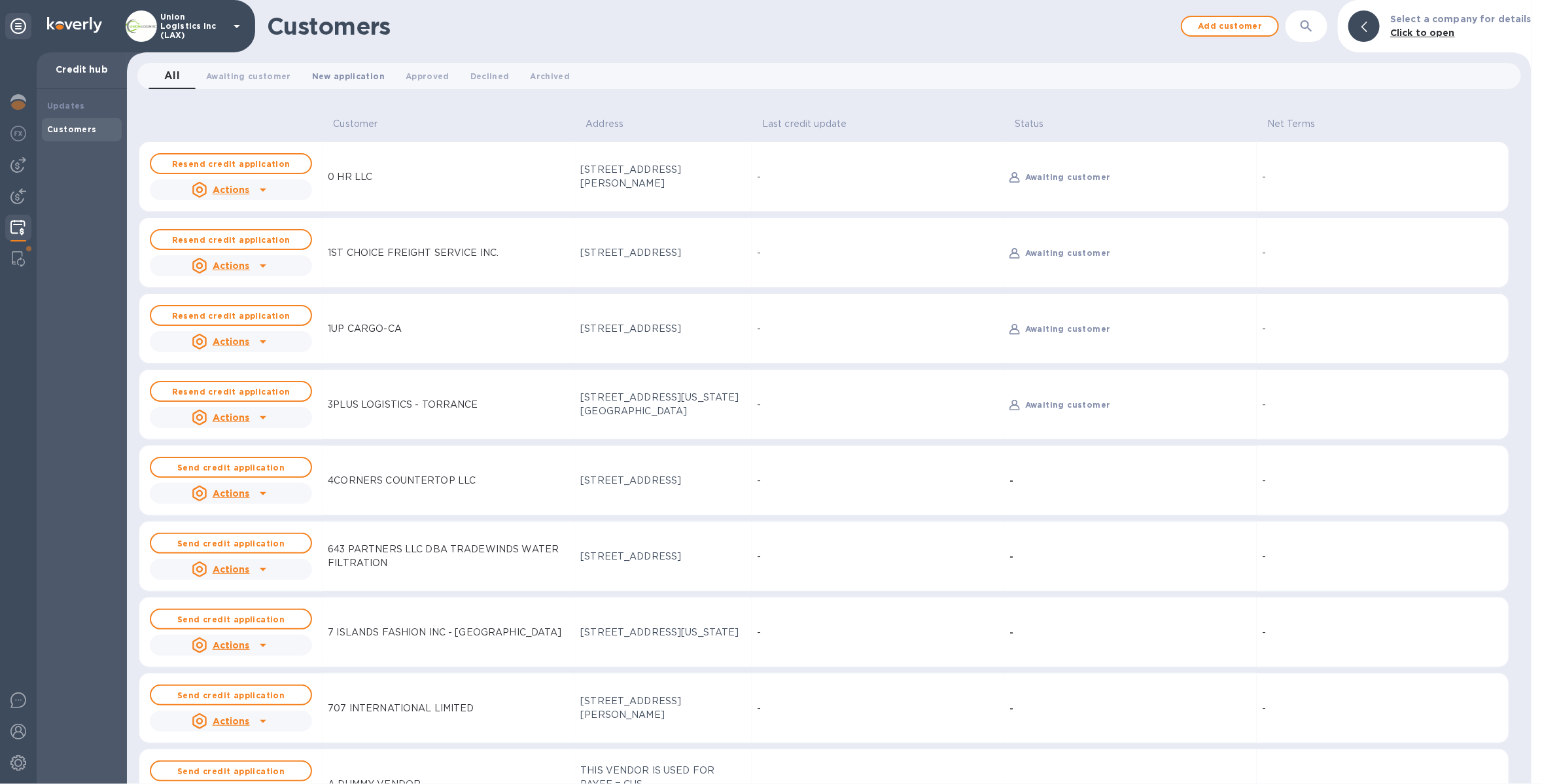
click at [330, 69] on span "New application 0" at bounding box center [349, 76] width 73 height 14
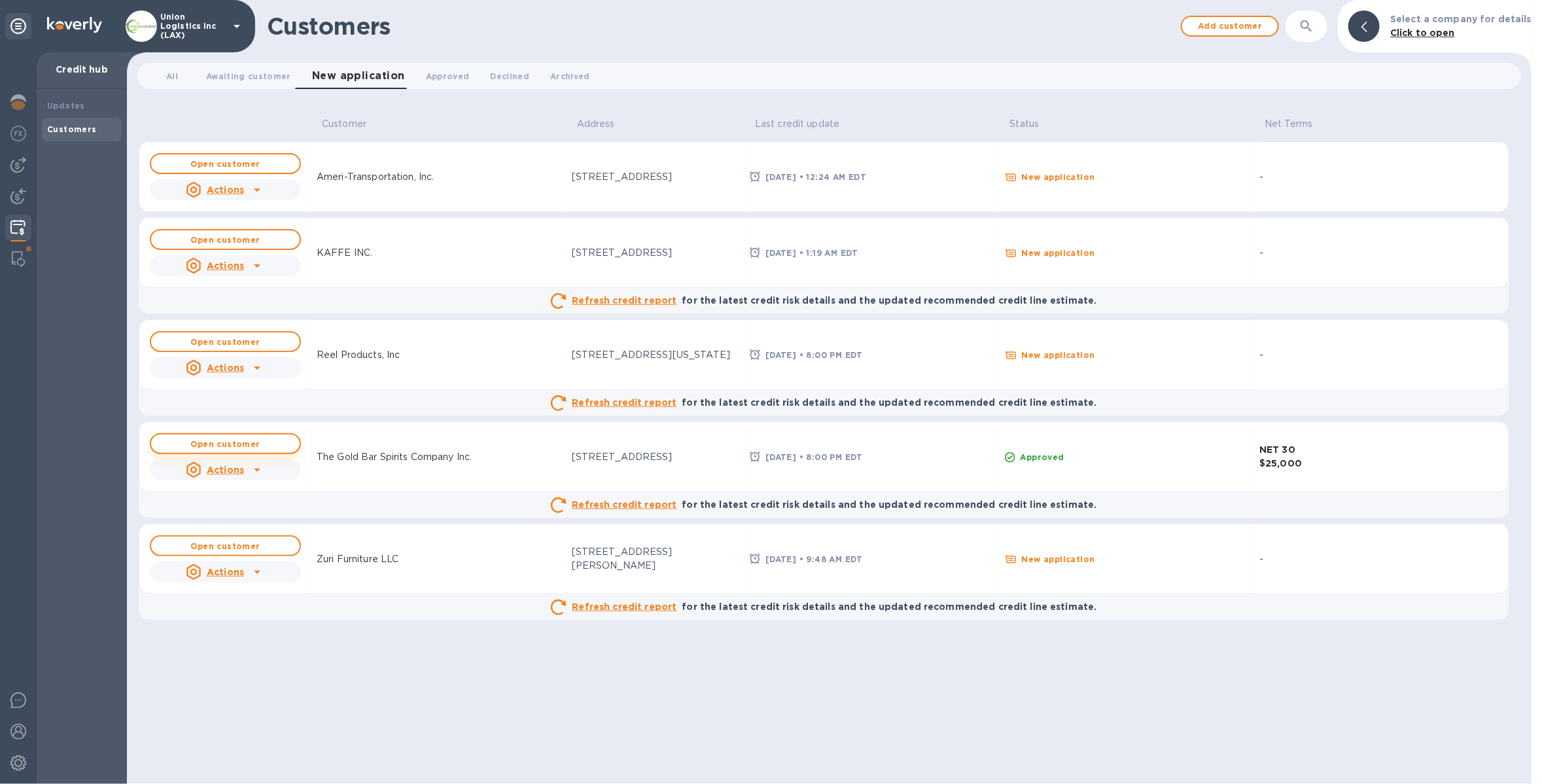
click at [251, 451] on button "Open customer" at bounding box center [225, 443] width 151 height 21
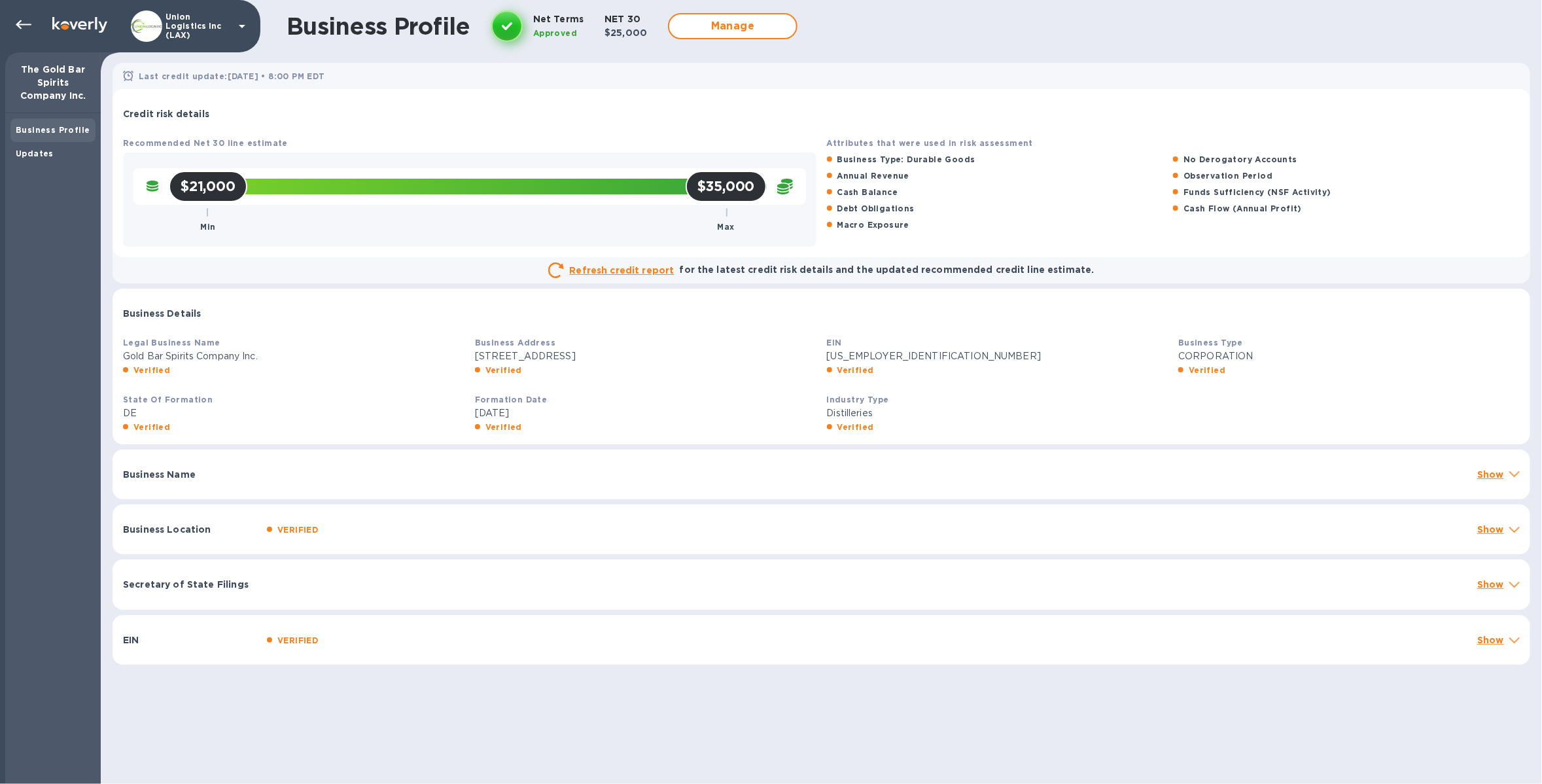
click at [1478, 470] on p "Show" at bounding box center [1491, 474] width 27 height 13
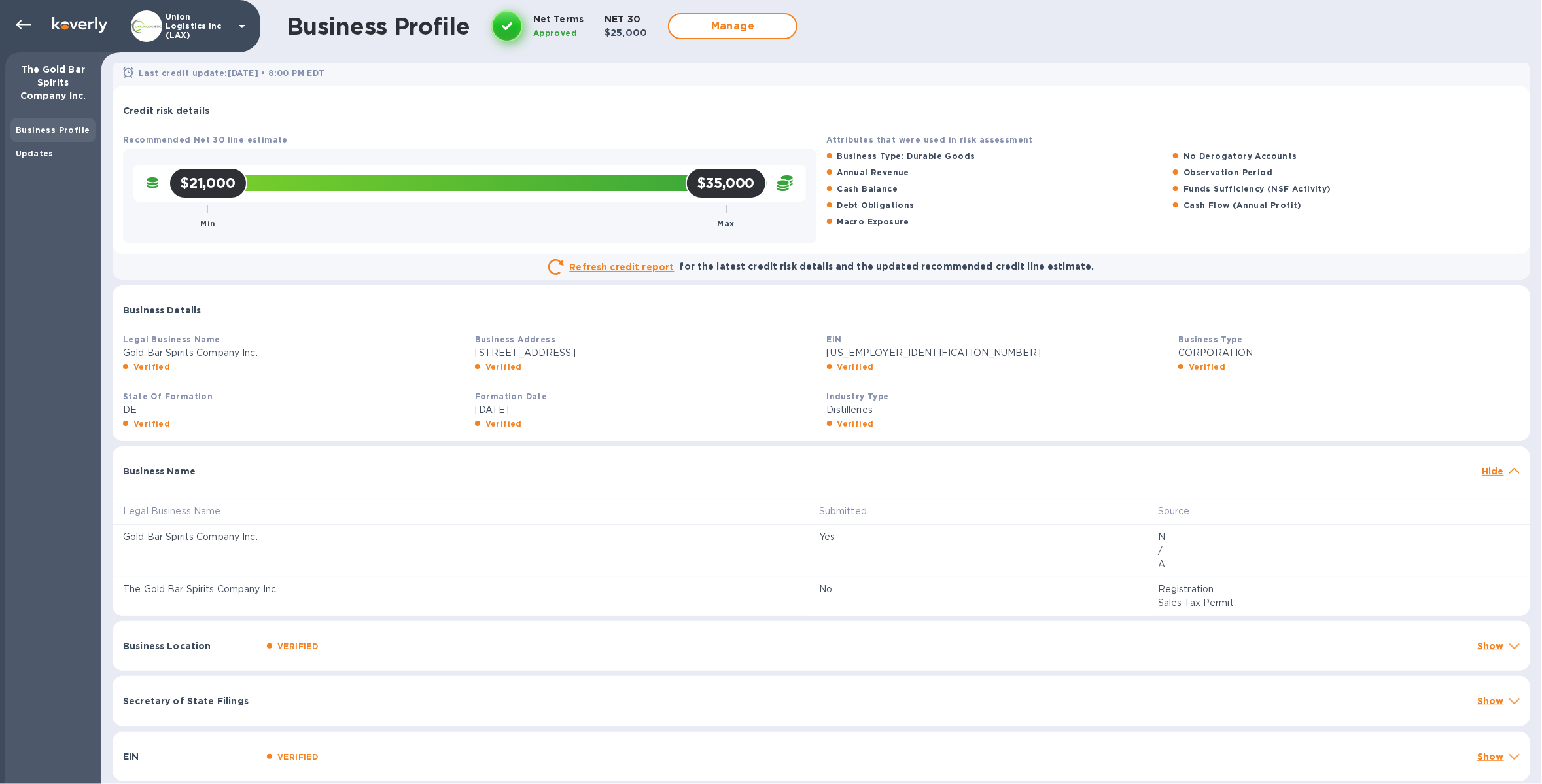
click at [1489, 639] on p "Show" at bounding box center [1491, 645] width 27 height 13
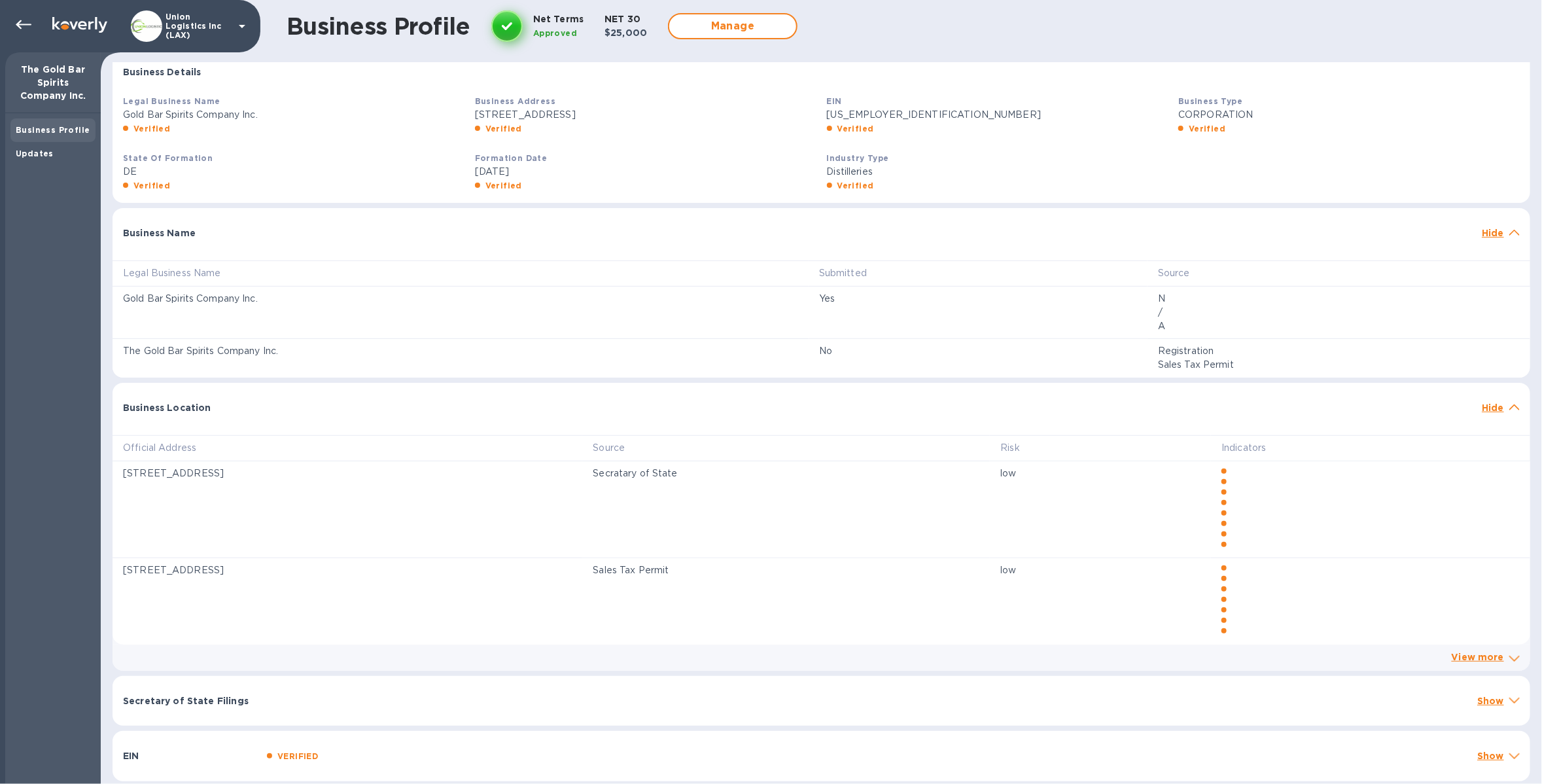
click at [1486, 701] on p "Show" at bounding box center [1491, 700] width 27 height 13
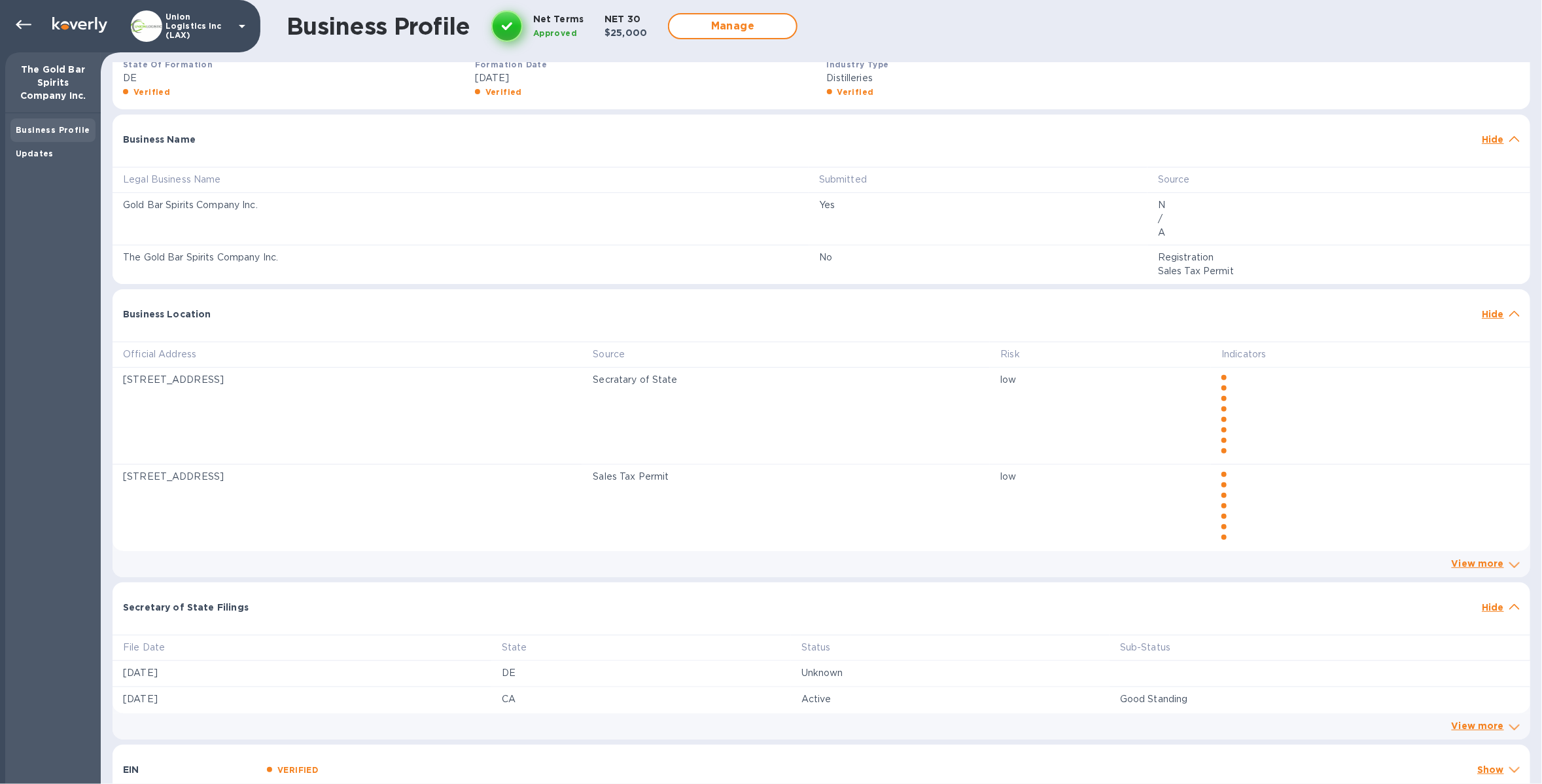
scroll to position [350, 0]
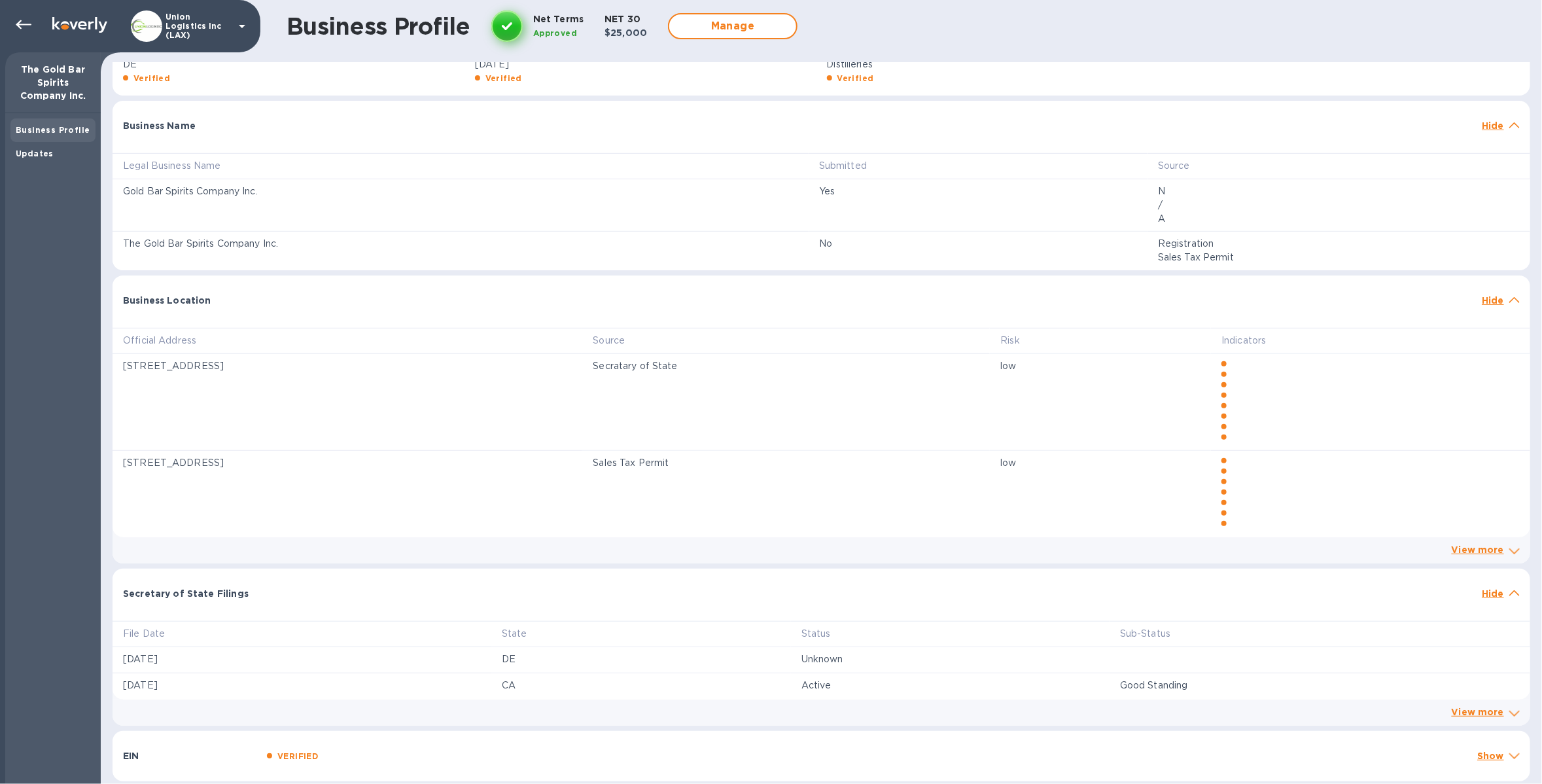
click at [1495, 758] on p "Show" at bounding box center [1491, 755] width 27 height 13
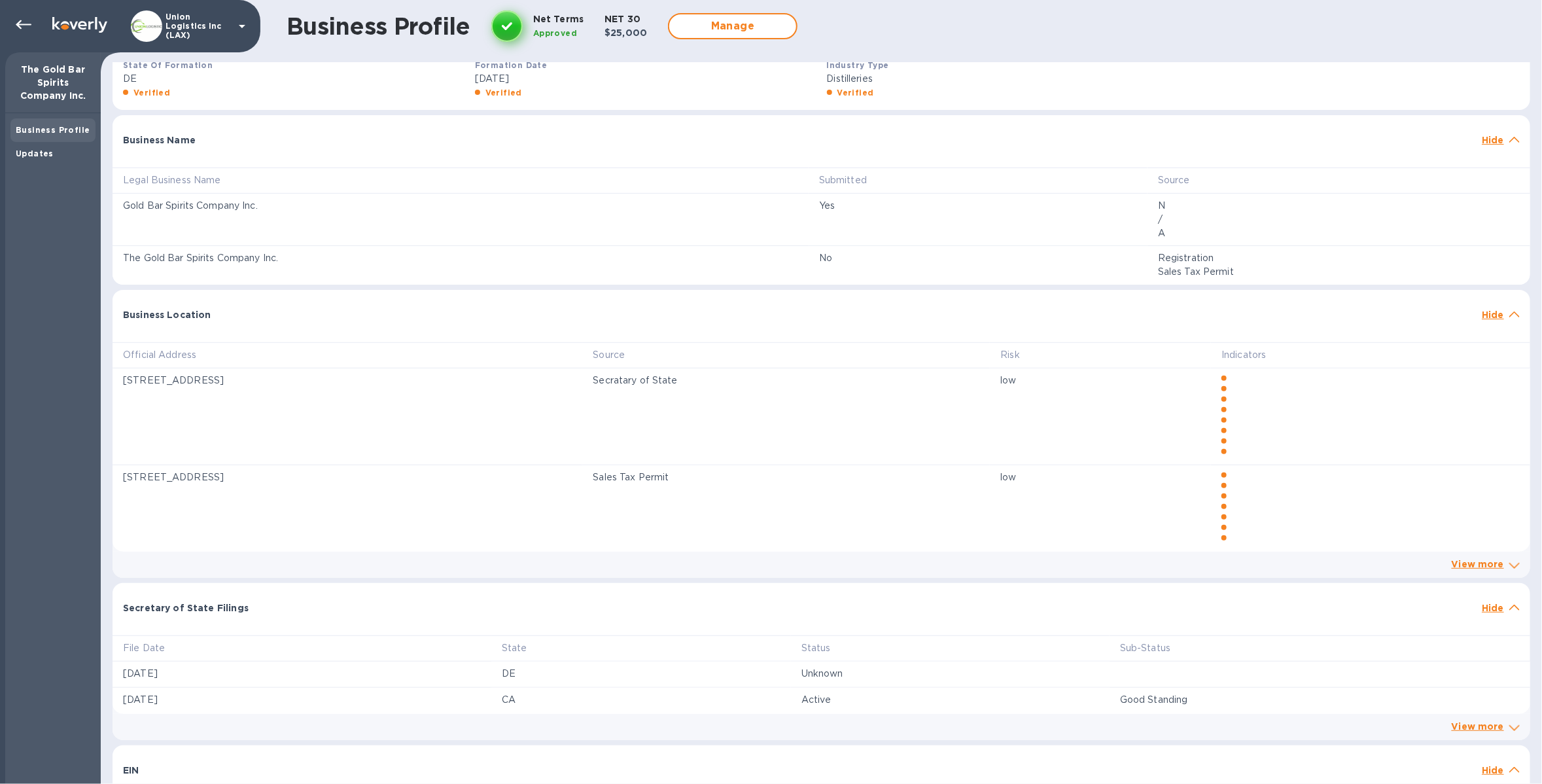
scroll to position [0, 0]
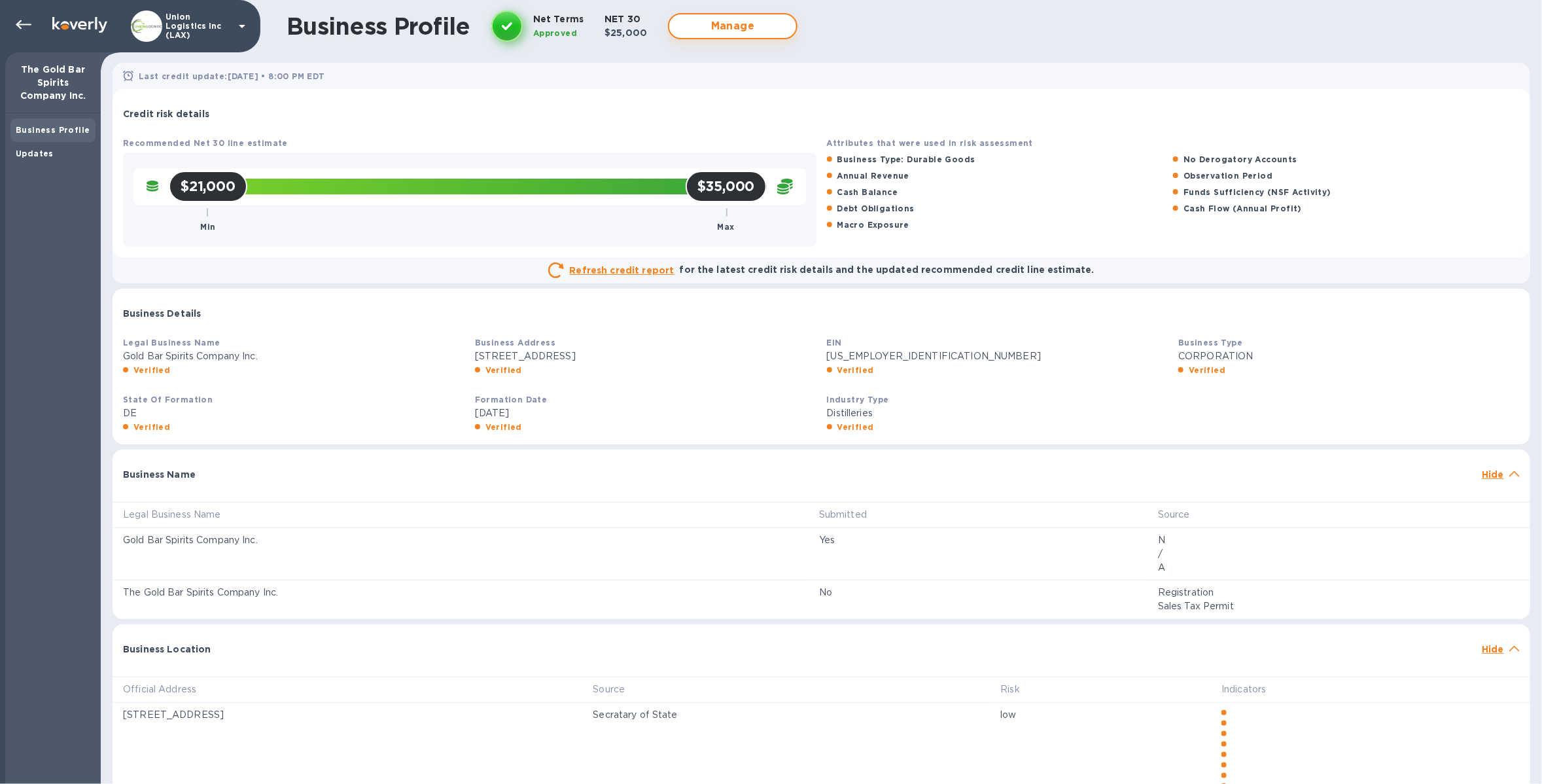
click at [702, 33] on span "Manage" at bounding box center [733, 26] width 106 height 16
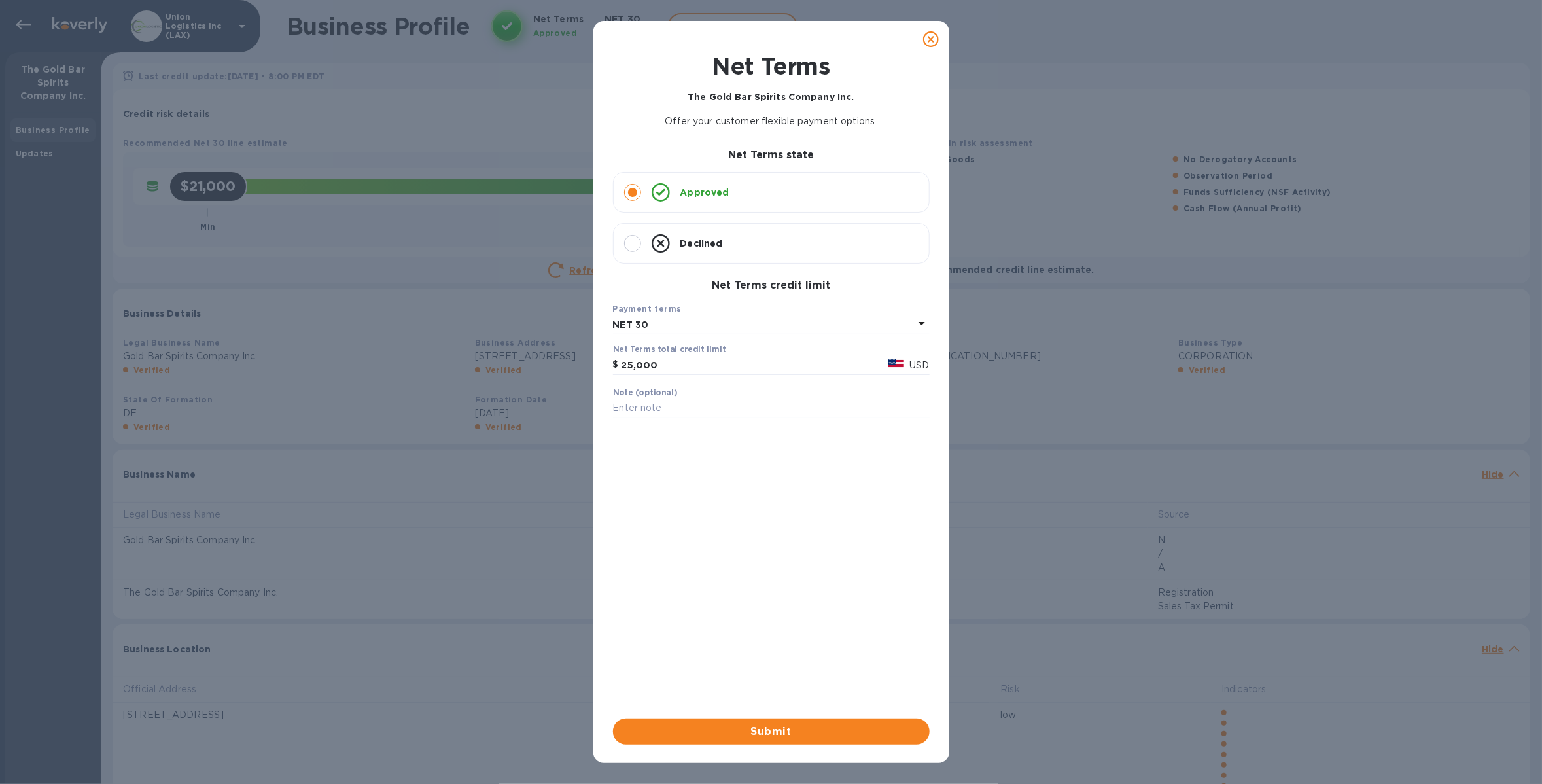
click at [933, 43] on icon at bounding box center [931, 39] width 16 height 16
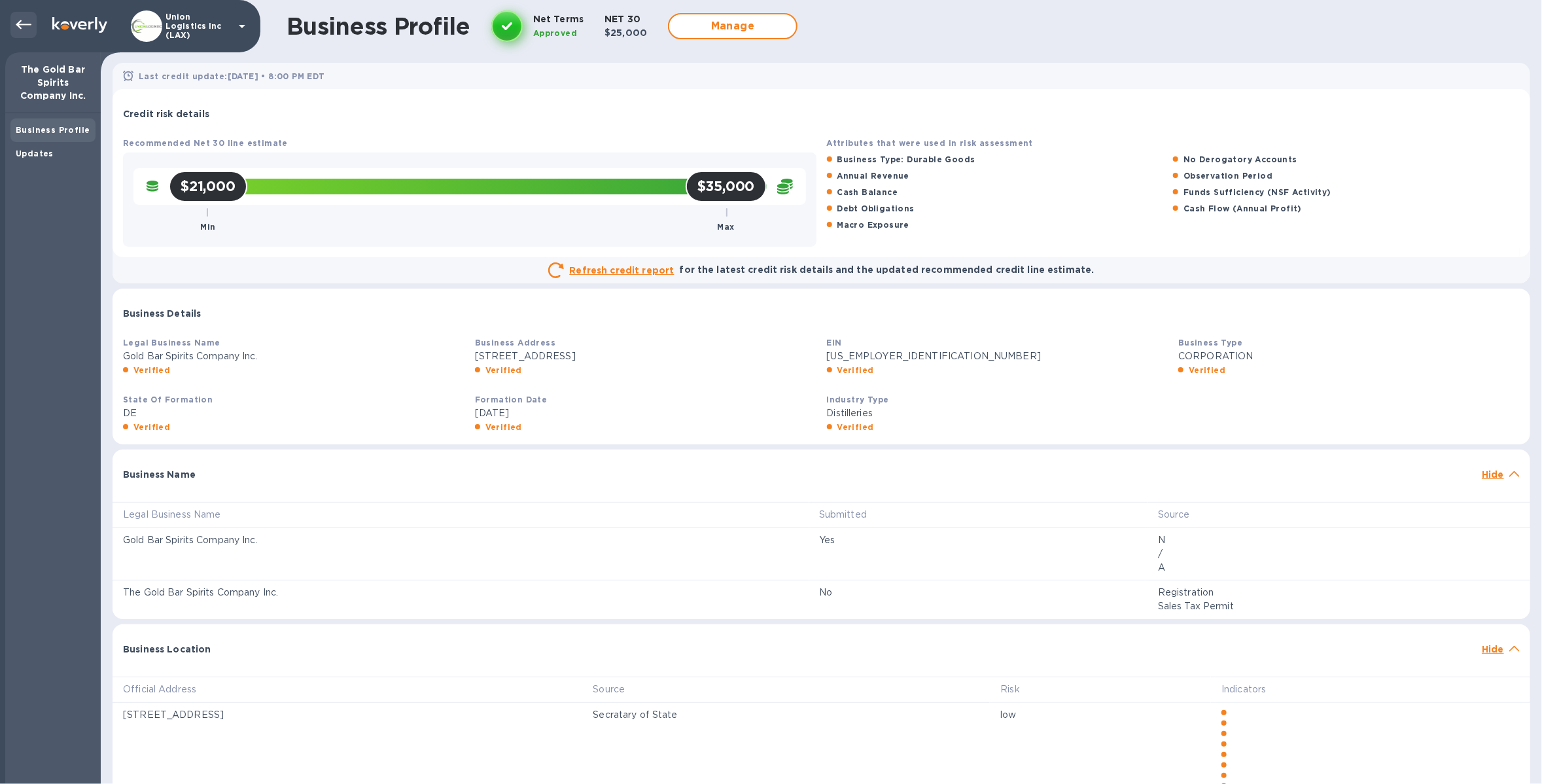
click at [24, 29] on icon at bounding box center [23, 25] width 16 height 16
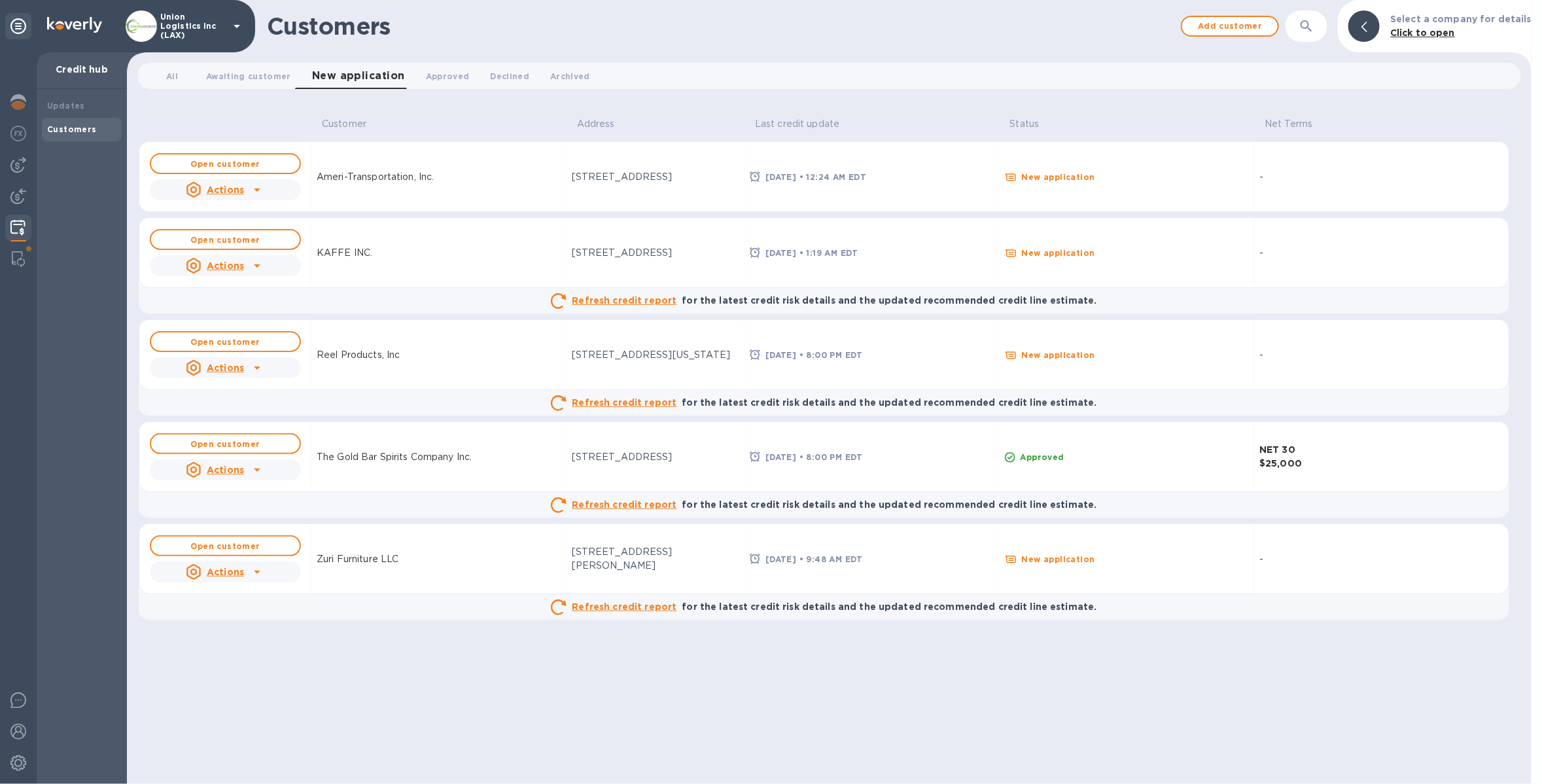
click at [179, 26] on p "Union Logistics Inc (LAX)" at bounding box center [193, 26] width 65 height 27
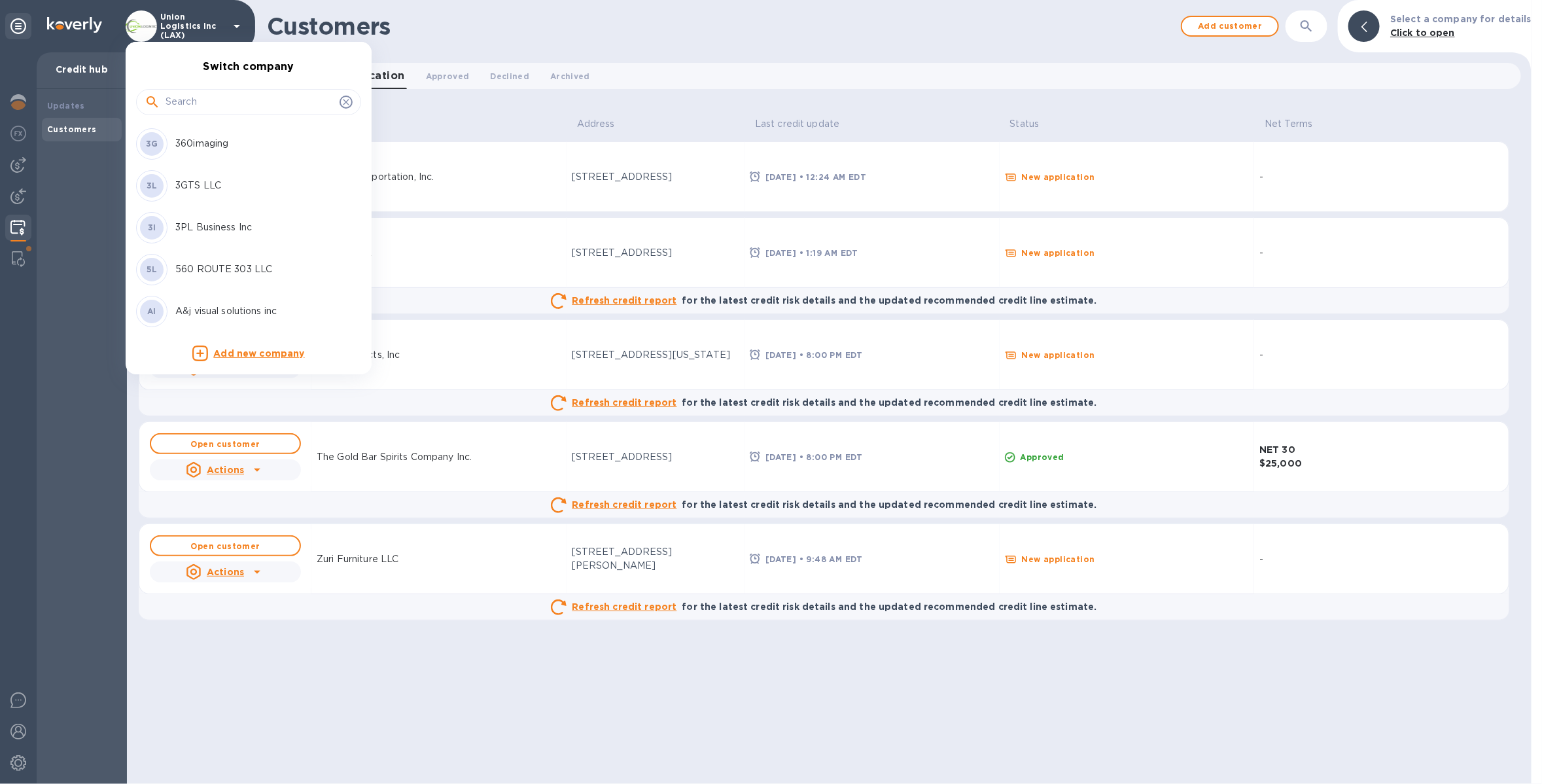
click at [182, 100] on input "text" at bounding box center [249, 102] width 168 height 19
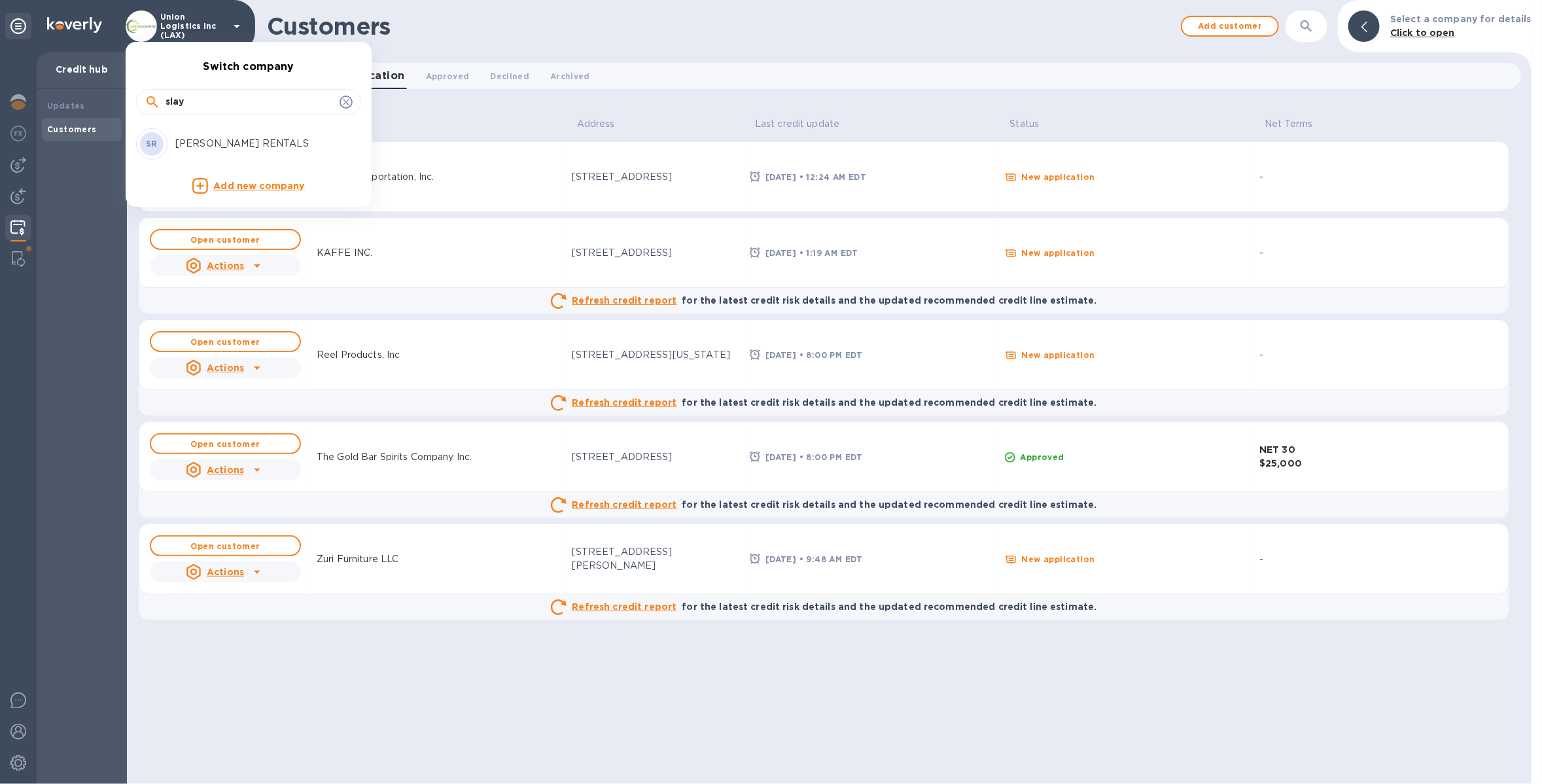
type input "slay"
click at [200, 137] on p "[PERSON_NAME] RENTALS" at bounding box center [258, 144] width 165 height 14
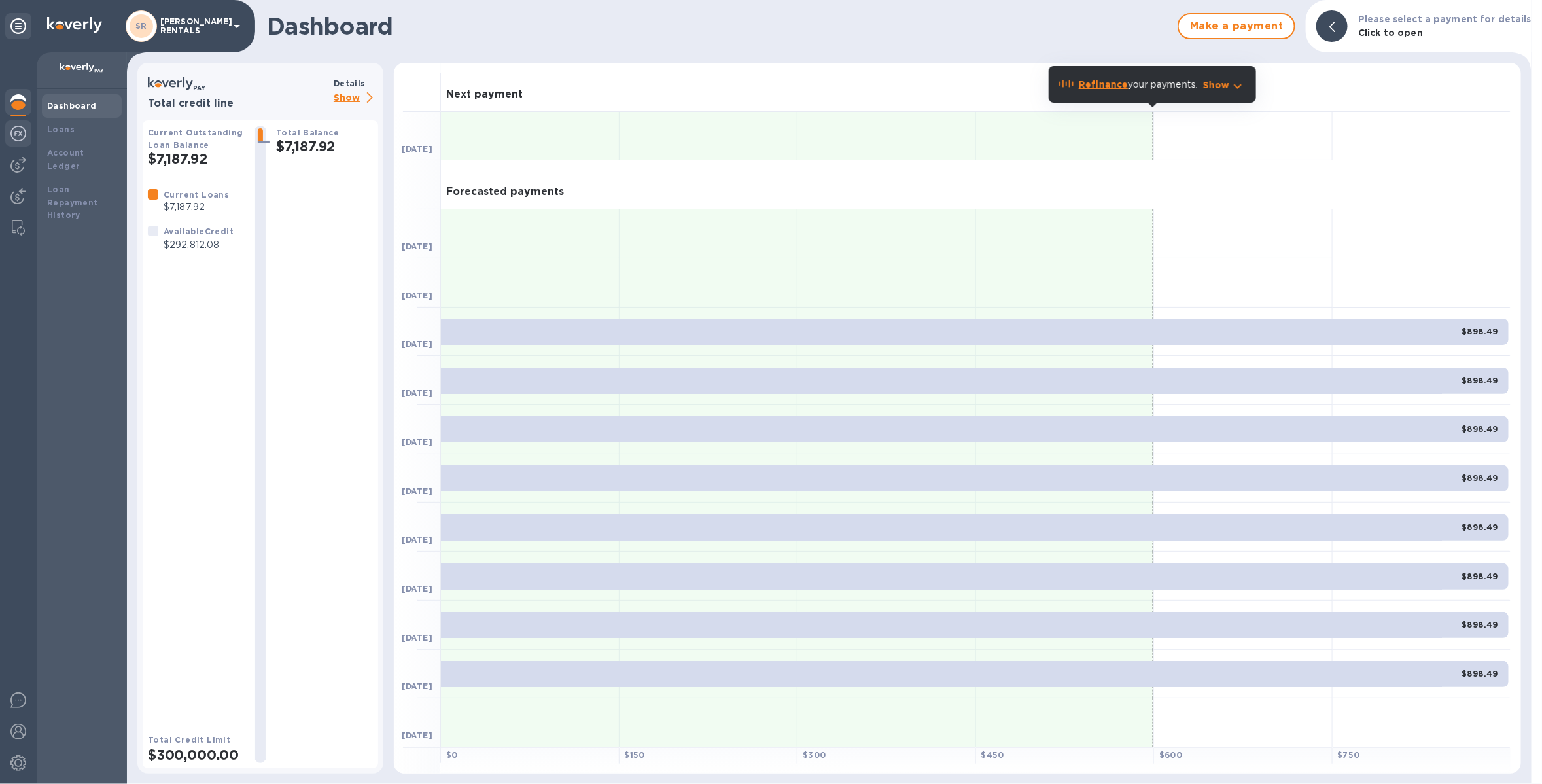
click at [26, 131] on img at bounding box center [18, 134] width 16 height 16
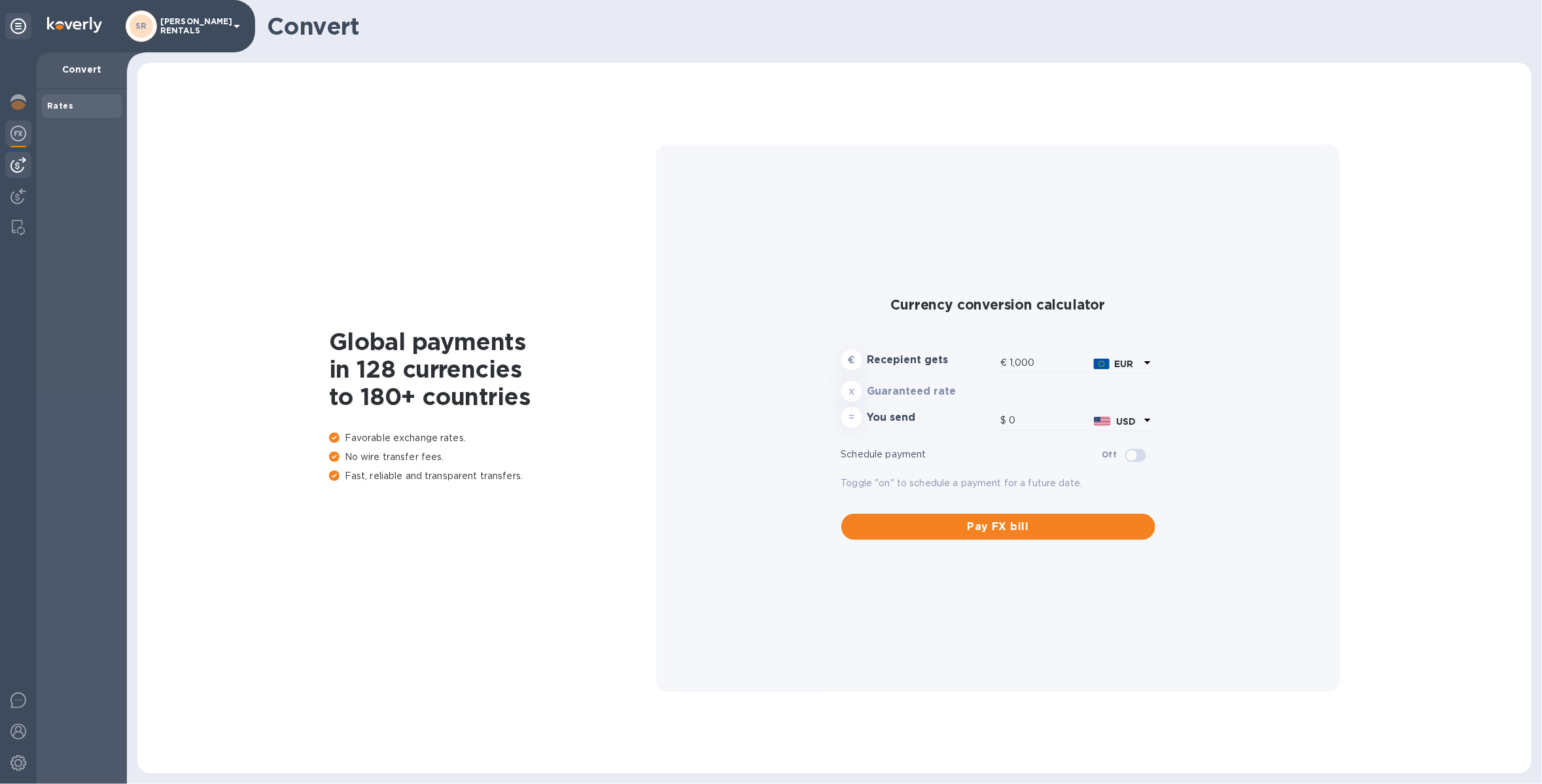
type input "1,179.58"
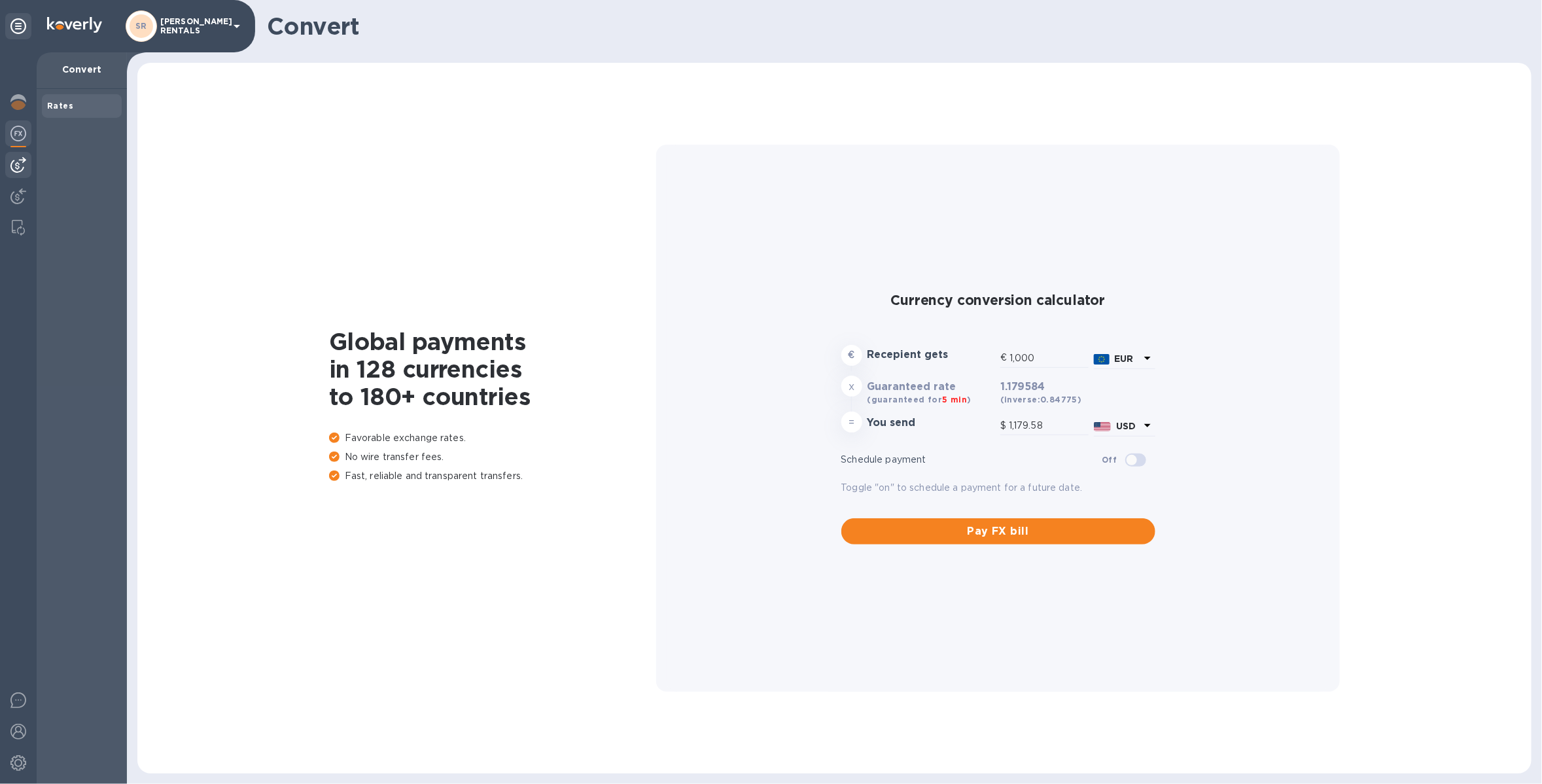
click at [19, 162] on img at bounding box center [18, 165] width 16 height 16
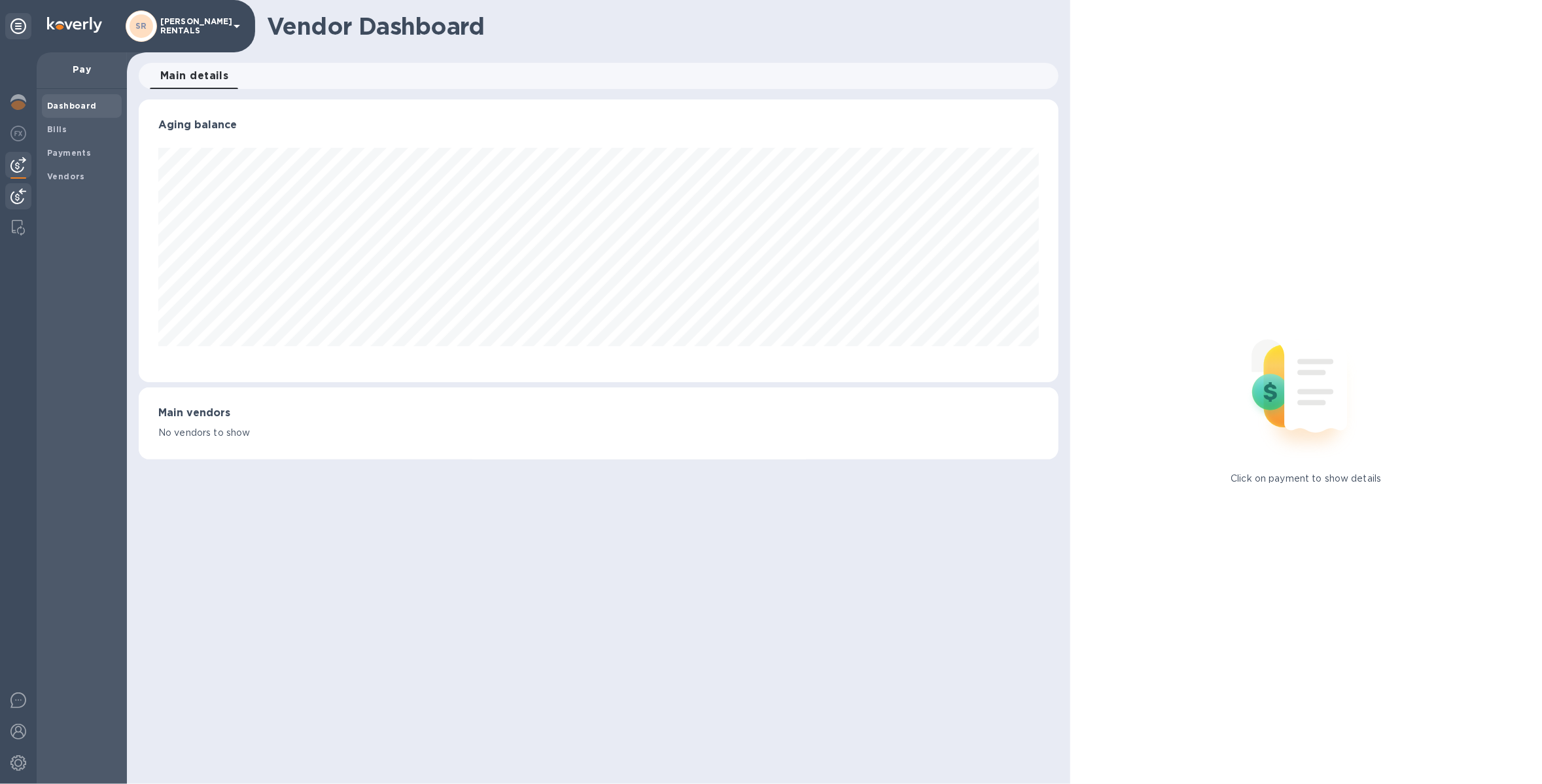
scroll to position [282, 920]
click at [23, 136] on img at bounding box center [18, 134] width 16 height 16
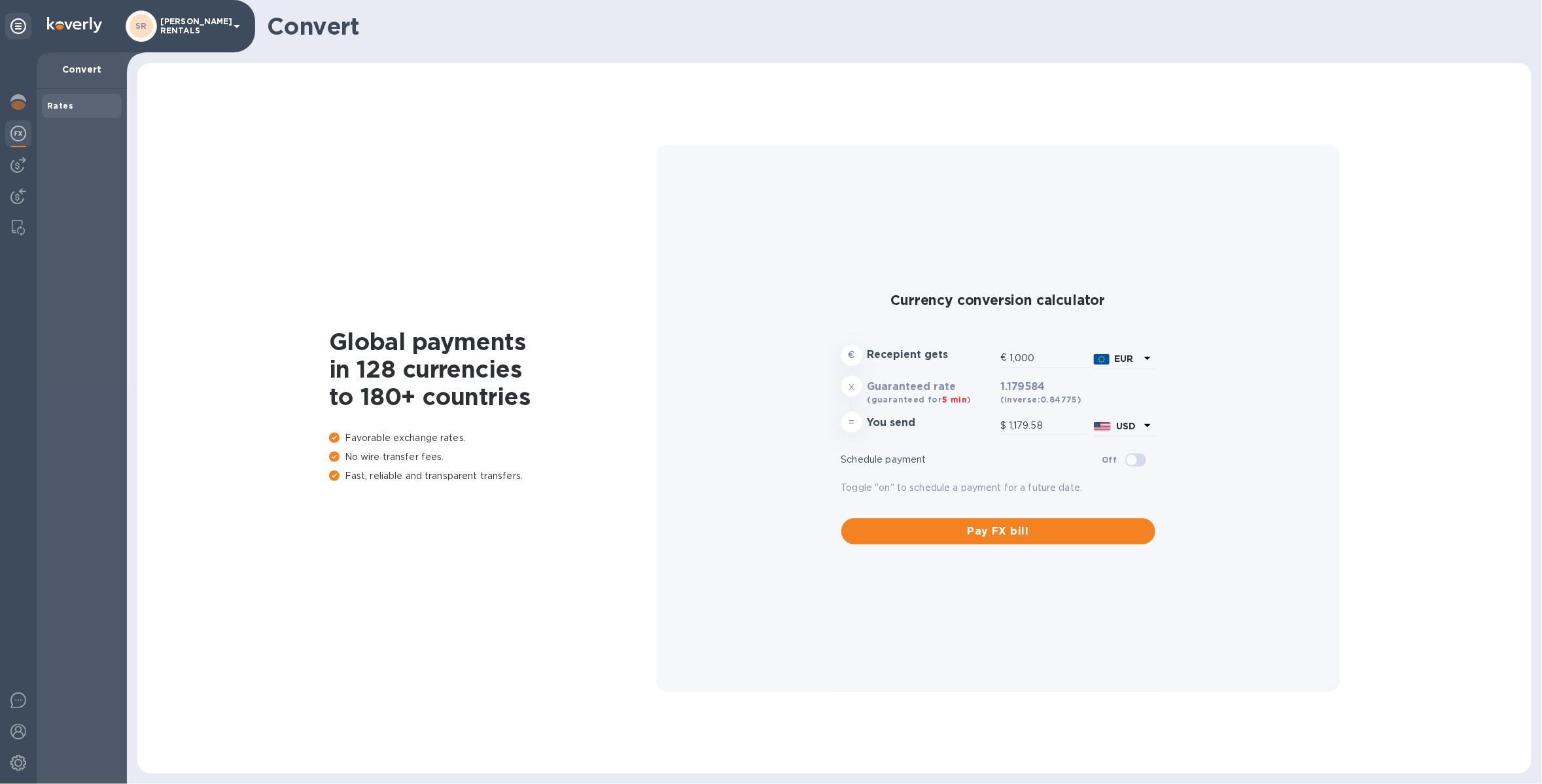
drag, startPoint x: 1014, startPoint y: 394, endPoint x: 1078, endPoint y: 395, distance: 64.0
click at [1072, 395] on span "(inverse: 0.84775 )" at bounding box center [1041, 394] width 82 height 26
drag, startPoint x: 1078, startPoint y: 395, endPoint x: 1001, endPoint y: 385, distance: 77.6
click at [1001, 385] on span "(inverse: 0.84775 )" at bounding box center [1041, 394] width 82 height 26
click at [1030, 381] on span "(inverse: 0.84775 )" at bounding box center [1041, 394] width 82 height 26
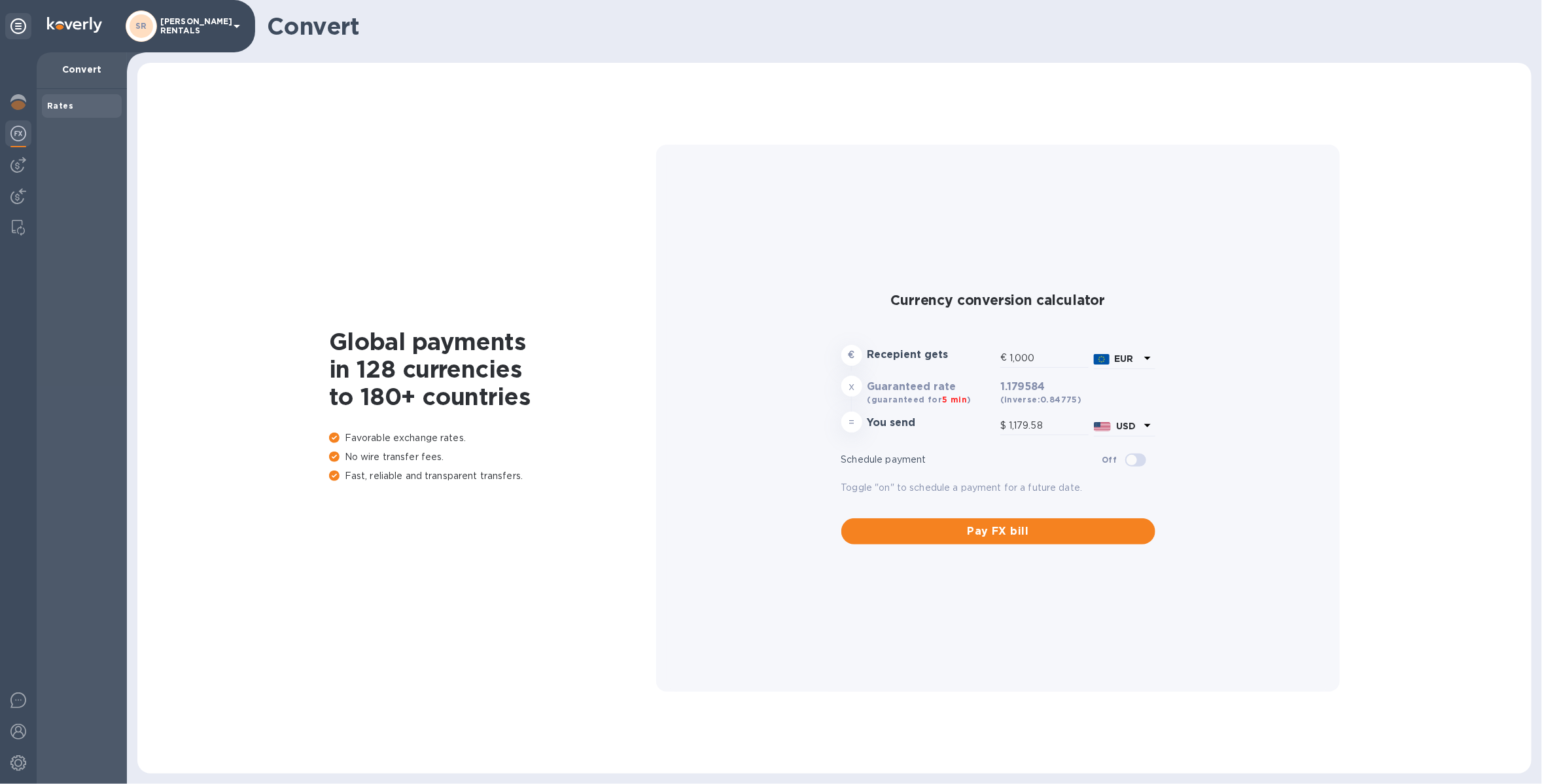
click at [1007, 389] on span "(inverse: 0.84775 )" at bounding box center [1041, 394] width 82 height 26
click at [14, 95] on img at bounding box center [18, 102] width 16 height 16
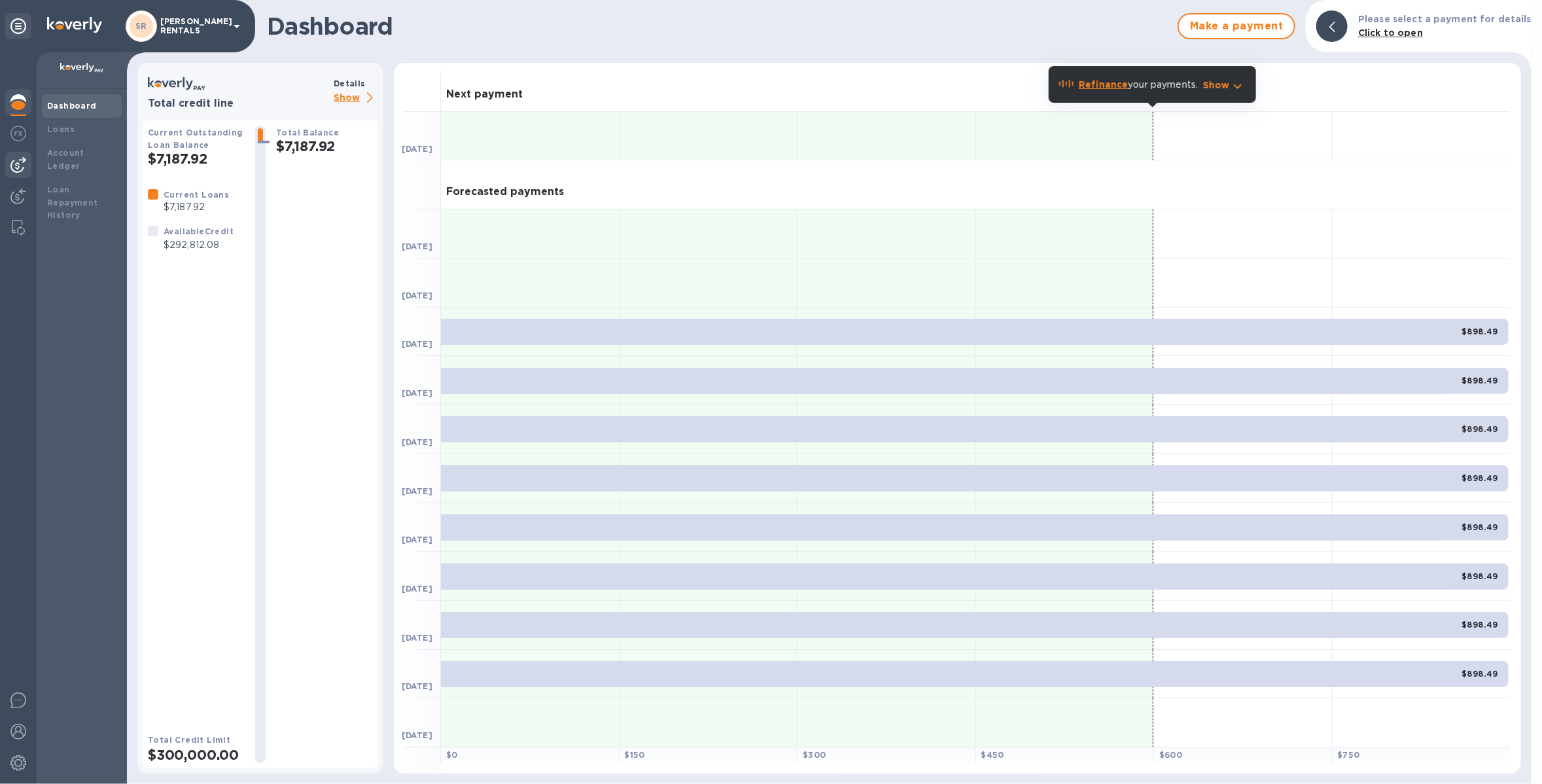
click at [16, 165] on img at bounding box center [18, 165] width 16 height 16
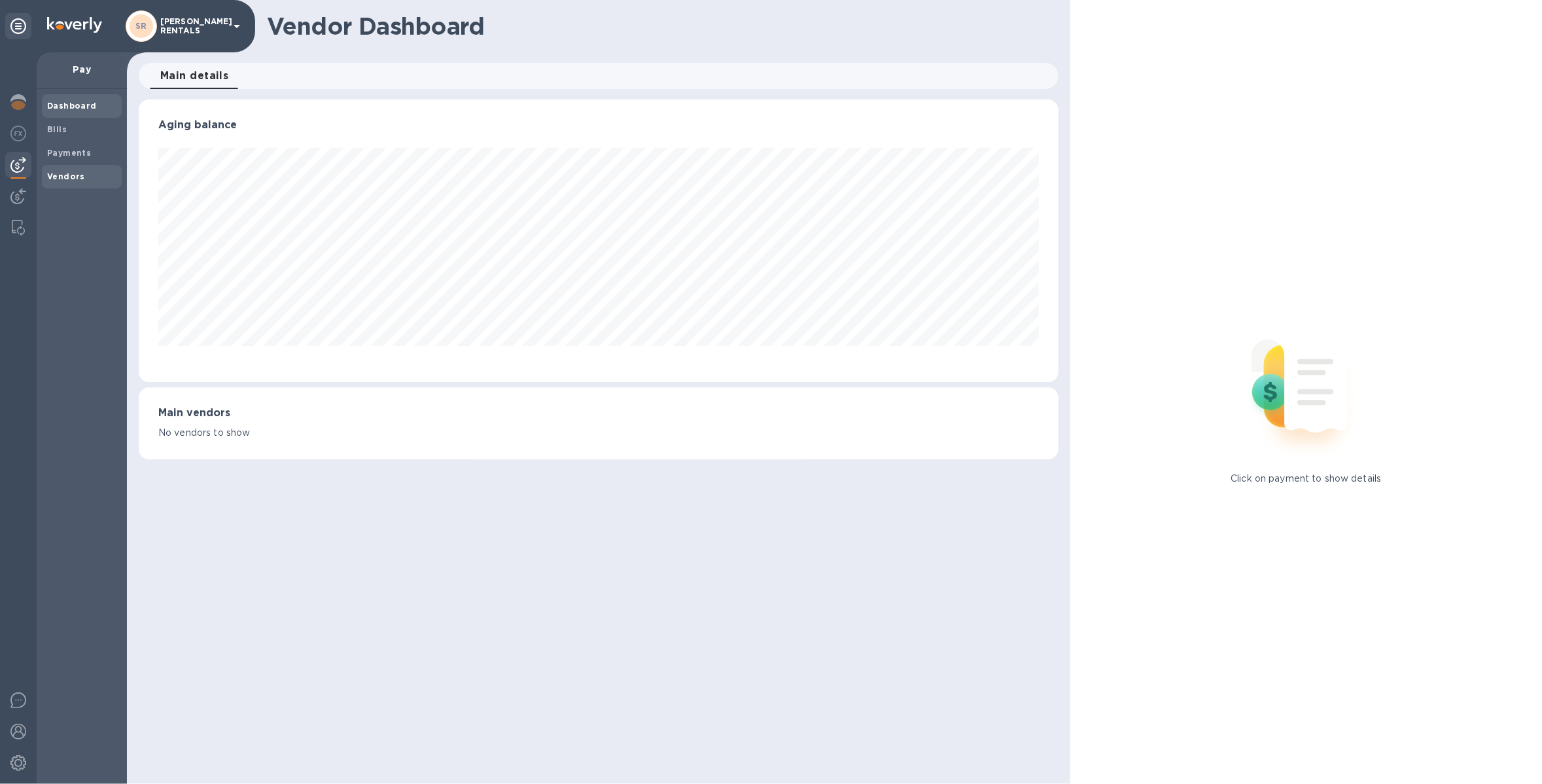
scroll to position [282, 920]
click at [70, 177] on b "Vendors" at bounding box center [66, 176] width 38 height 10
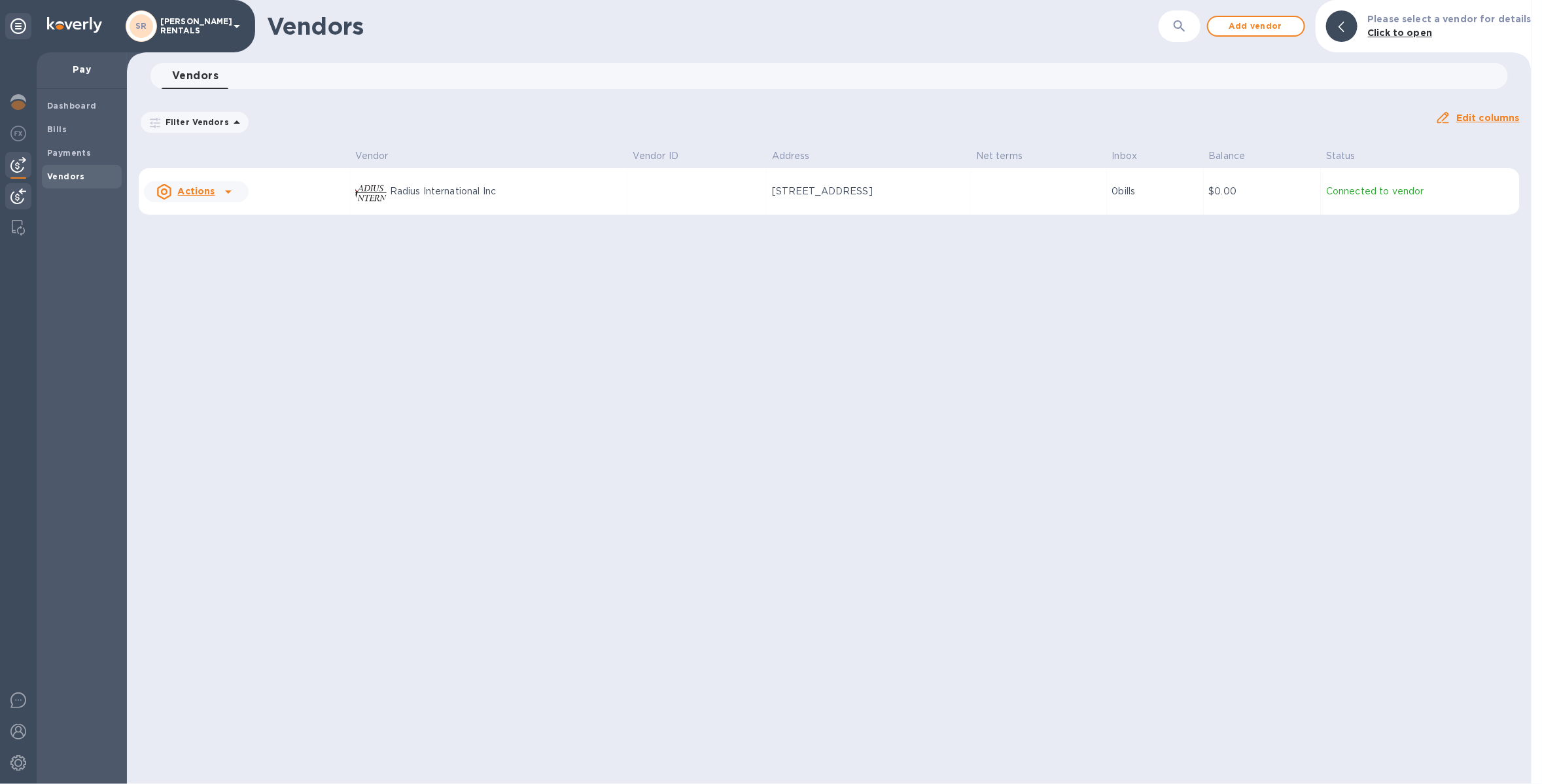
click at [19, 205] on div at bounding box center [19, 197] width 26 height 29
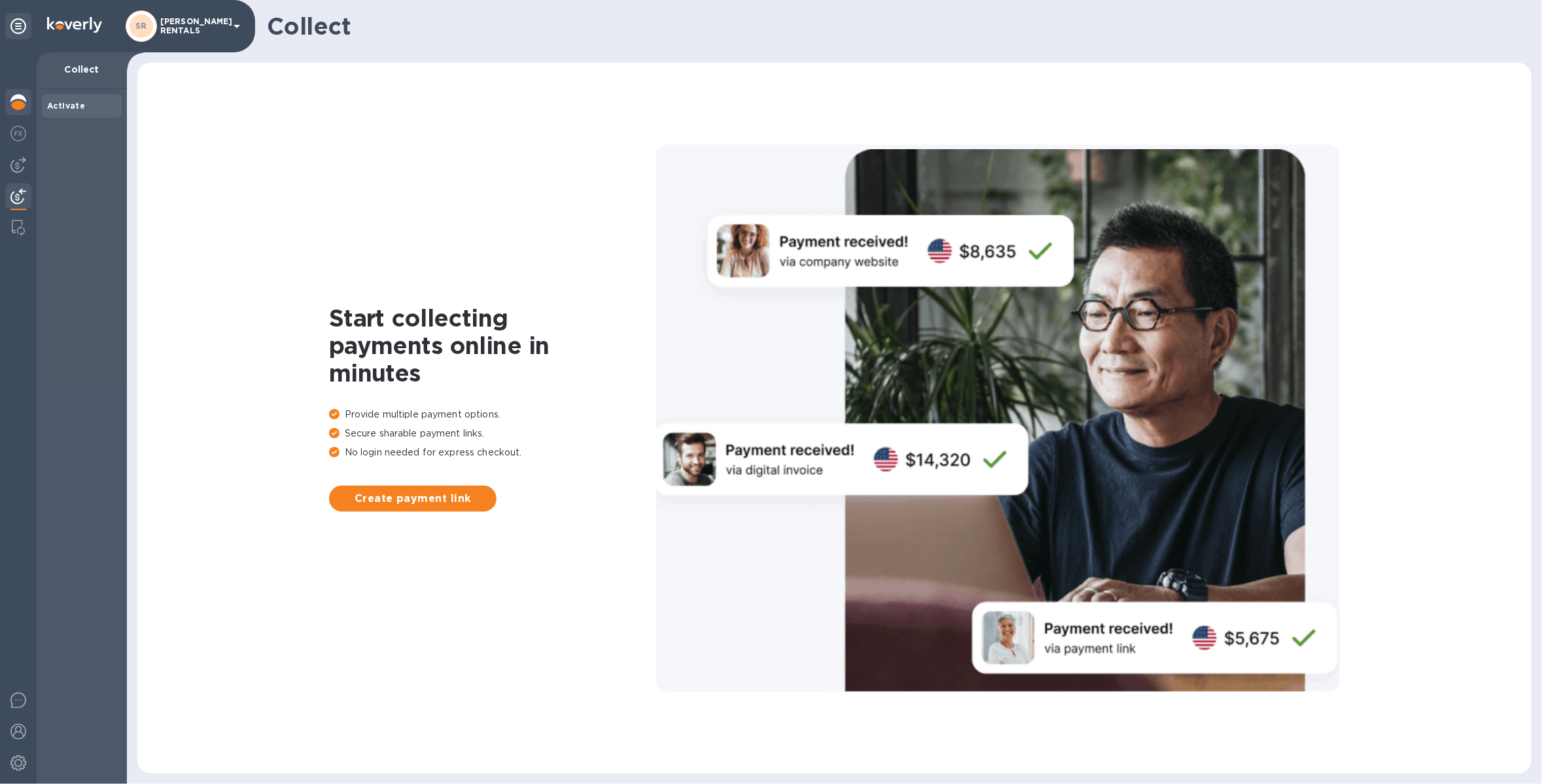
click at [10, 97] on img at bounding box center [18, 102] width 16 height 16
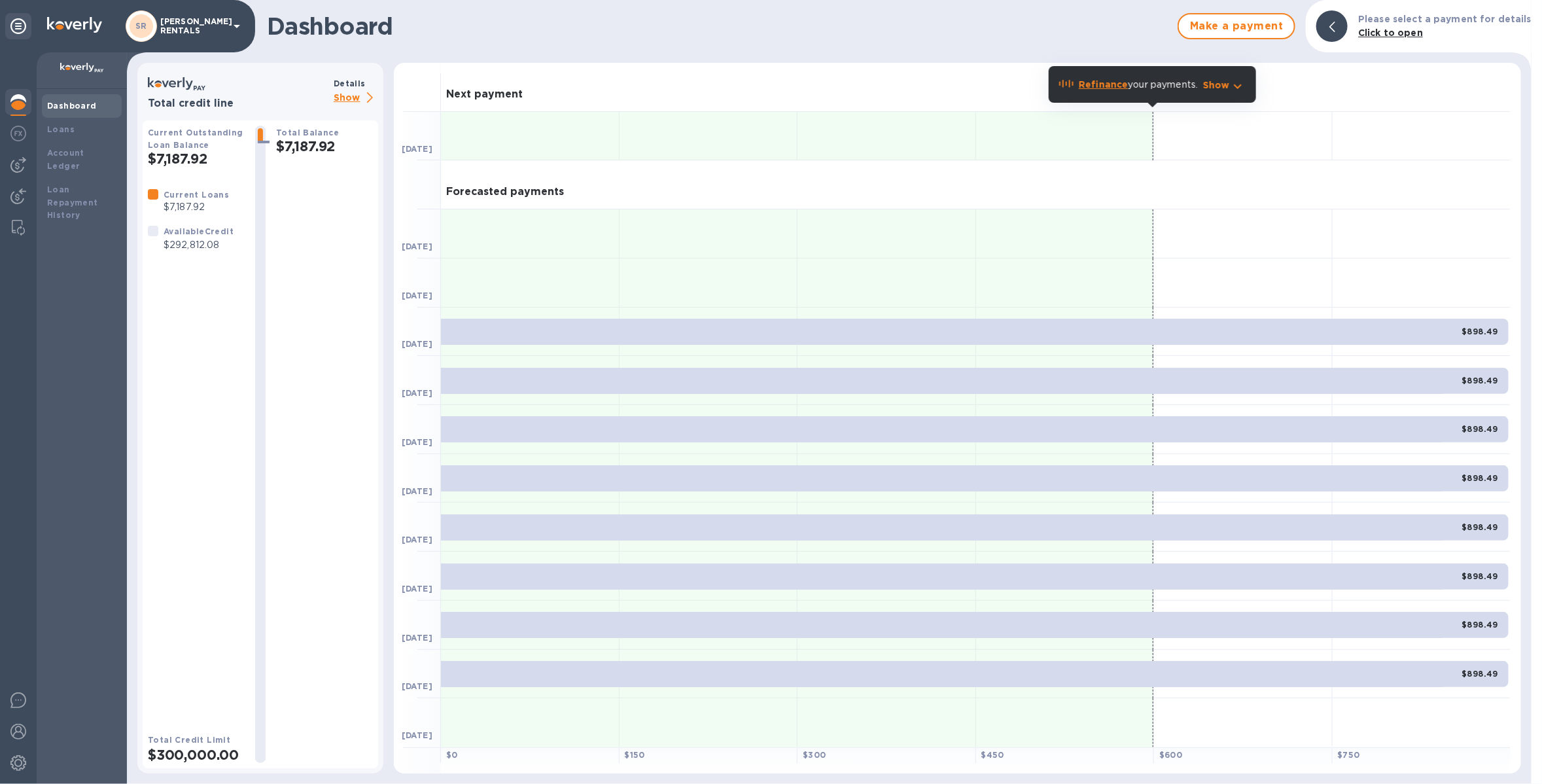
click at [356, 97] on p "Show" at bounding box center [356, 98] width 44 height 16
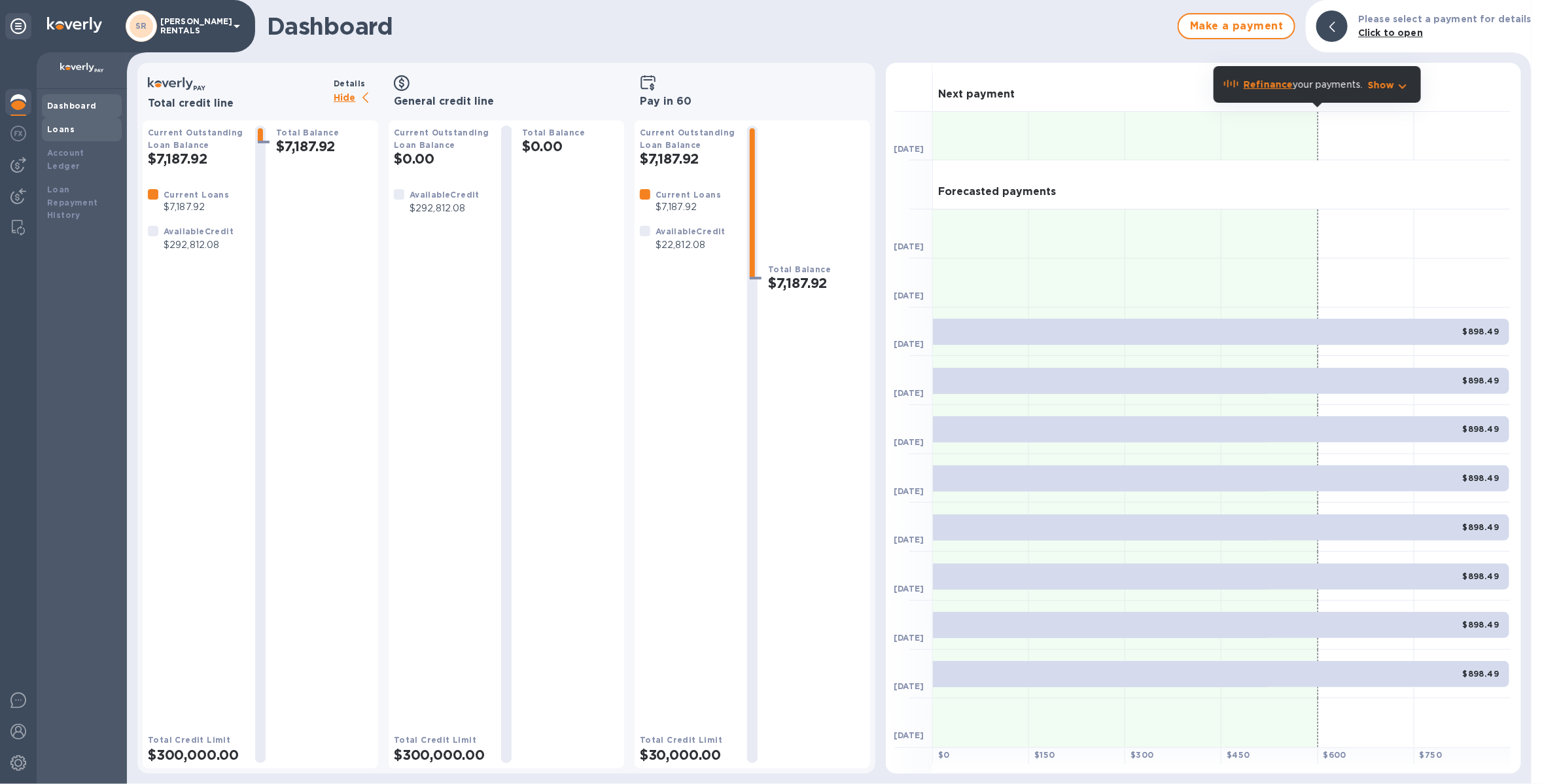
click at [43, 123] on div "Loans" at bounding box center [82, 130] width 80 height 23
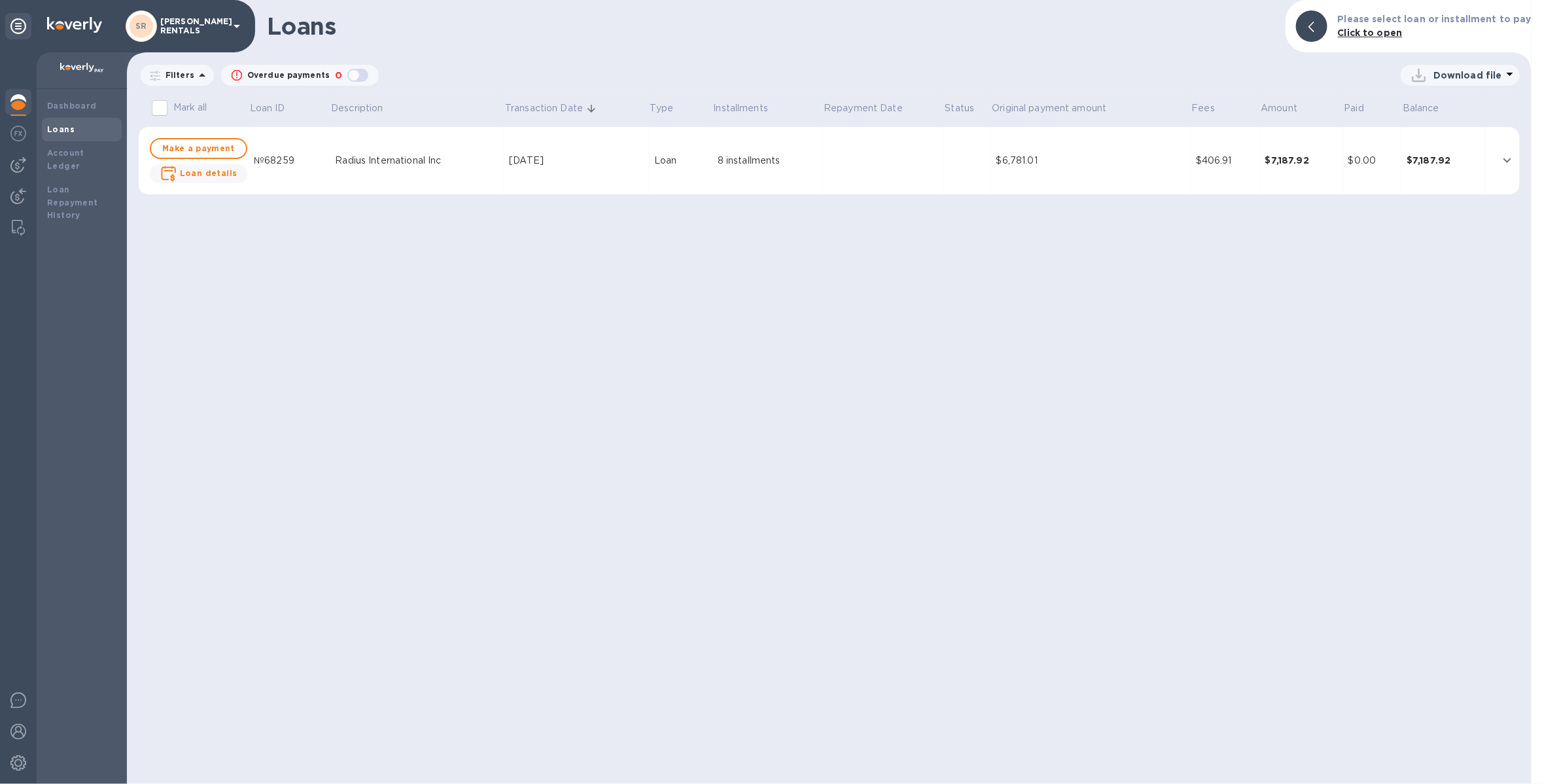
click at [1074, 165] on div "$6,781.01" at bounding box center [1092, 161] width 189 height 14
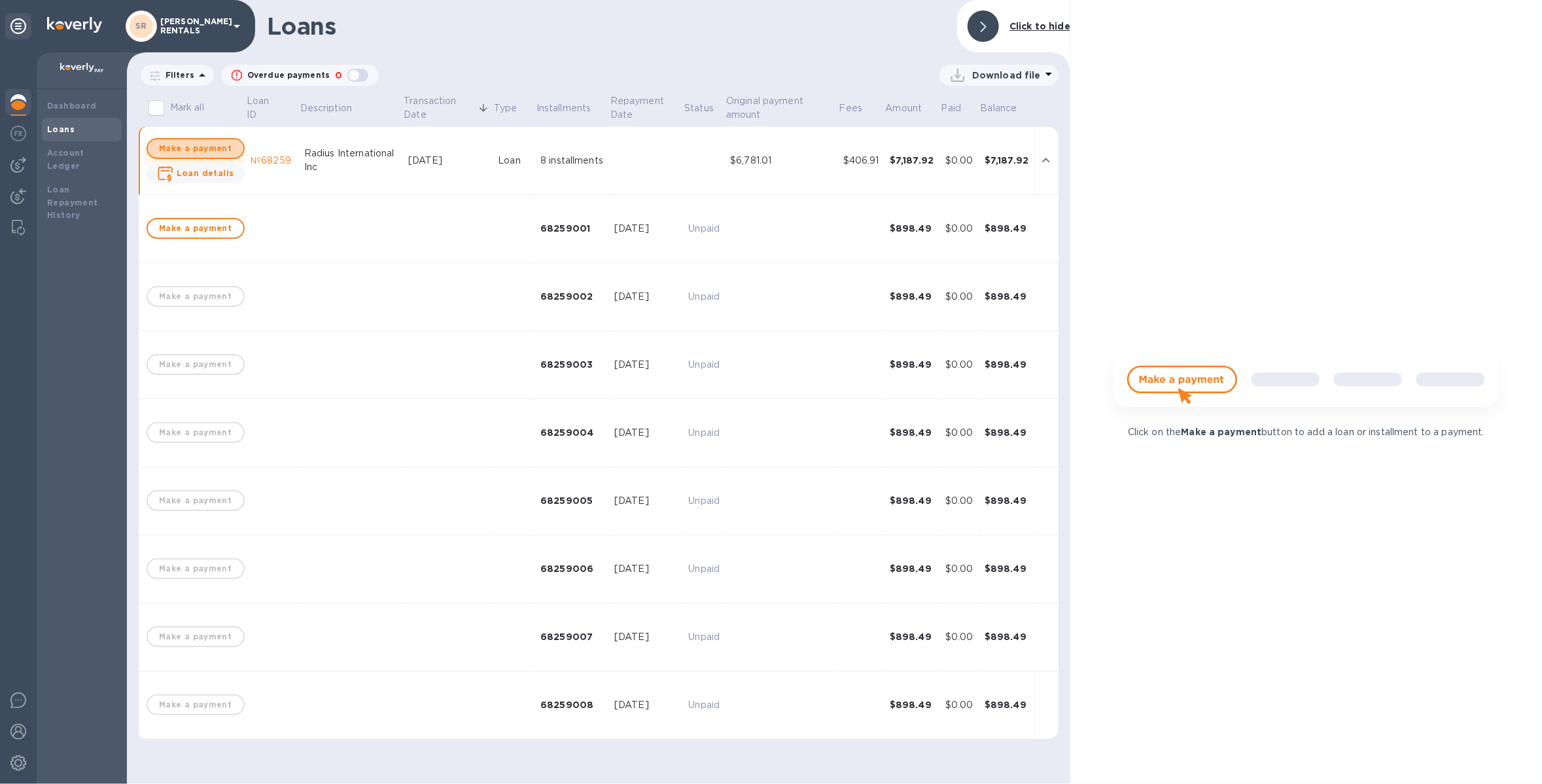
click at [210, 138] on button "Make a payment" at bounding box center [196, 148] width 98 height 21
checkbox input "true"
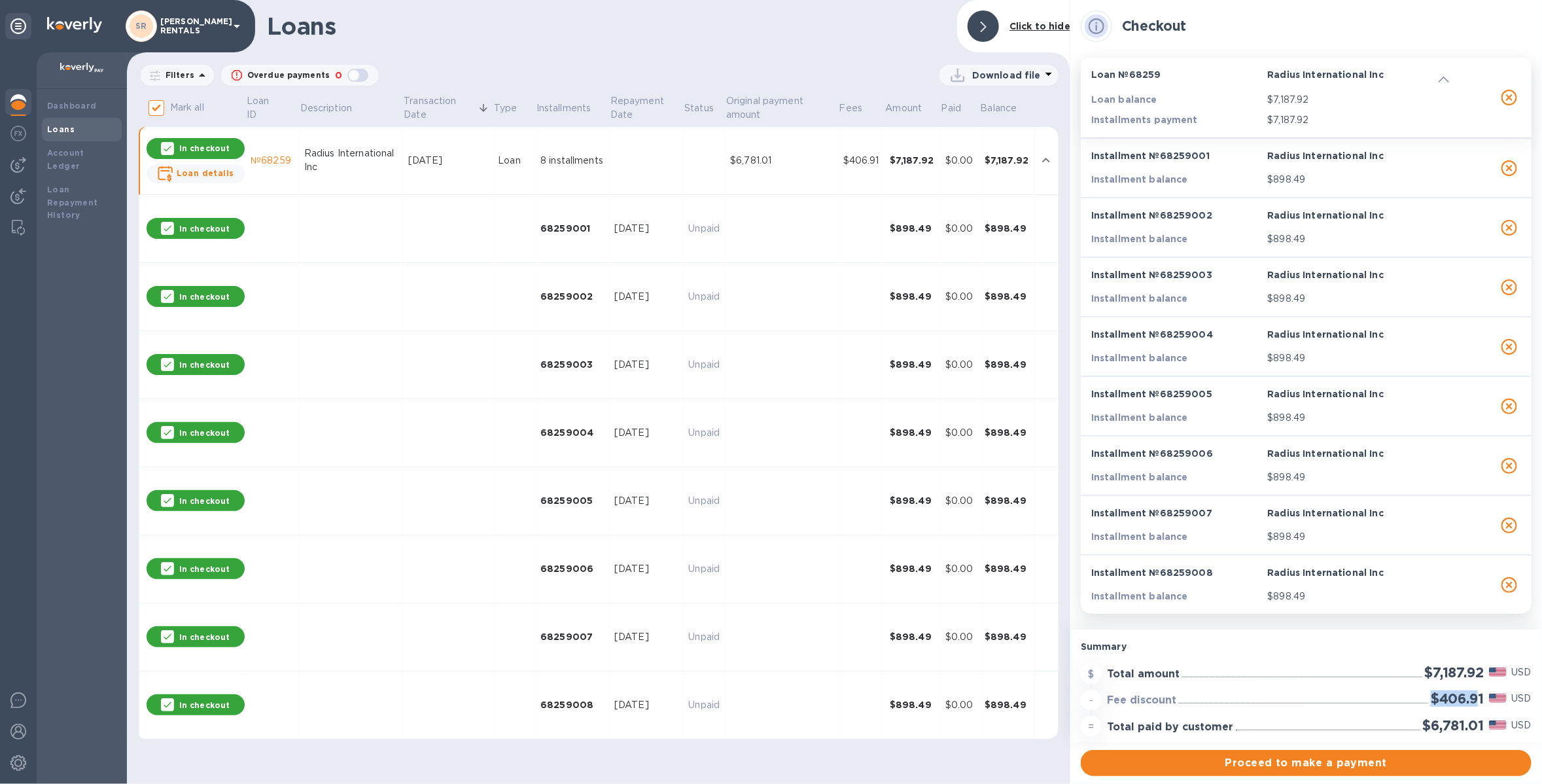
drag, startPoint x: 1418, startPoint y: 702, endPoint x: 1478, endPoint y: 700, distance: 60.0
click at [1478, 700] on div "- Fee discount $406.91 USD" at bounding box center [1306, 700] width 456 height 26
click at [19, 767] on img at bounding box center [18, 763] width 16 height 16
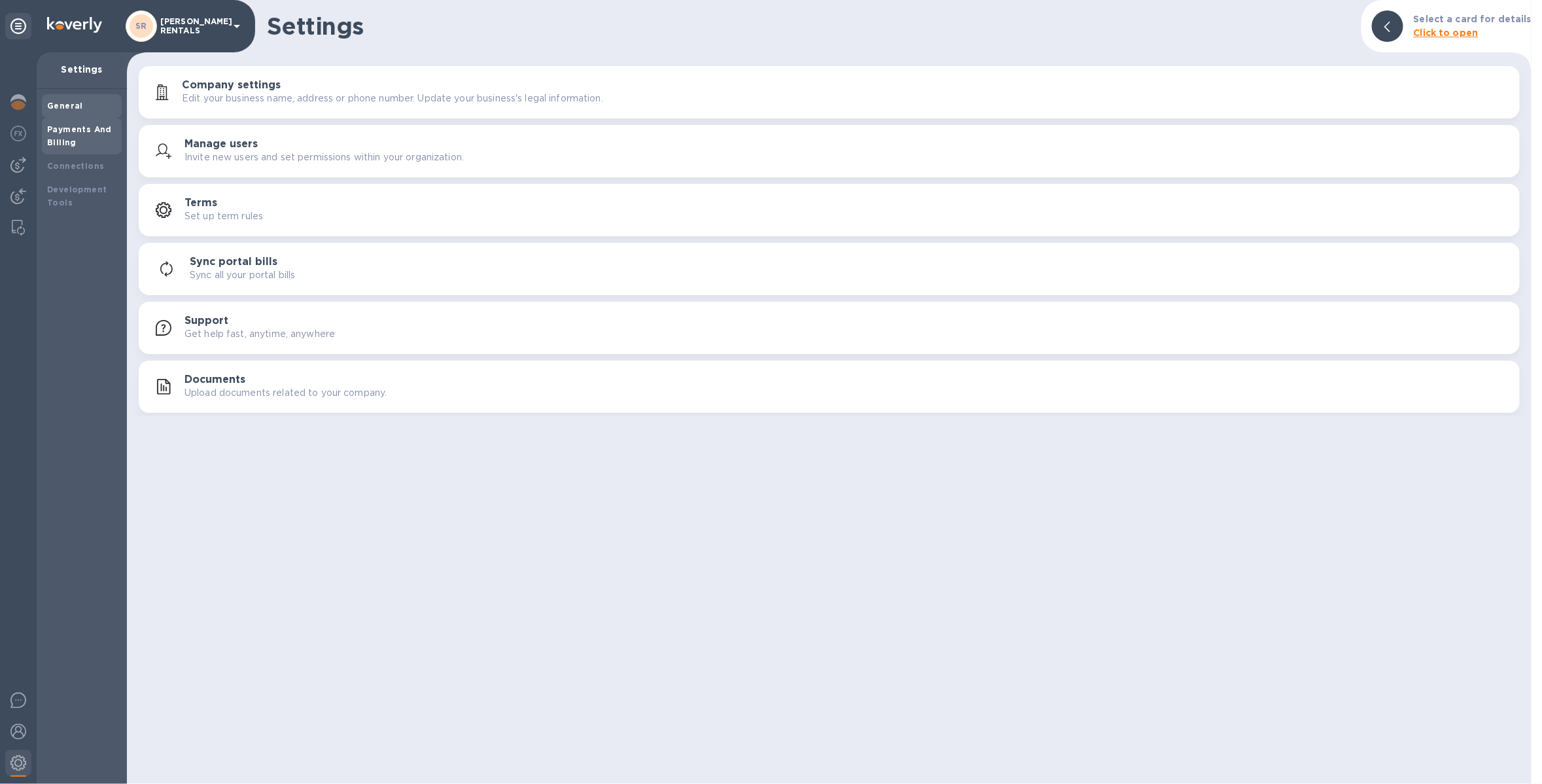
click at [68, 122] on div "Payments And Billing" at bounding box center [82, 136] width 80 height 36
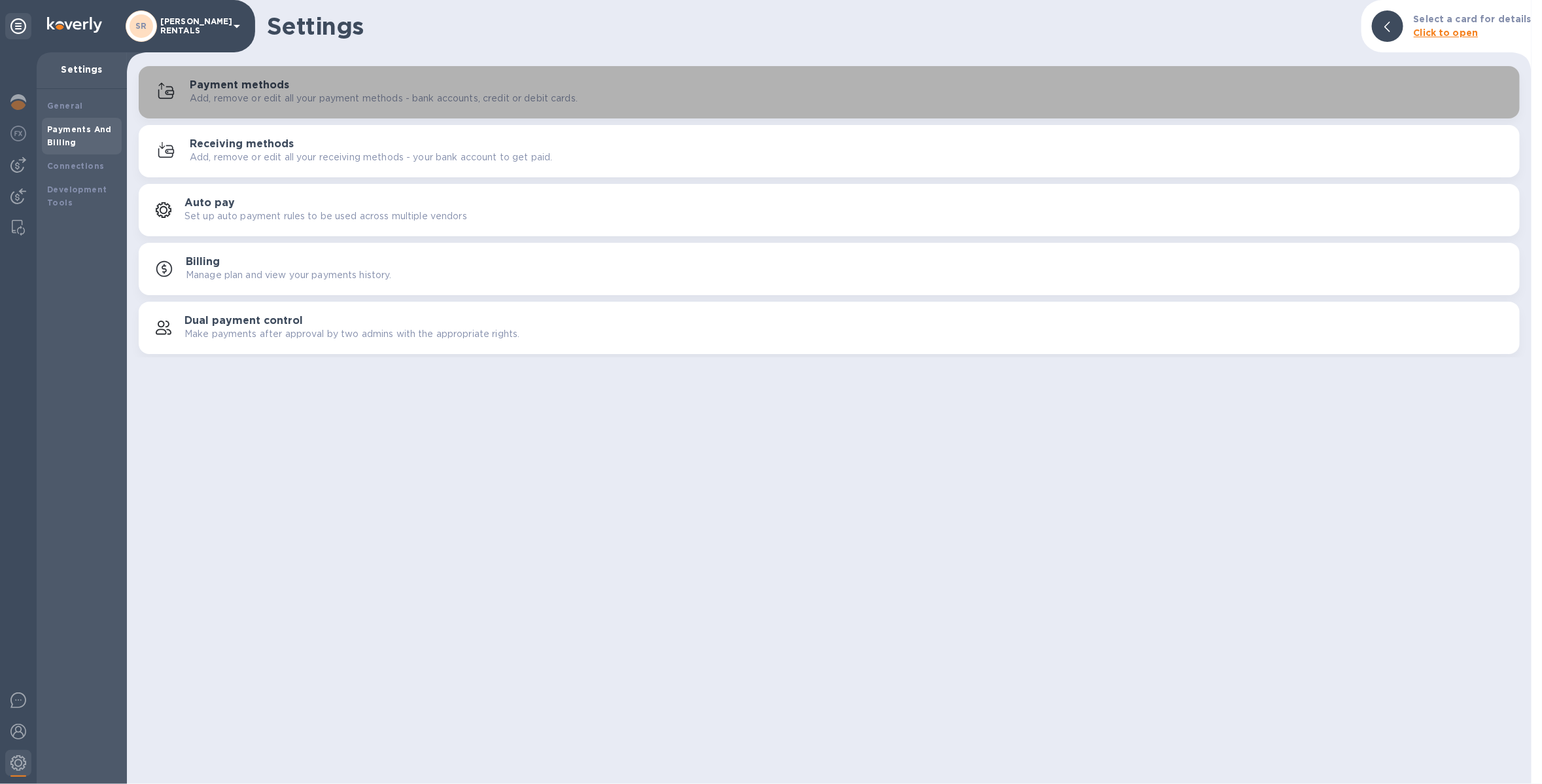
click at [247, 95] on p "Add, remove or edit all your payment methods - bank accounts, credit or debit c…" at bounding box center [384, 99] width 388 height 14
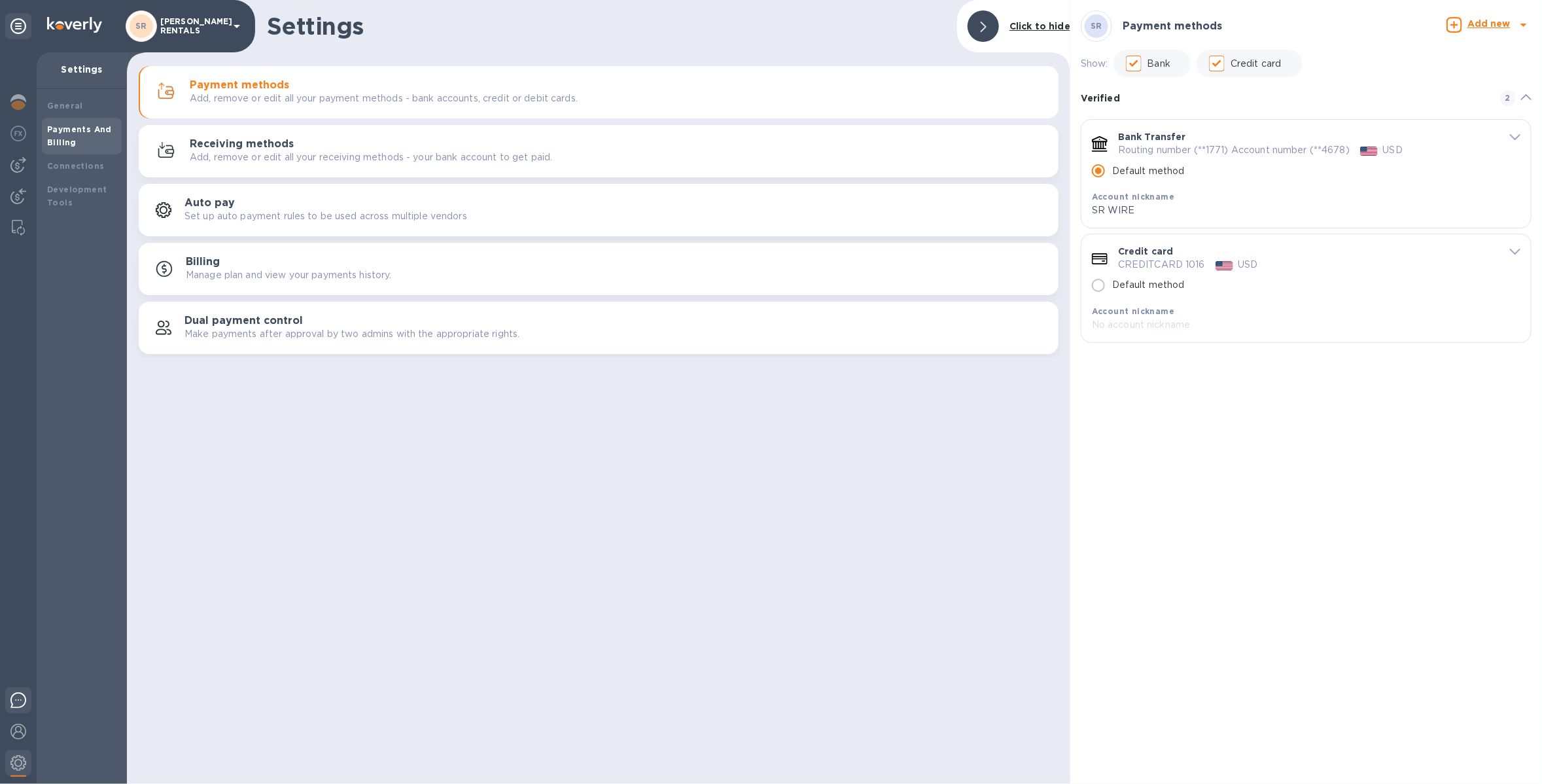
click at [21, 696] on img at bounding box center [18, 700] width 16 height 16
click at [20, 701] on img at bounding box center [18, 700] width 16 height 16
click at [10, 174] on div at bounding box center [19, 165] width 26 height 26
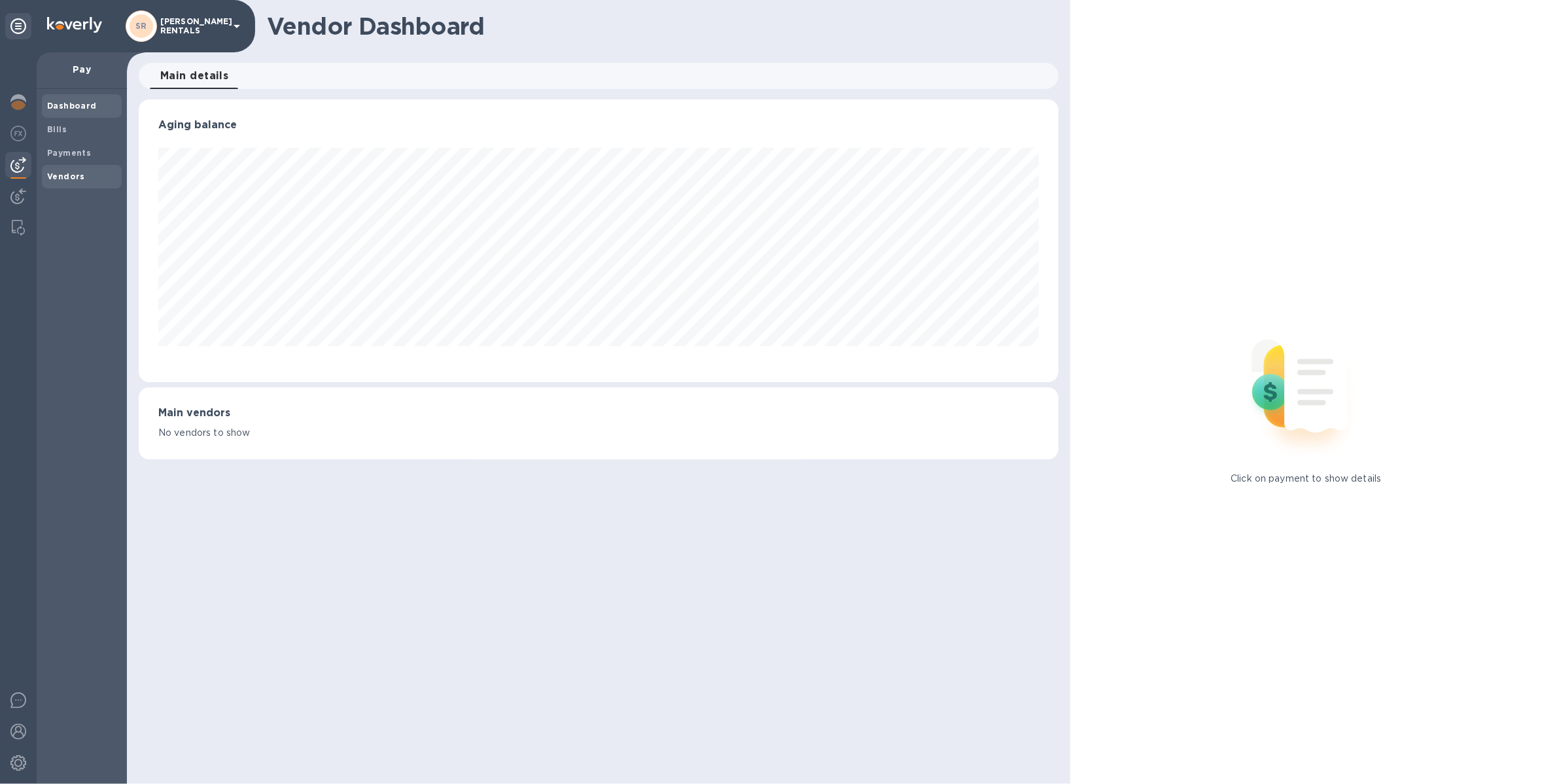
scroll to position [282, 920]
click at [24, 107] on img at bounding box center [18, 102] width 16 height 16
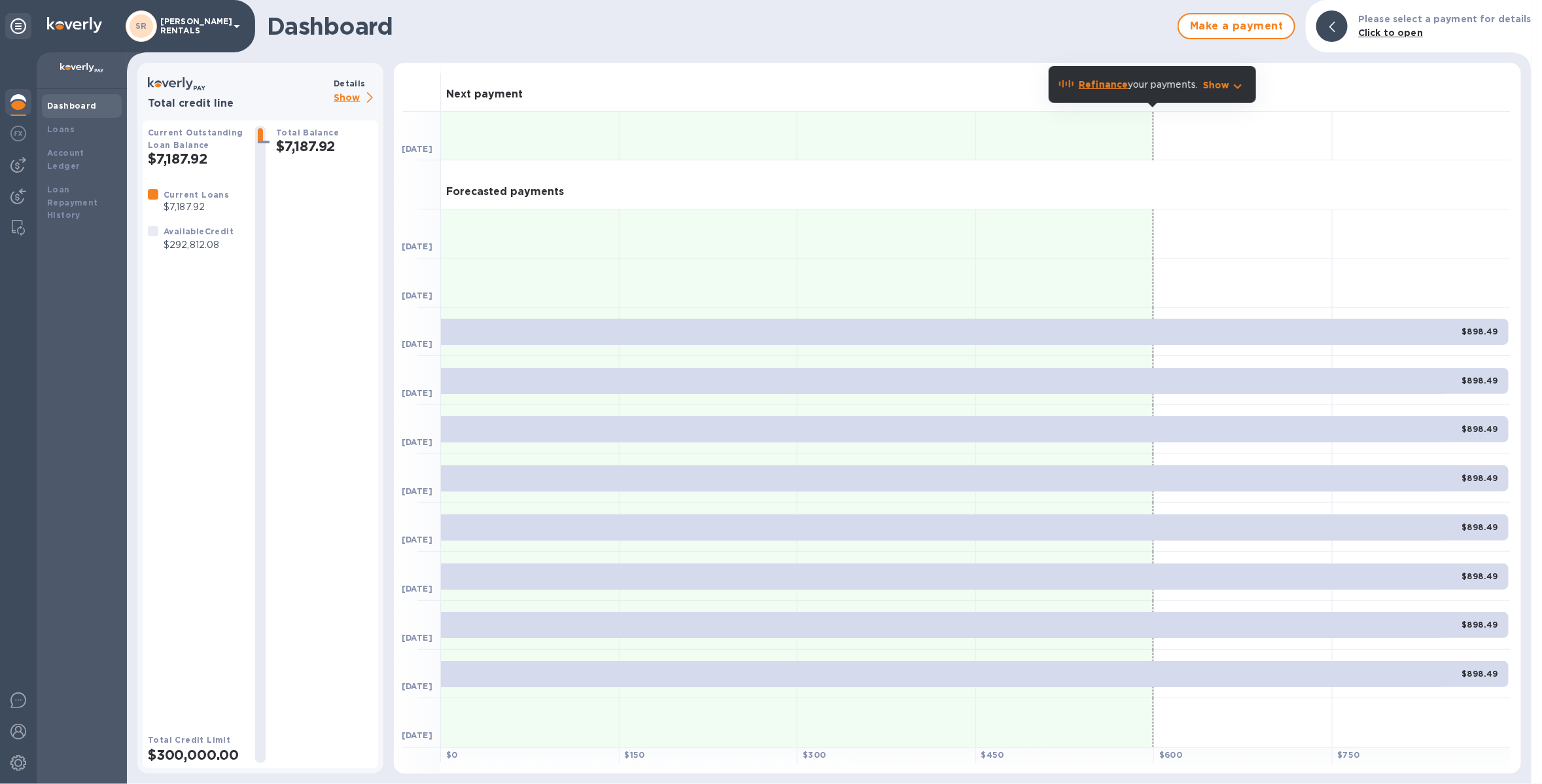
click at [339, 102] on p "Show" at bounding box center [356, 98] width 44 height 16
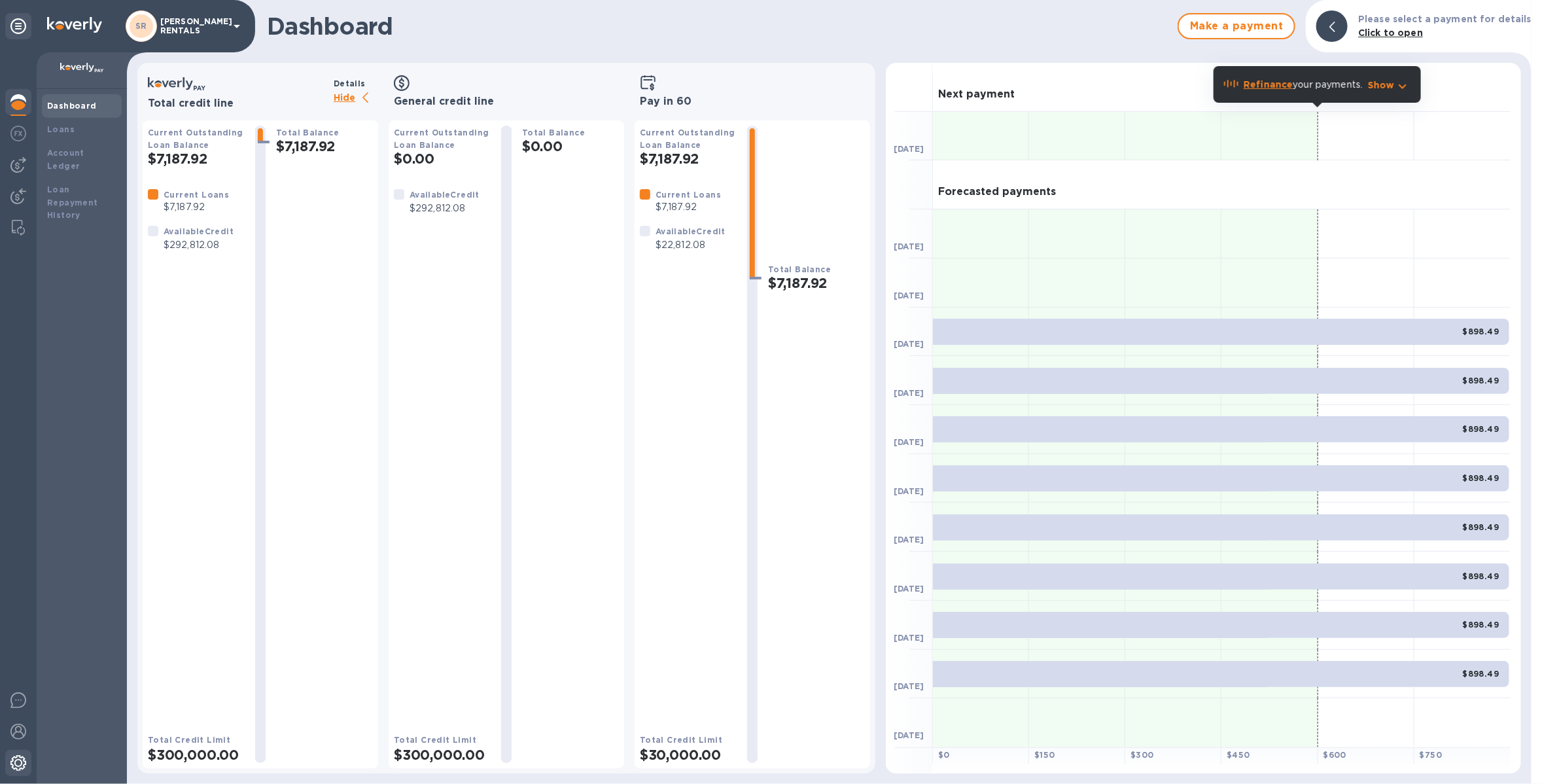
click at [23, 764] on img at bounding box center [18, 763] width 16 height 16
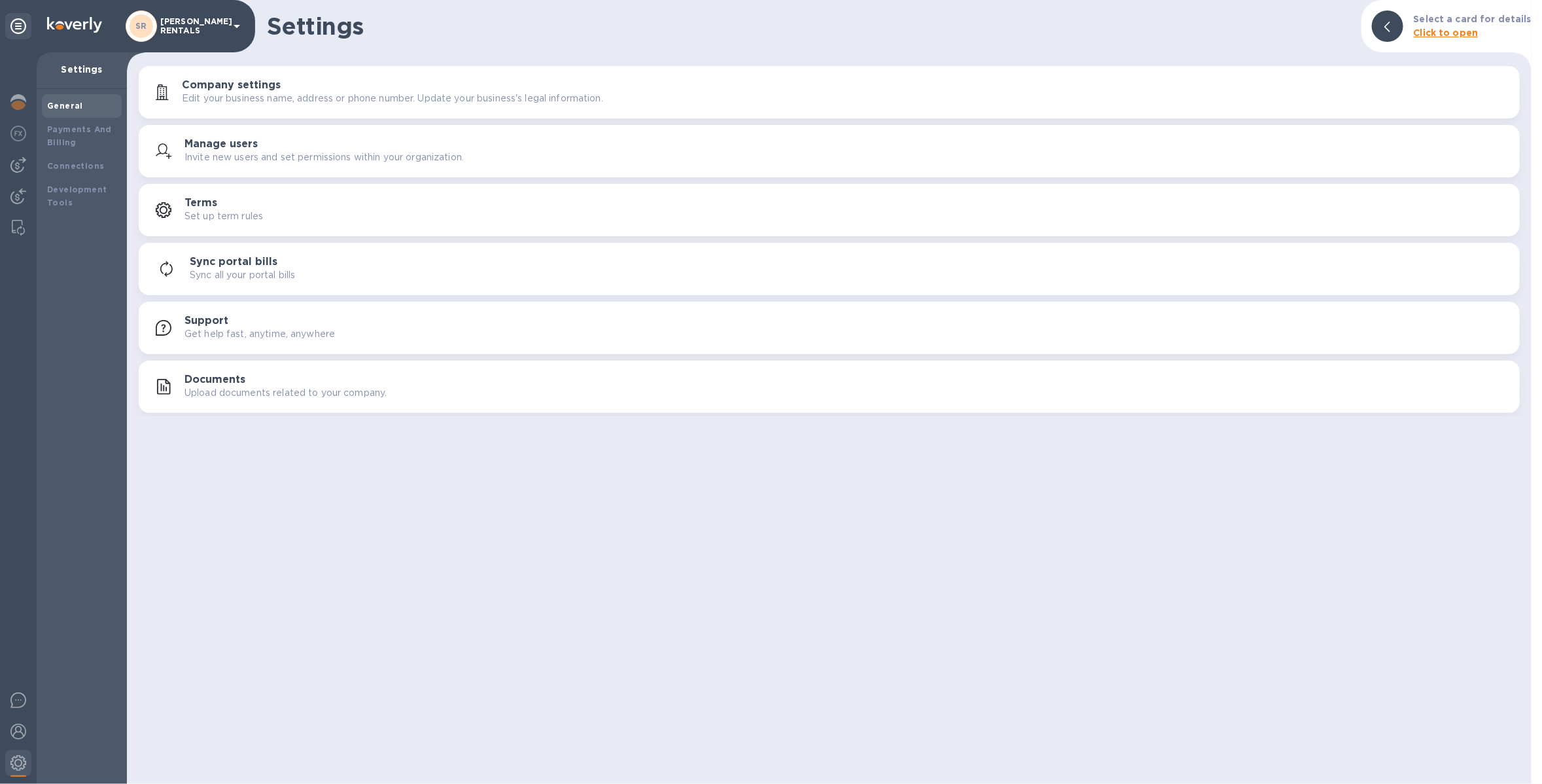
click at [216, 164] on p "Invite new users and set permissions within your organization." at bounding box center [325, 158] width 280 height 14
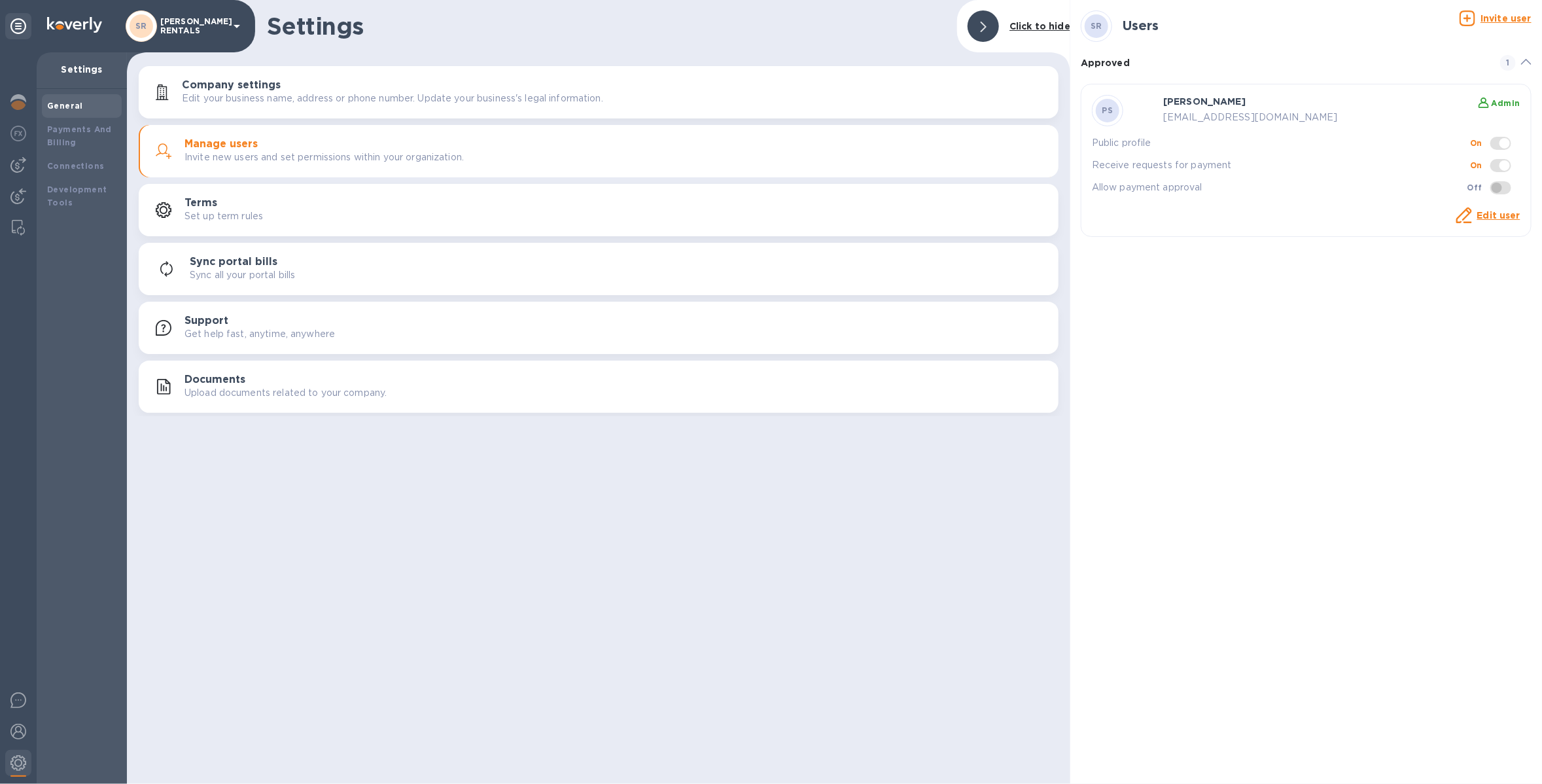
click at [198, 31] on p "[PERSON_NAME] RENTALS" at bounding box center [193, 26] width 65 height 19
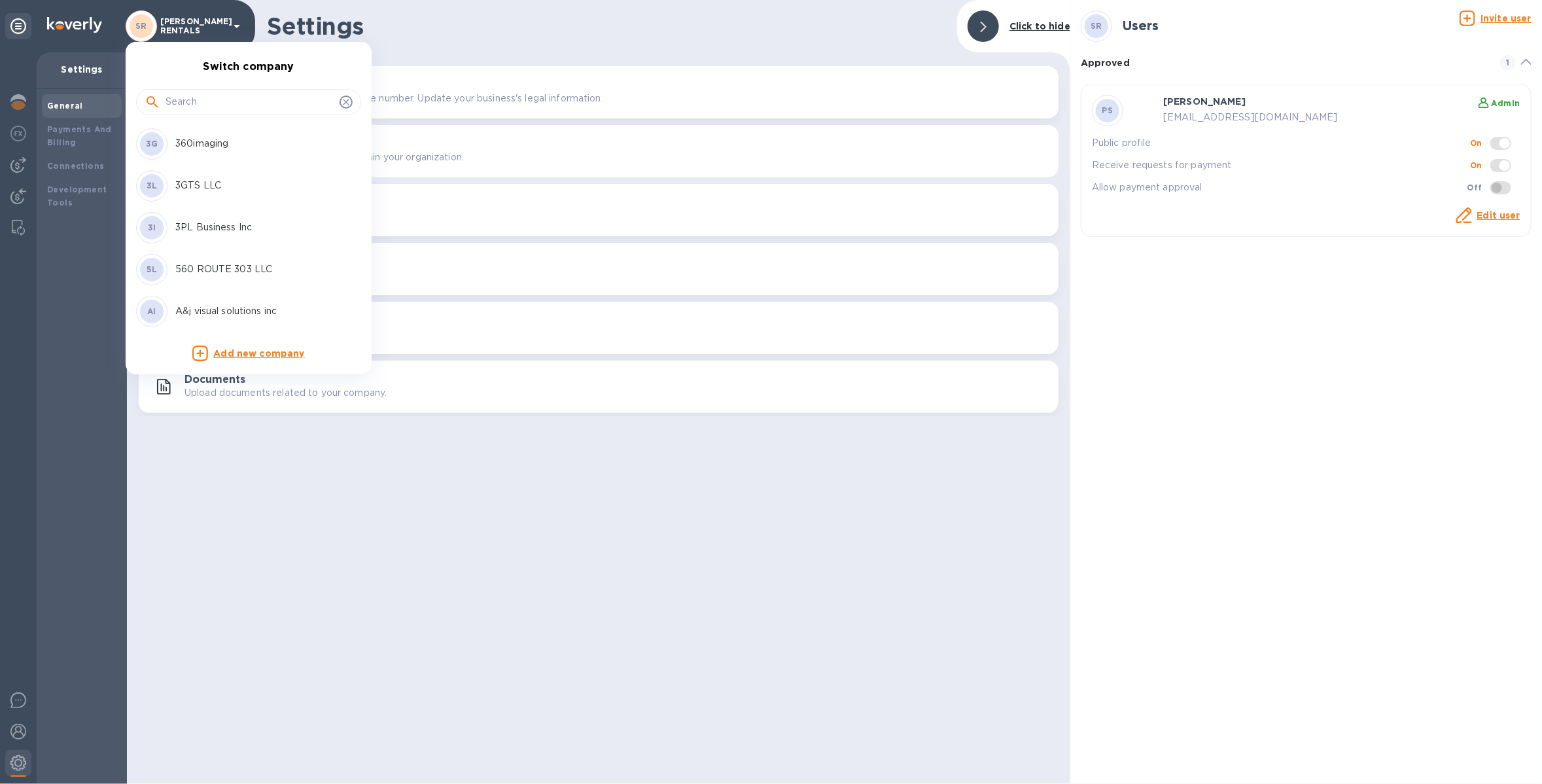
click at [192, 94] on input "text" at bounding box center [249, 102] width 168 height 19
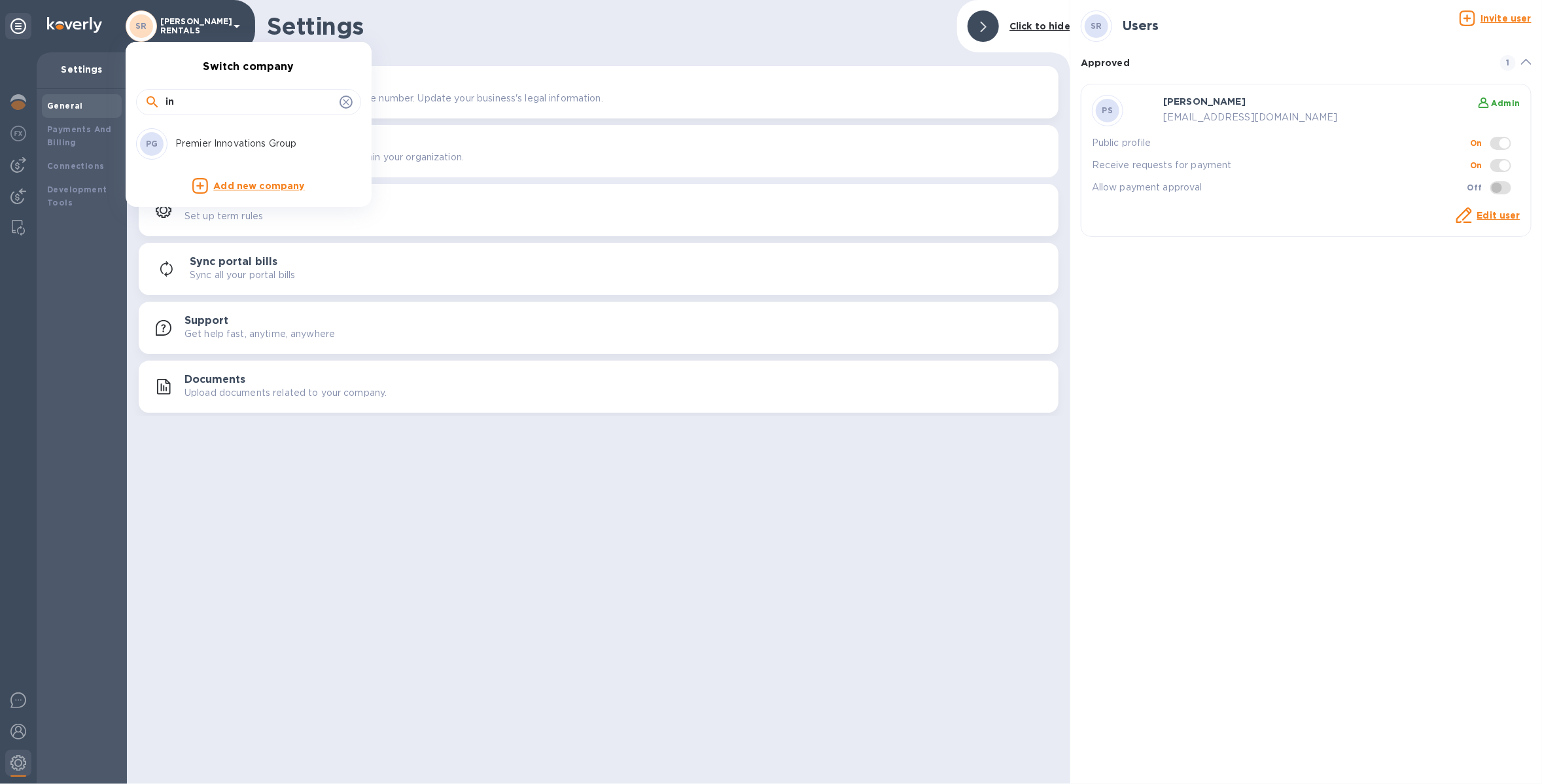
type input "i"
type input "o"
type input "inno"
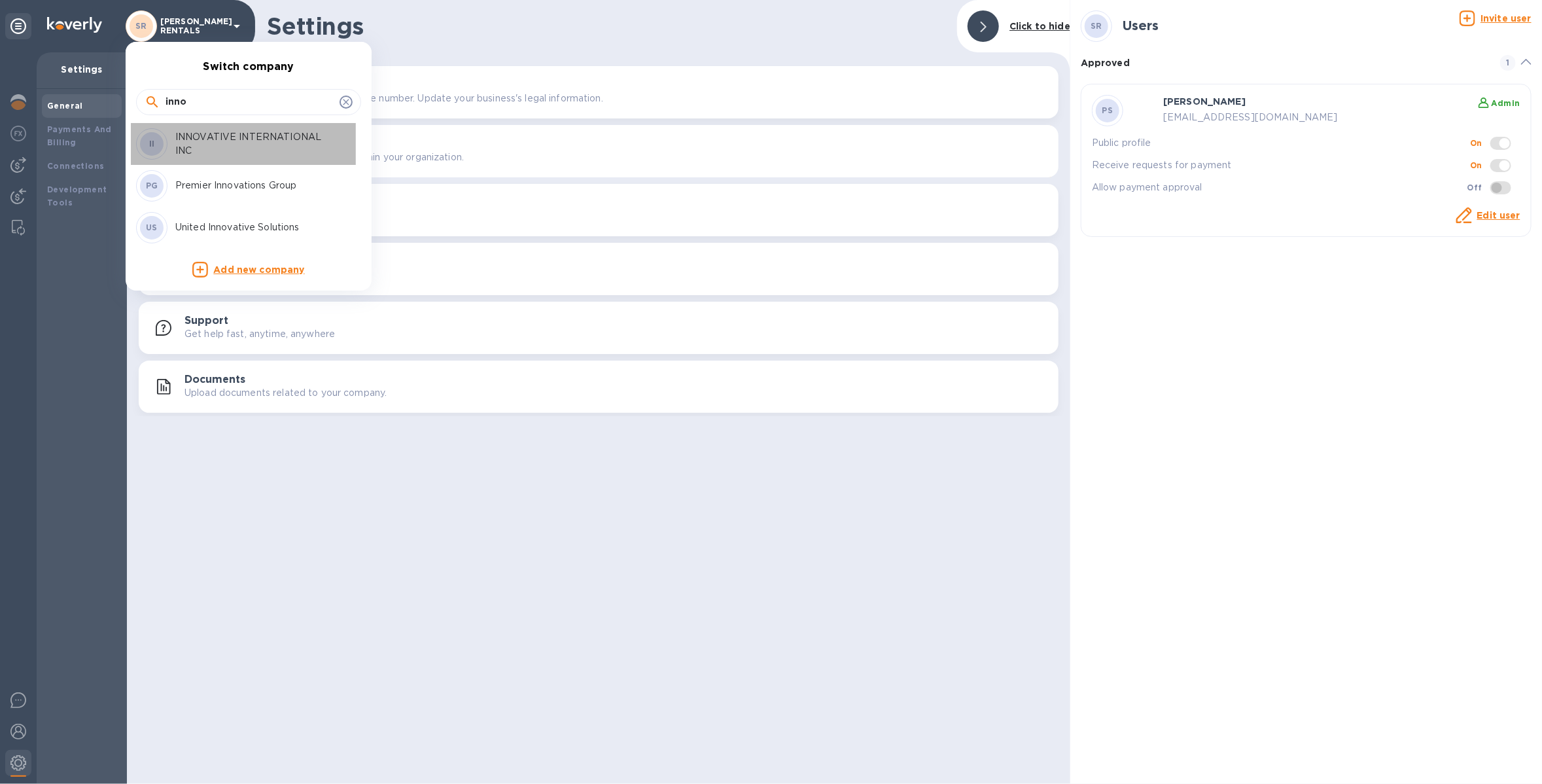
click at [255, 147] on p "INNOVATIVE INTERNATIONAL INC" at bounding box center [258, 144] width 165 height 27
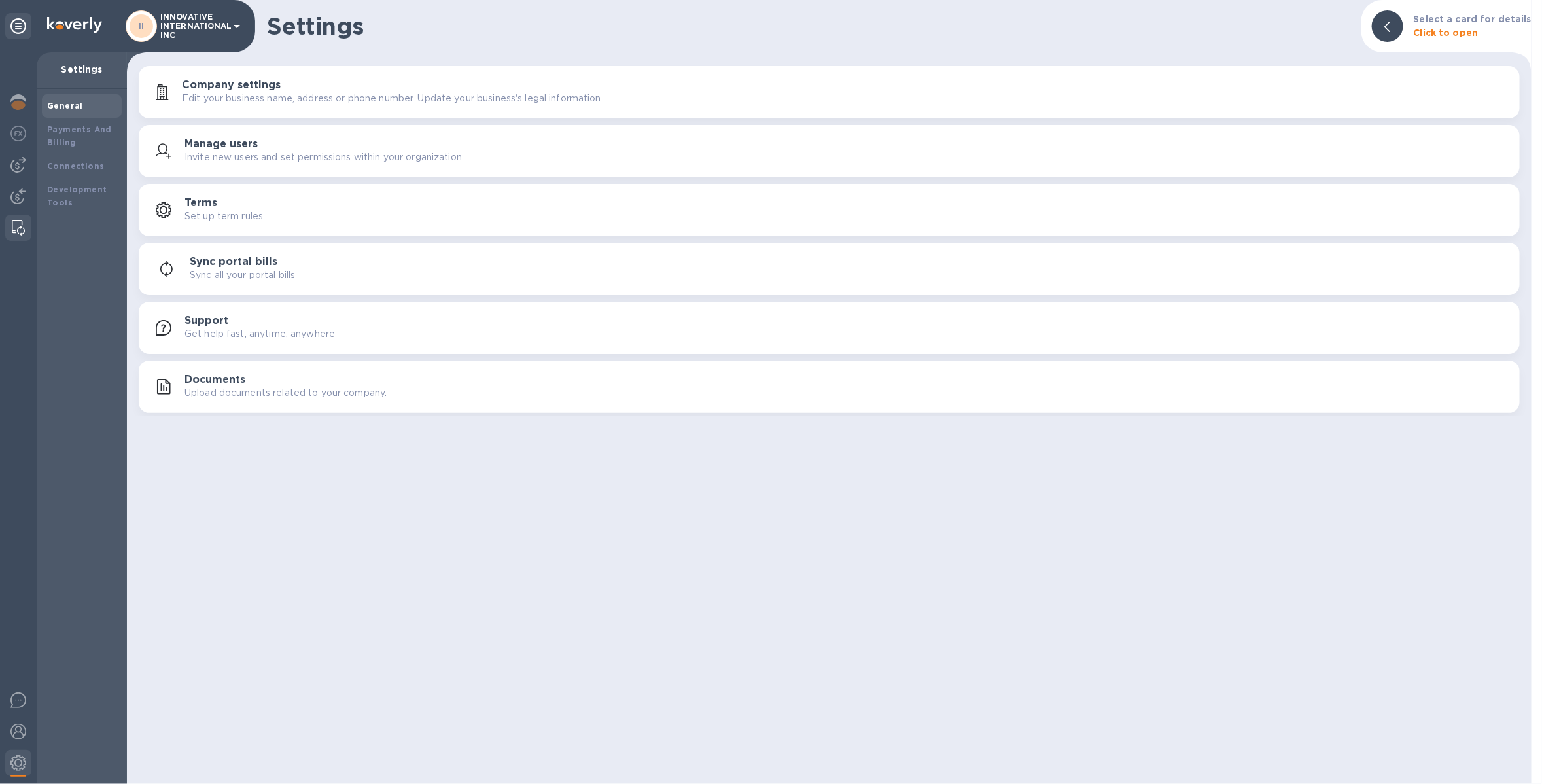
click at [19, 227] on img at bounding box center [18, 227] width 13 height 16
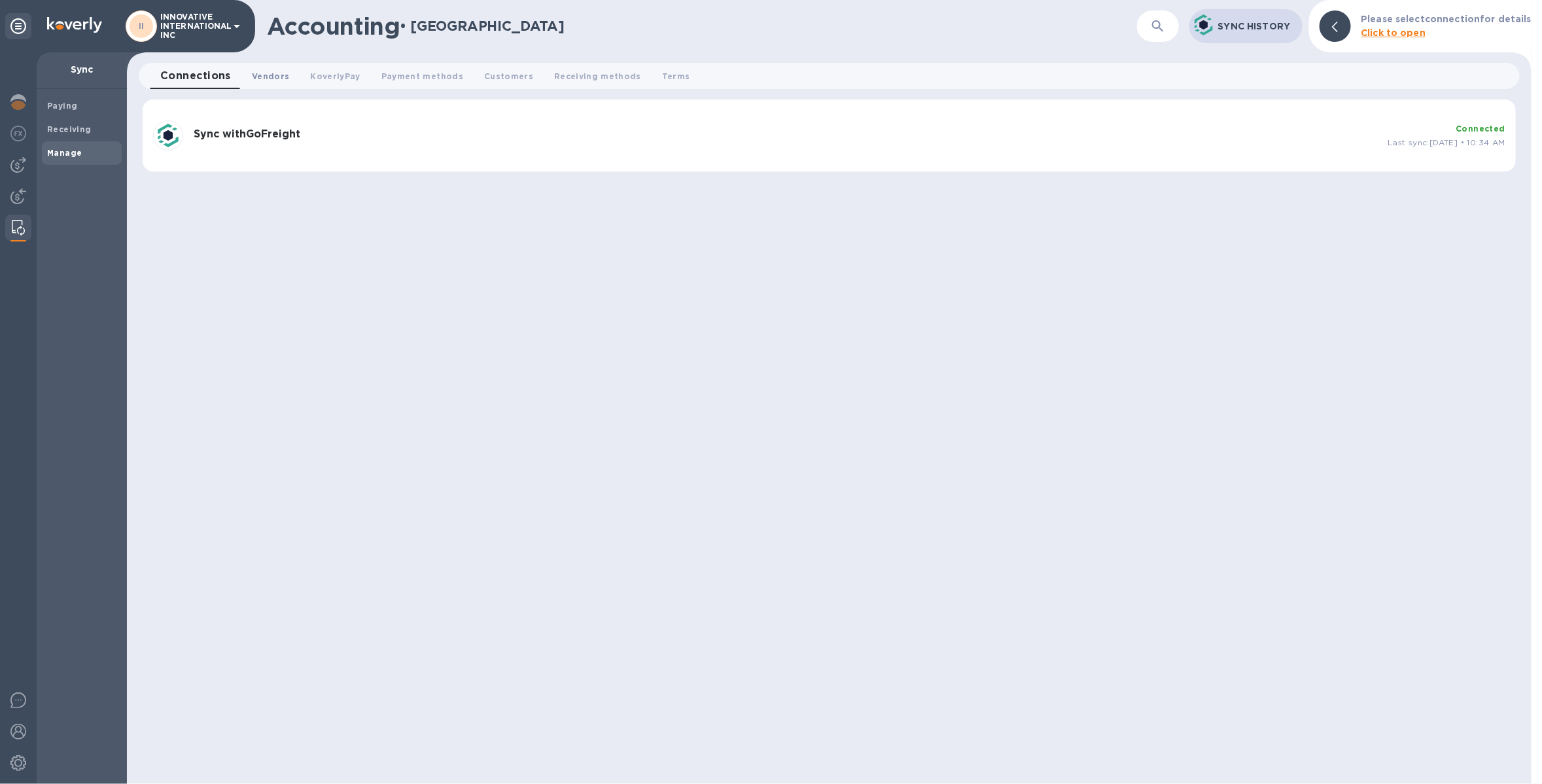
click at [262, 72] on span "Vendors 0" at bounding box center [270, 76] width 37 height 14
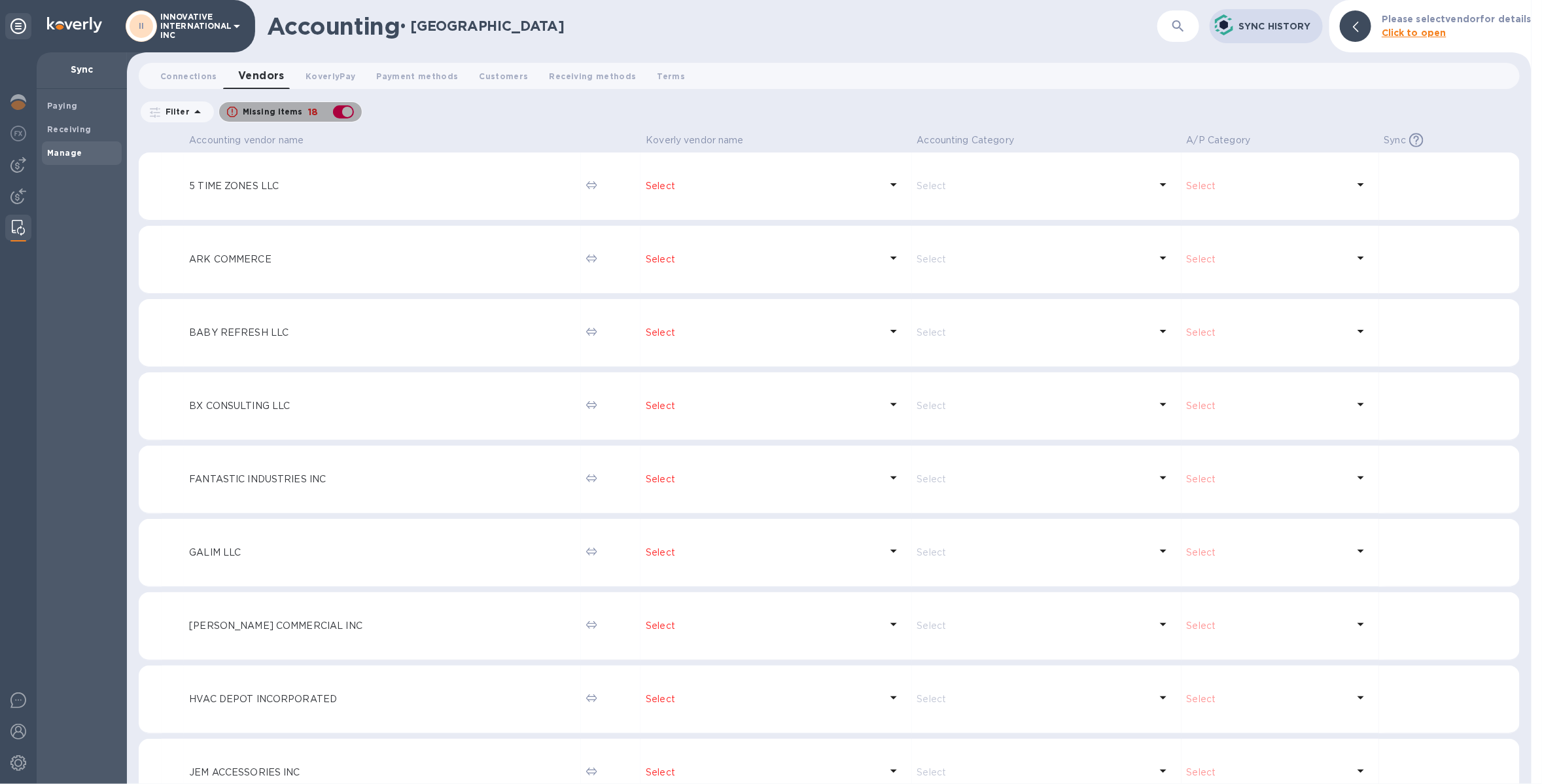
click at [339, 106] on div "button" at bounding box center [344, 112] width 26 height 19
checkbox input "false"
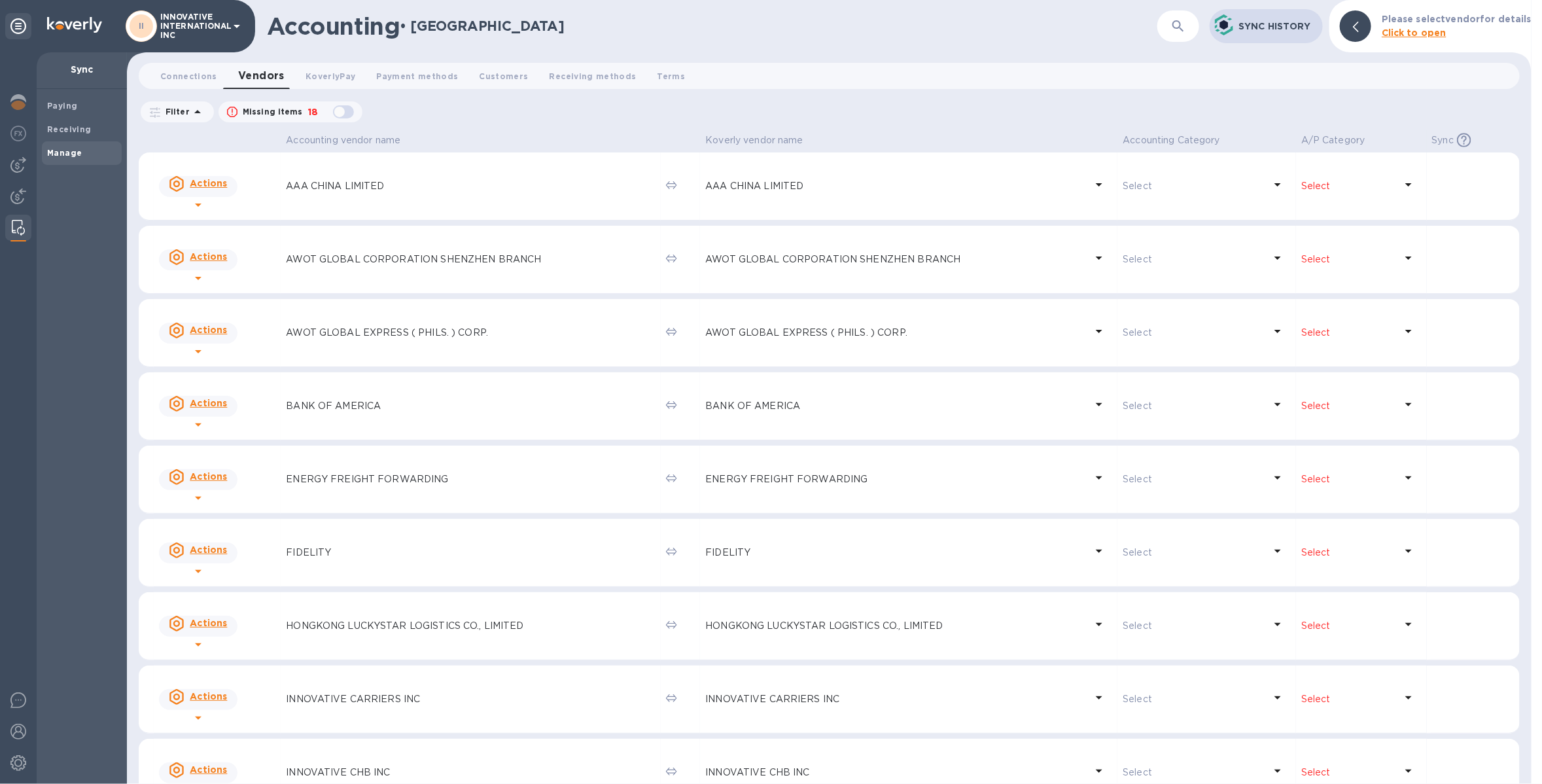
click at [202, 28] on p "INNOVATIVE INTERNATIONAL INC" at bounding box center [193, 26] width 65 height 27
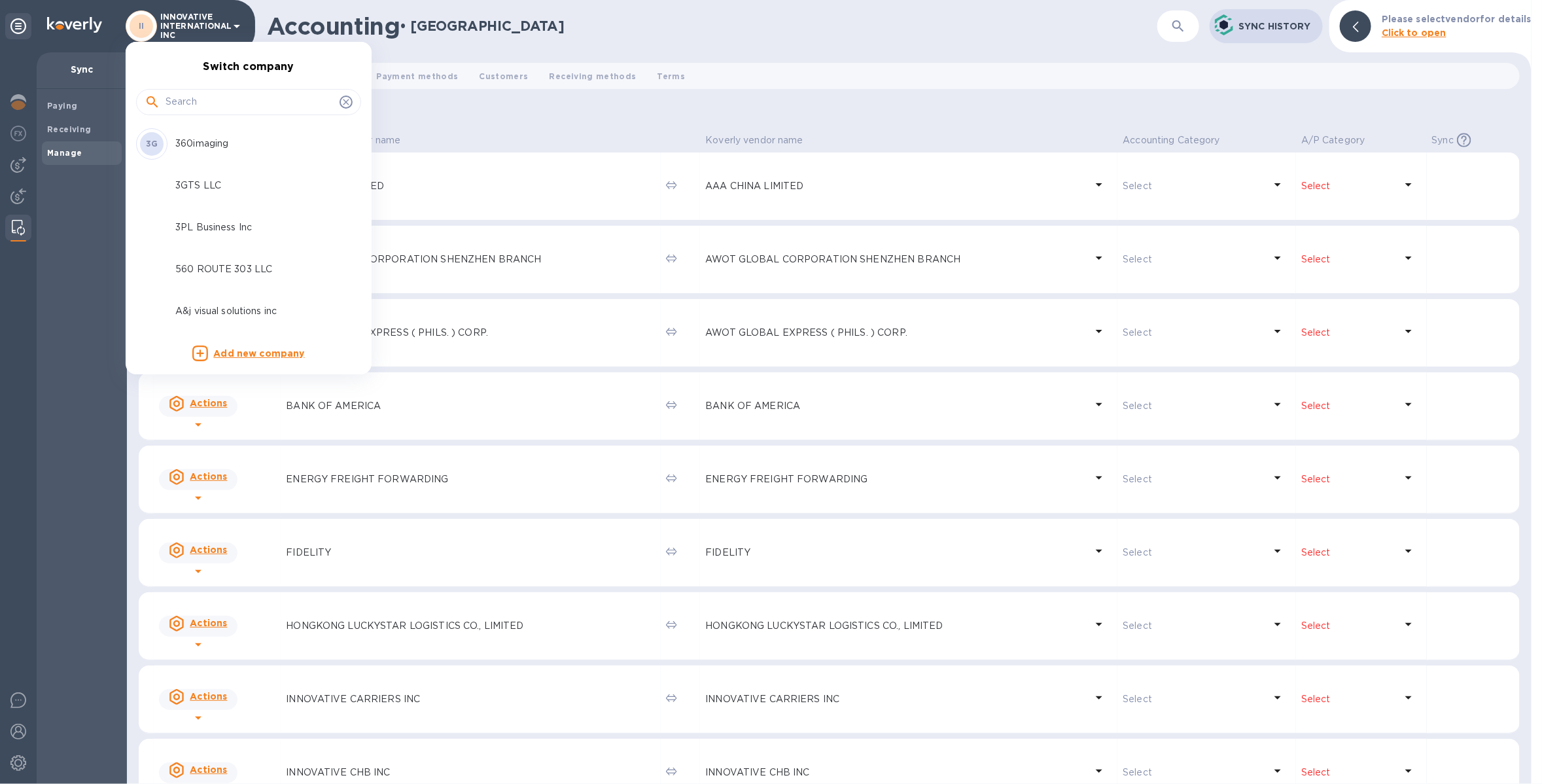
click at [204, 106] on input "text" at bounding box center [249, 102] width 168 height 19
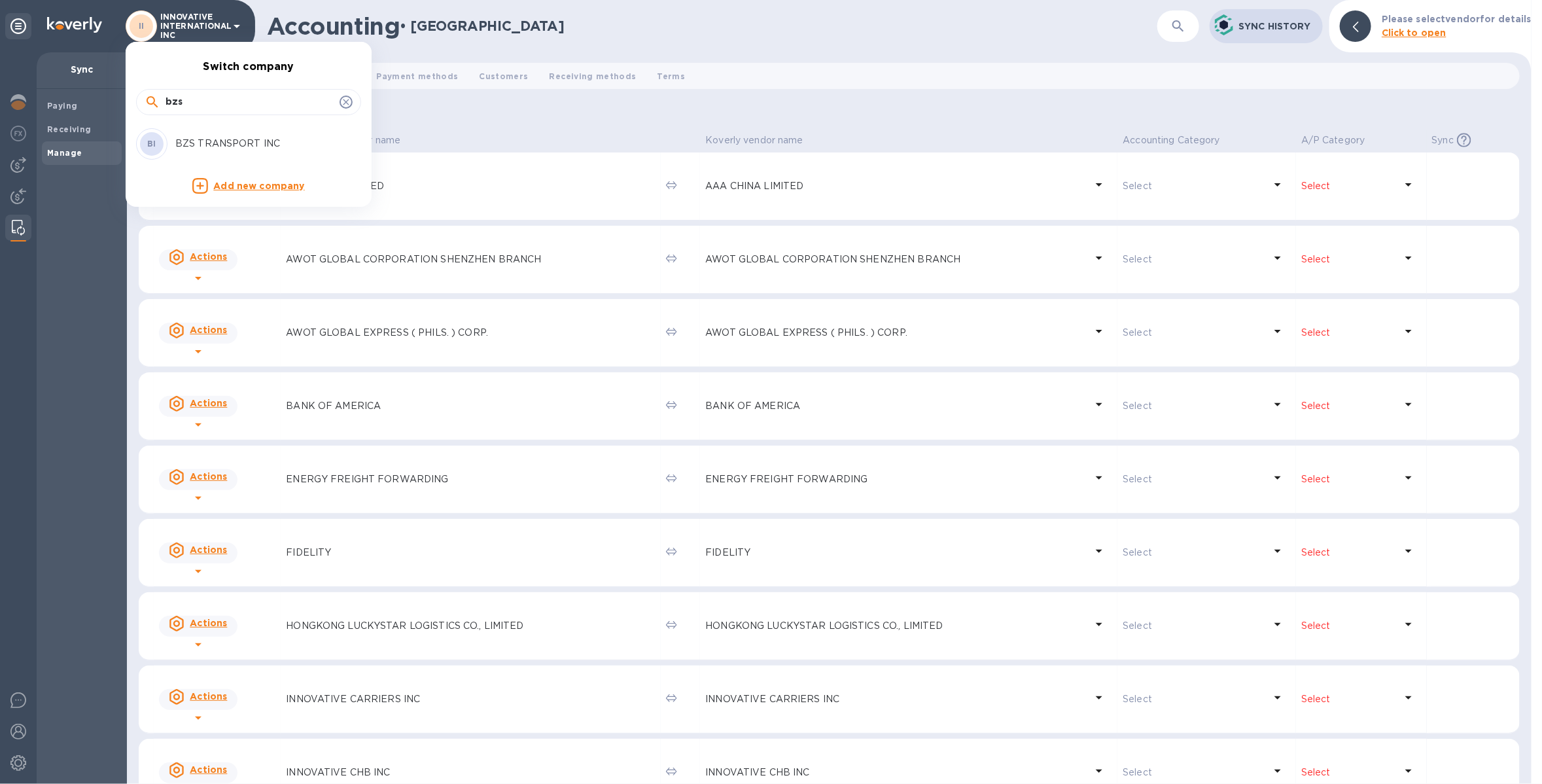
type input "bzs"
click at [203, 140] on p "BZS TRANSPORT INC" at bounding box center [258, 144] width 165 height 14
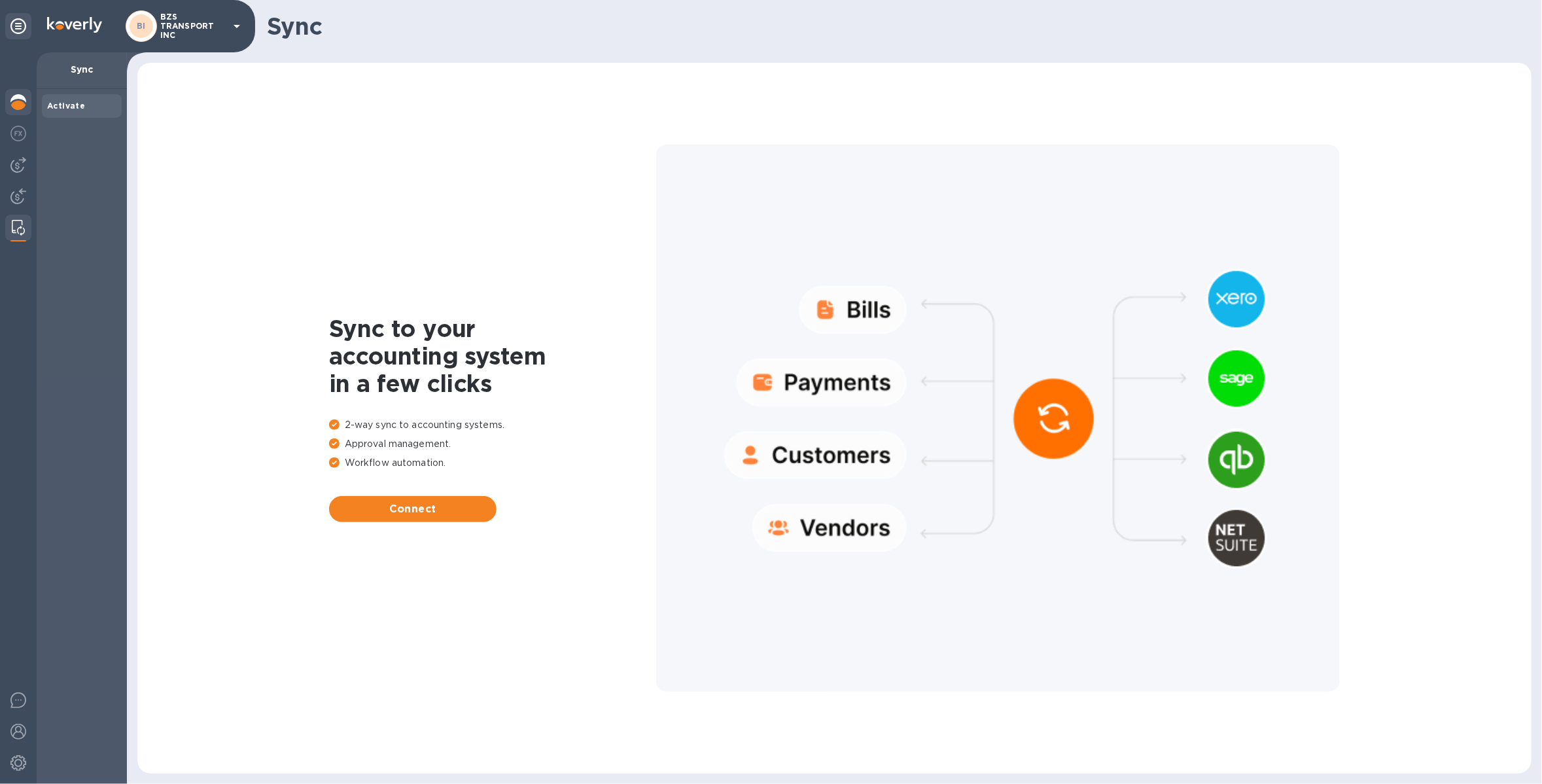
click at [19, 103] on img at bounding box center [18, 102] width 16 height 16
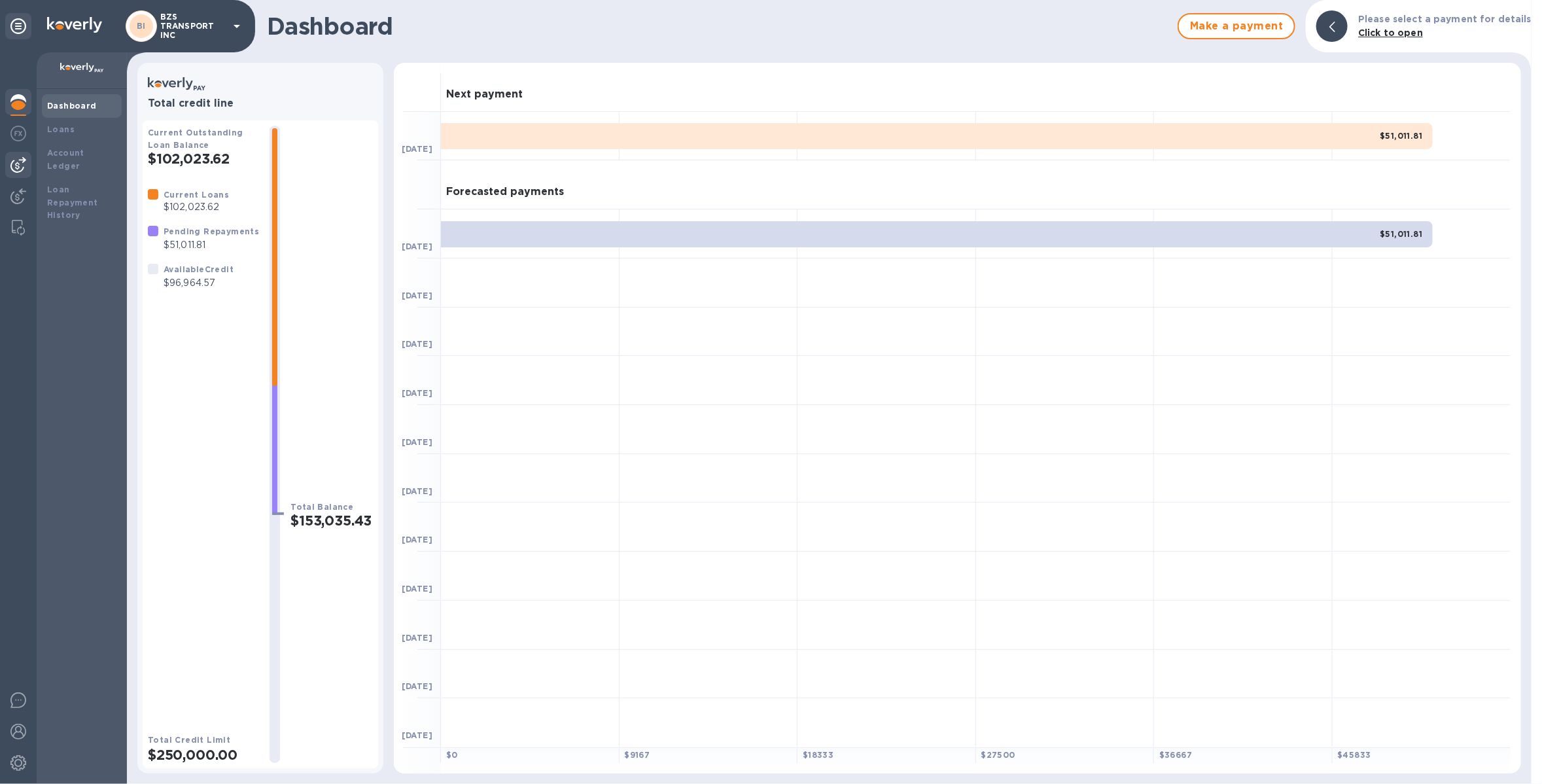
click at [19, 160] on img at bounding box center [18, 165] width 16 height 16
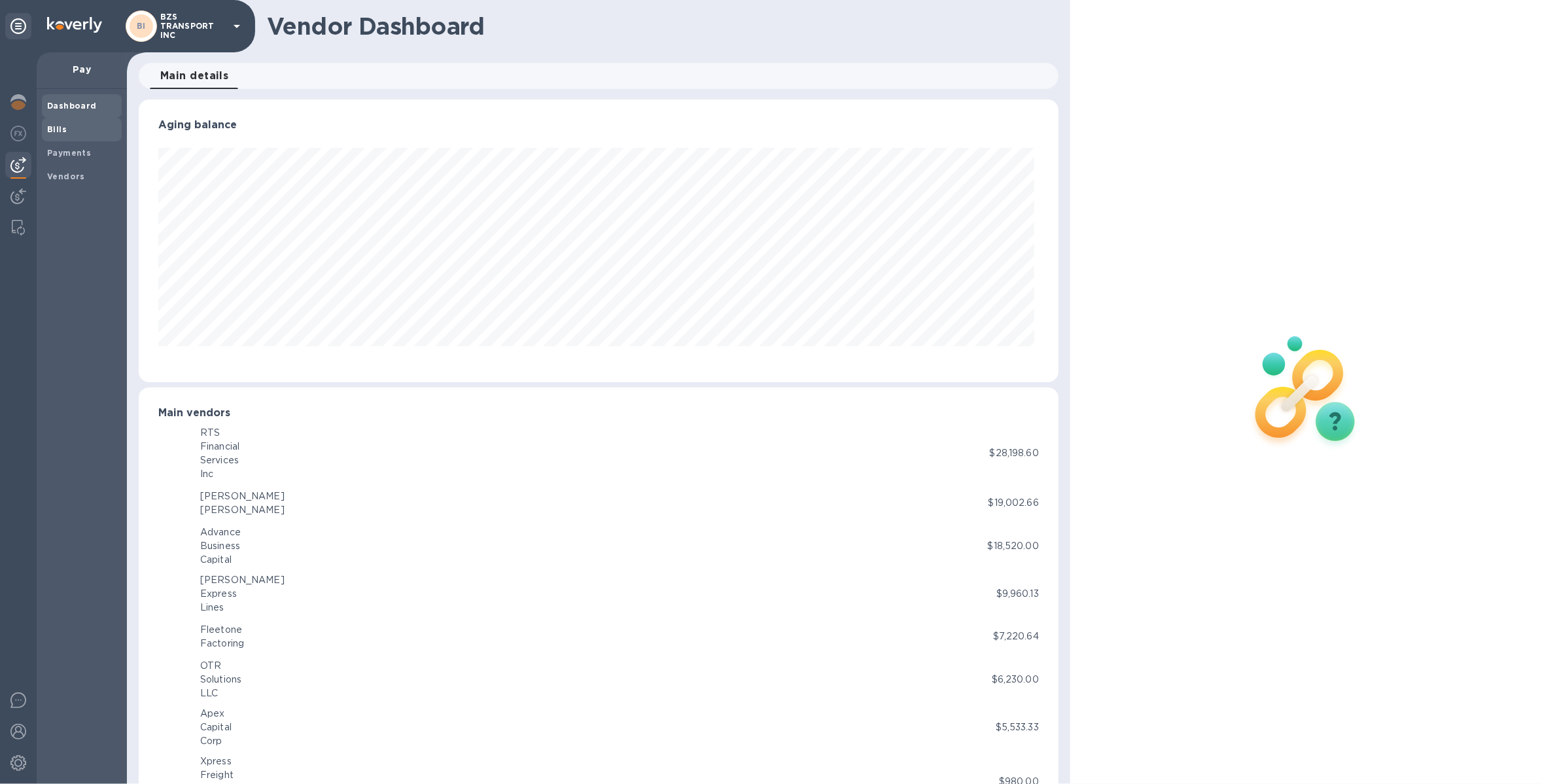
scroll to position [282, 915]
click at [74, 134] on span "Bills" at bounding box center [82, 129] width 69 height 13
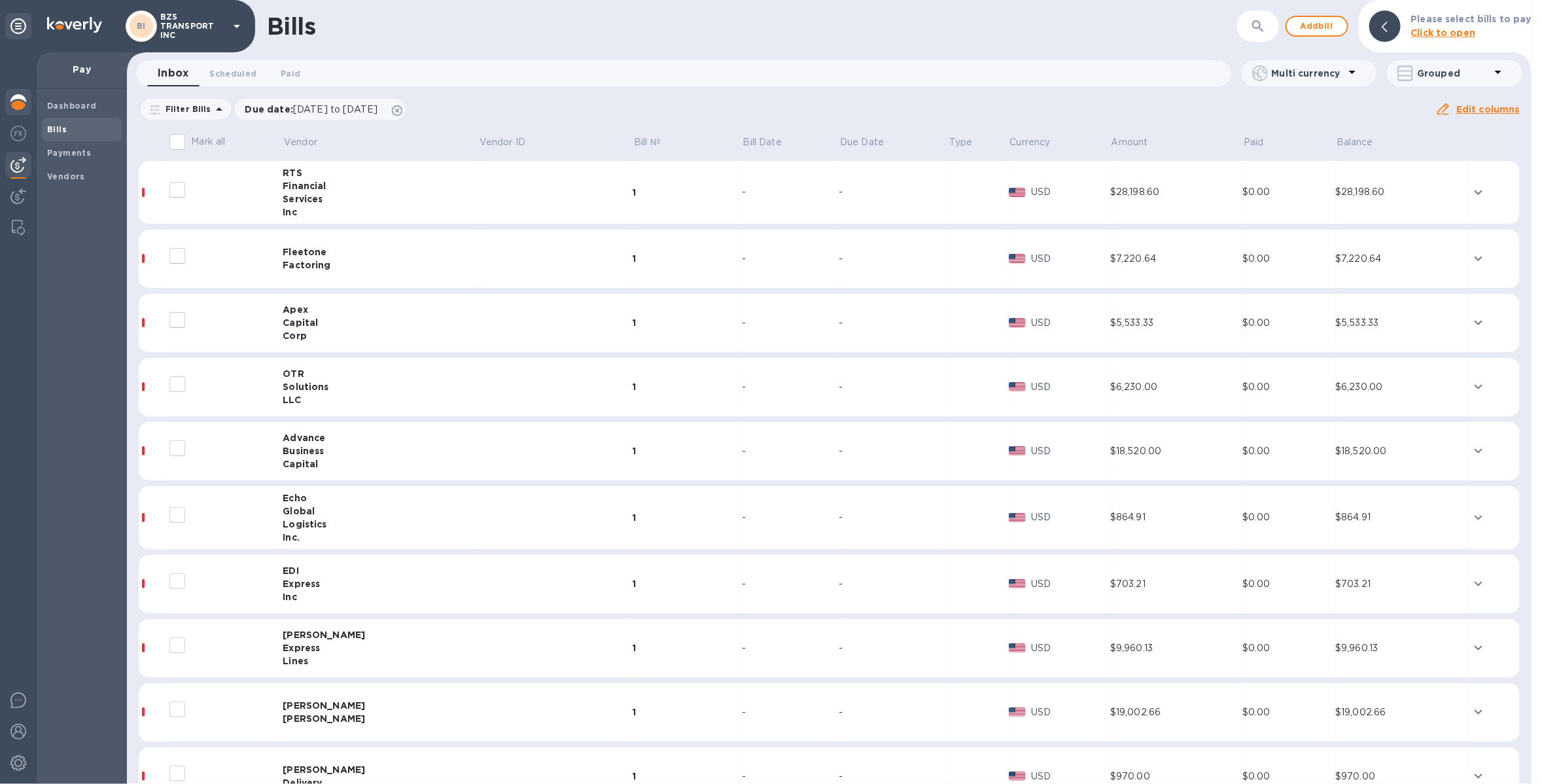
click at [14, 104] on img at bounding box center [18, 102] width 16 height 16
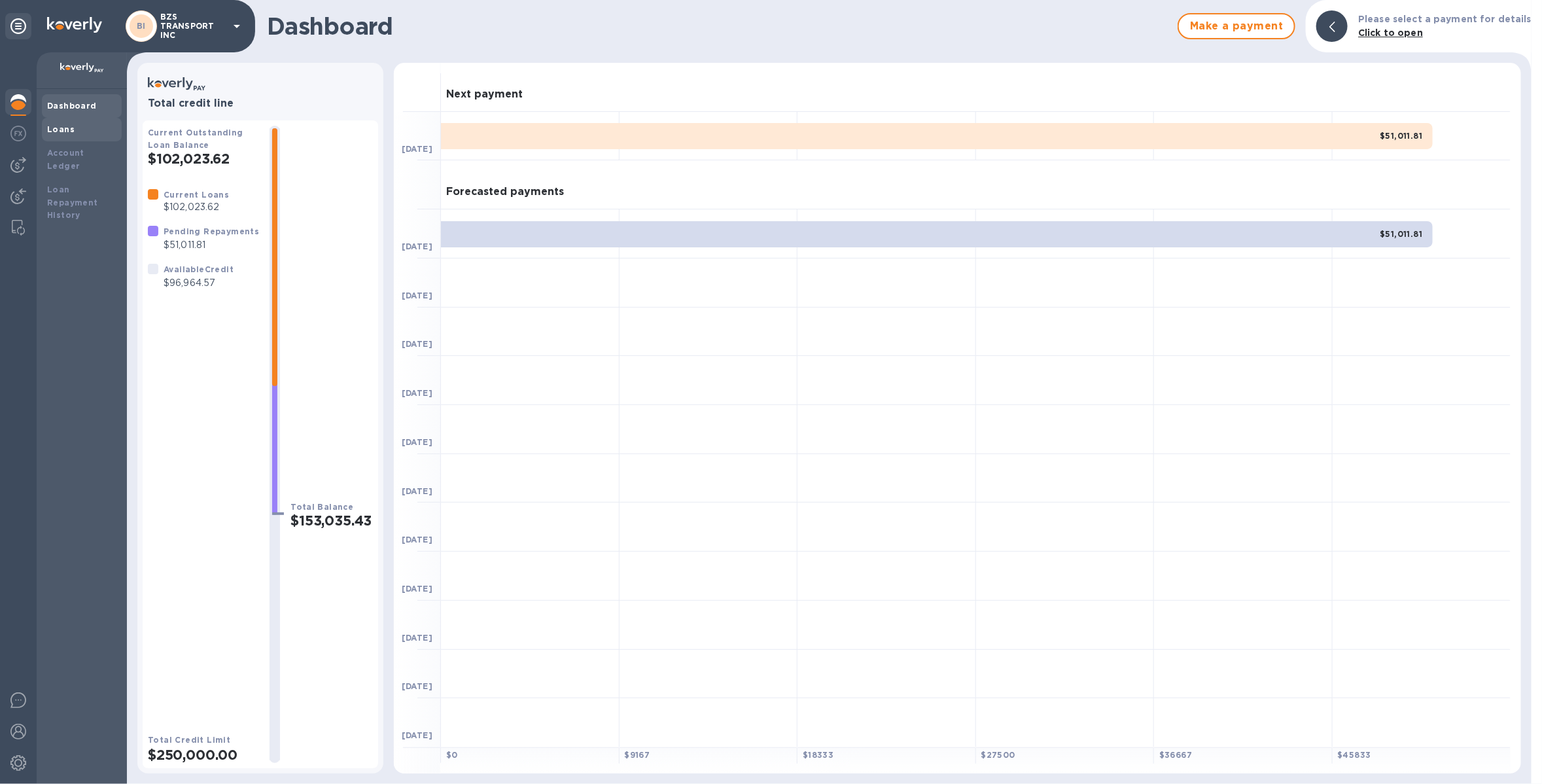
click at [89, 135] on div "Loans" at bounding box center [82, 129] width 69 height 13
